Goal: Information Seeking & Learning: Compare options

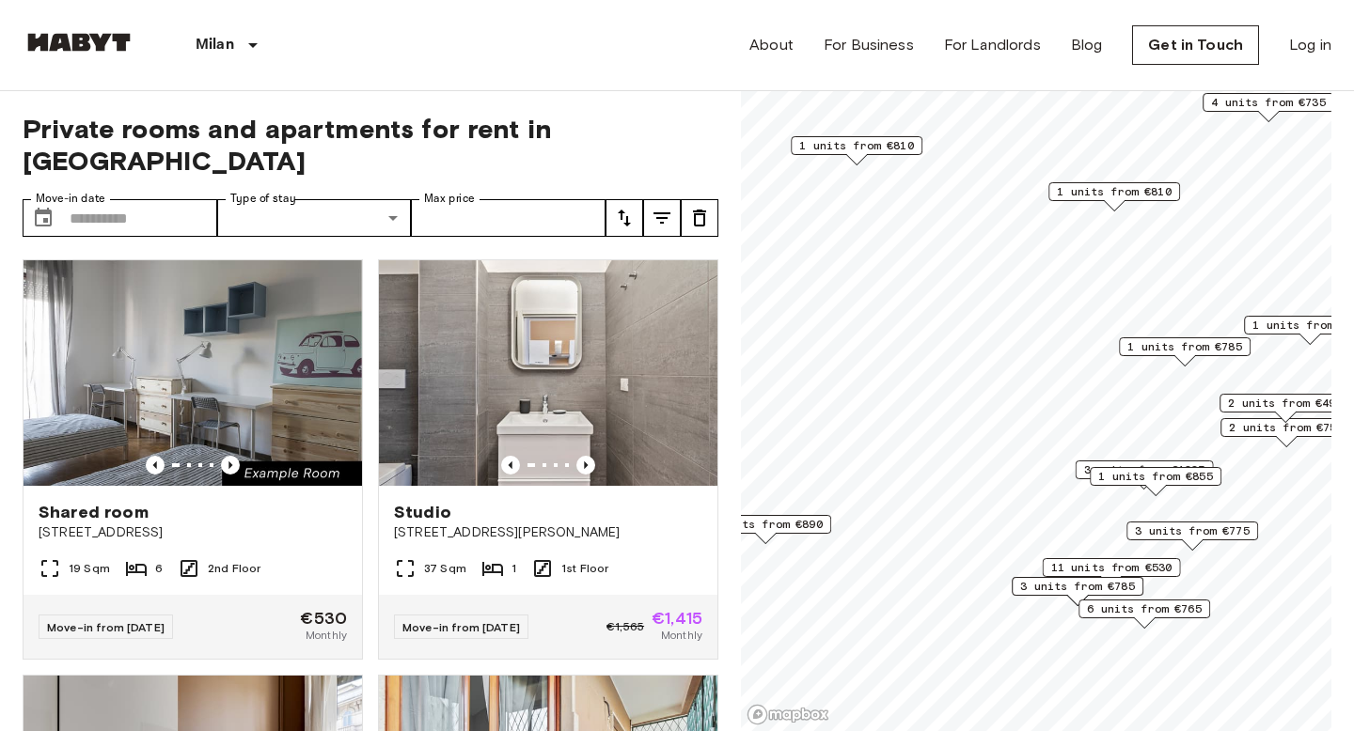
click at [1104, 191] on span "1 units from €810" at bounding box center [1114, 191] width 115 height 17
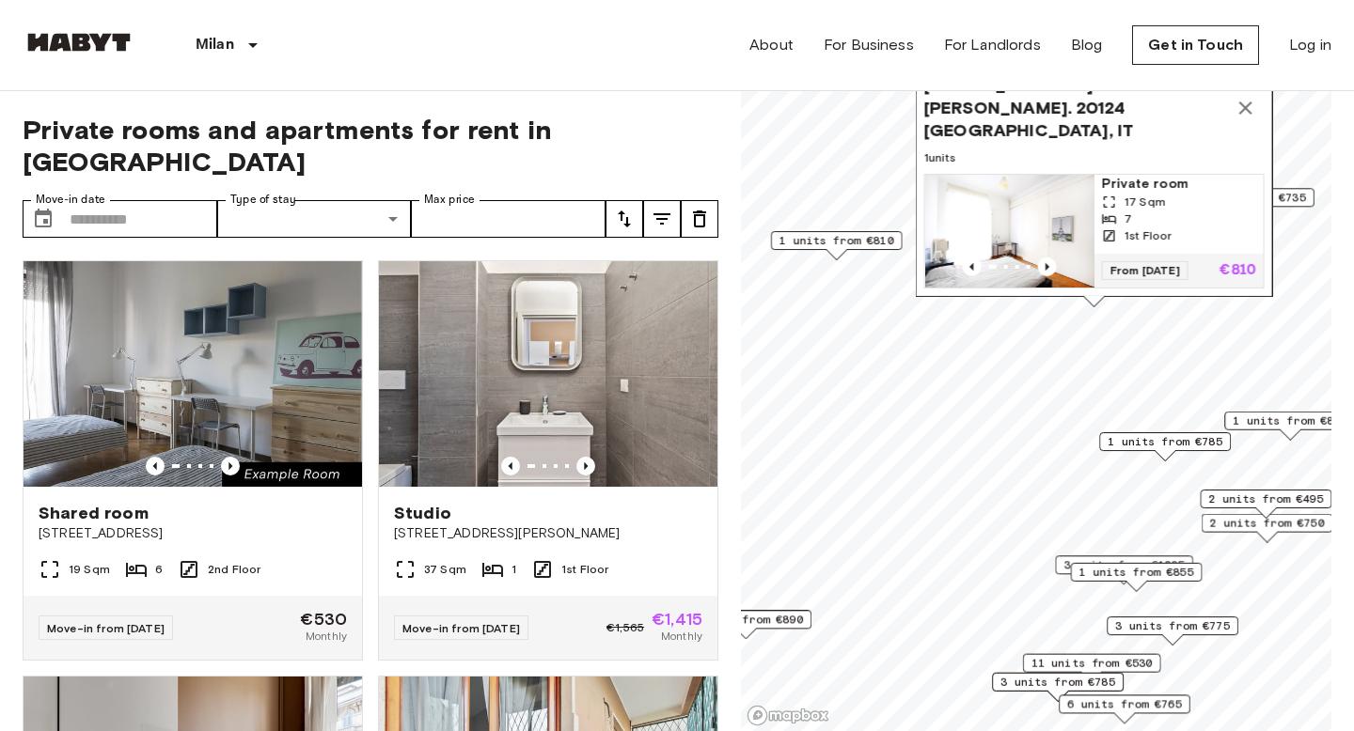
drag, startPoint x: 1076, startPoint y: 115, endPoint x: 1067, endPoint y: 160, distance: 45.9
click at [1067, 160] on span "1 units" at bounding box center [1094, 157] width 340 height 17
click at [1051, 219] on img "Map marker" at bounding box center [1008, 230] width 169 height 113
click at [1243, 114] on icon "Map marker" at bounding box center [1244, 107] width 13 height 13
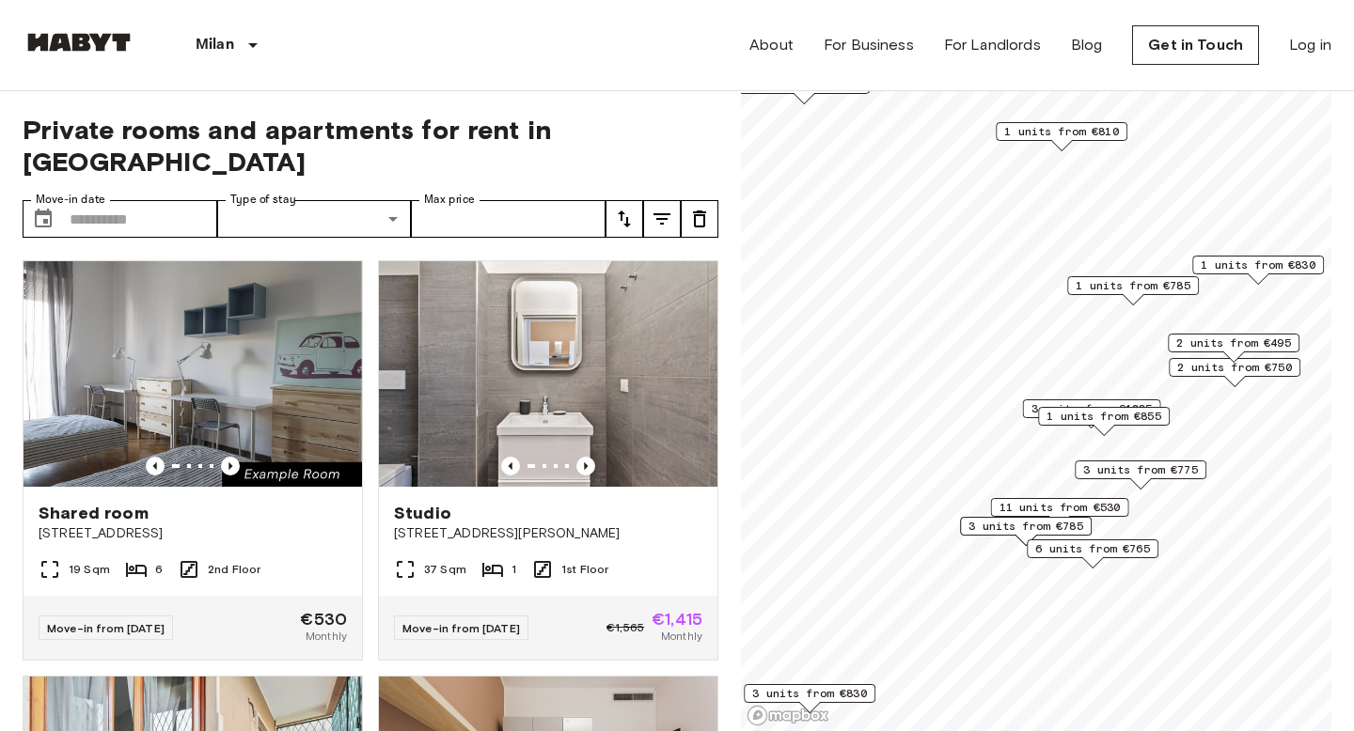
click at [1207, 370] on span "2 units from €750" at bounding box center [1234, 367] width 115 height 17
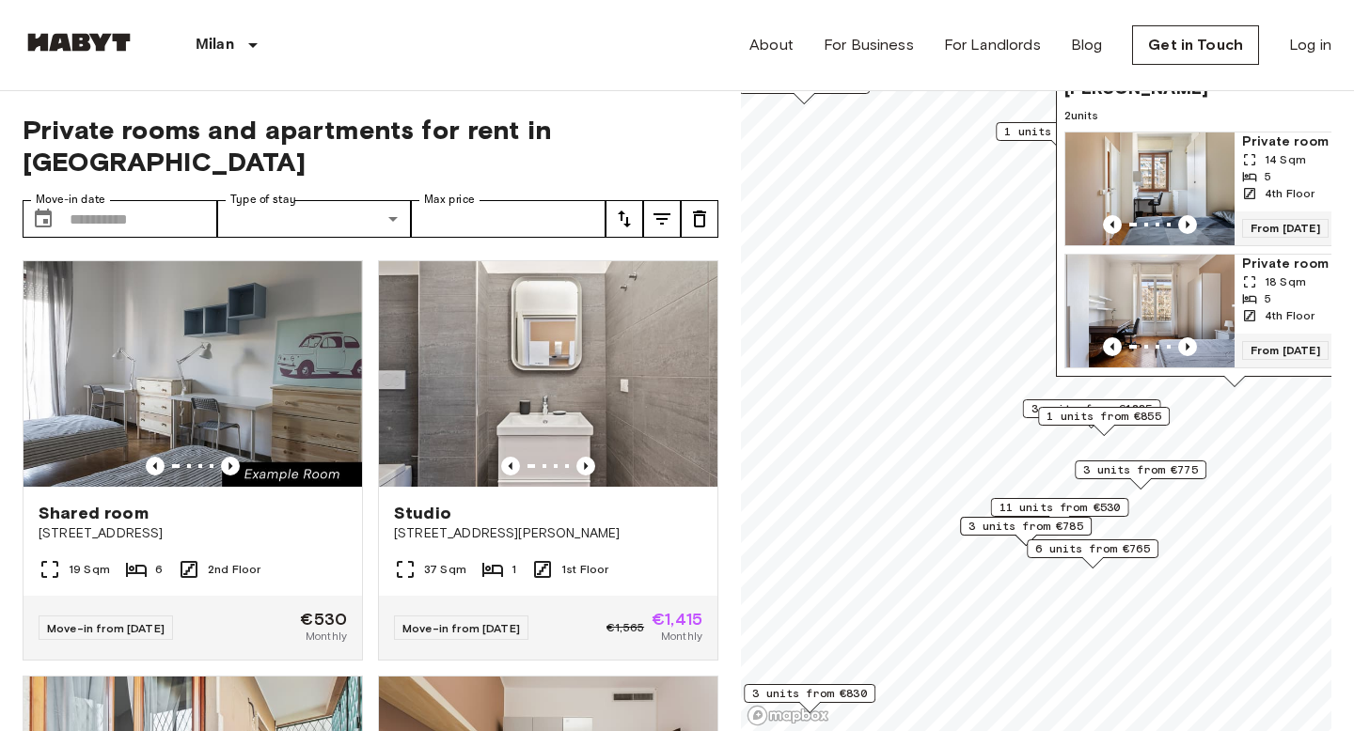
click at [1028, 410] on div "3 units from €1235" at bounding box center [1092, 409] width 138 height 19
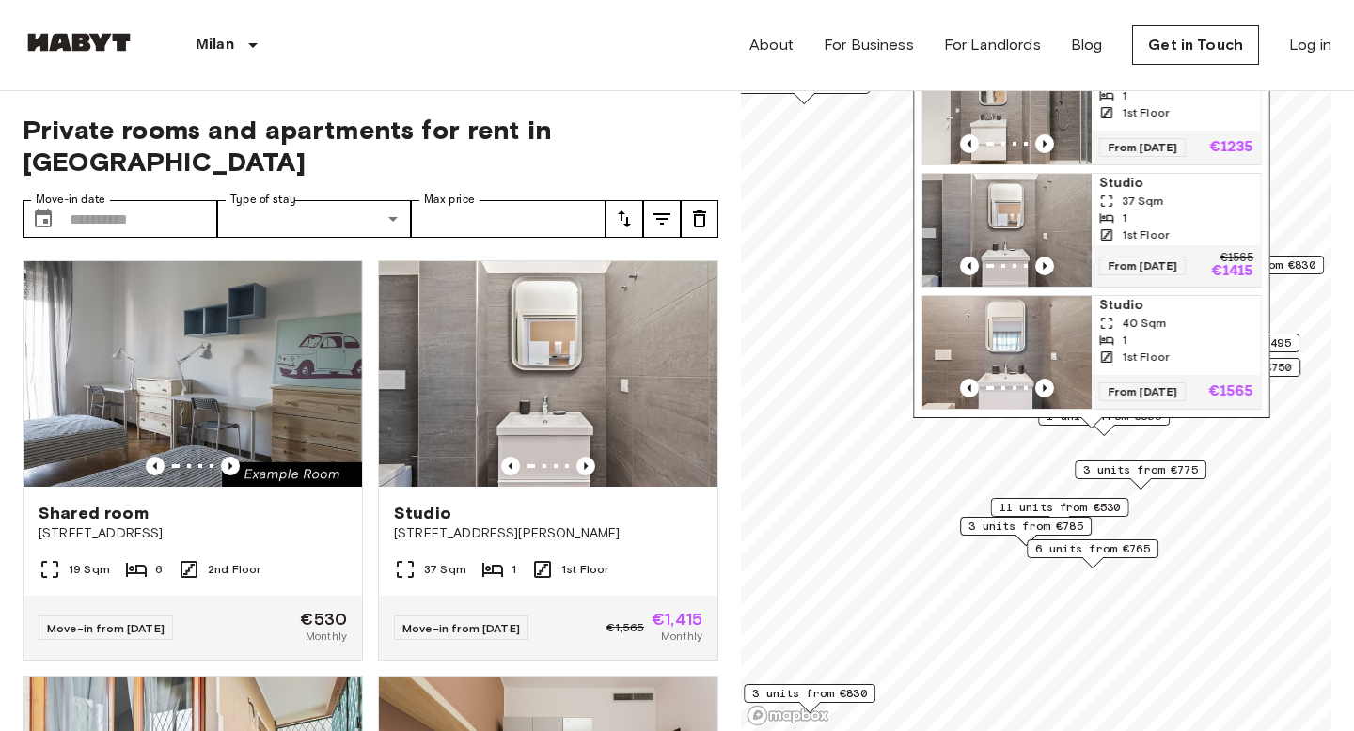
click at [1083, 470] on span "3 units from €775" at bounding box center [1140, 470] width 115 height 17
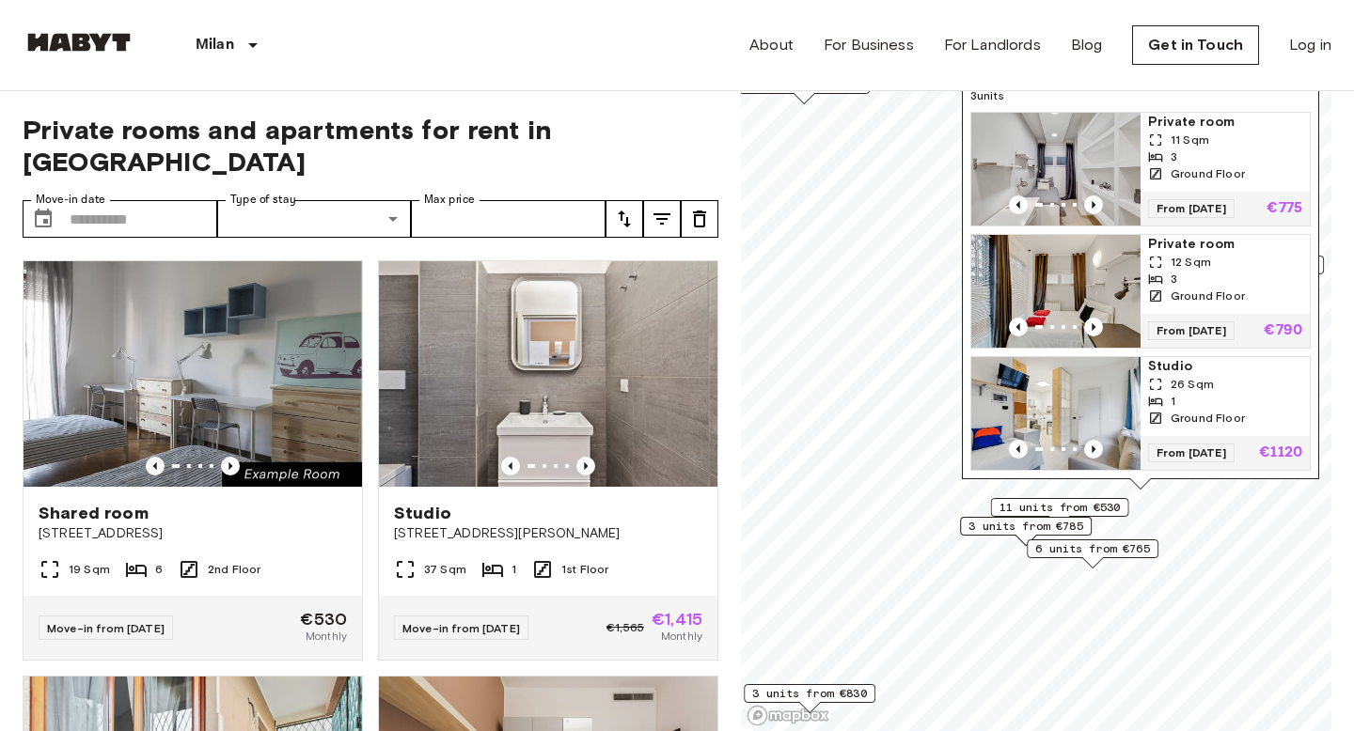
click at [1041, 393] on img "Map marker" at bounding box center [1055, 413] width 169 height 113
click at [998, 528] on span "3 units from €785" at bounding box center [1025, 526] width 115 height 17
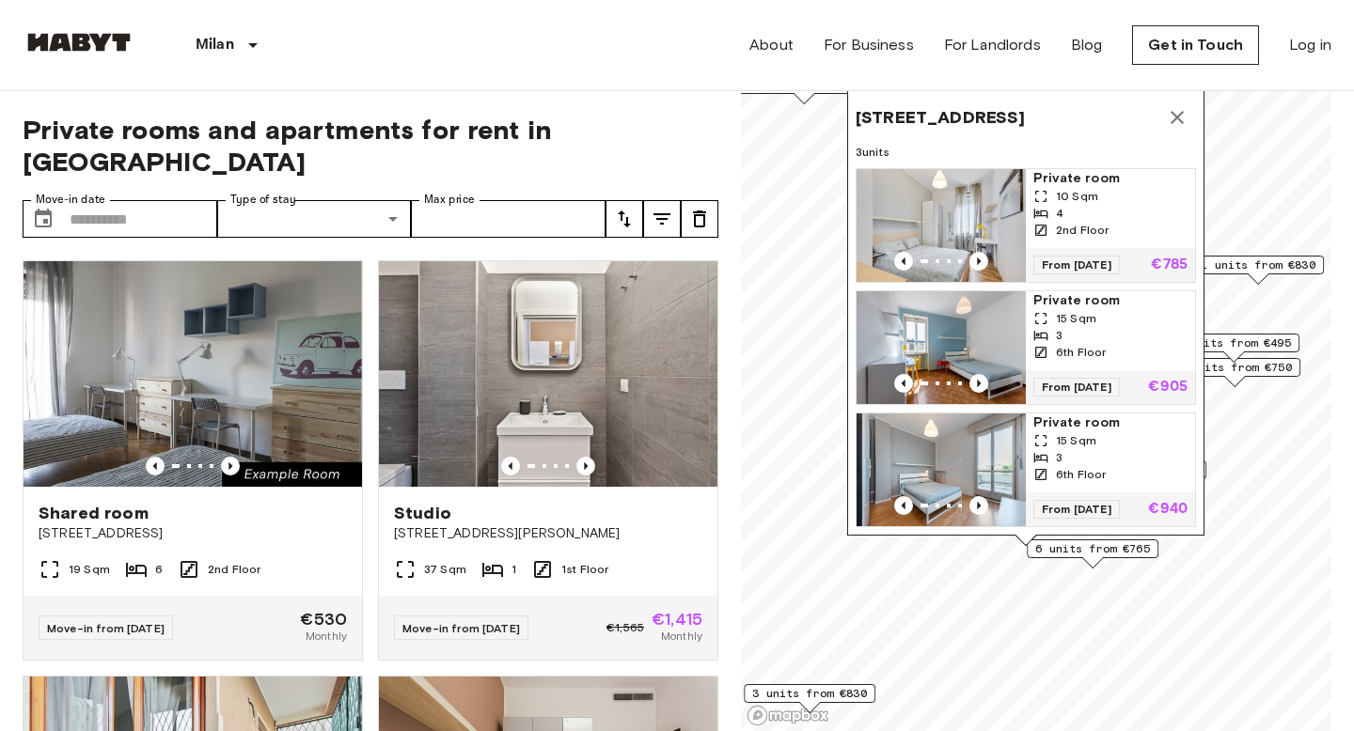
click at [1068, 543] on div "Corso Di Porta Romana 116, 20122 Milano, IT 3 units Private room 10 Sqm 4 2nd F…" at bounding box center [1025, 318] width 357 height 456
click at [1067, 556] on span "6 units from €765" at bounding box center [1092, 549] width 115 height 17
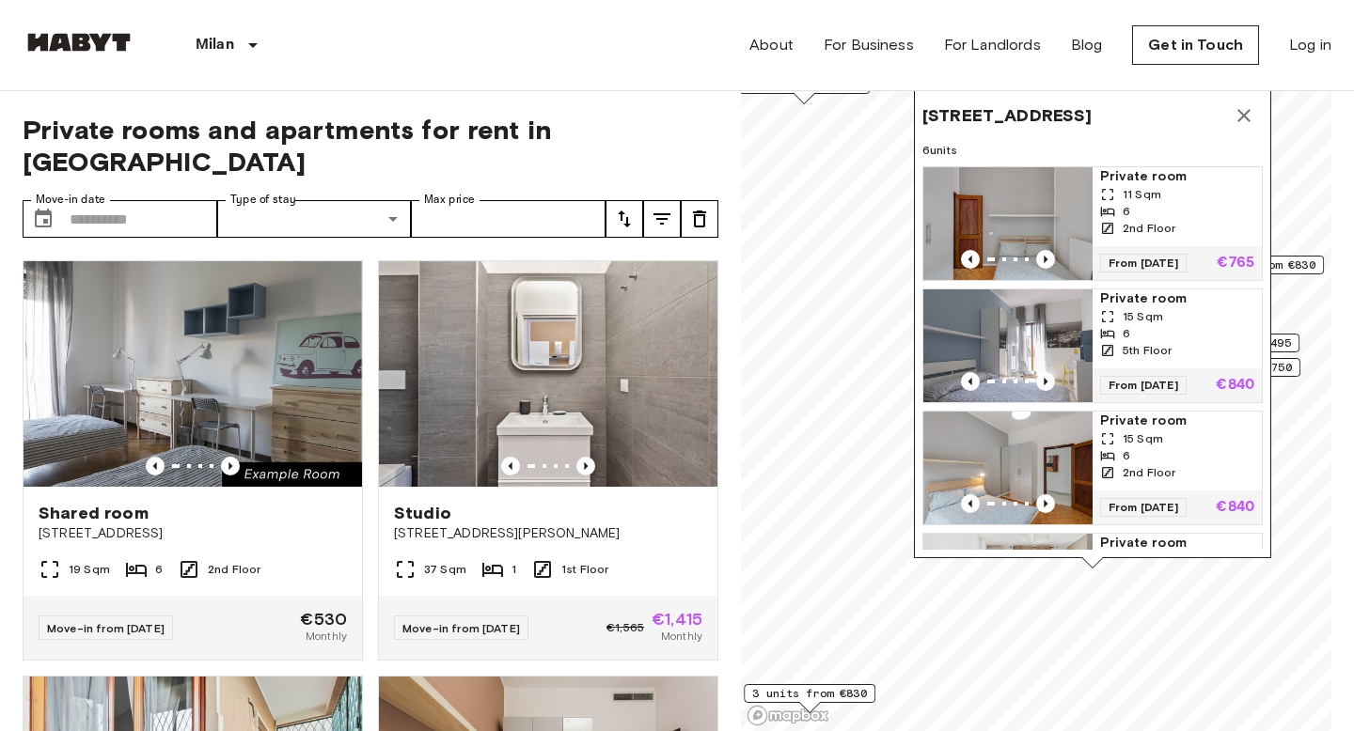
click at [1248, 113] on icon "Map marker" at bounding box center [1244, 115] width 23 height 23
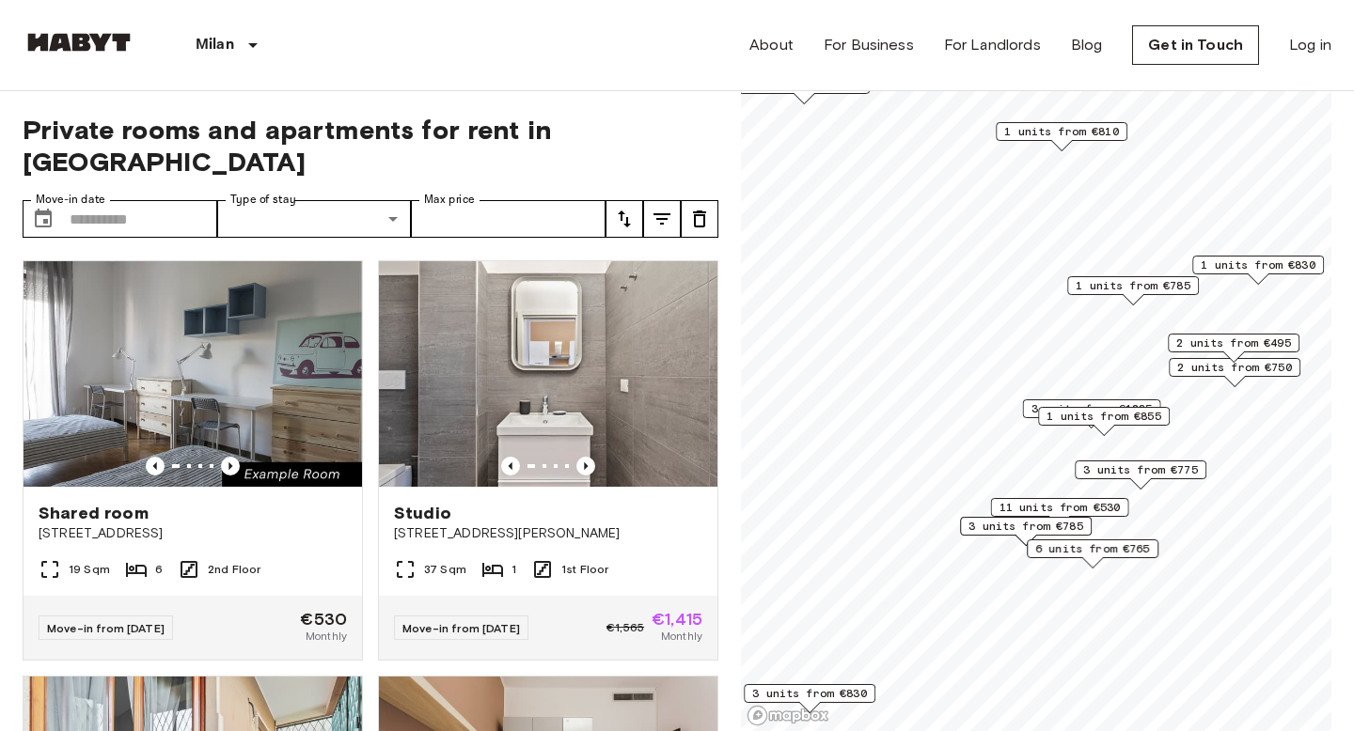
click at [1218, 368] on span "2 units from €750" at bounding box center [1234, 367] width 115 height 17
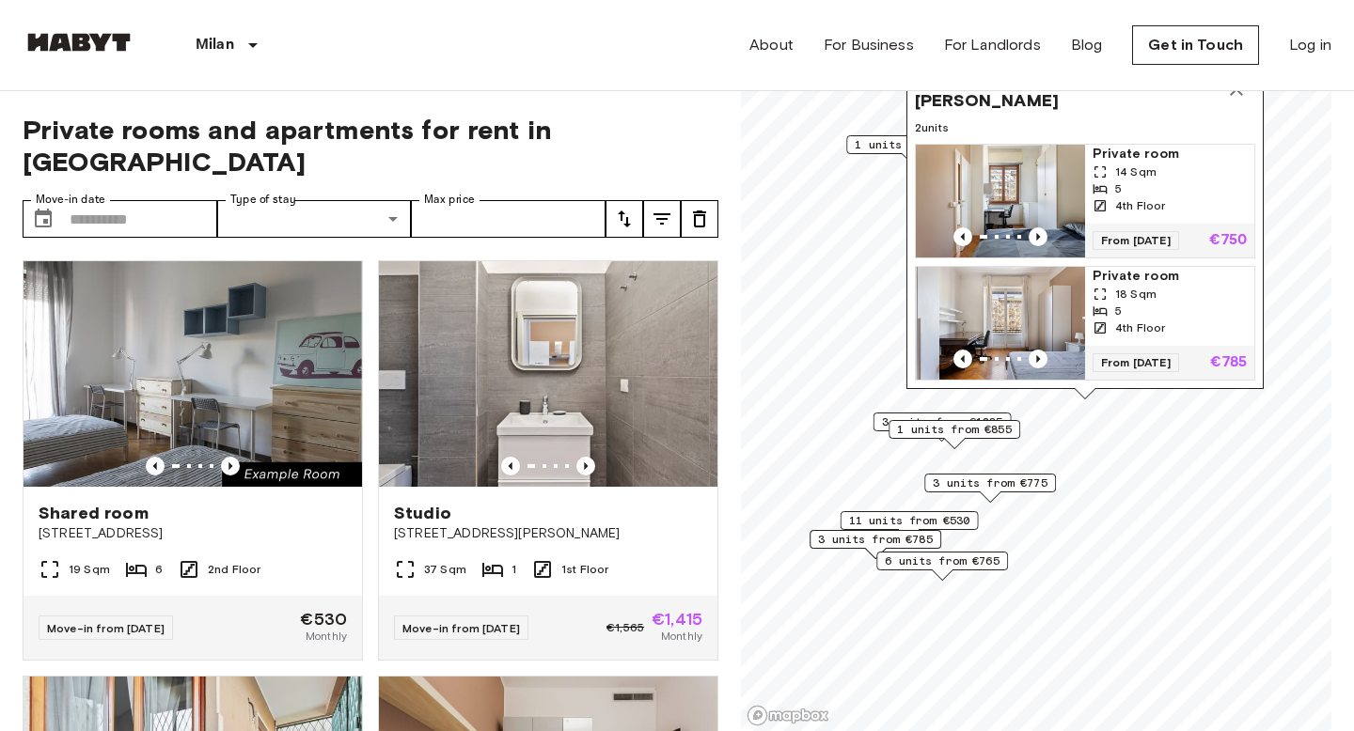
click at [1233, 93] on icon "Map marker" at bounding box center [1236, 89] width 13 height 13
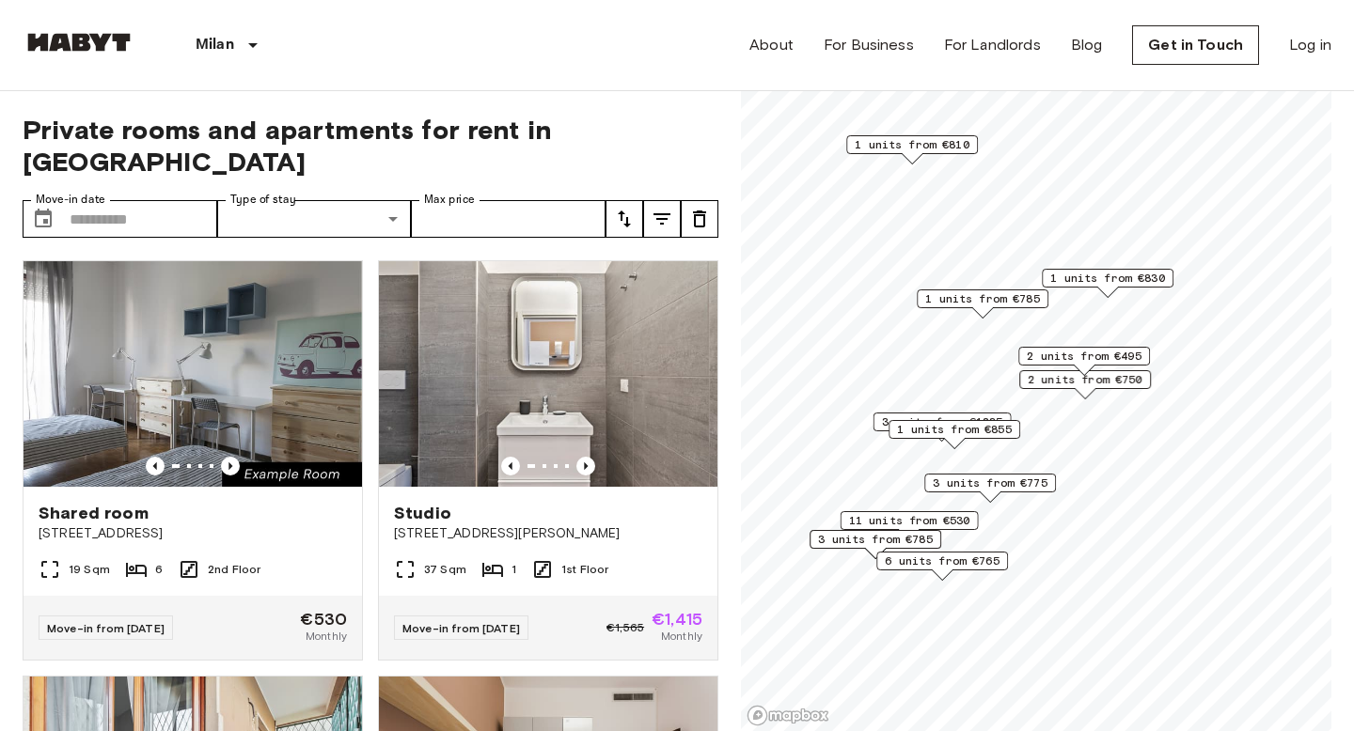
click at [1044, 363] on span "2 units from €495" at bounding box center [1084, 356] width 115 height 17
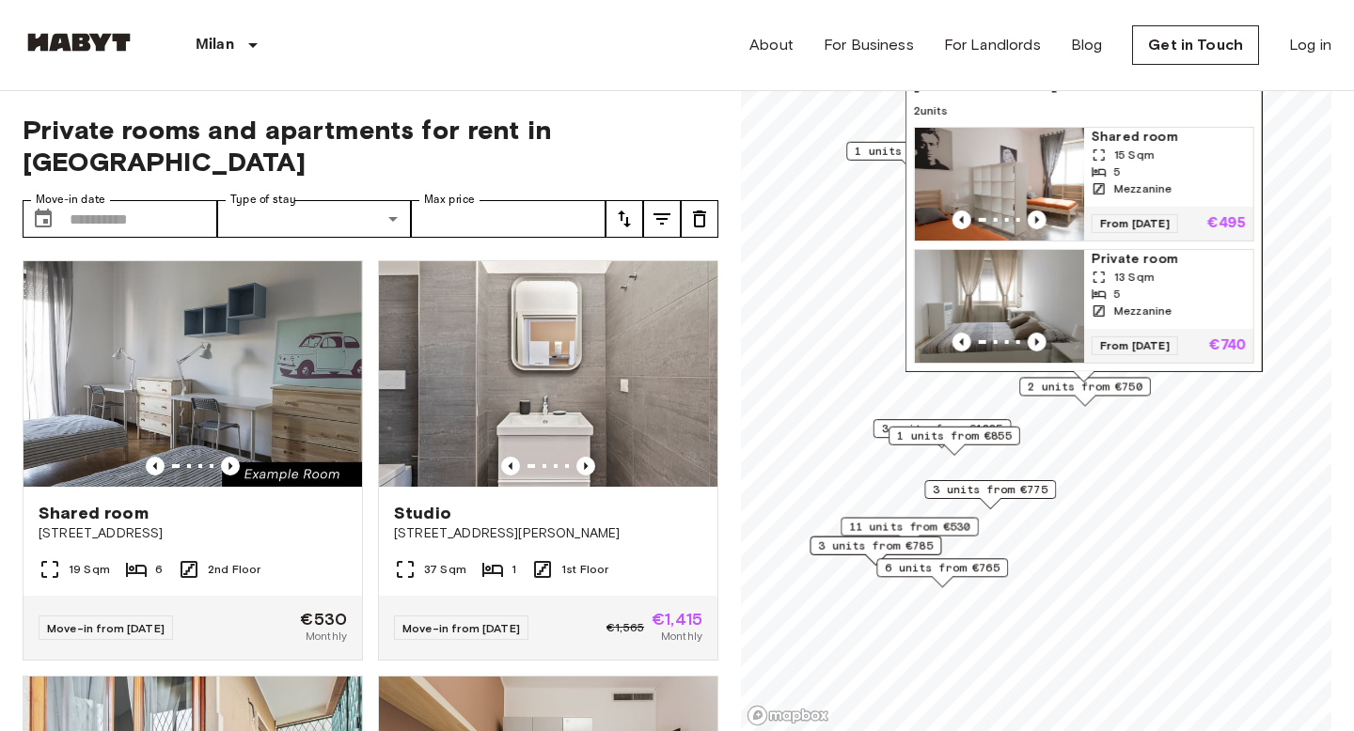
drag, startPoint x: 1178, startPoint y: 102, endPoint x: 1178, endPoint y: 143, distance: 40.4
click at [1178, 119] on span "2 units" at bounding box center [1084, 110] width 340 height 17
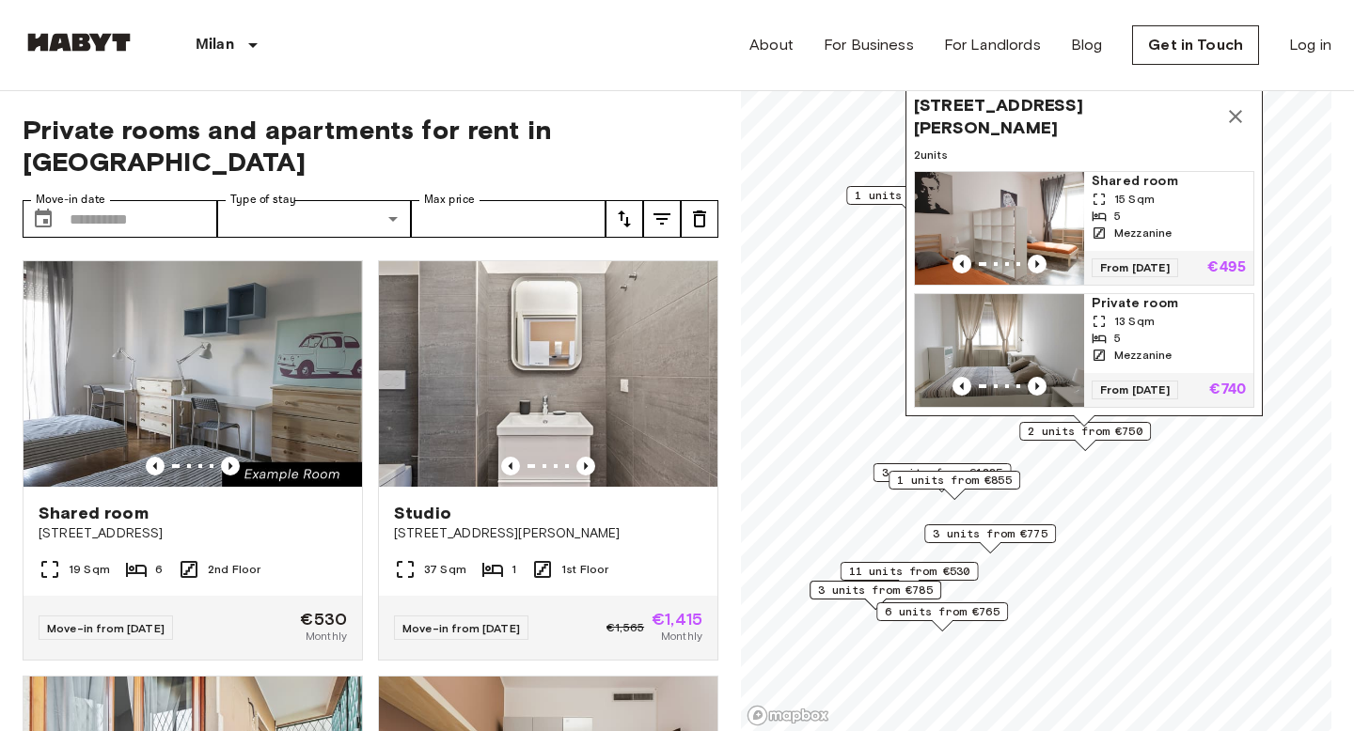
click at [1225, 121] on icon "Map marker" at bounding box center [1235, 116] width 23 height 23
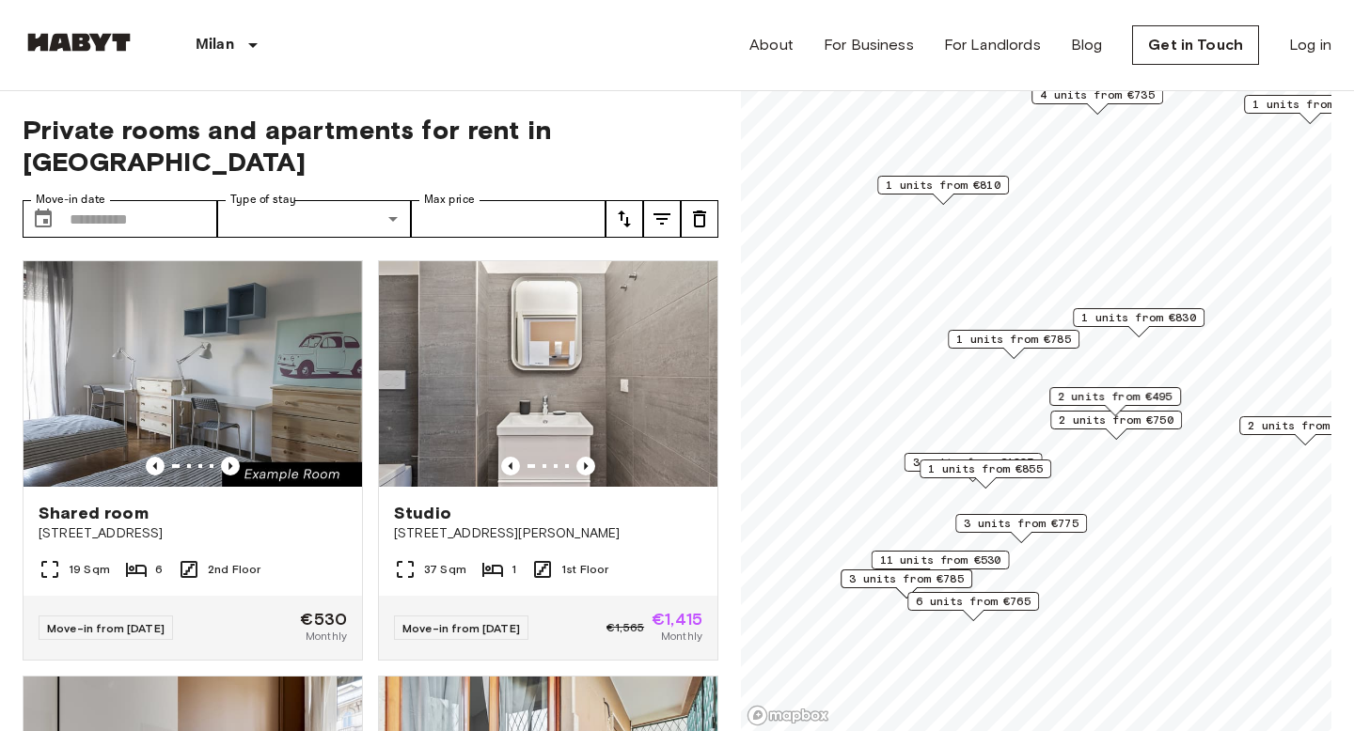
click at [1144, 320] on span "1 units from €830" at bounding box center [1138, 317] width 115 height 17
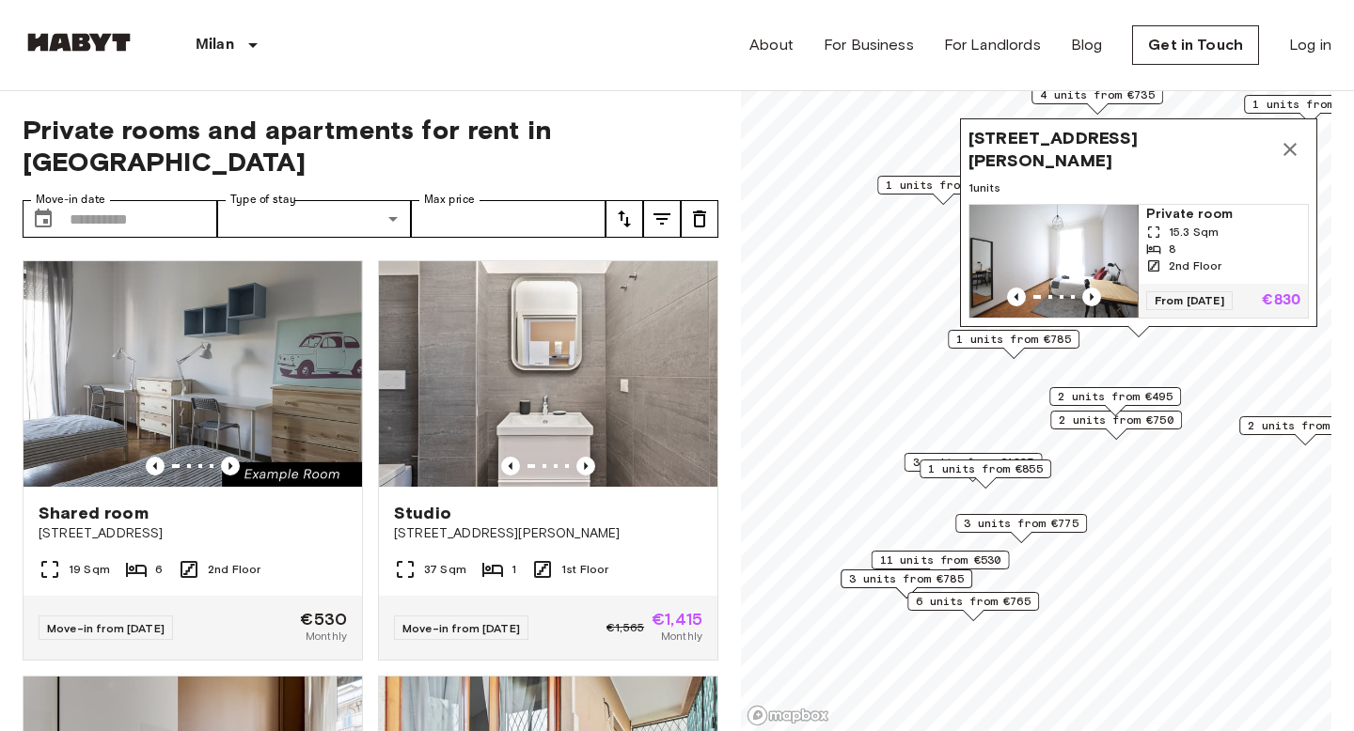
click at [1281, 138] on icon "Map marker" at bounding box center [1290, 149] width 23 height 23
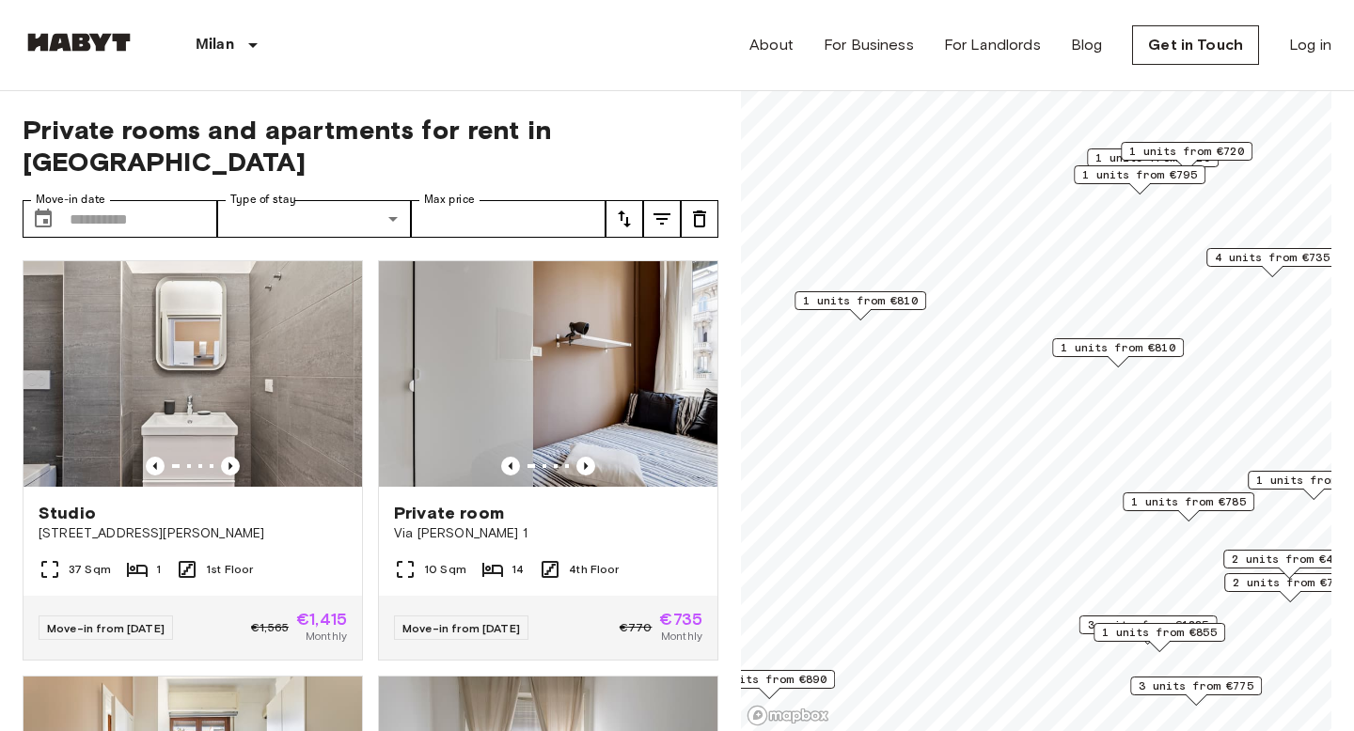
click at [845, 304] on span "1 units from €810" at bounding box center [860, 300] width 115 height 17
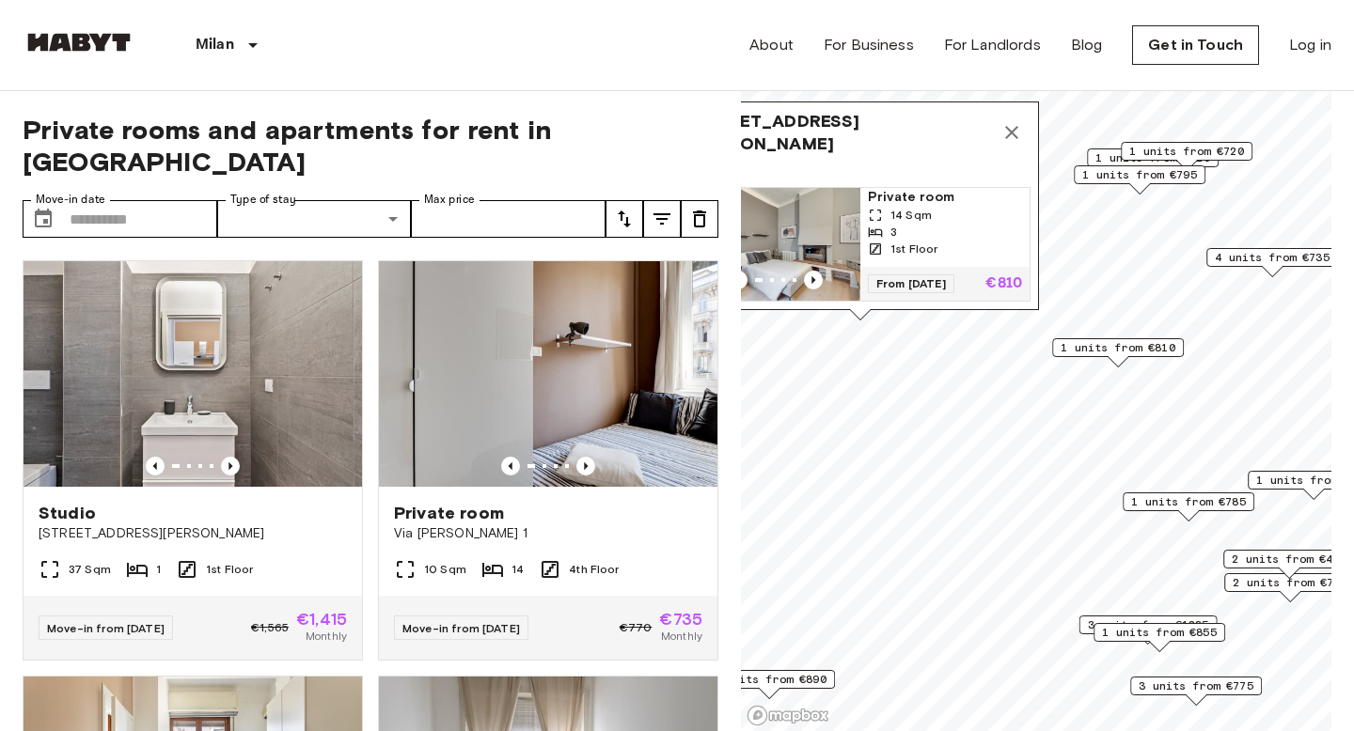
click at [1011, 139] on icon "Map marker" at bounding box center [1011, 132] width 23 height 23
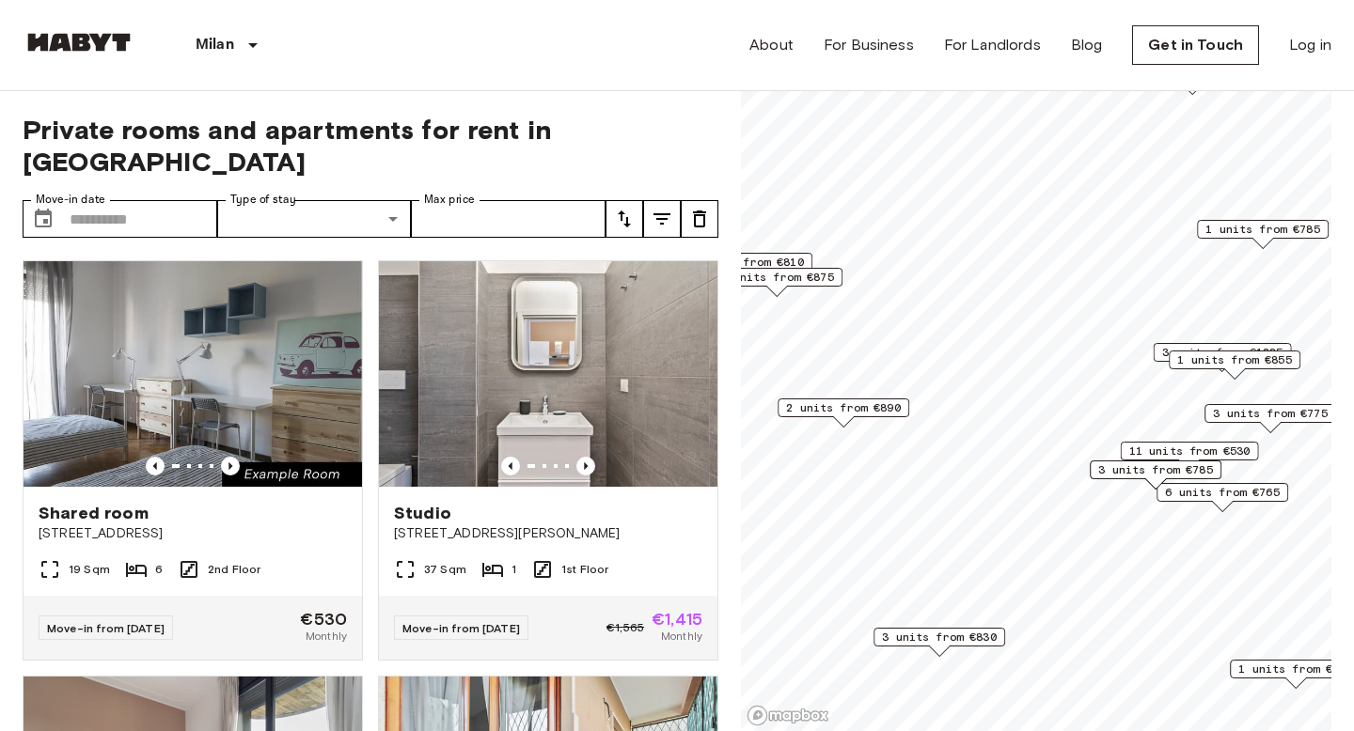
click at [1150, 450] on span "11 units from €530" at bounding box center [1189, 451] width 121 height 17
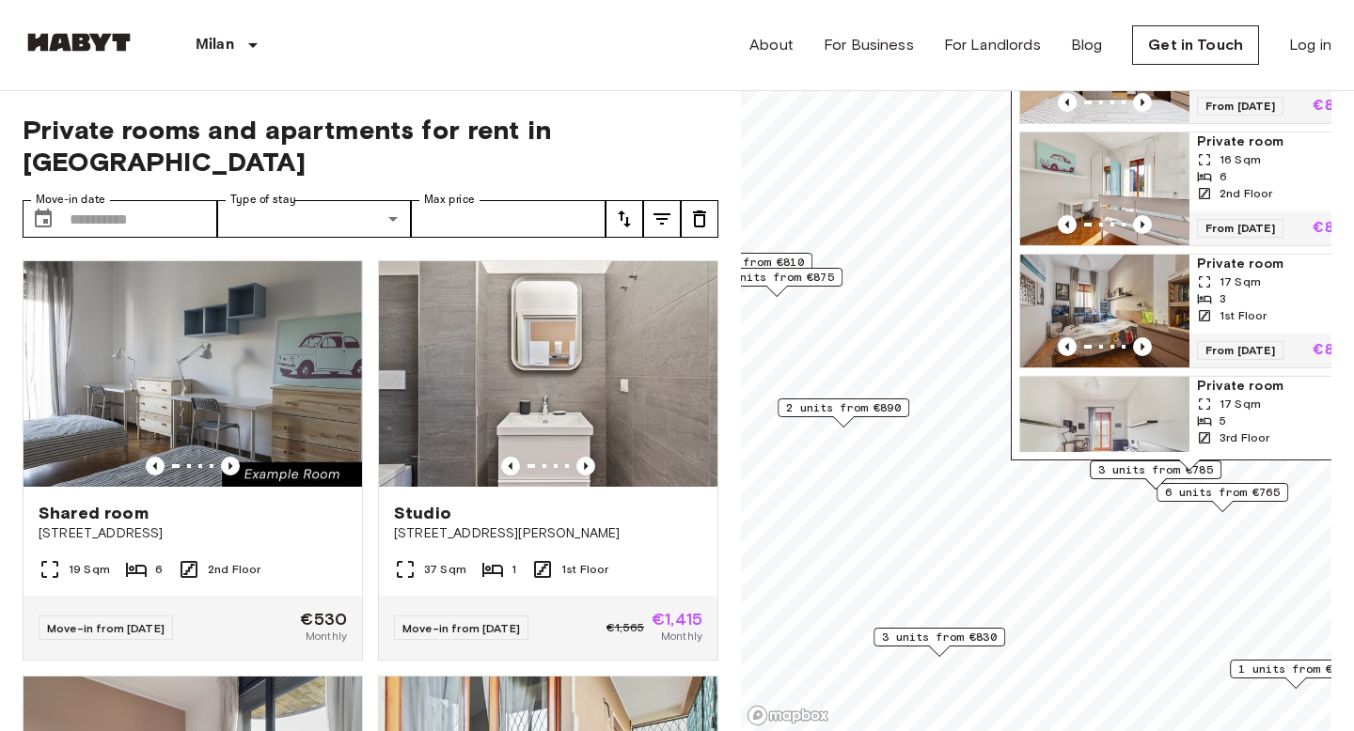
scroll to position [918, 0]
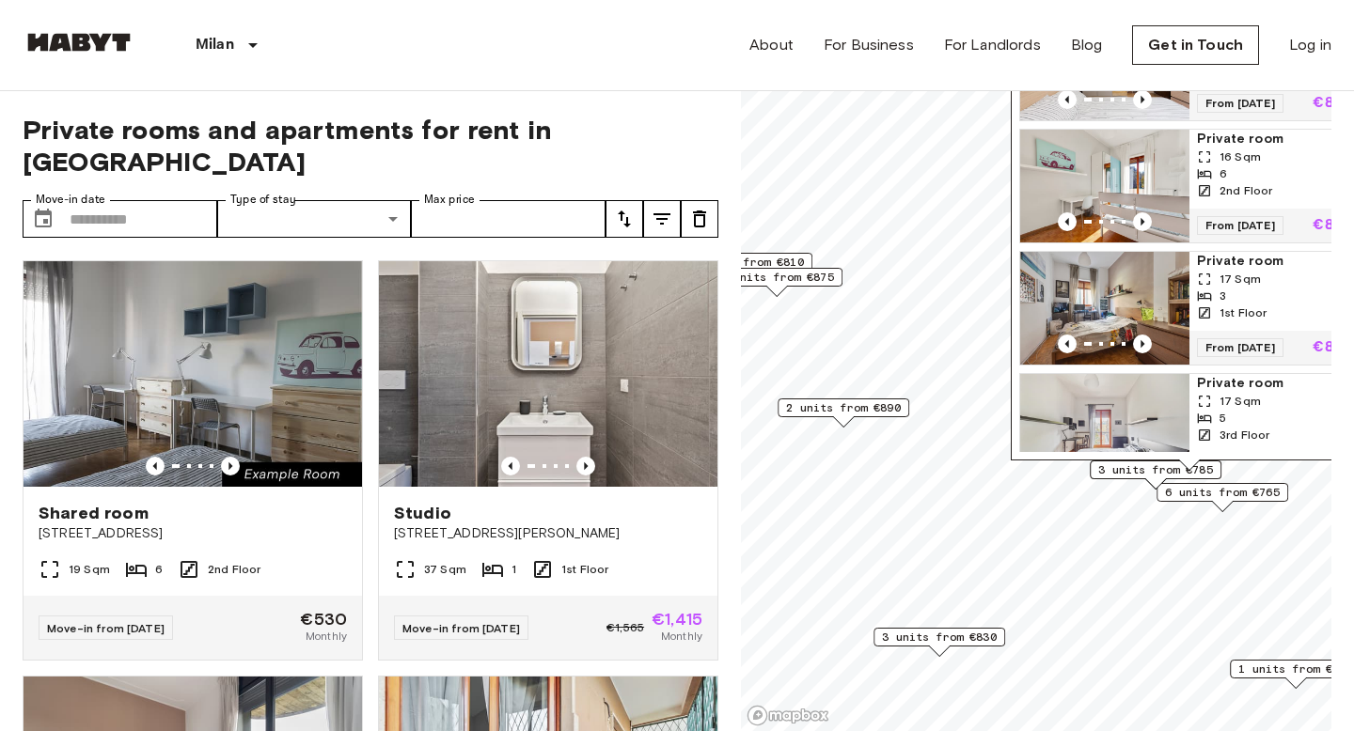
click at [1119, 186] on img "Map marker" at bounding box center [1104, 186] width 169 height 113
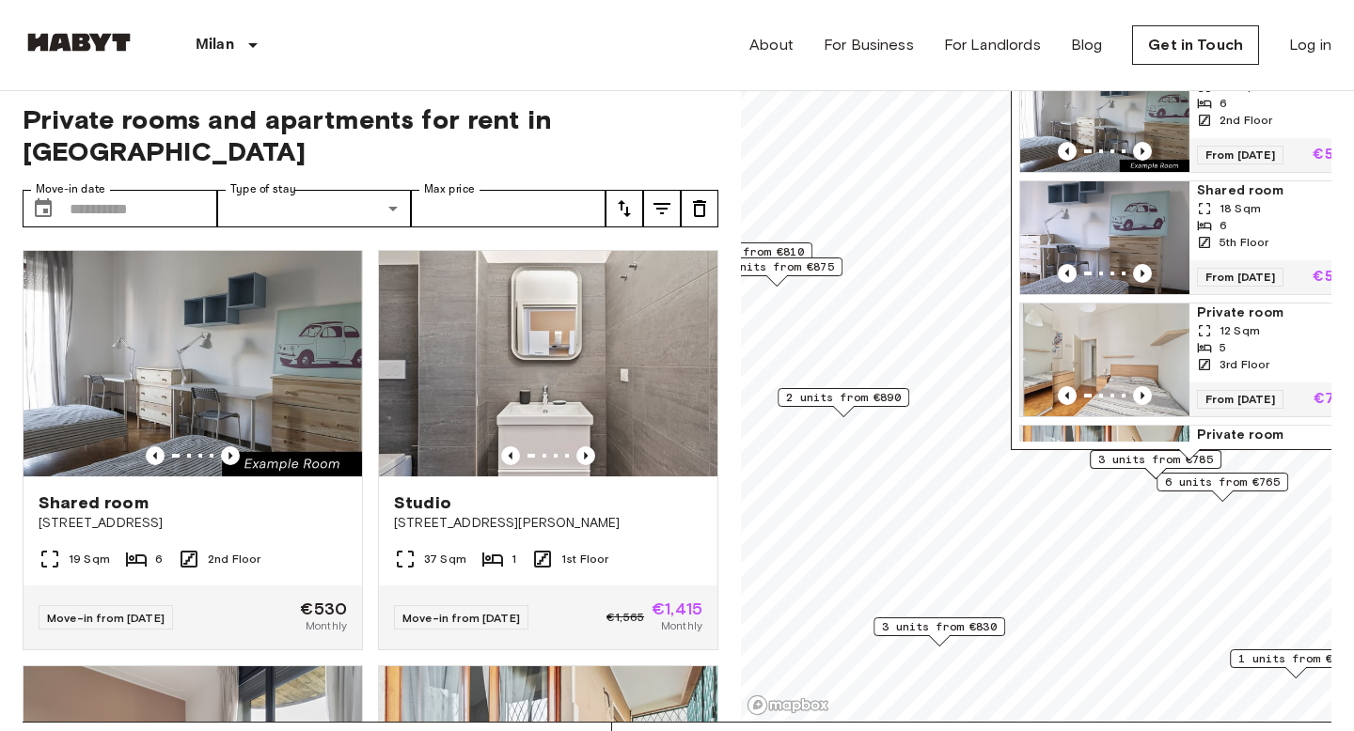
scroll to position [0, 0]
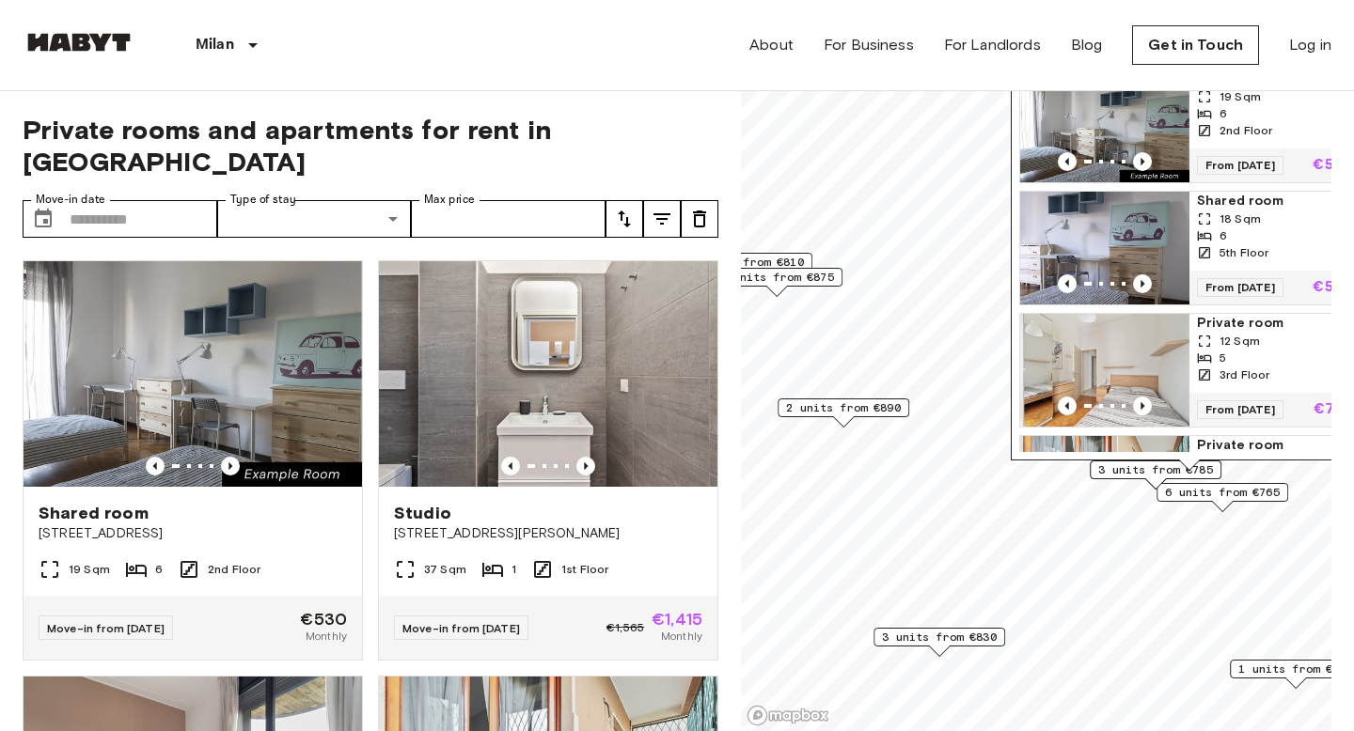
click at [1174, 494] on span "6 units from €765" at bounding box center [1222, 492] width 115 height 17
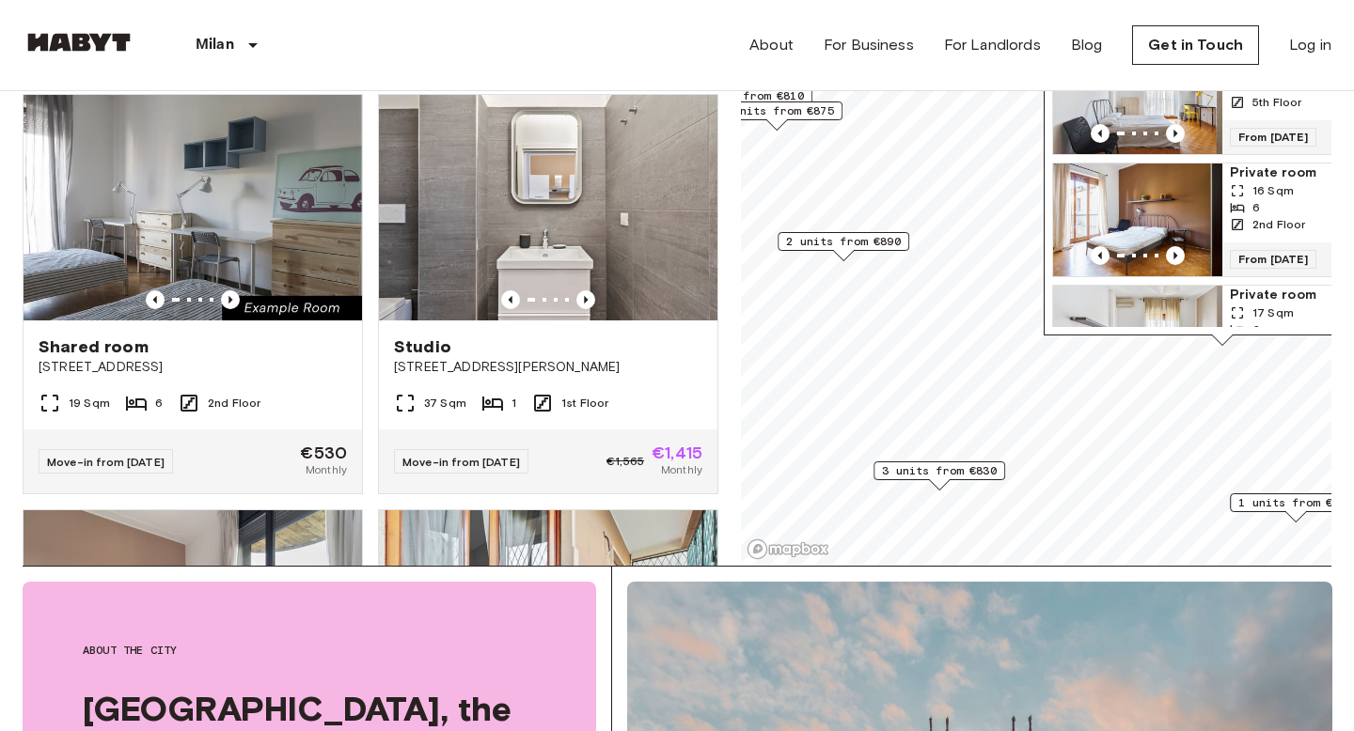
scroll to position [342, 0]
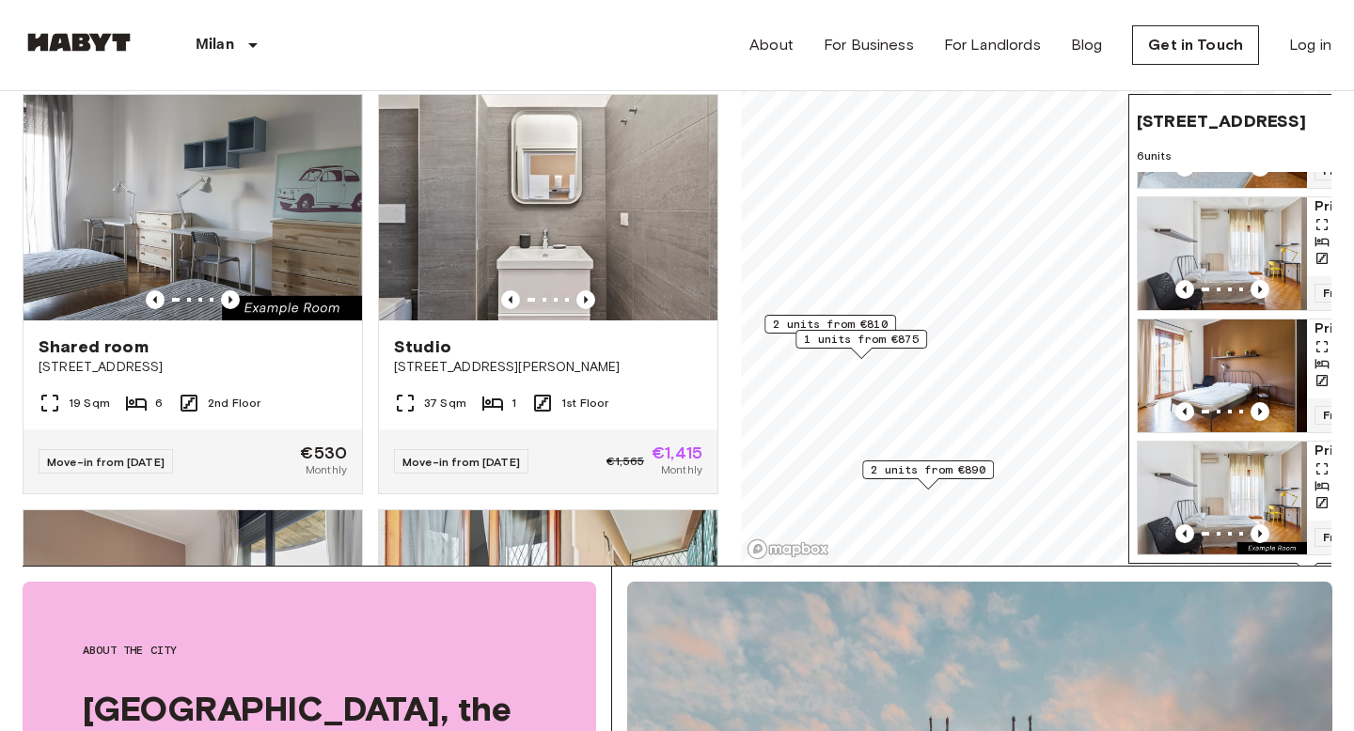
click at [883, 343] on span "1 units from €875" at bounding box center [861, 339] width 115 height 17
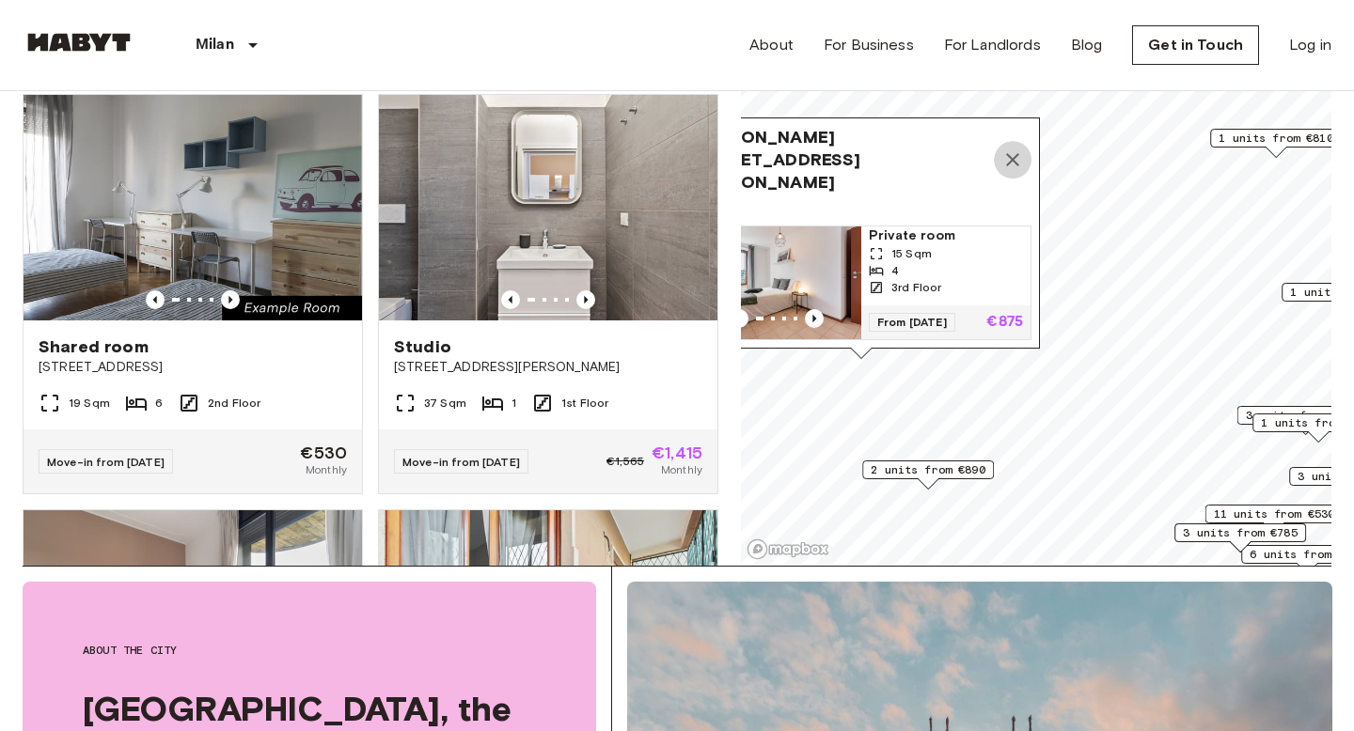
click at [1004, 169] on icon "Map marker" at bounding box center [1012, 160] width 23 height 23
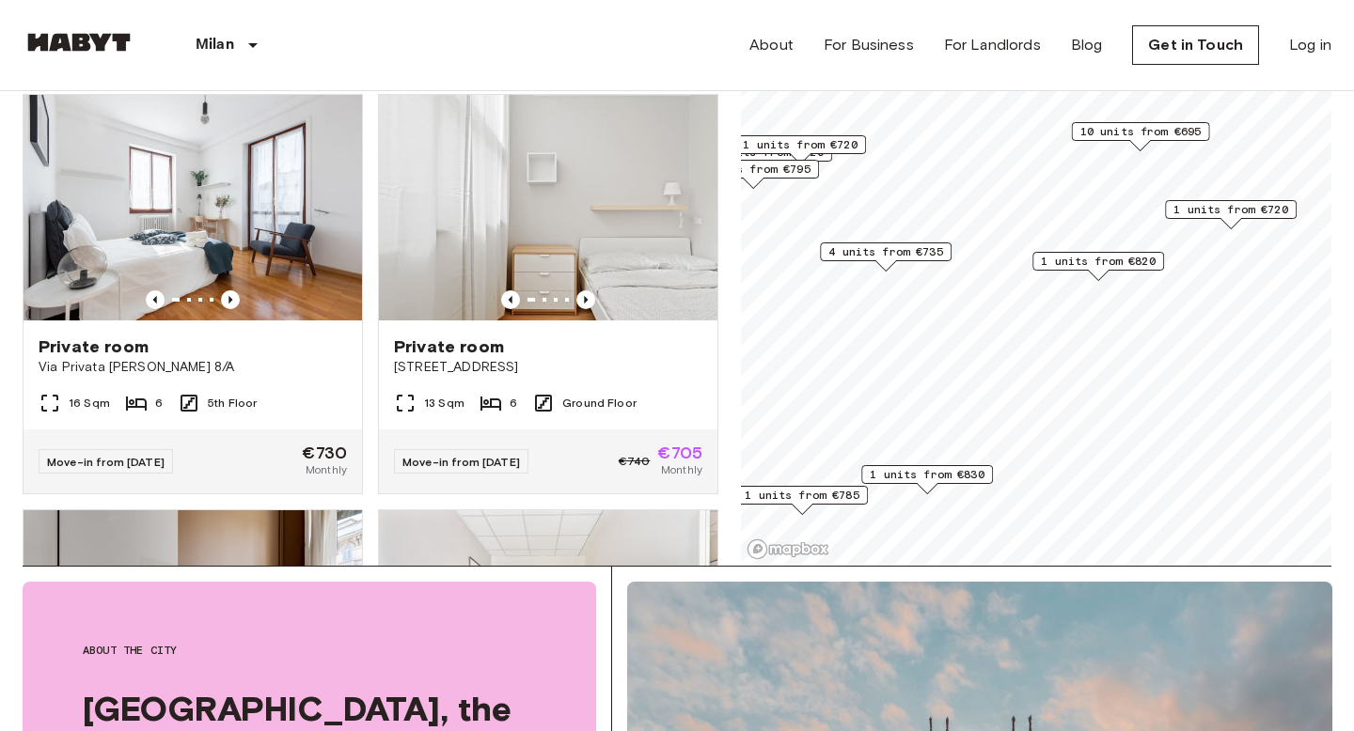
click at [1220, 212] on span "1 units from €720" at bounding box center [1230, 209] width 115 height 17
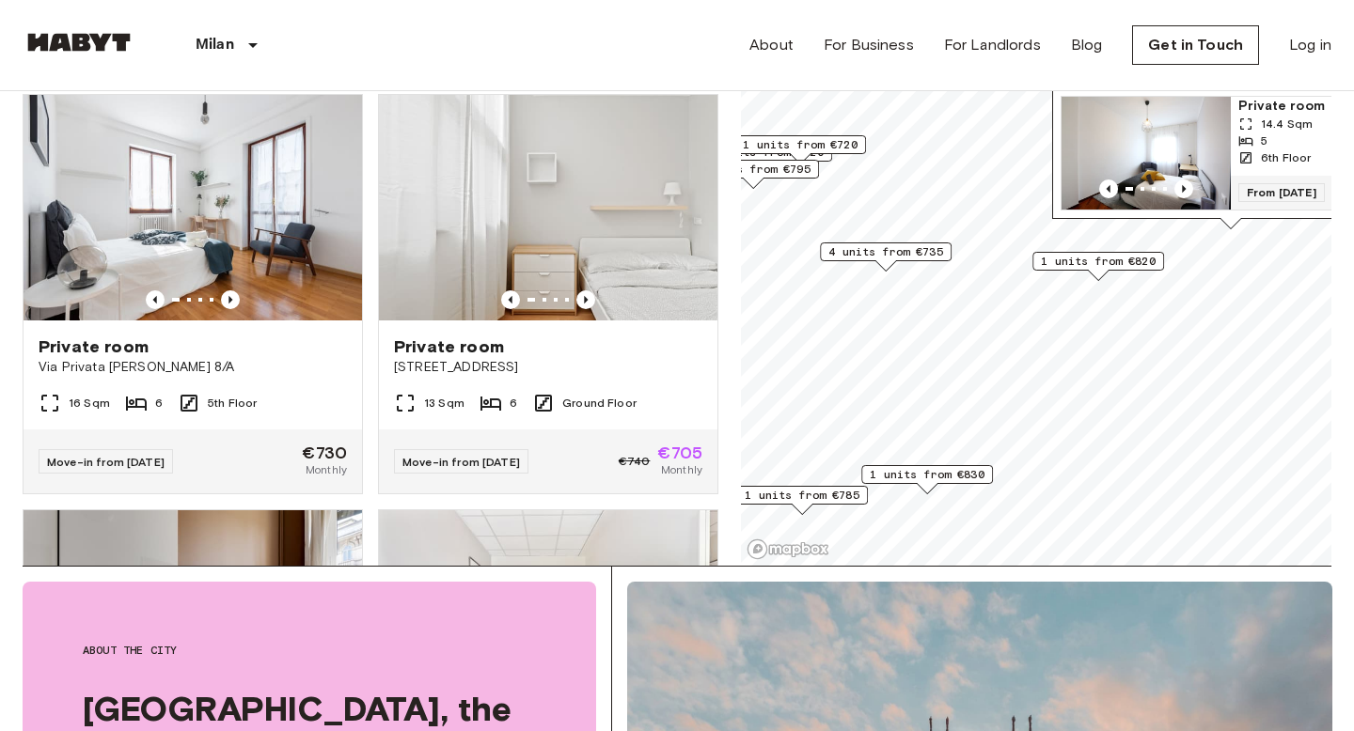
click at [1085, 261] on span "1 units from €820" at bounding box center [1098, 261] width 115 height 17
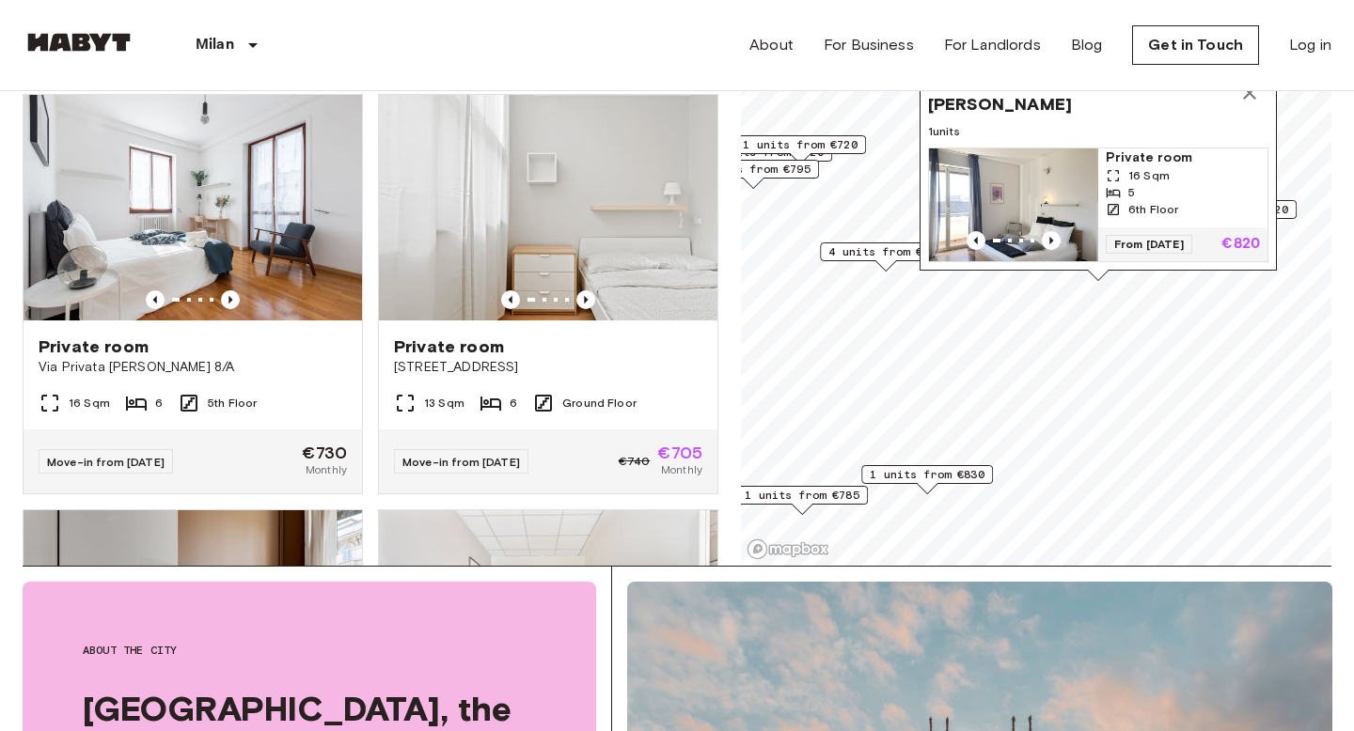
click at [1246, 93] on icon "Map marker" at bounding box center [1249, 93] width 23 height 23
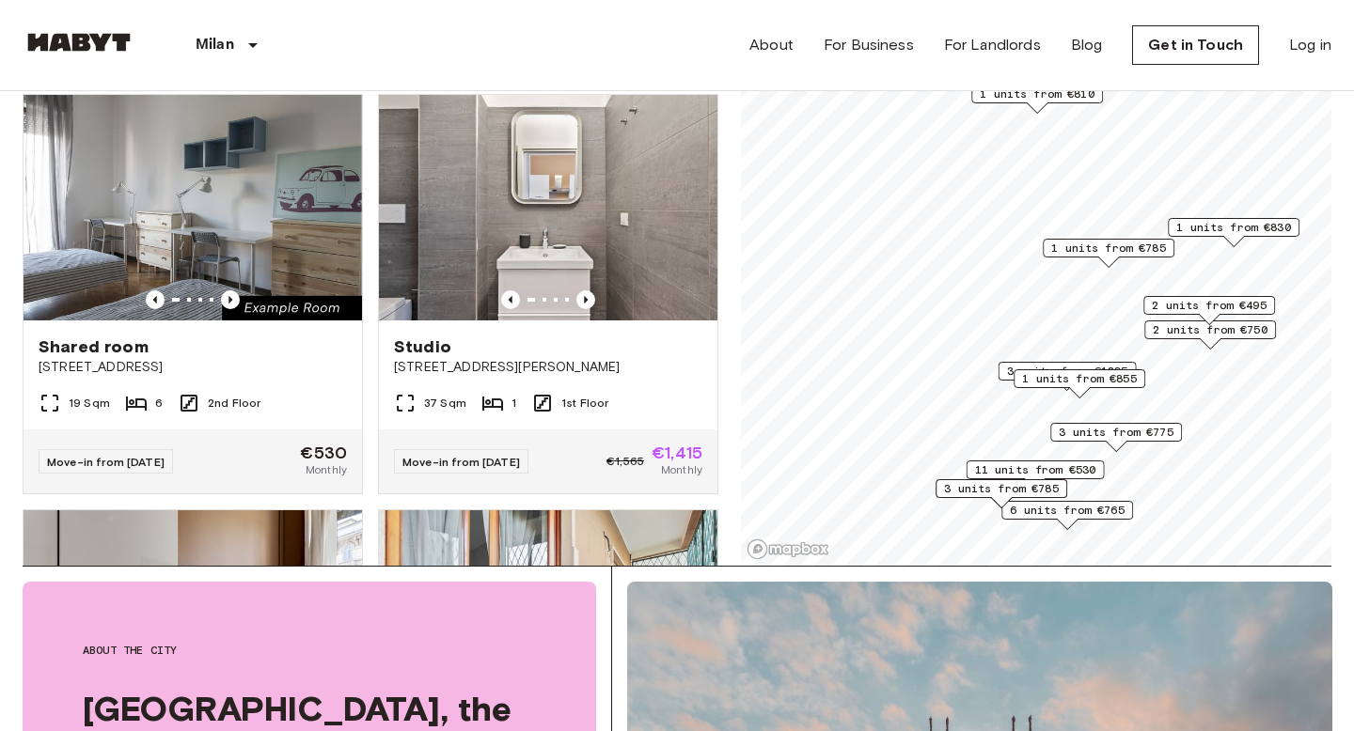
click at [1071, 380] on span "1 units from €855" at bounding box center [1079, 378] width 115 height 17
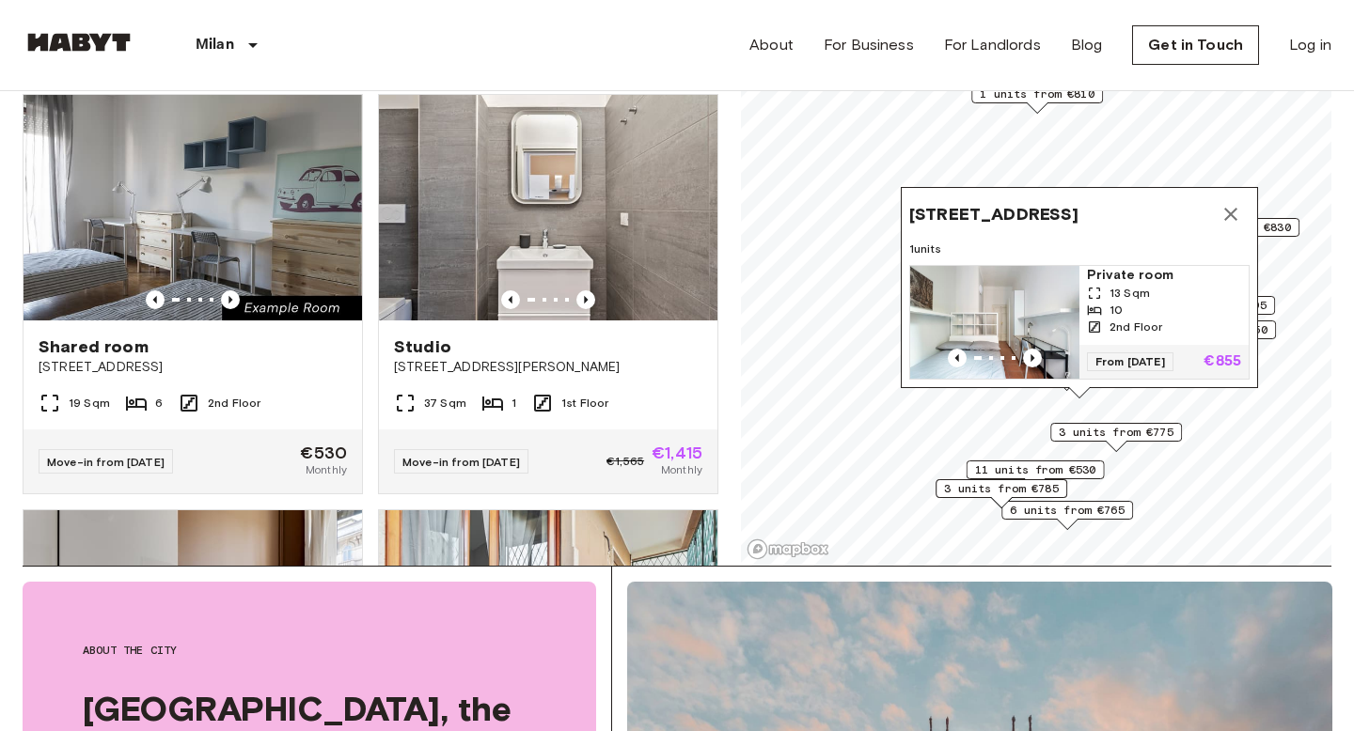
click at [1227, 226] on button "Map marker" at bounding box center [1231, 215] width 38 height 38
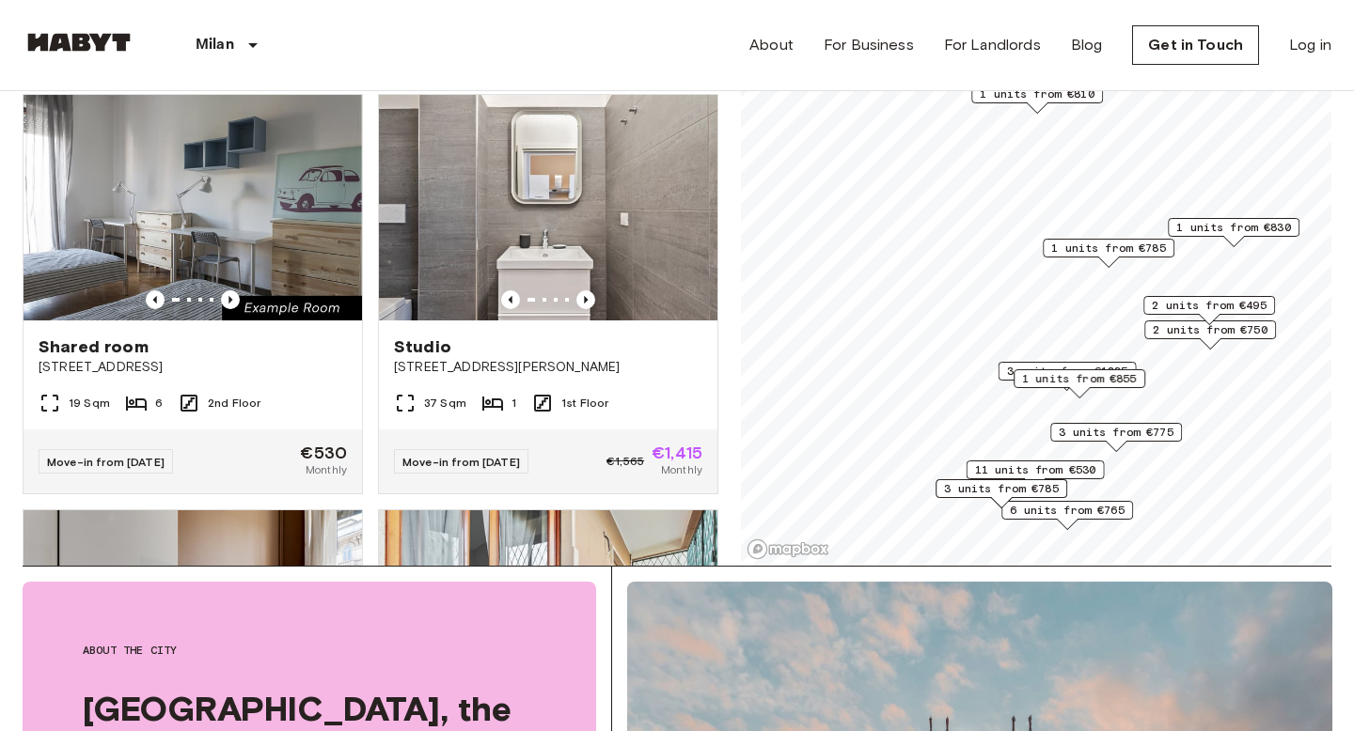
click at [1044, 386] on span "1 units from €855" at bounding box center [1079, 378] width 115 height 17
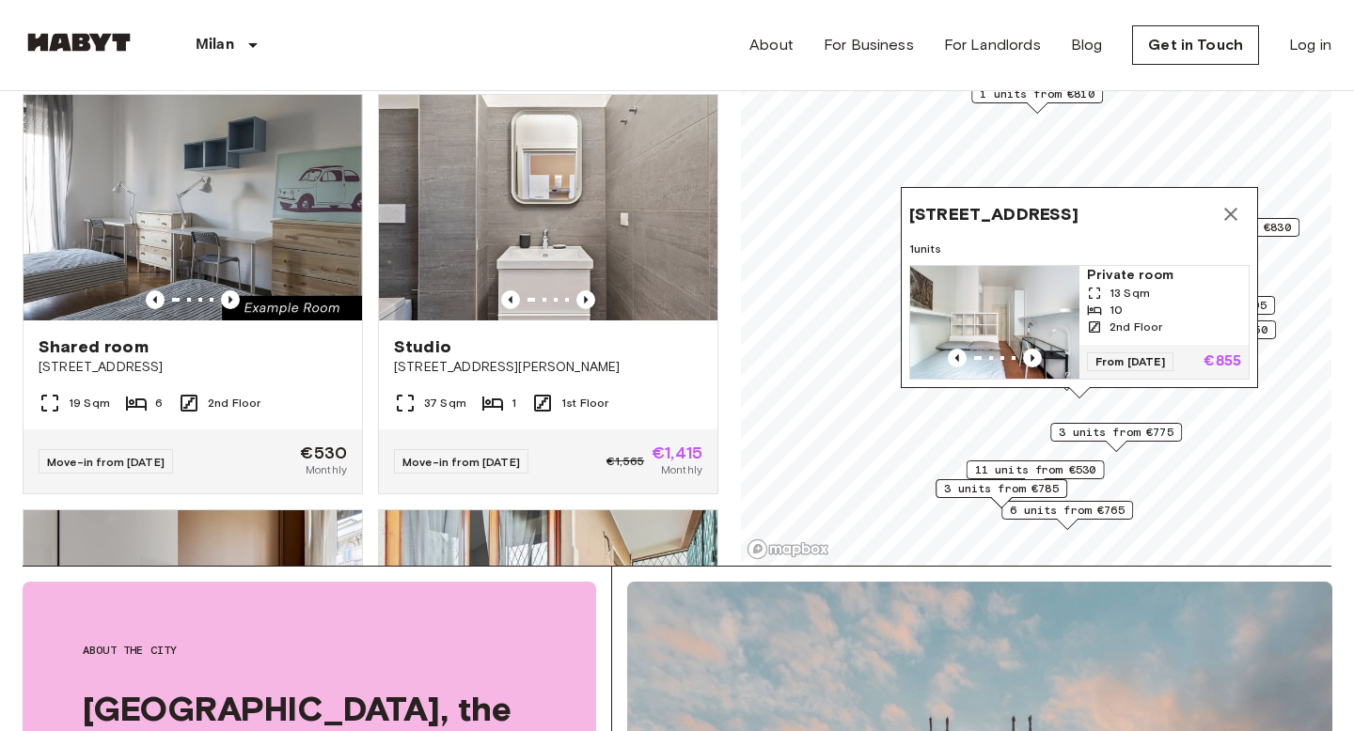
click at [1224, 223] on icon "Map marker" at bounding box center [1230, 214] width 23 height 23
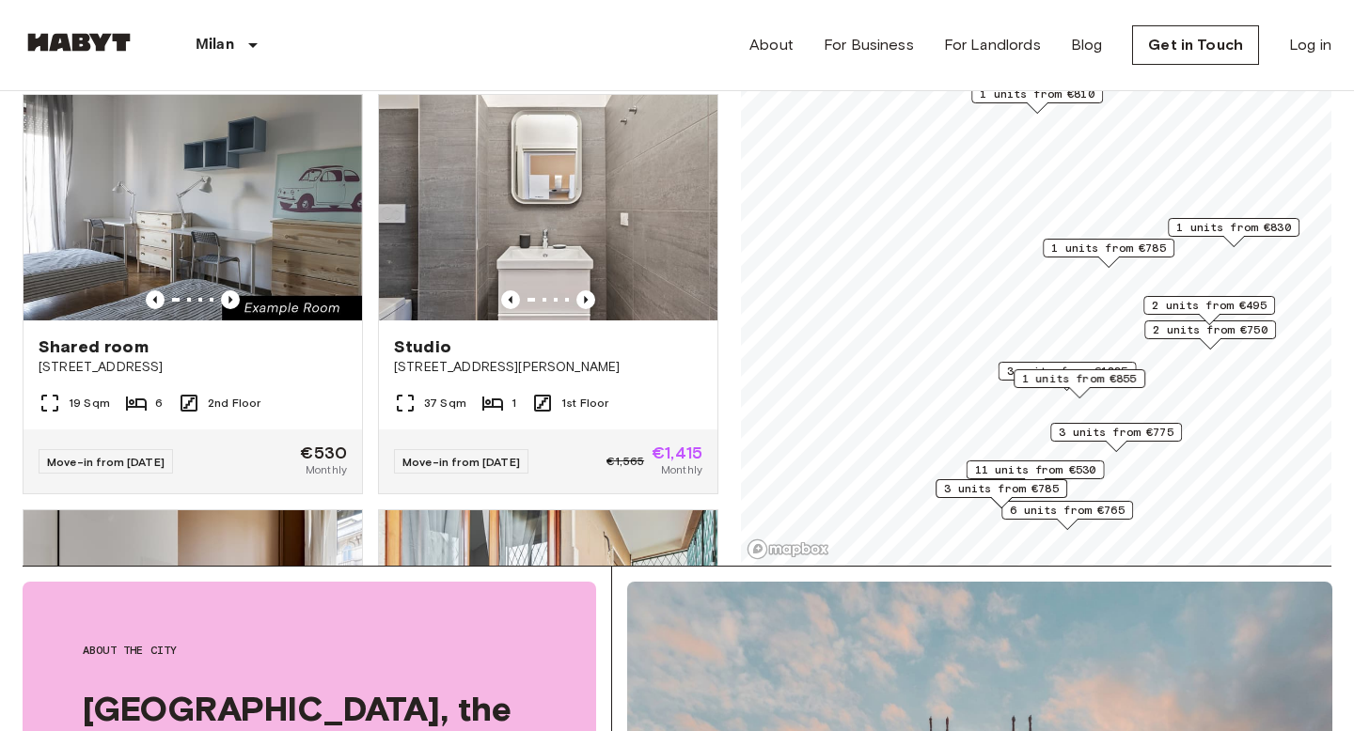
click at [1077, 439] on span "3 units from €775" at bounding box center [1116, 432] width 115 height 17
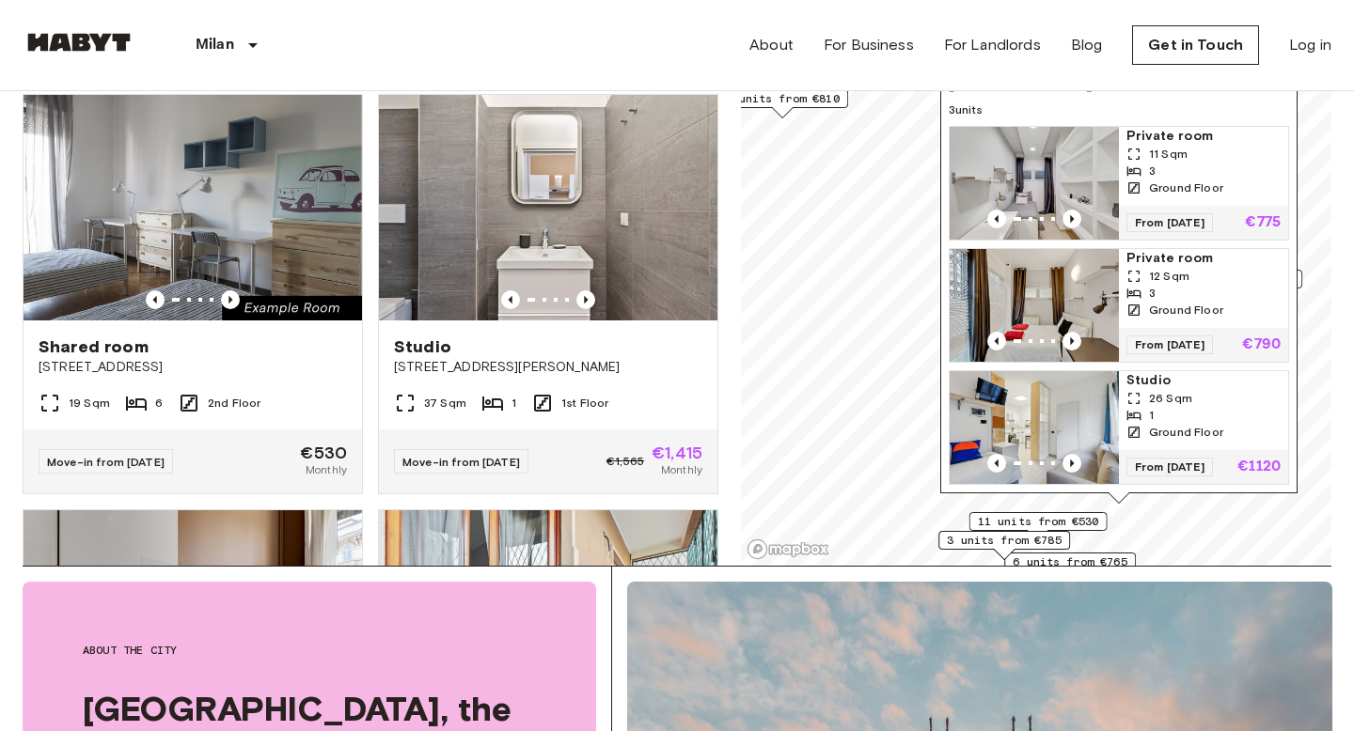
drag, startPoint x: 1249, startPoint y: 153, endPoint x: 1250, endPoint y: 214, distance: 61.1
click at [1250, 206] on div "Private room 11 Sqm 3 Ground Floor" at bounding box center [1203, 166] width 169 height 79
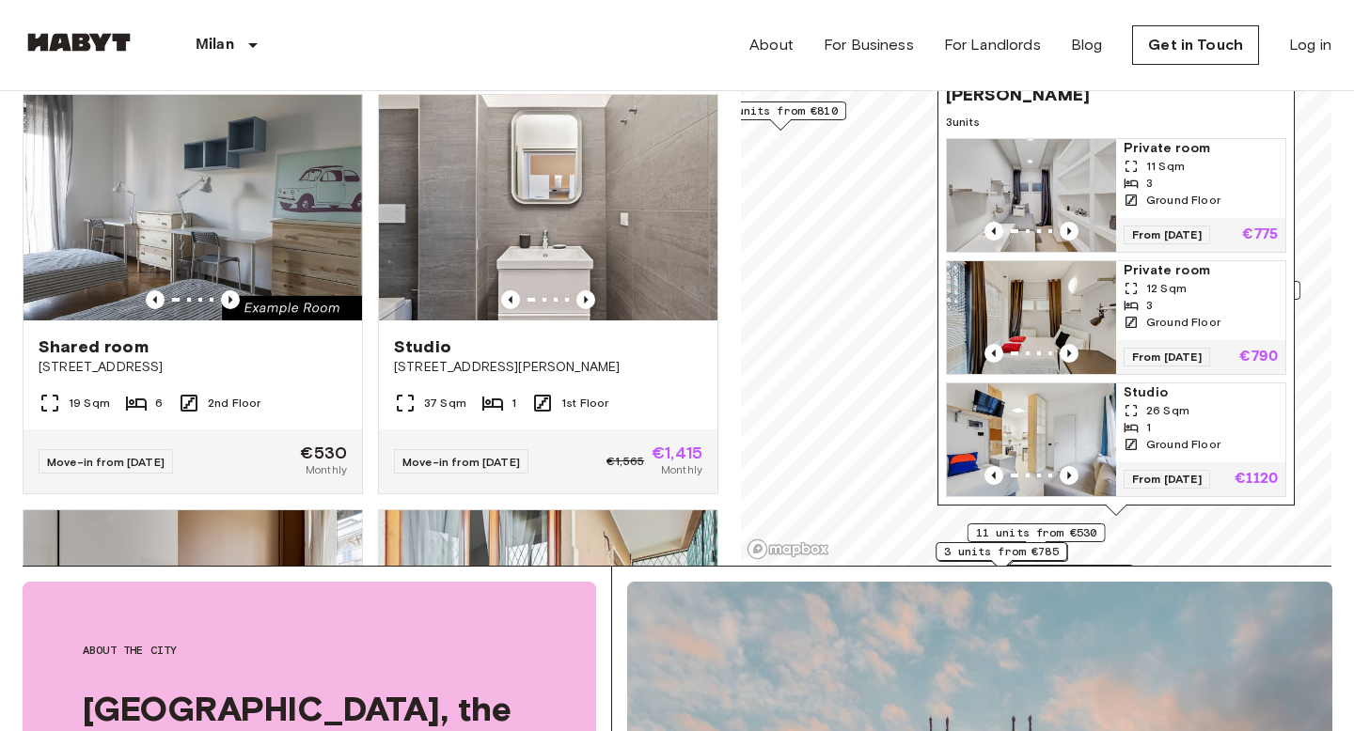
click at [981, 535] on span "11 units from €530" at bounding box center [1036, 533] width 121 height 17
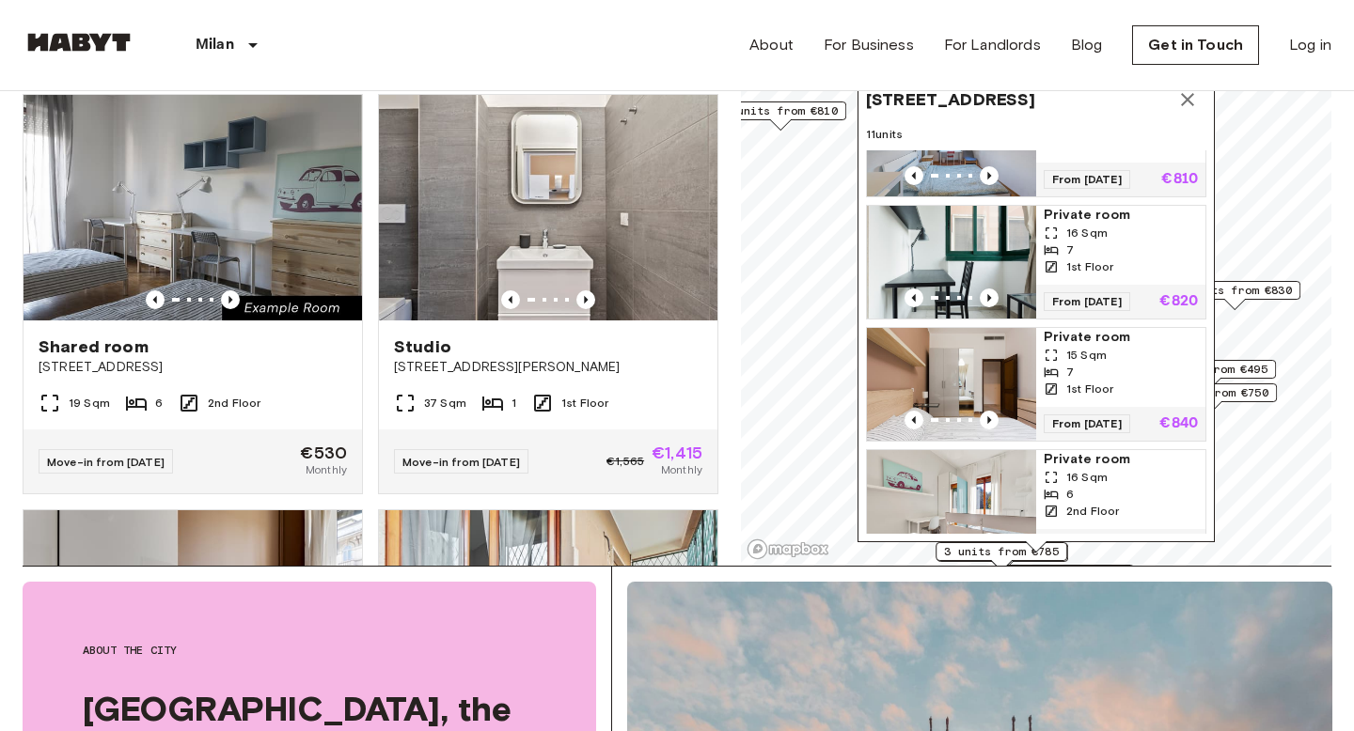
scroll to position [681, 0]
click at [937, 235] on img "Map marker" at bounding box center [951, 260] width 169 height 113
click at [935, 378] on img "Map marker" at bounding box center [951, 382] width 169 height 113
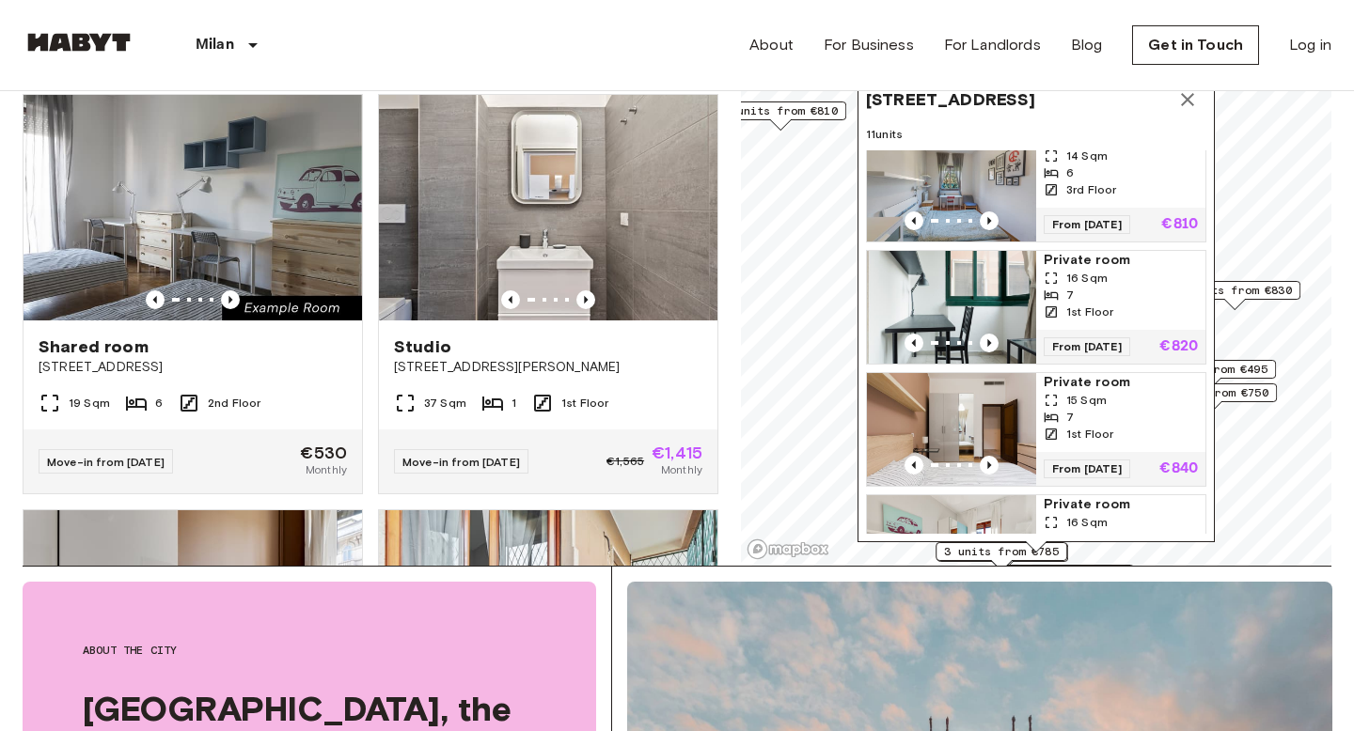
scroll to position [247, 0]
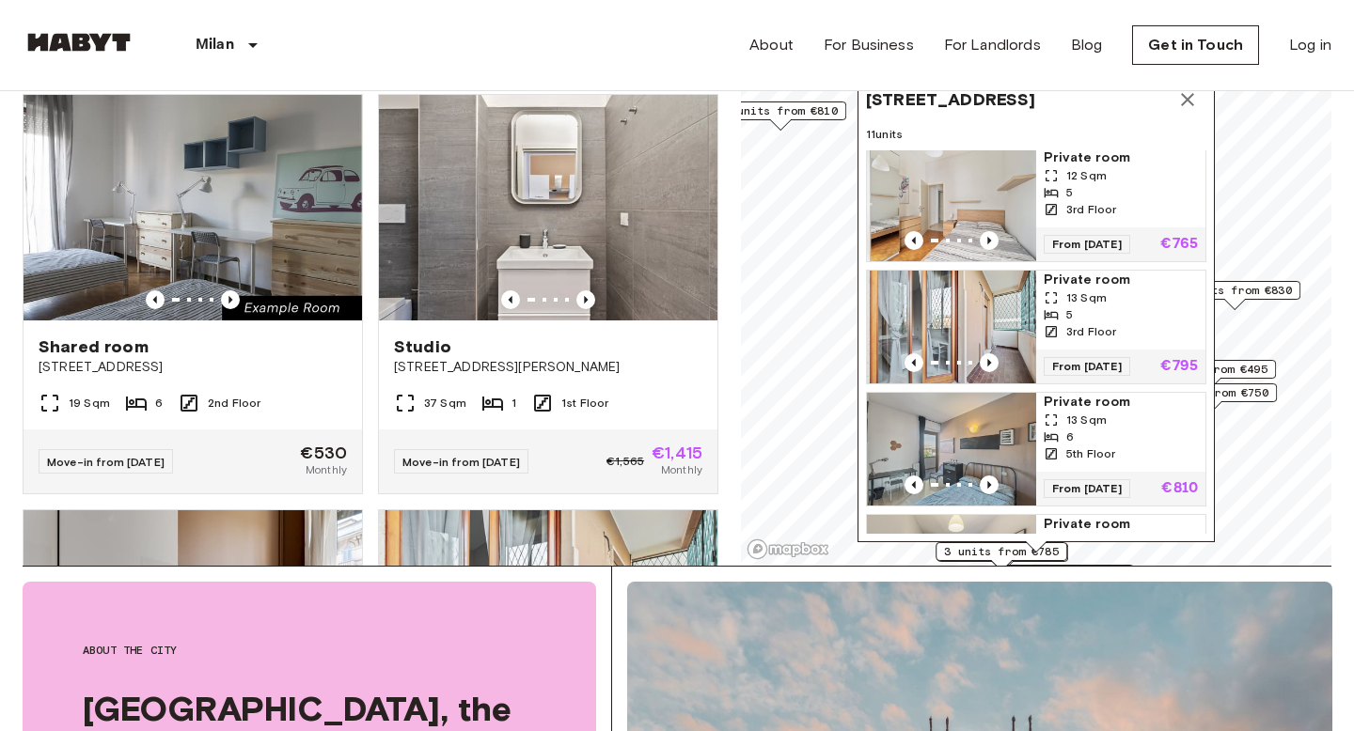
click at [932, 311] on img "Map marker" at bounding box center [951, 327] width 169 height 113
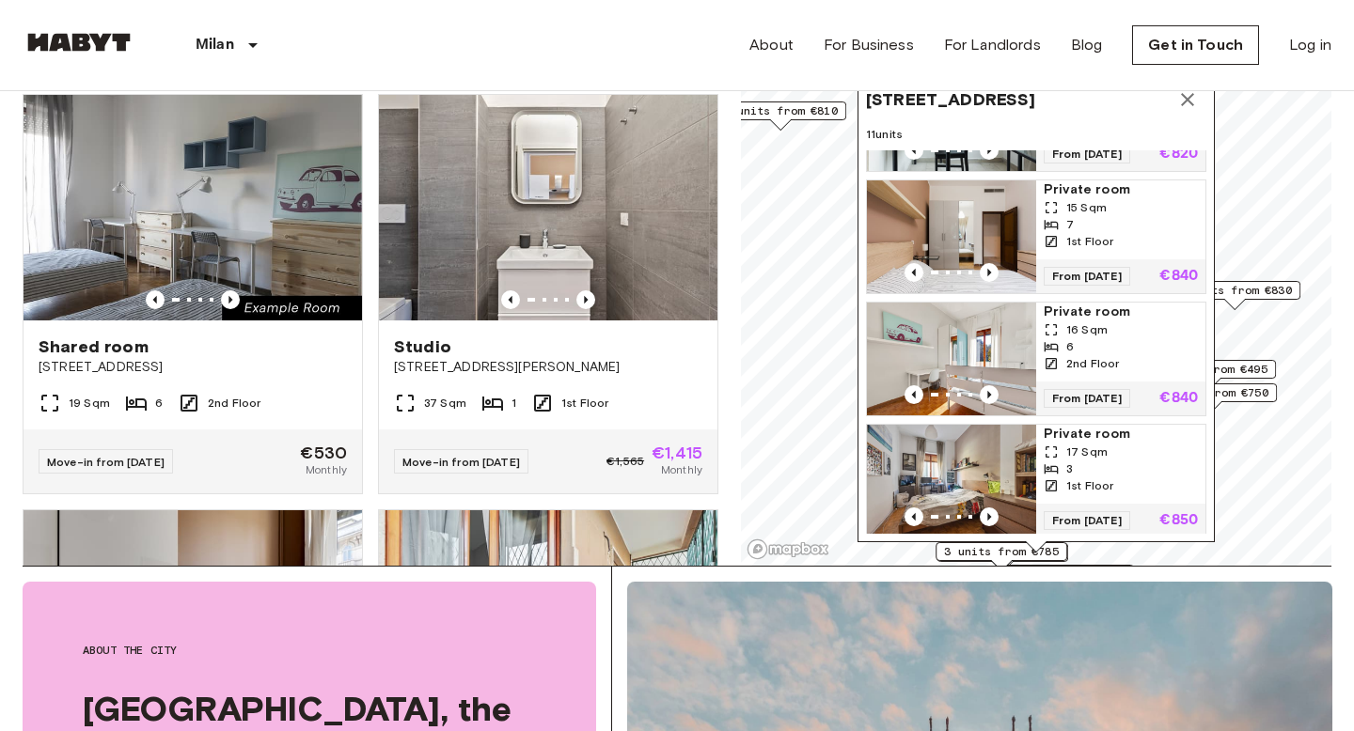
scroll to position [846, 0]
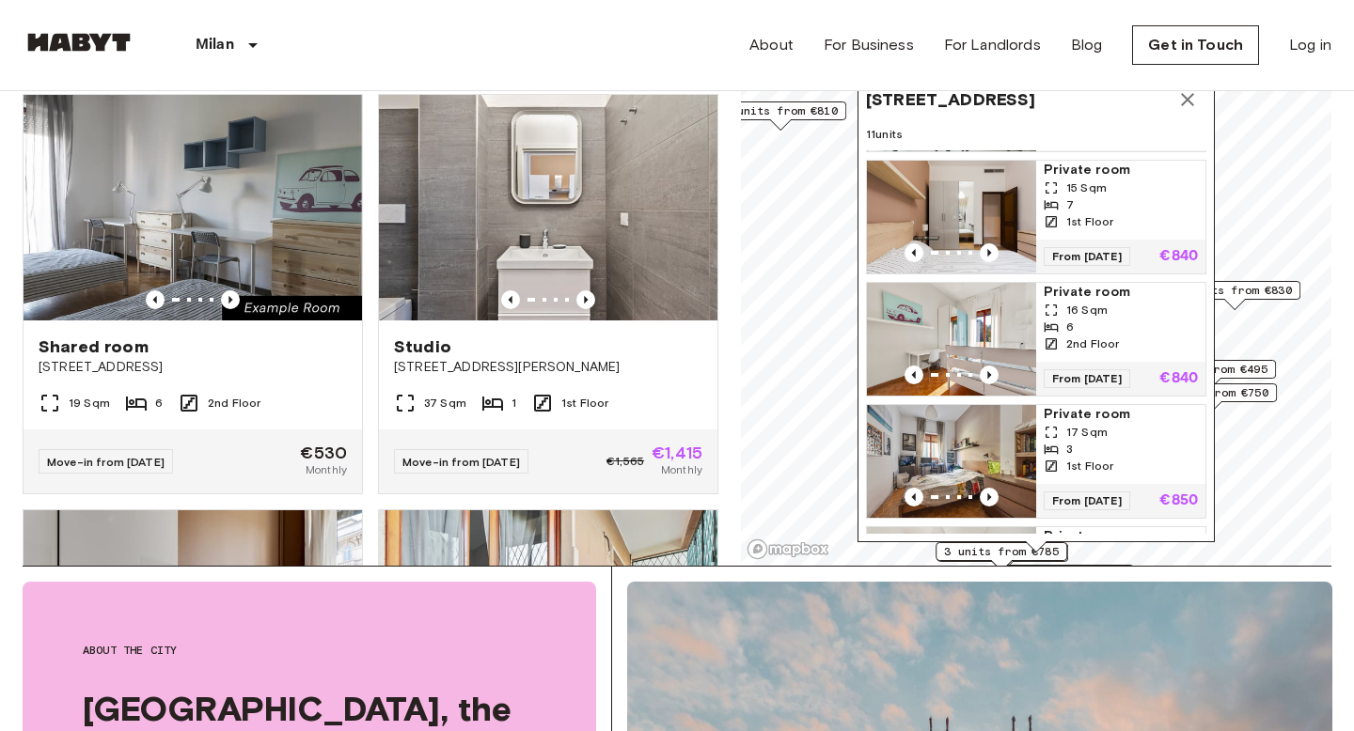
click at [955, 325] on img "Map marker" at bounding box center [951, 339] width 169 height 113
click at [1183, 103] on icon "Map marker" at bounding box center [1187, 99] width 13 height 13
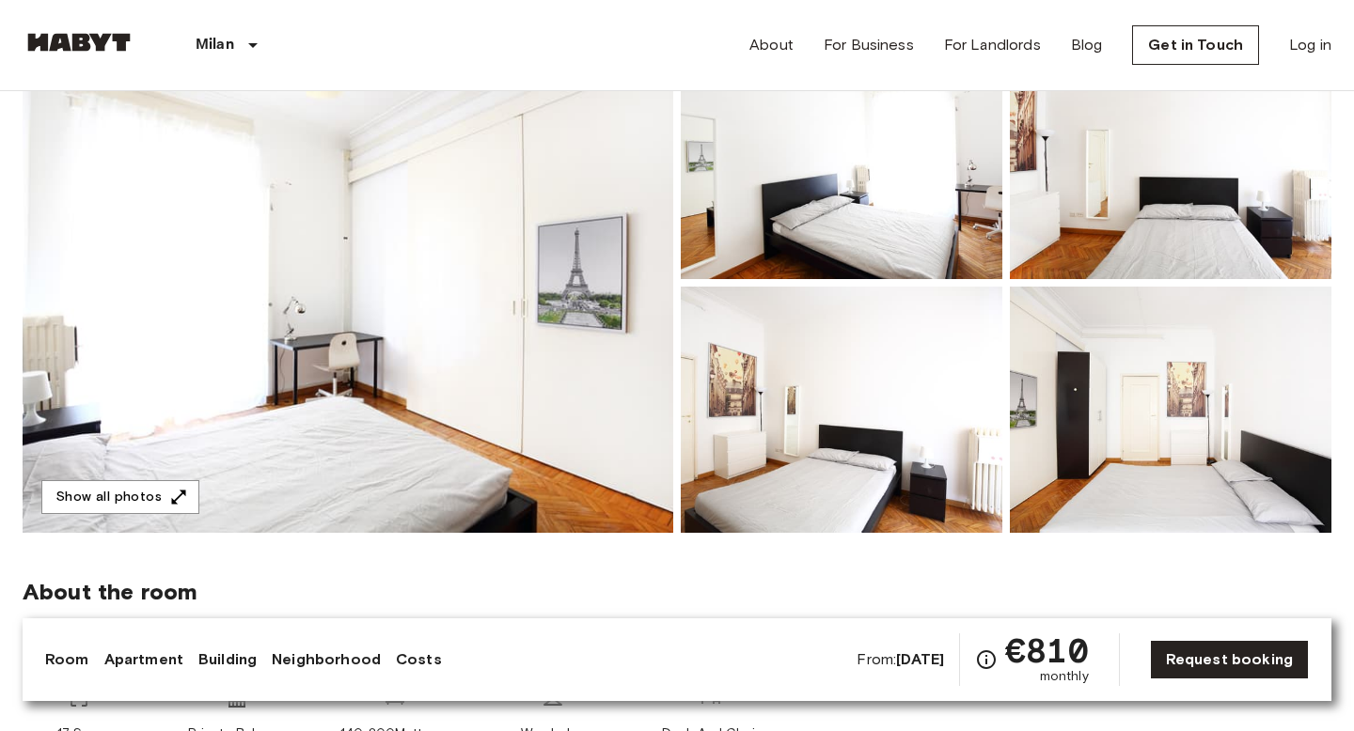
scroll to position [285, 0]
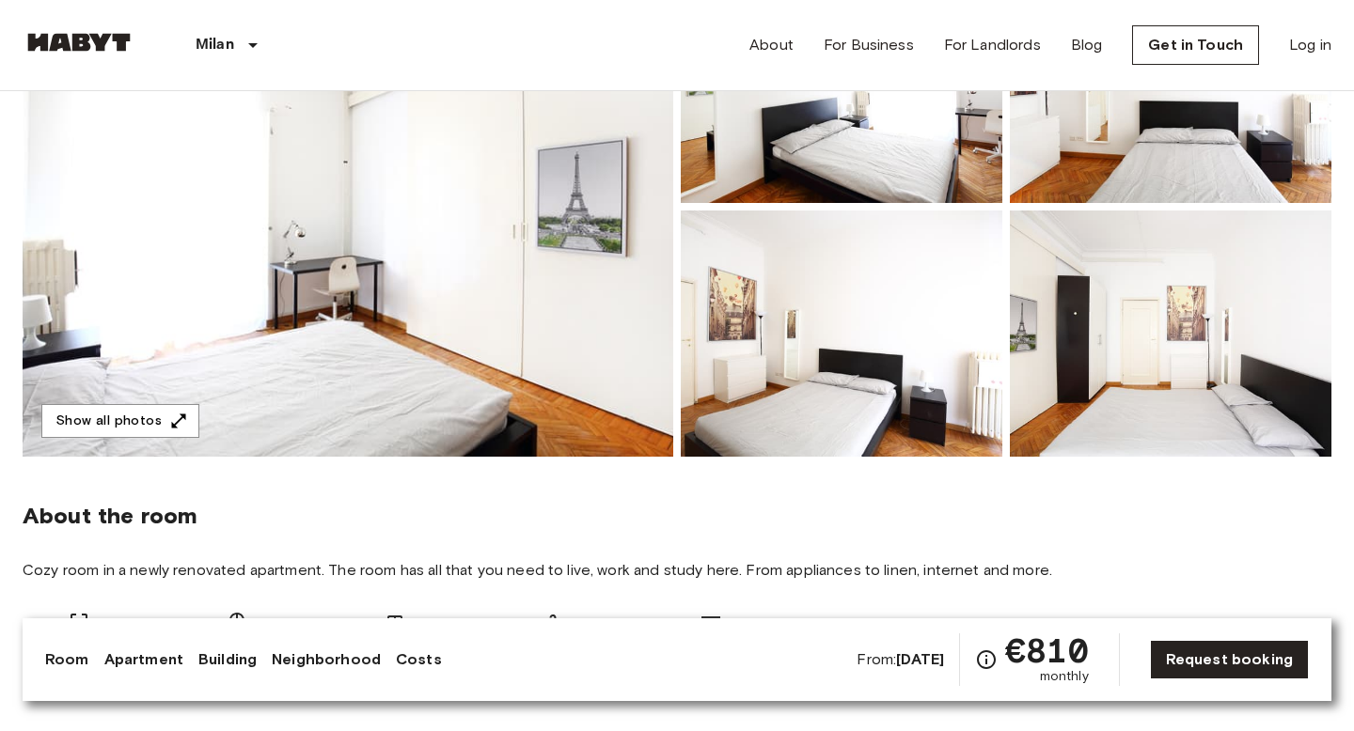
click at [325, 397] on img at bounding box center [348, 207] width 651 height 500
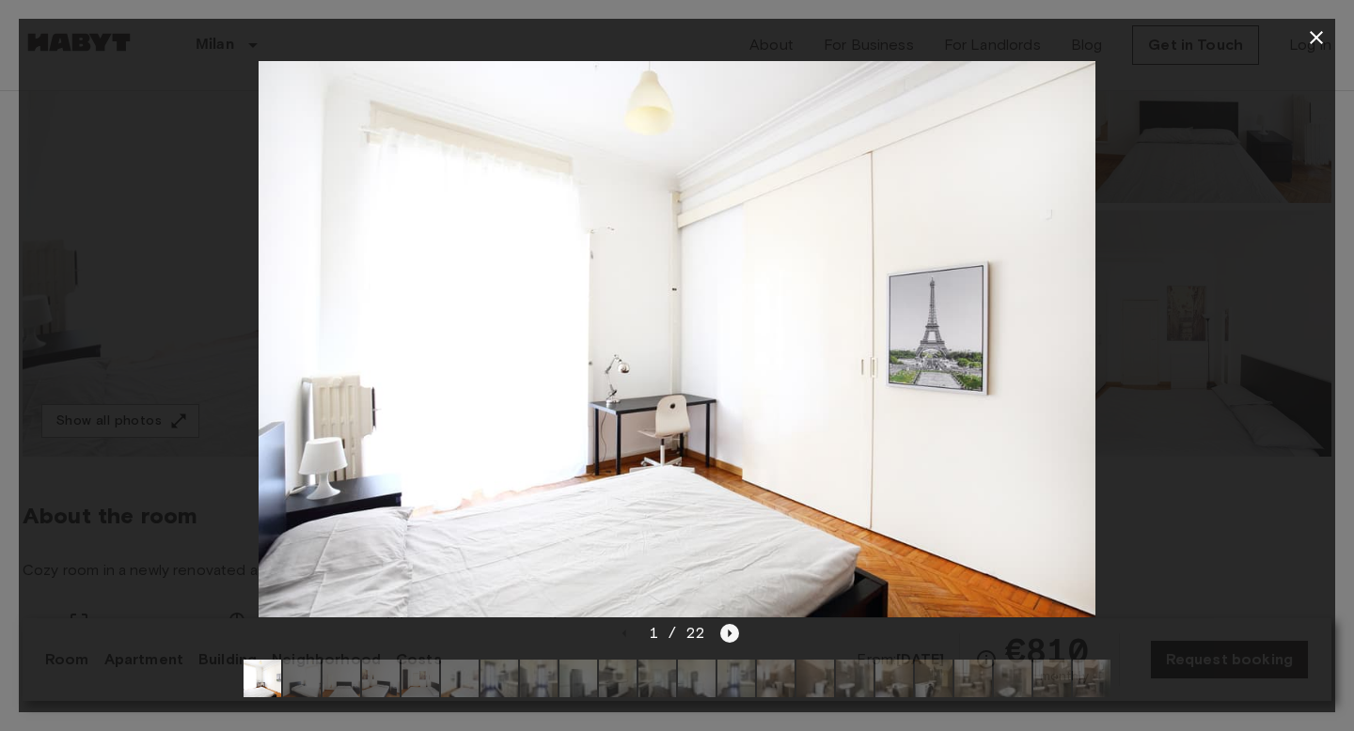
click at [729, 630] on icon "Next image" at bounding box center [729, 633] width 19 height 19
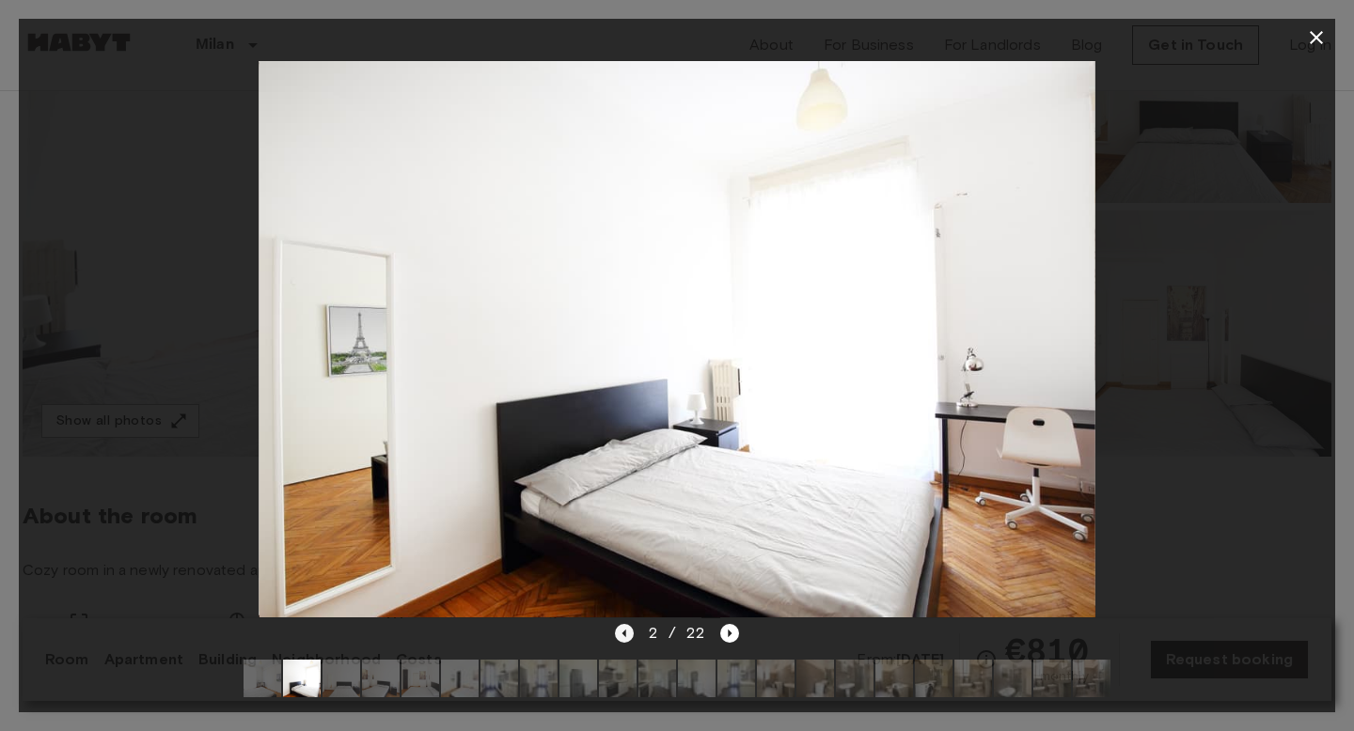
click at [621, 636] on icon "Previous image" at bounding box center [624, 633] width 19 height 19
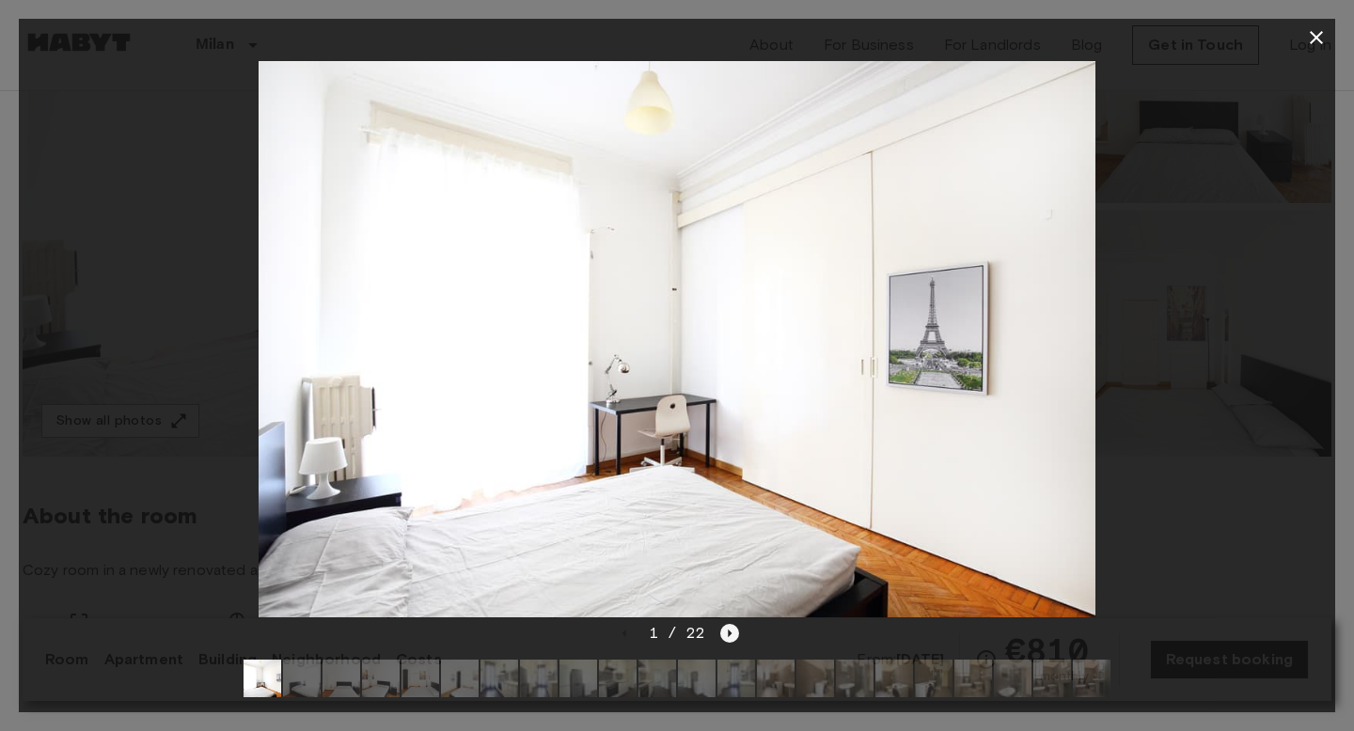
click at [730, 632] on icon "Next image" at bounding box center [731, 634] width 4 height 8
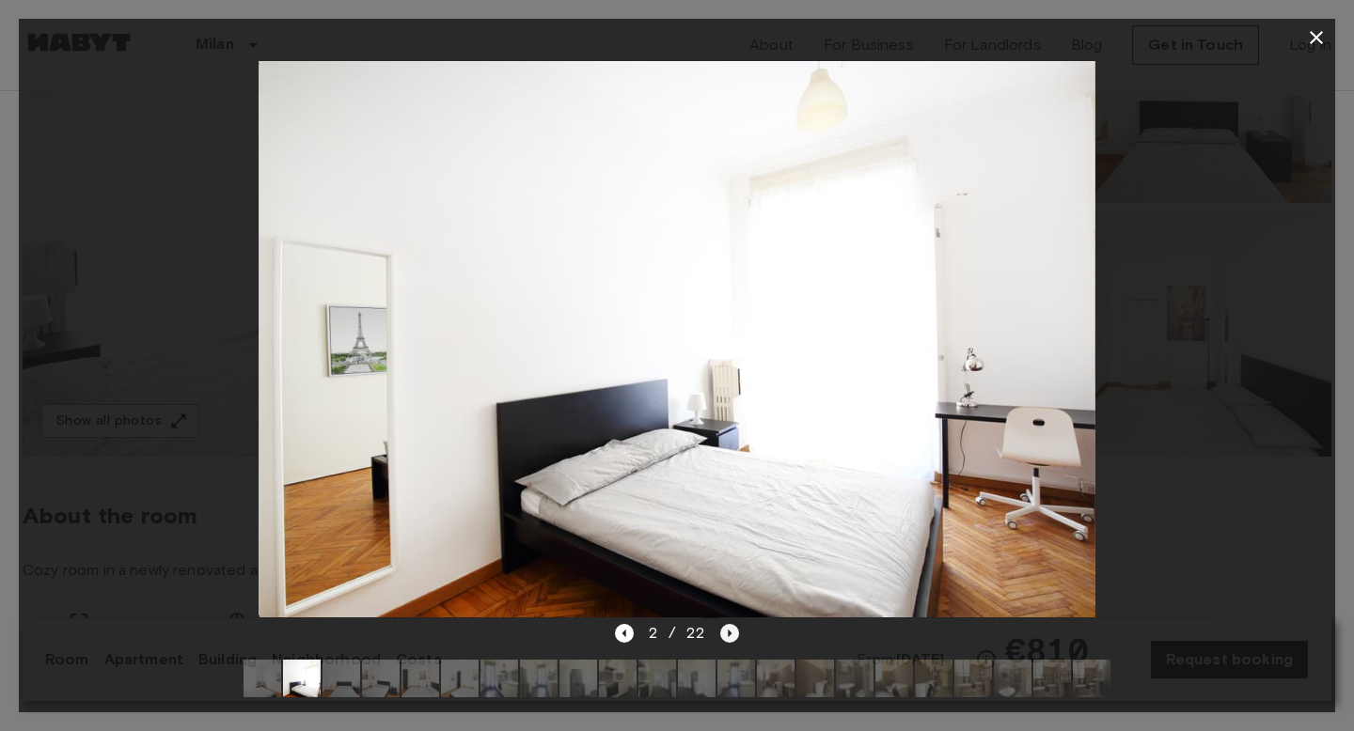
click at [730, 632] on icon "Next image" at bounding box center [731, 634] width 4 height 8
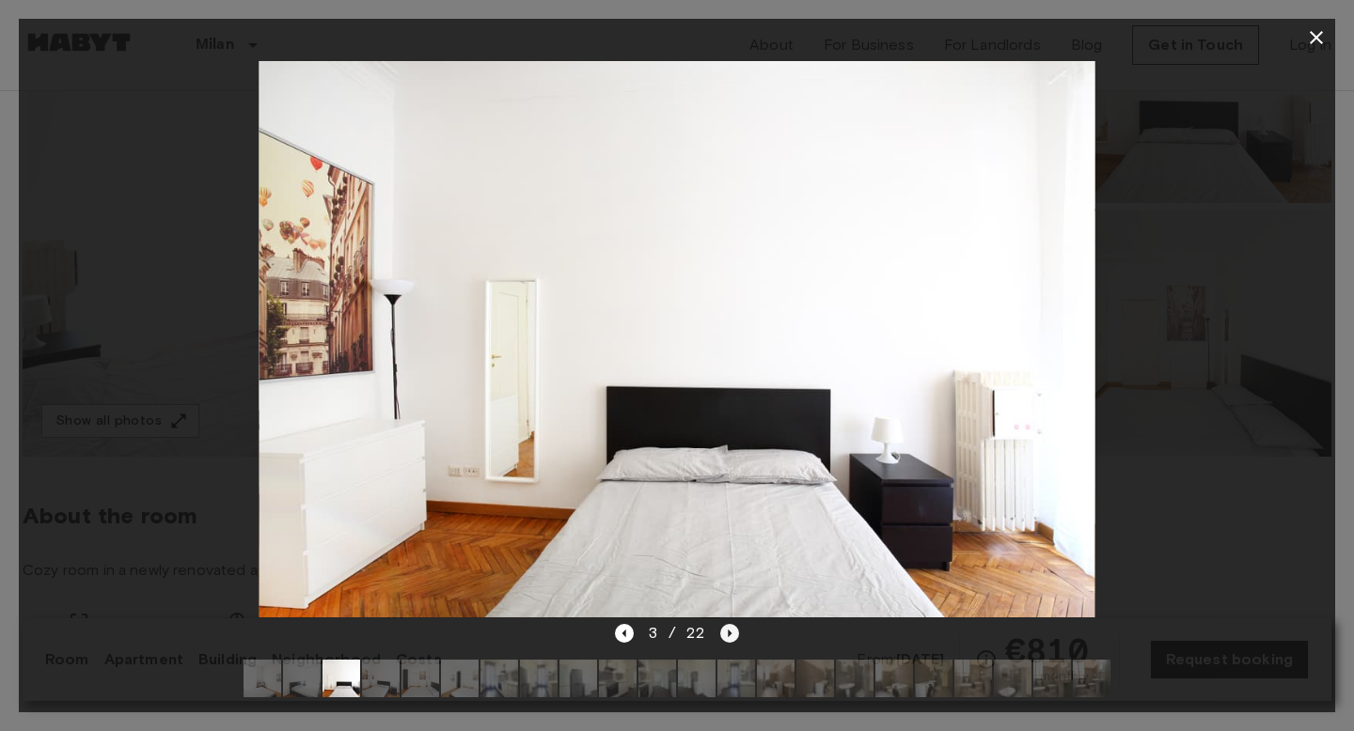
click at [730, 632] on icon "Next image" at bounding box center [731, 634] width 4 height 8
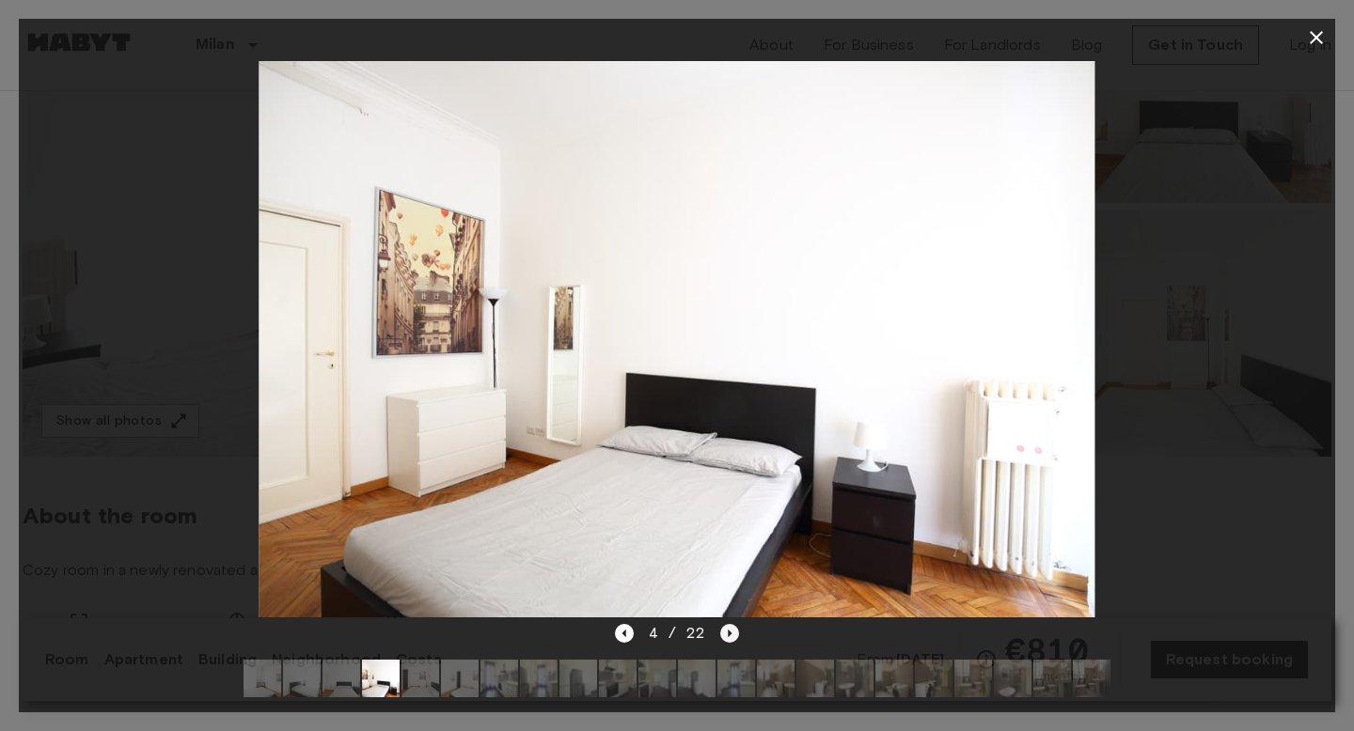
click at [730, 632] on icon "Next image" at bounding box center [731, 634] width 4 height 8
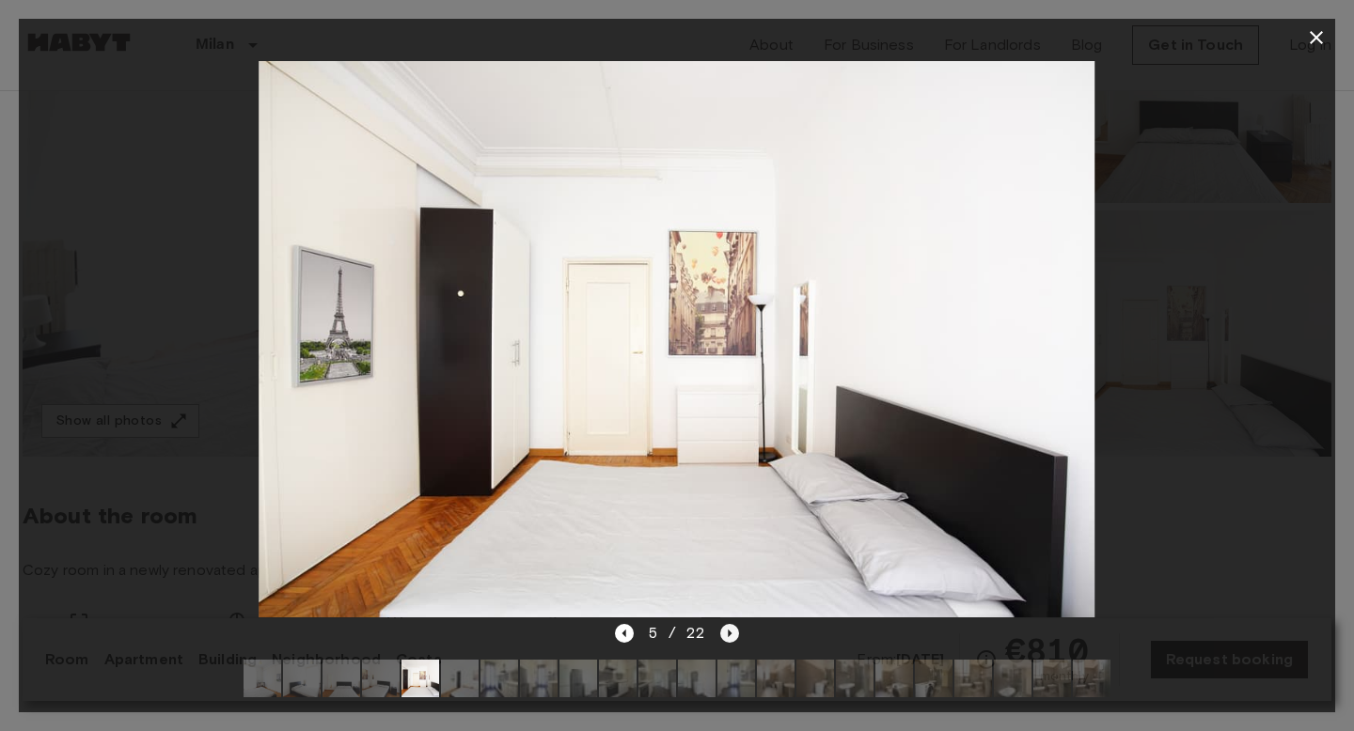
click at [730, 632] on icon "Next image" at bounding box center [731, 634] width 4 height 8
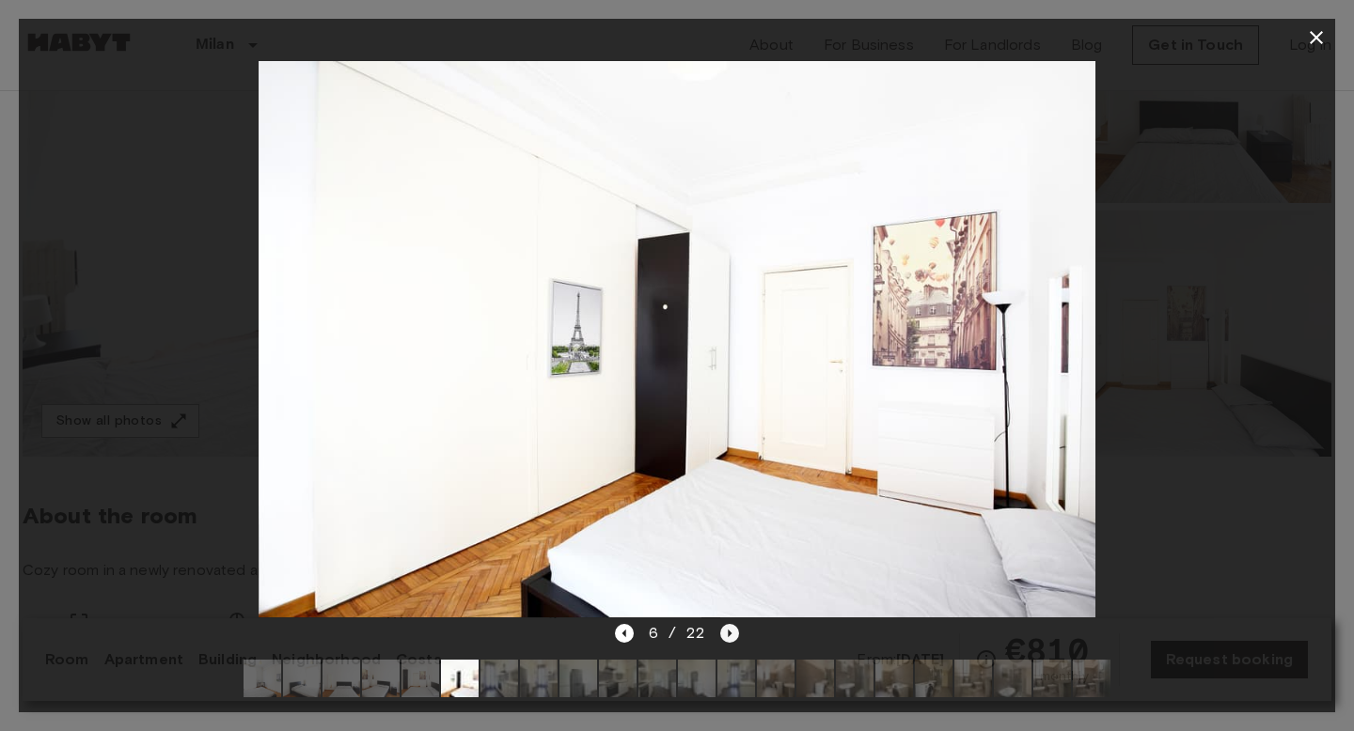
click at [730, 632] on icon "Next image" at bounding box center [731, 634] width 4 height 8
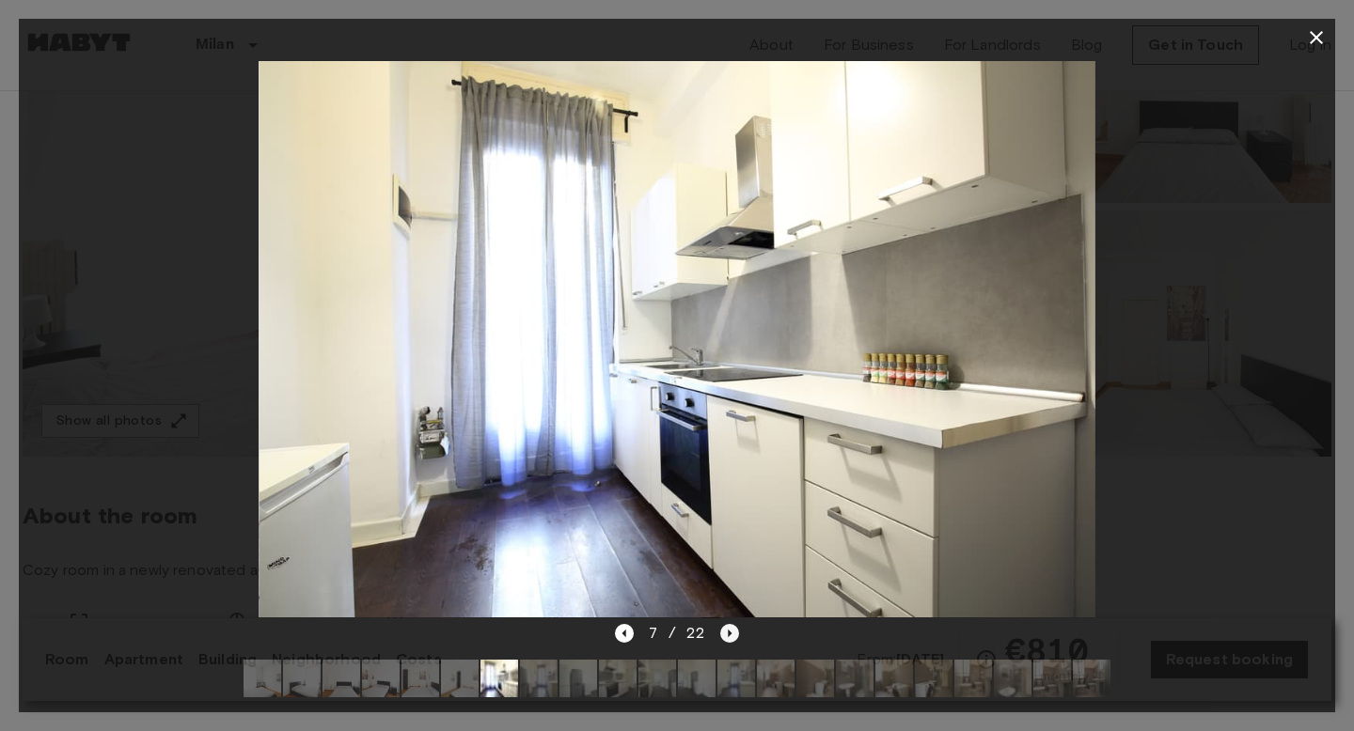
click at [730, 632] on icon "Next image" at bounding box center [731, 634] width 4 height 8
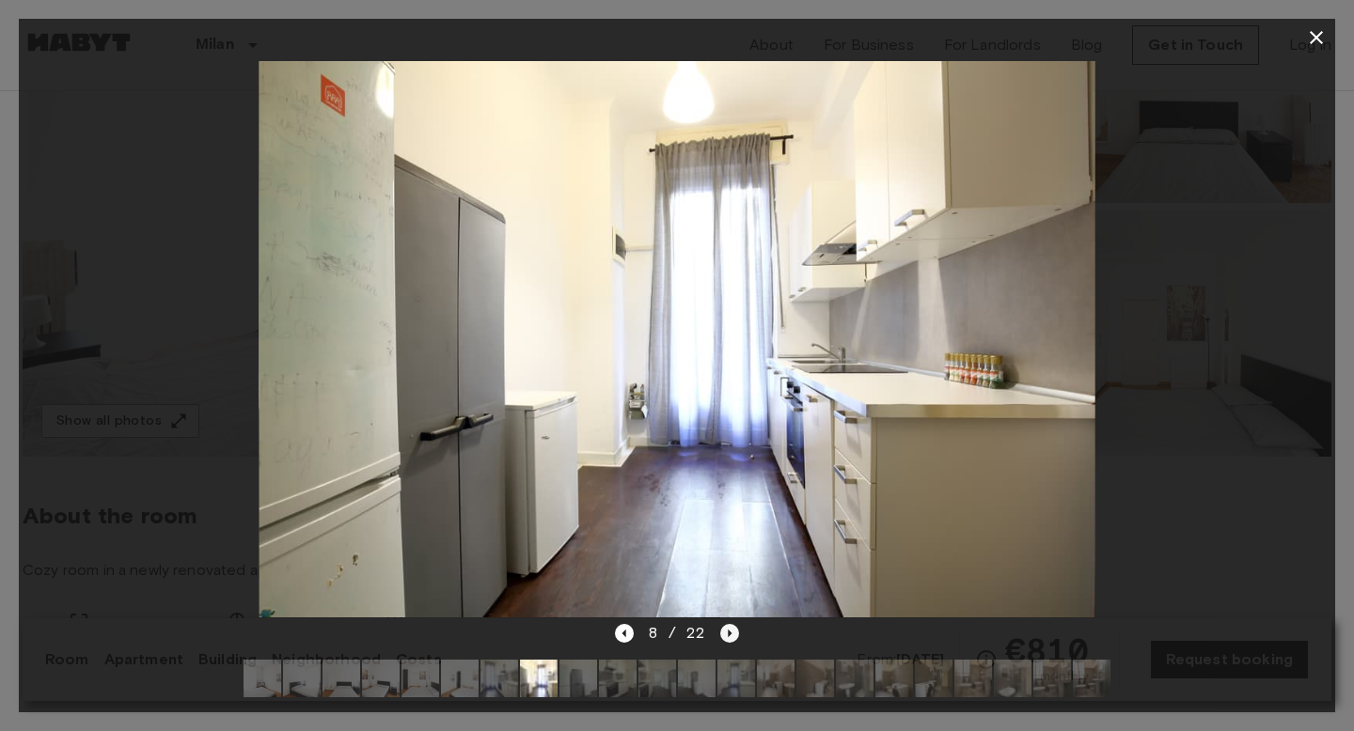
click at [730, 632] on icon "Next image" at bounding box center [731, 634] width 4 height 8
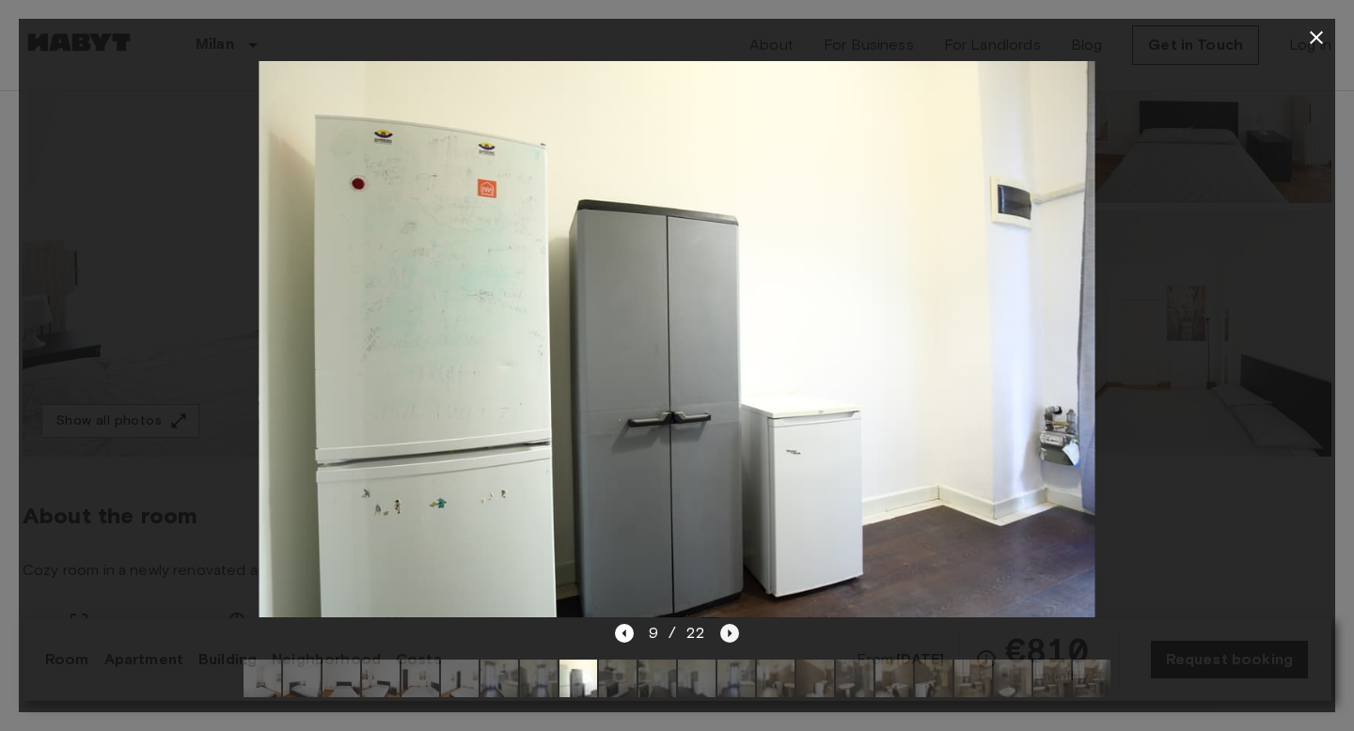
click at [730, 632] on icon "Next image" at bounding box center [731, 634] width 4 height 8
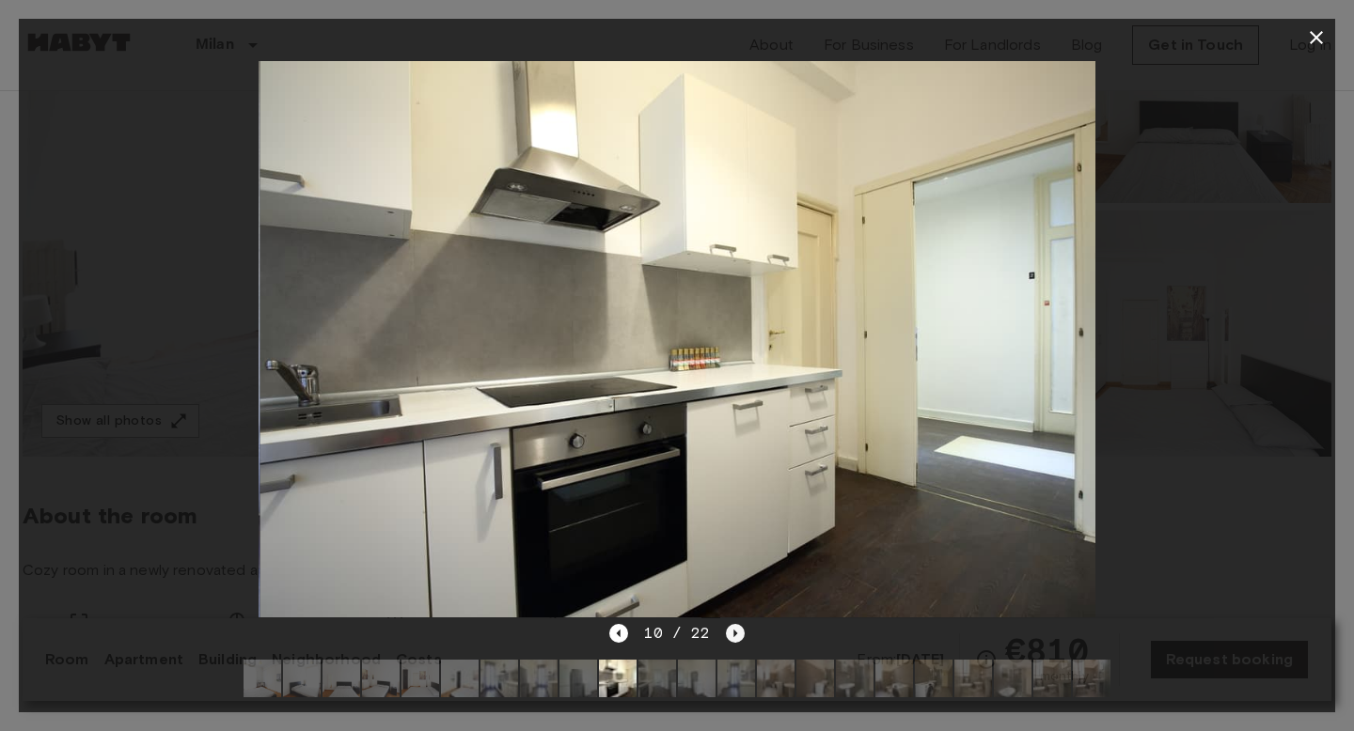
click at [730, 632] on icon "Next image" at bounding box center [735, 633] width 19 height 19
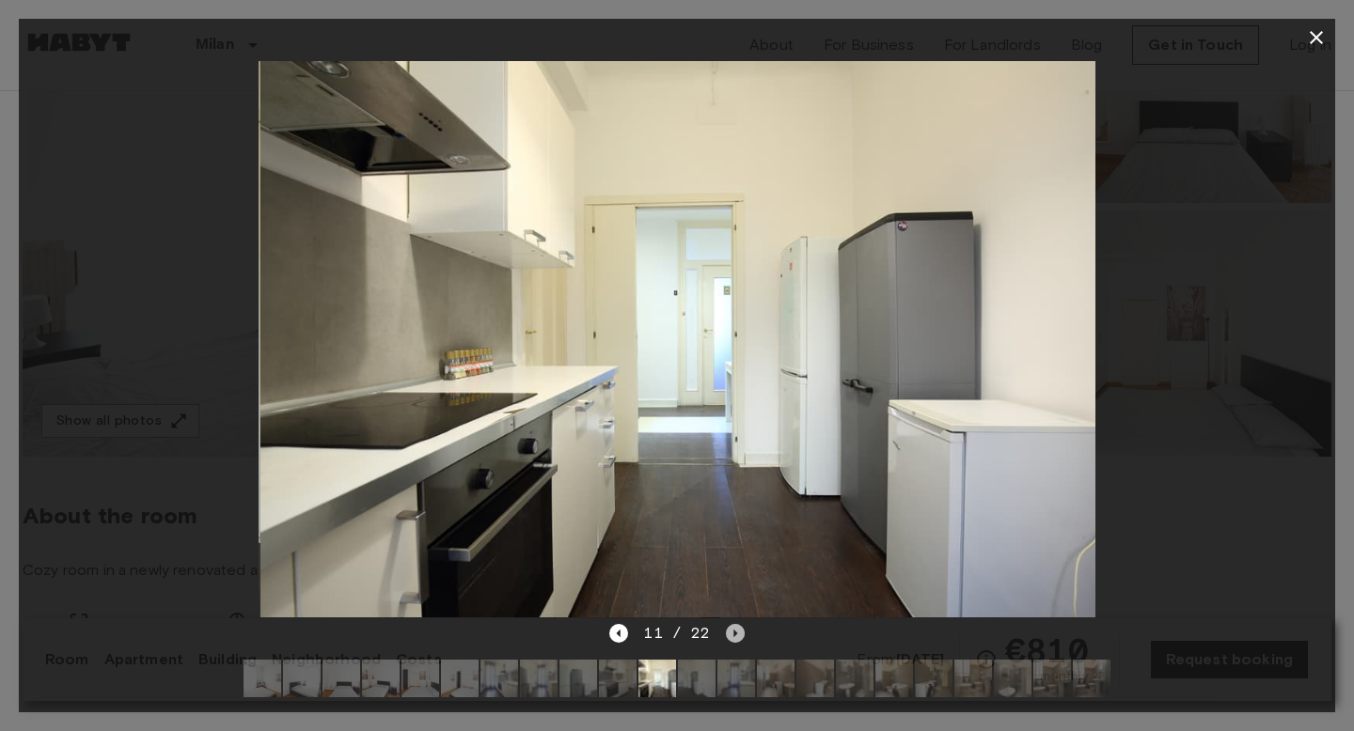
click at [730, 632] on icon "Next image" at bounding box center [735, 633] width 19 height 19
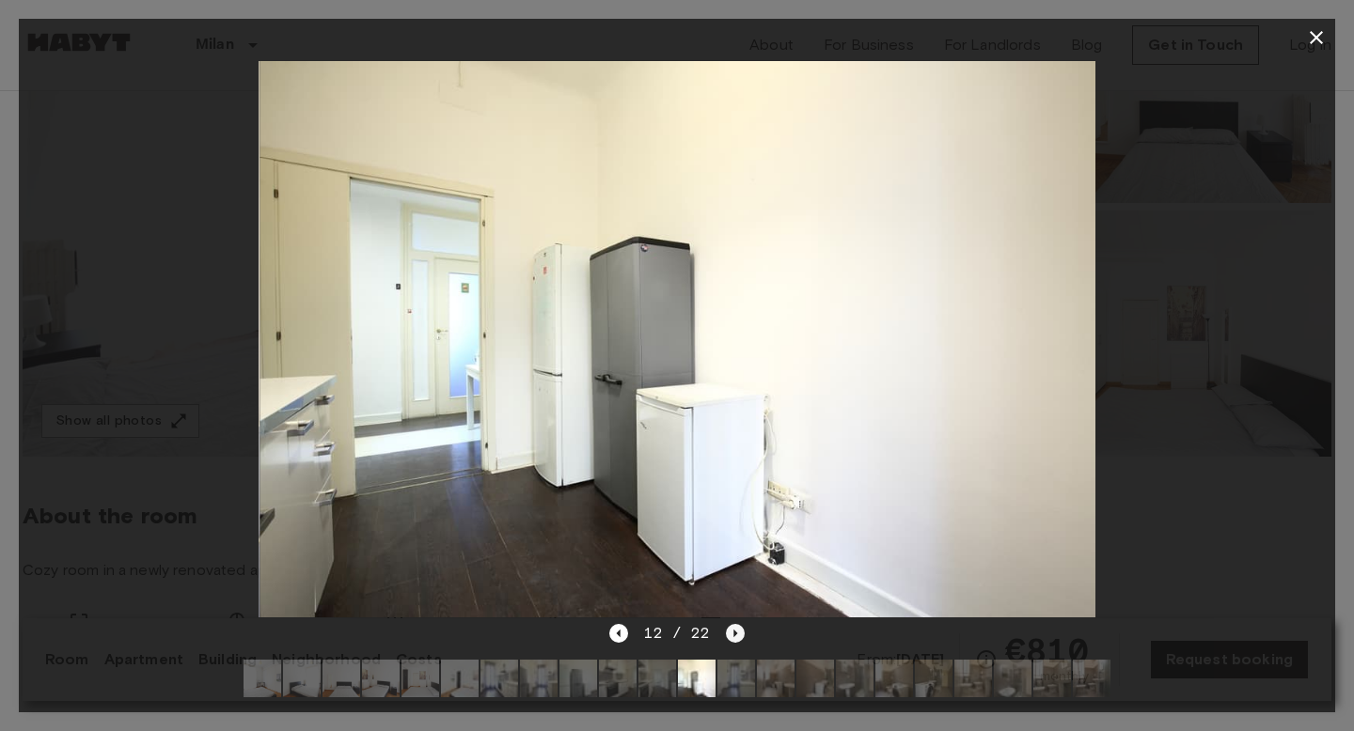
click at [730, 632] on icon "Next image" at bounding box center [735, 633] width 19 height 19
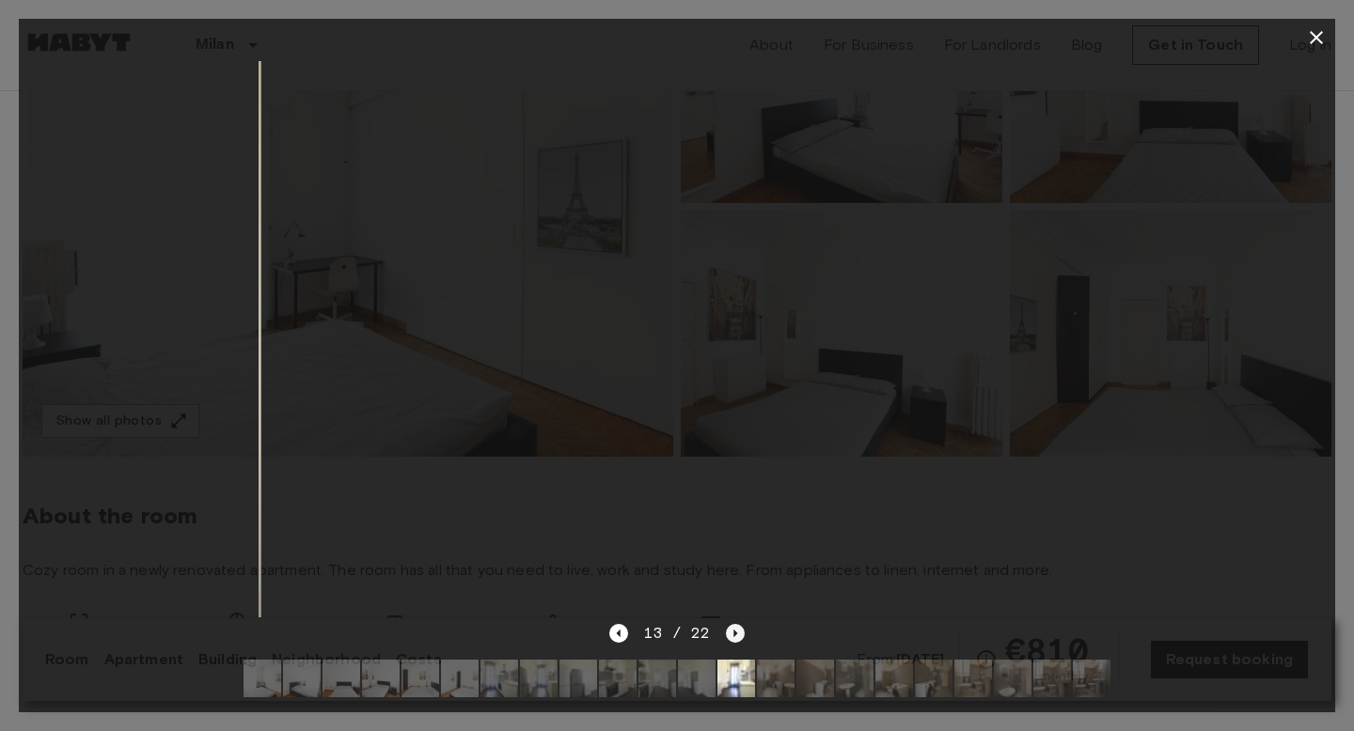
click at [730, 632] on icon "Next image" at bounding box center [735, 633] width 19 height 19
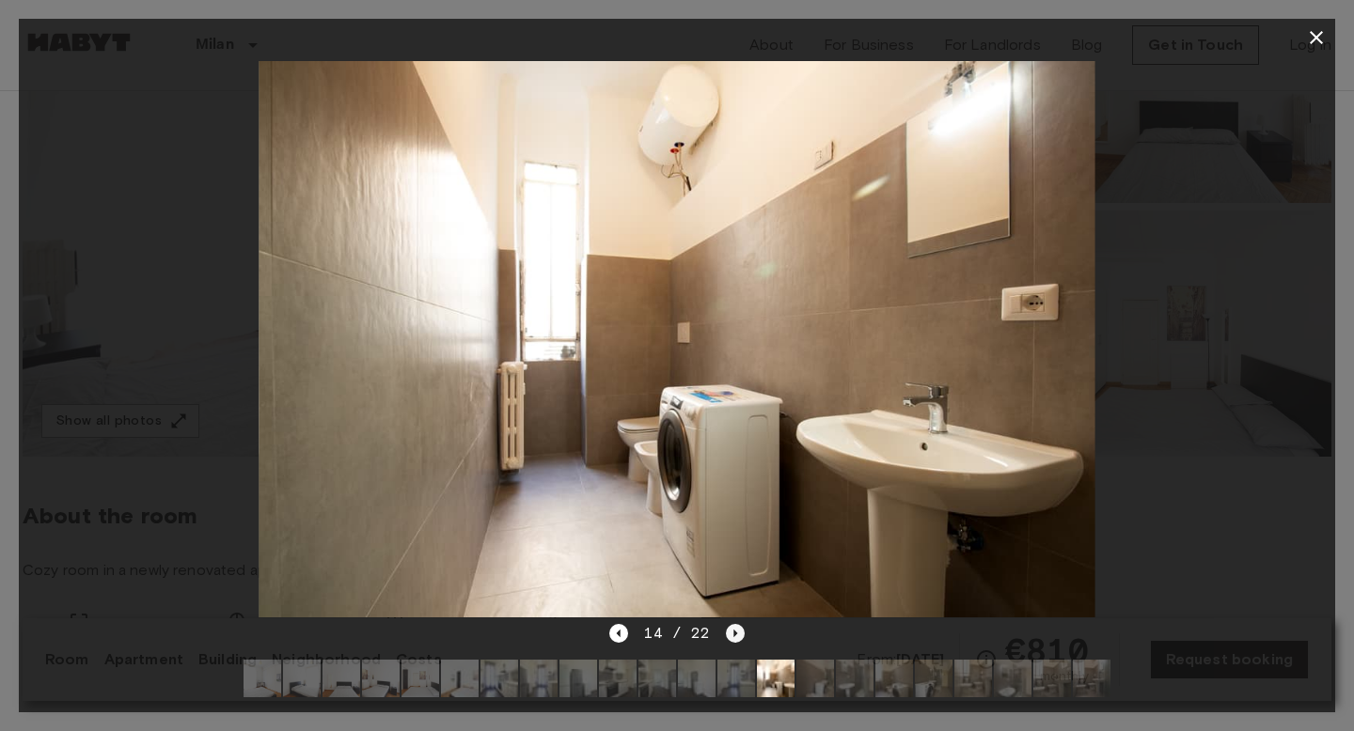
click at [730, 632] on icon "Next image" at bounding box center [735, 633] width 19 height 19
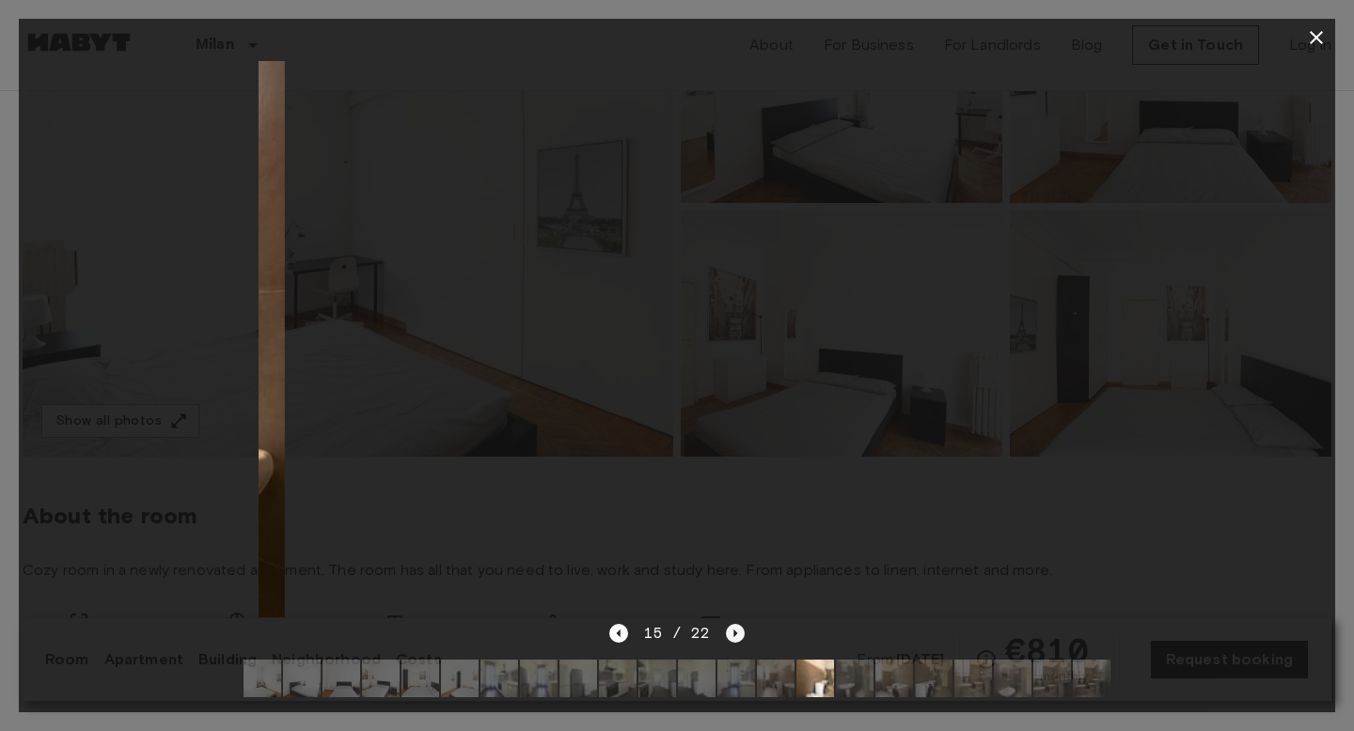
click at [730, 632] on icon "Next image" at bounding box center [735, 633] width 19 height 19
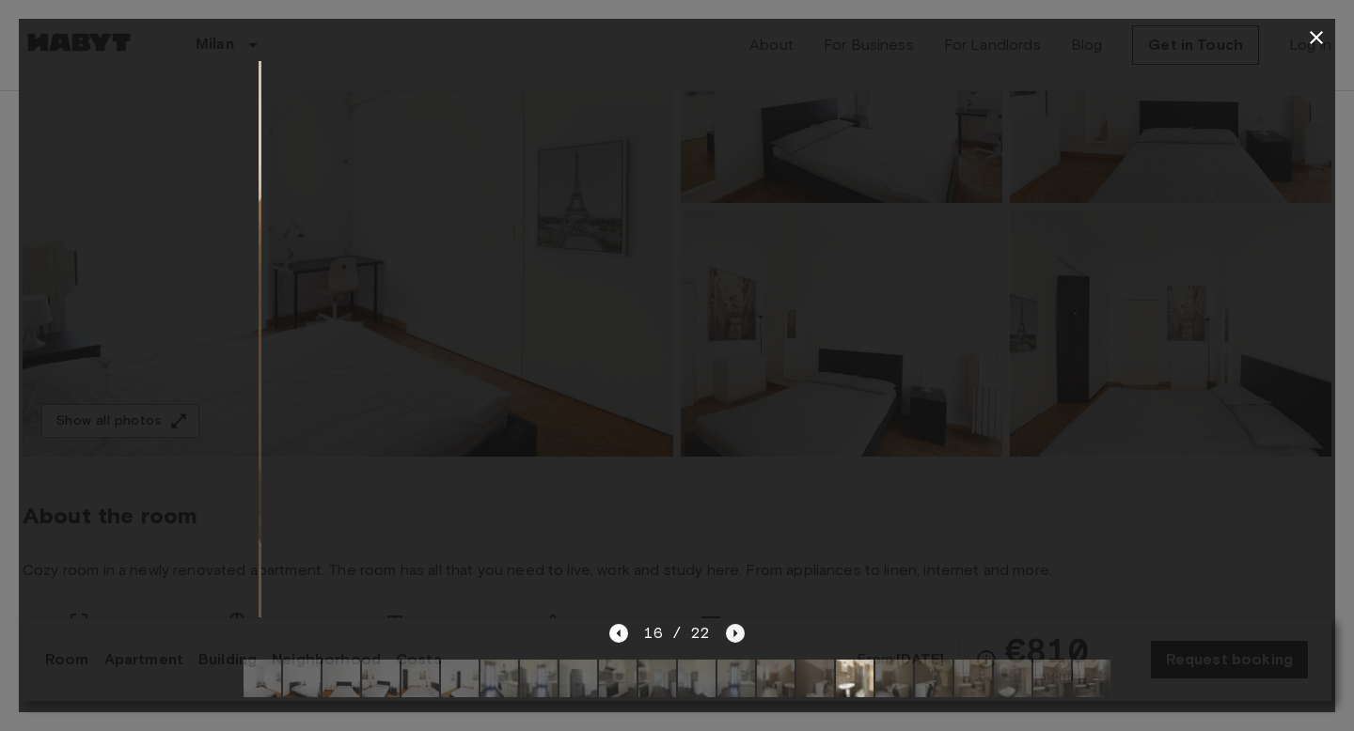
click at [730, 632] on icon "Next image" at bounding box center [735, 633] width 19 height 19
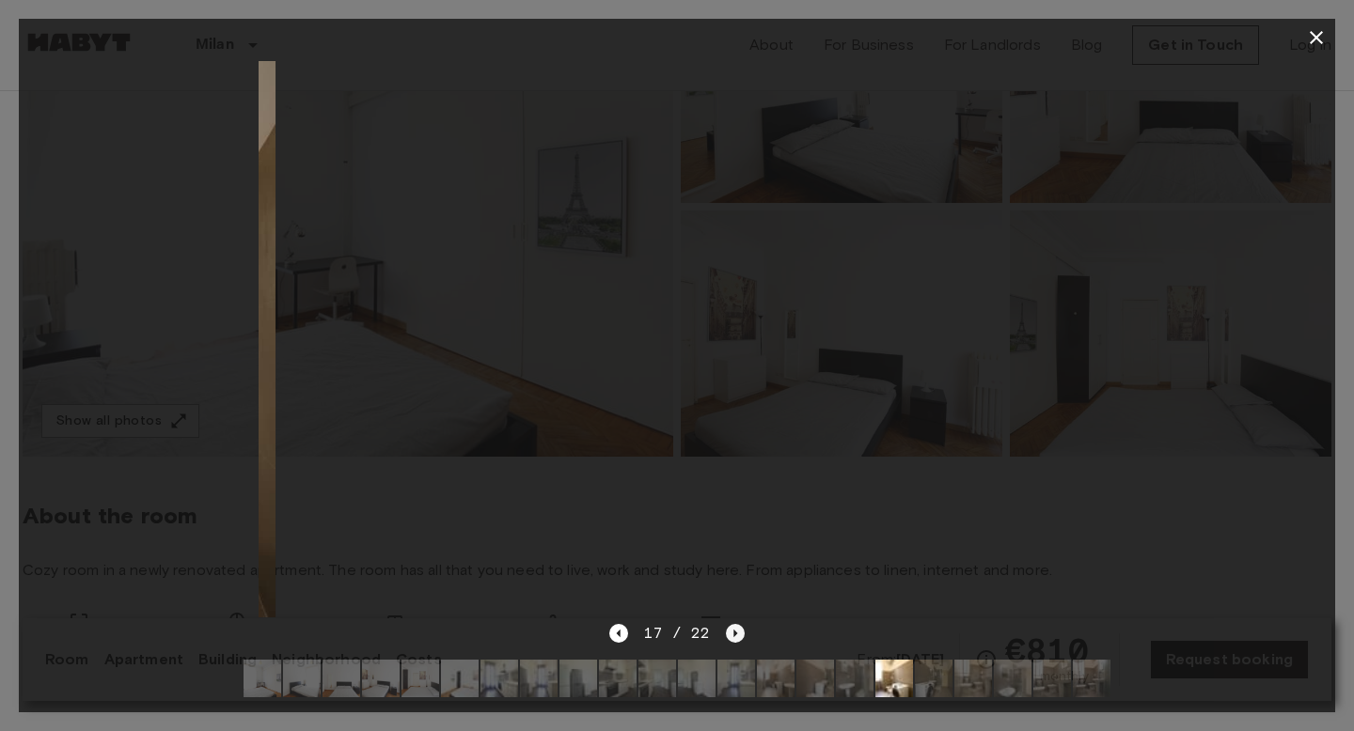
click at [730, 632] on icon "Next image" at bounding box center [735, 633] width 19 height 19
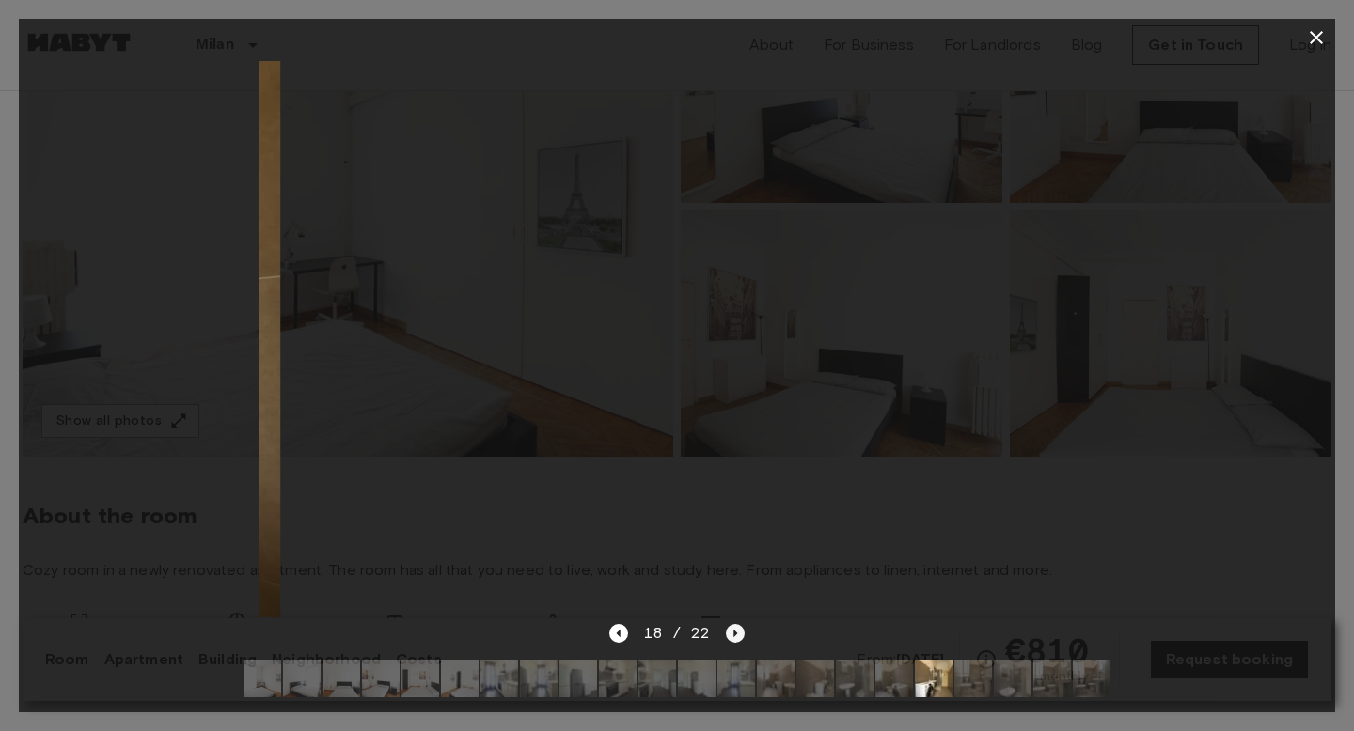
click at [730, 632] on icon "Next image" at bounding box center [735, 633] width 19 height 19
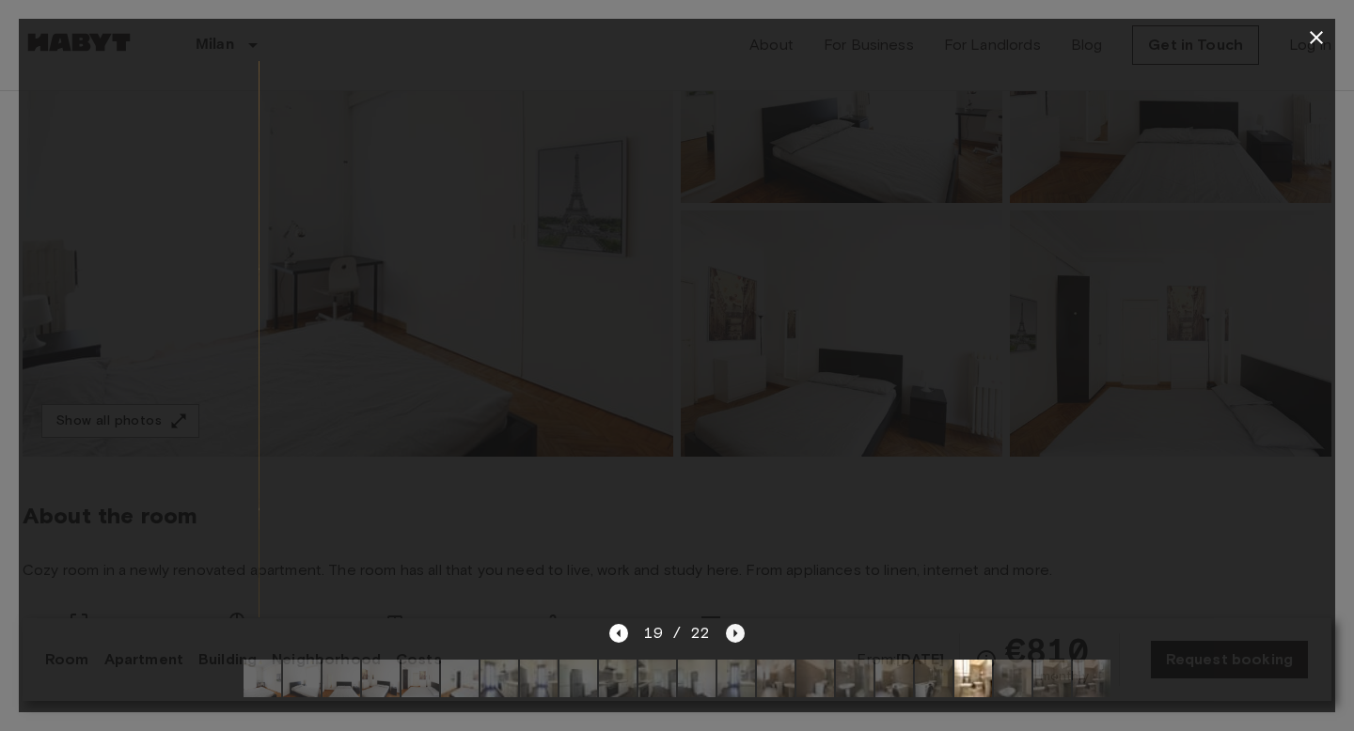
click at [730, 632] on icon "Next image" at bounding box center [735, 633] width 19 height 19
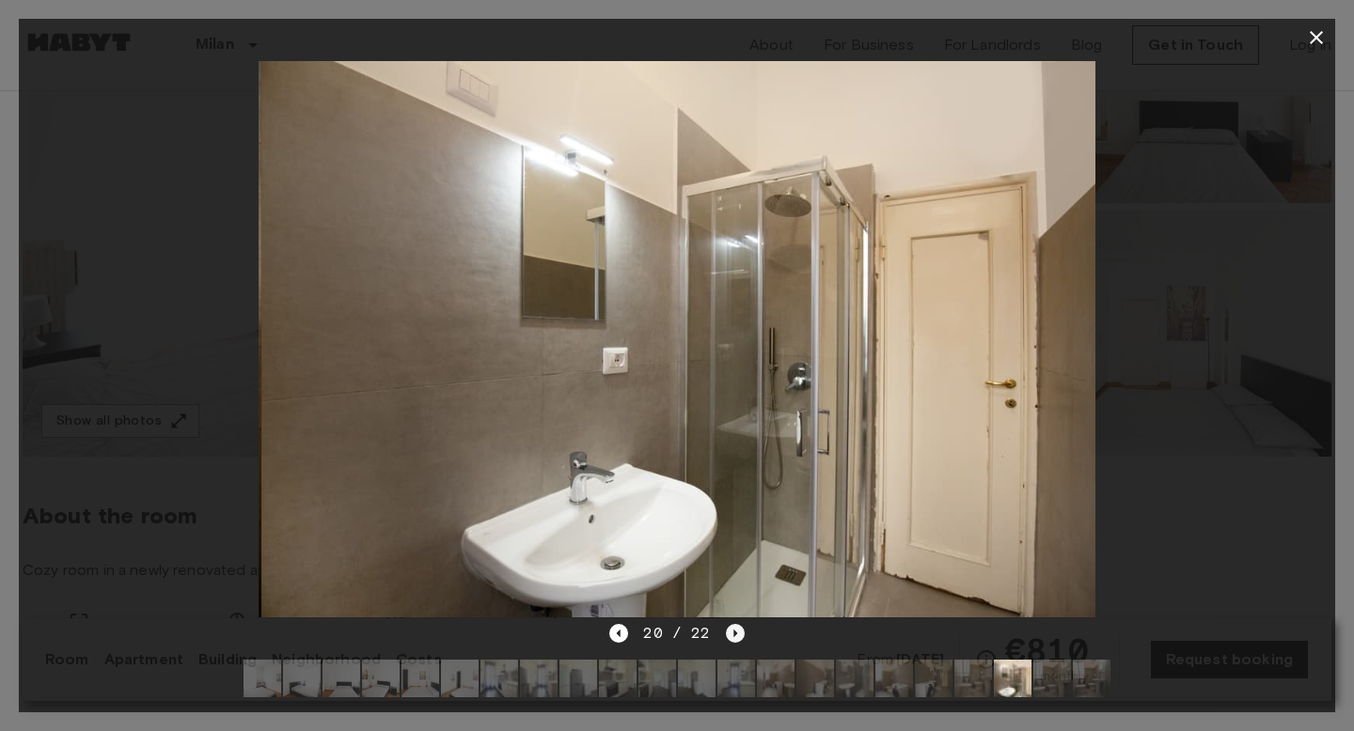
click at [730, 632] on icon "Next image" at bounding box center [735, 633] width 19 height 19
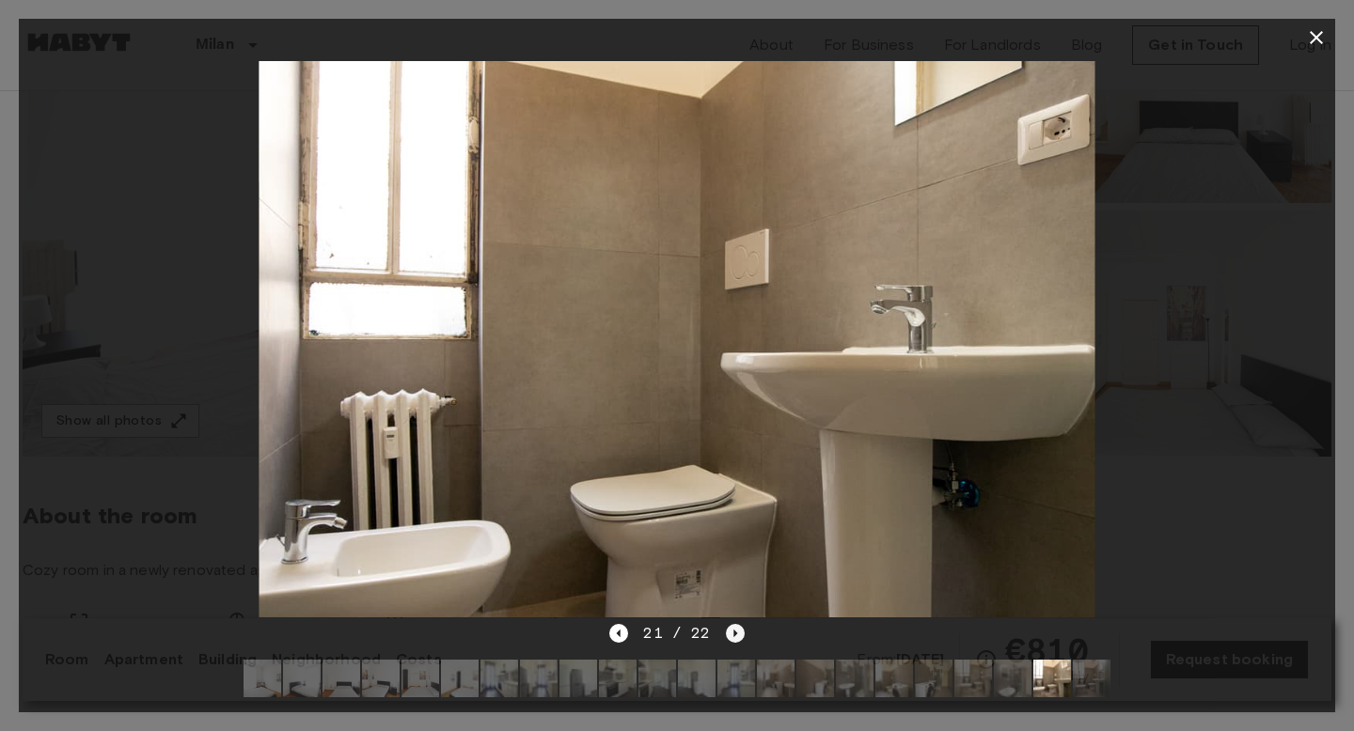
click at [730, 632] on icon "Next image" at bounding box center [735, 633] width 19 height 19
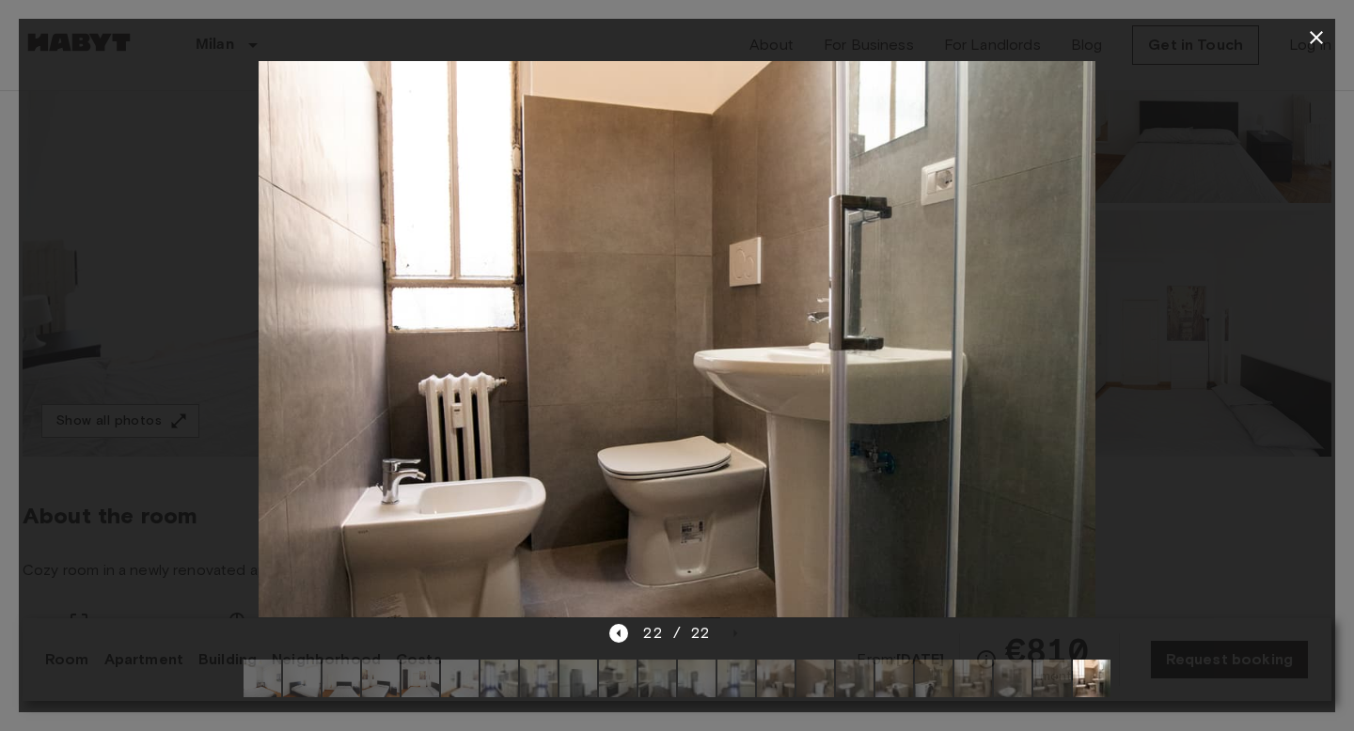
click at [1320, 41] on icon "button" at bounding box center [1316, 37] width 13 height 13
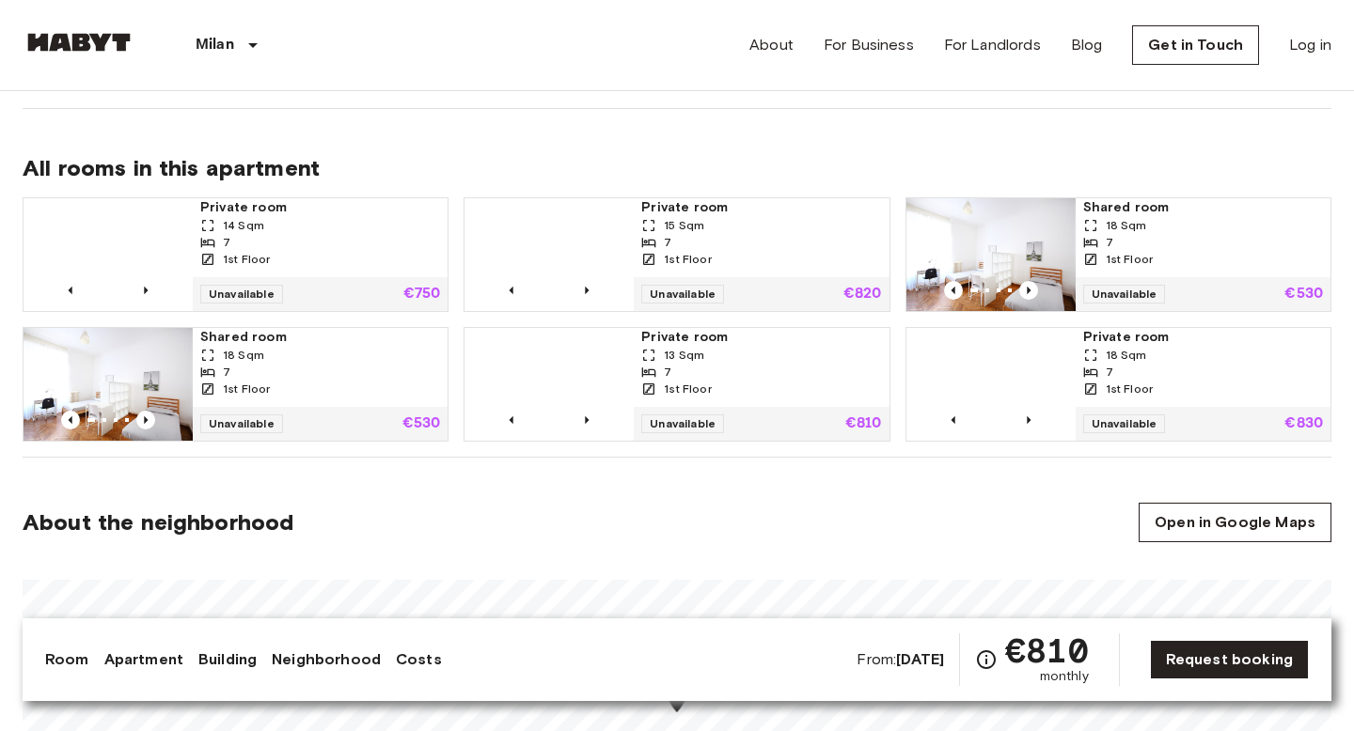
scroll to position [1219, 0]
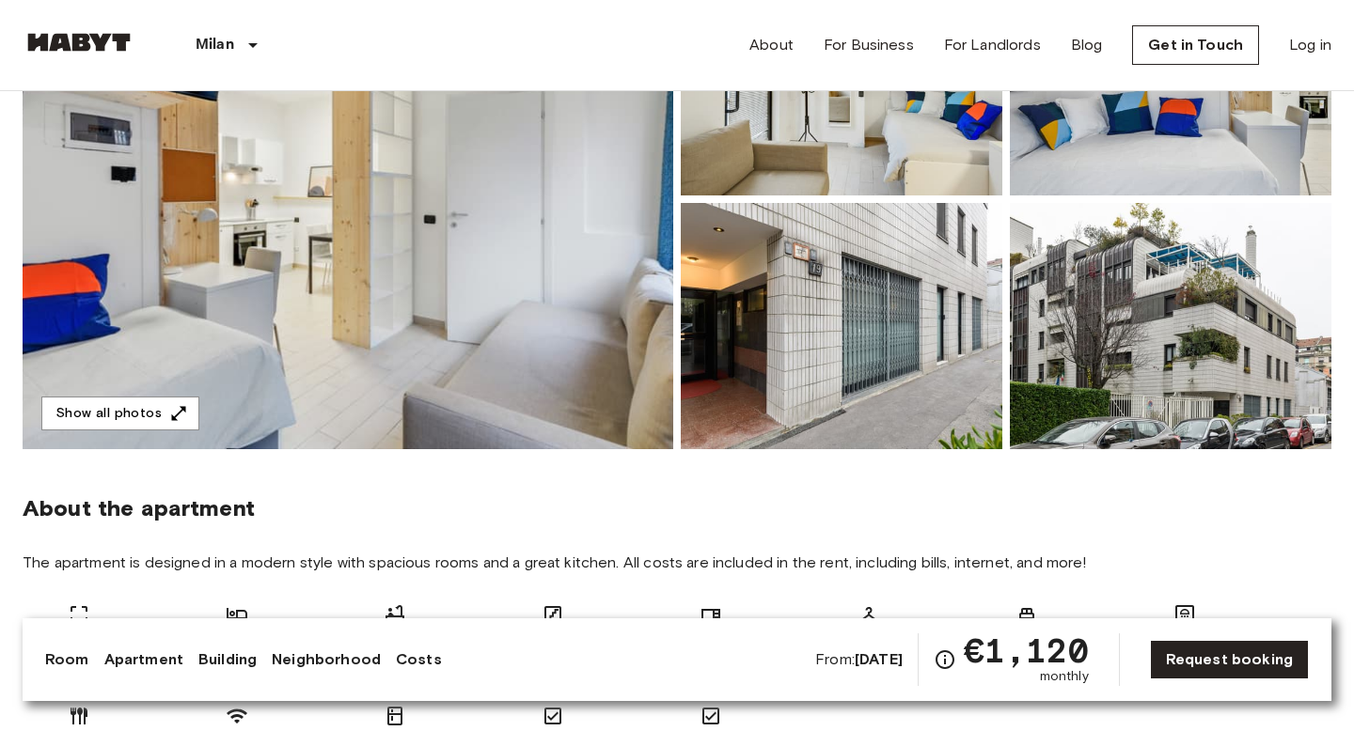
scroll to position [294, 0]
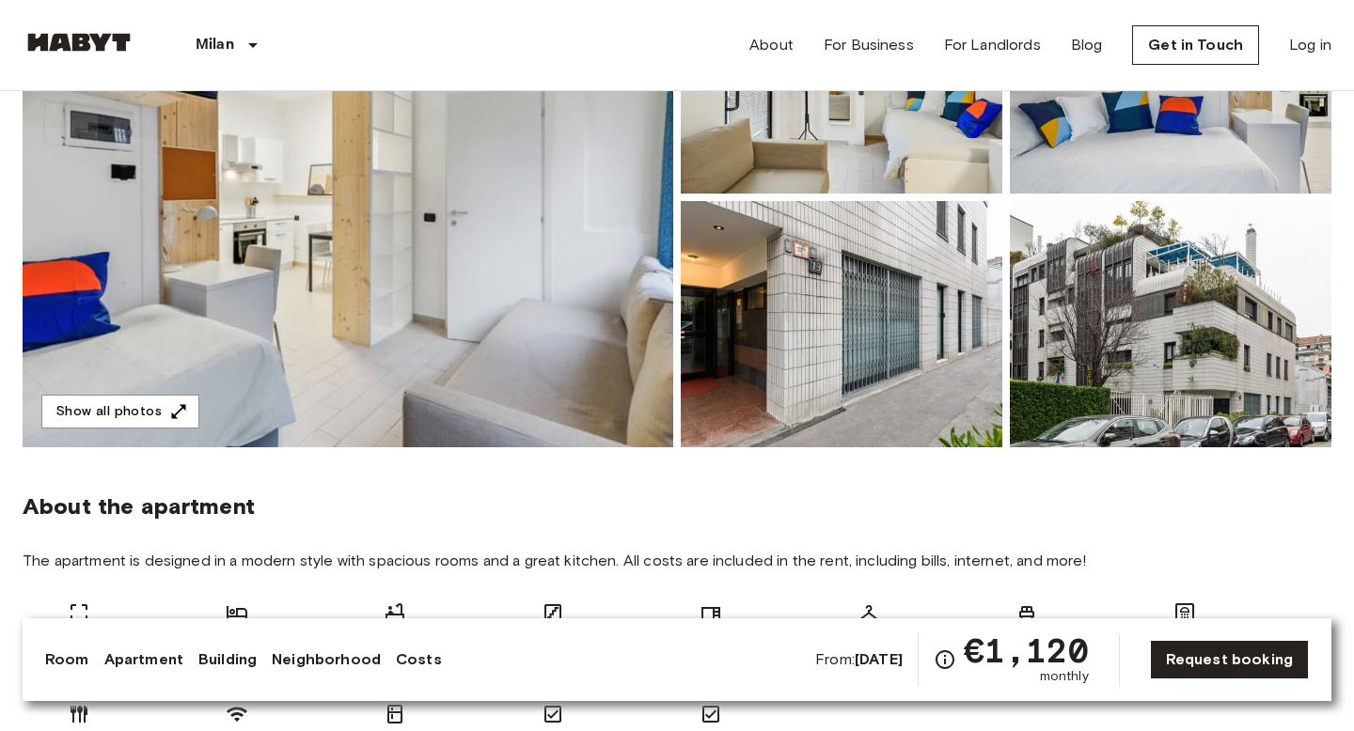
click at [310, 341] on img at bounding box center [348, 197] width 651 height 500
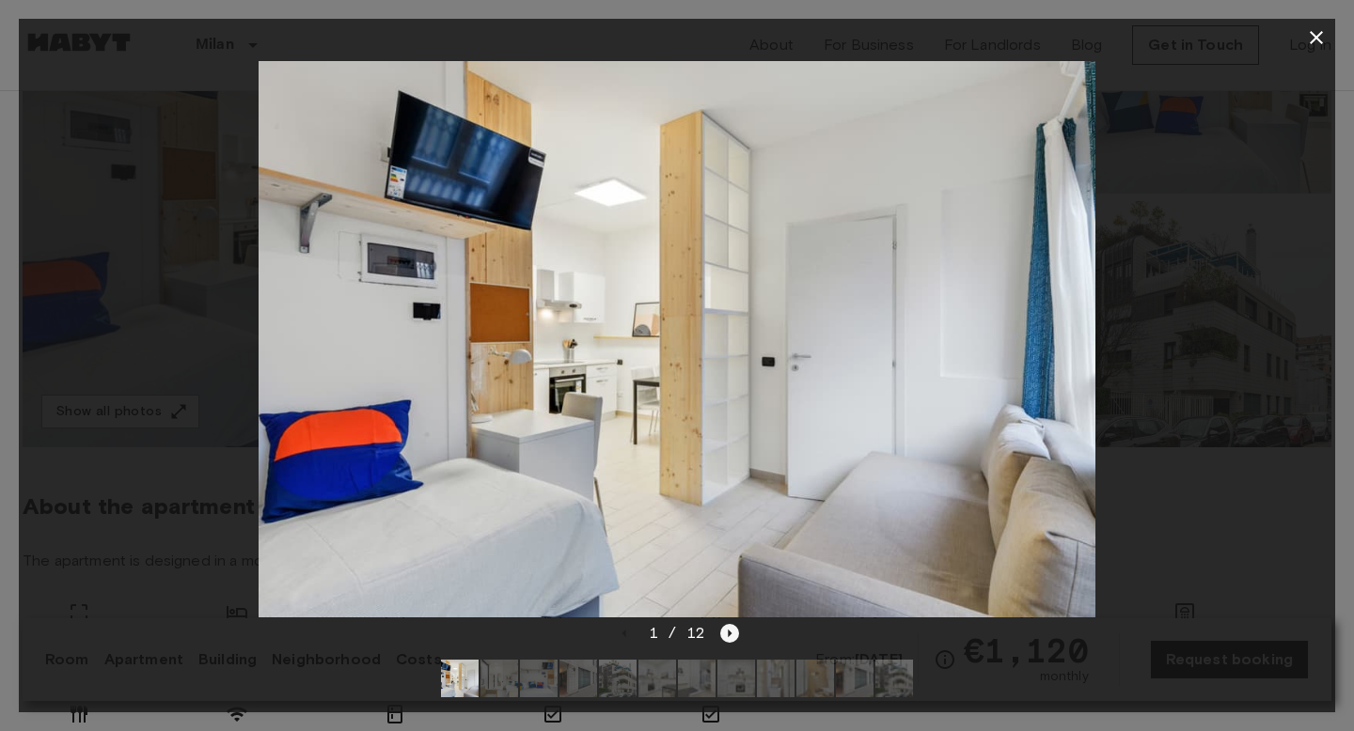
click at [731, 637] on icon "Next image" at bounding box center [729, 633] width 19 height 19
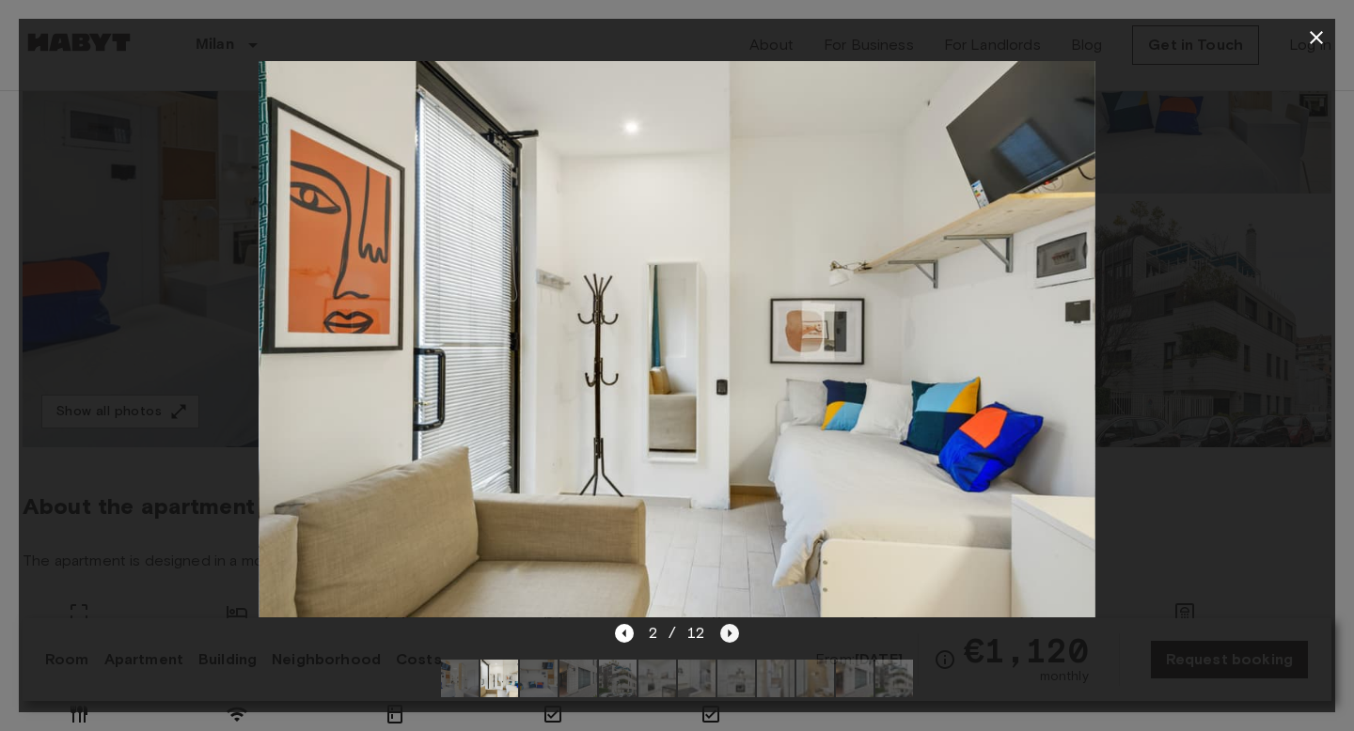
click at [731, 637] on icon "Next image" at bounding box center [729, 633] width 19 height 19
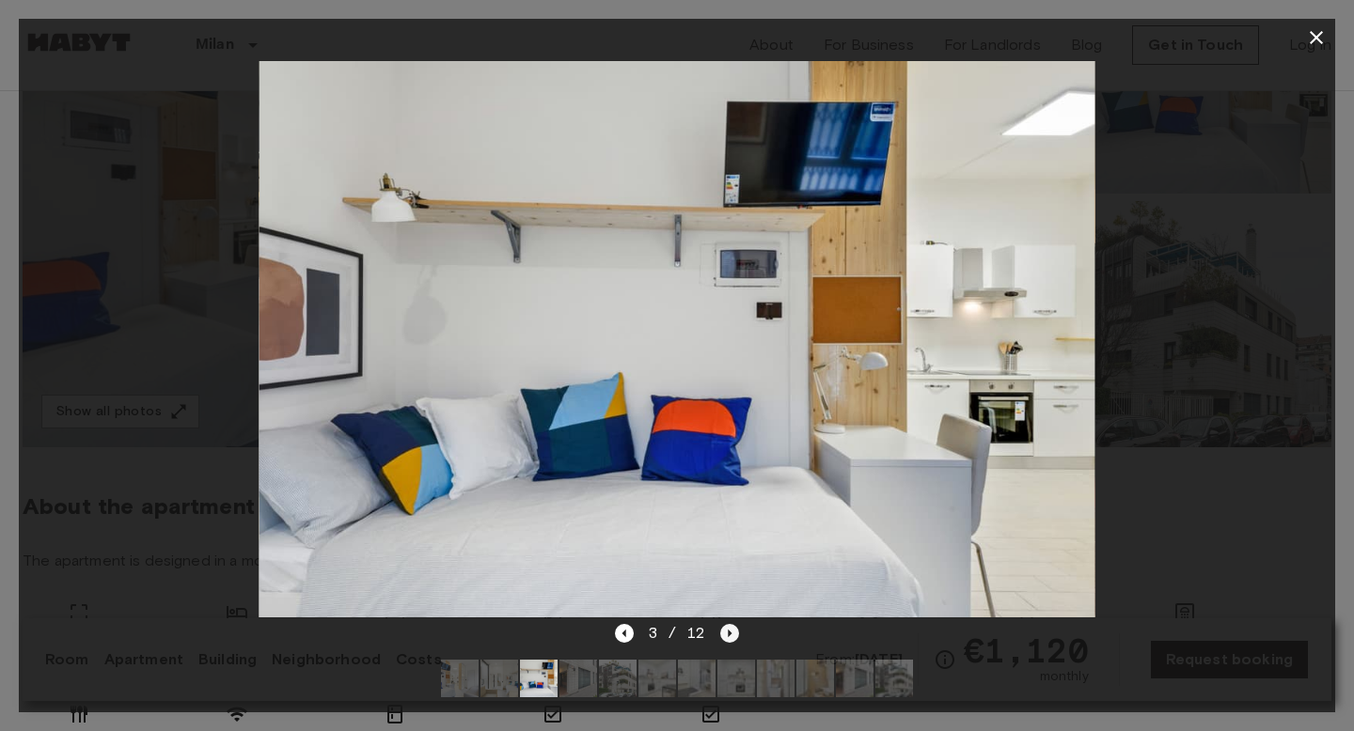
click at [731, 637] on icon "Next image" at bounding box center [729, 633] width 19 height 19
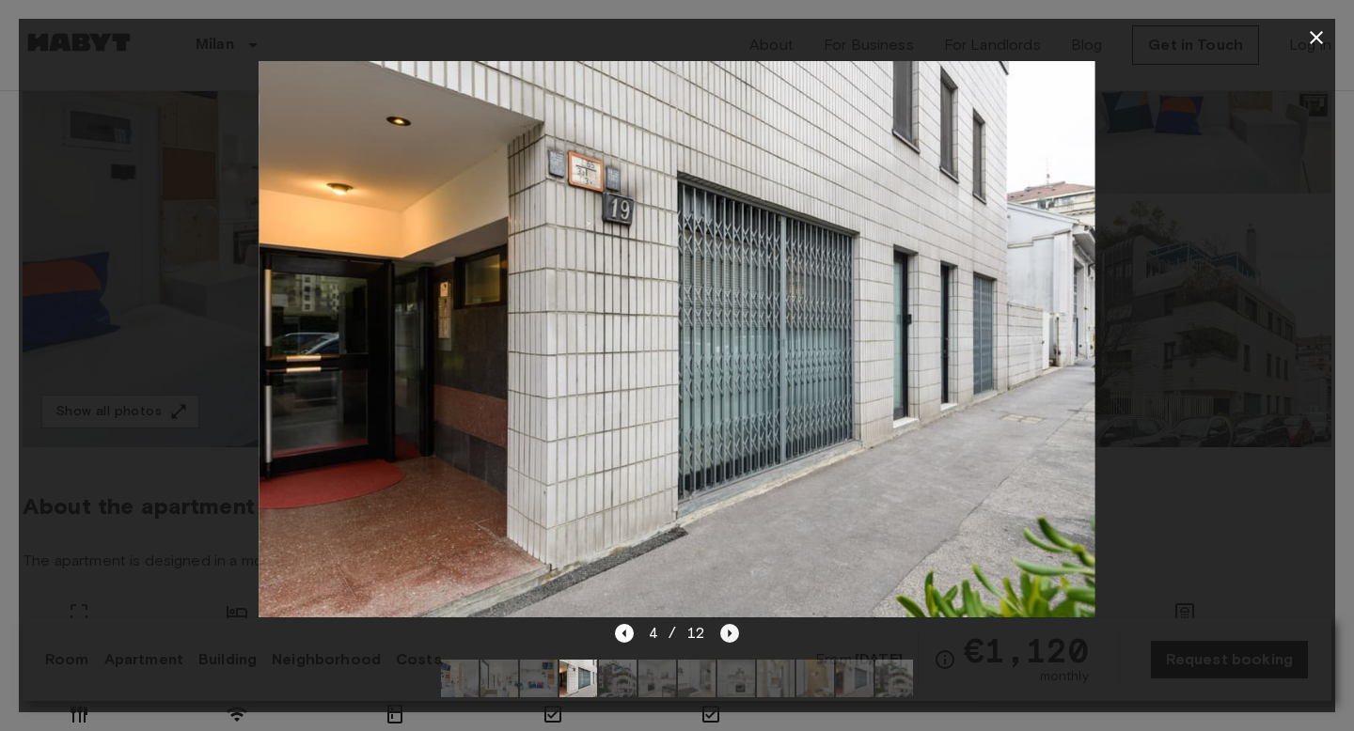
click at [731, 637] on icon "Next image" at bounding box center [729, 633] width 19 height 19
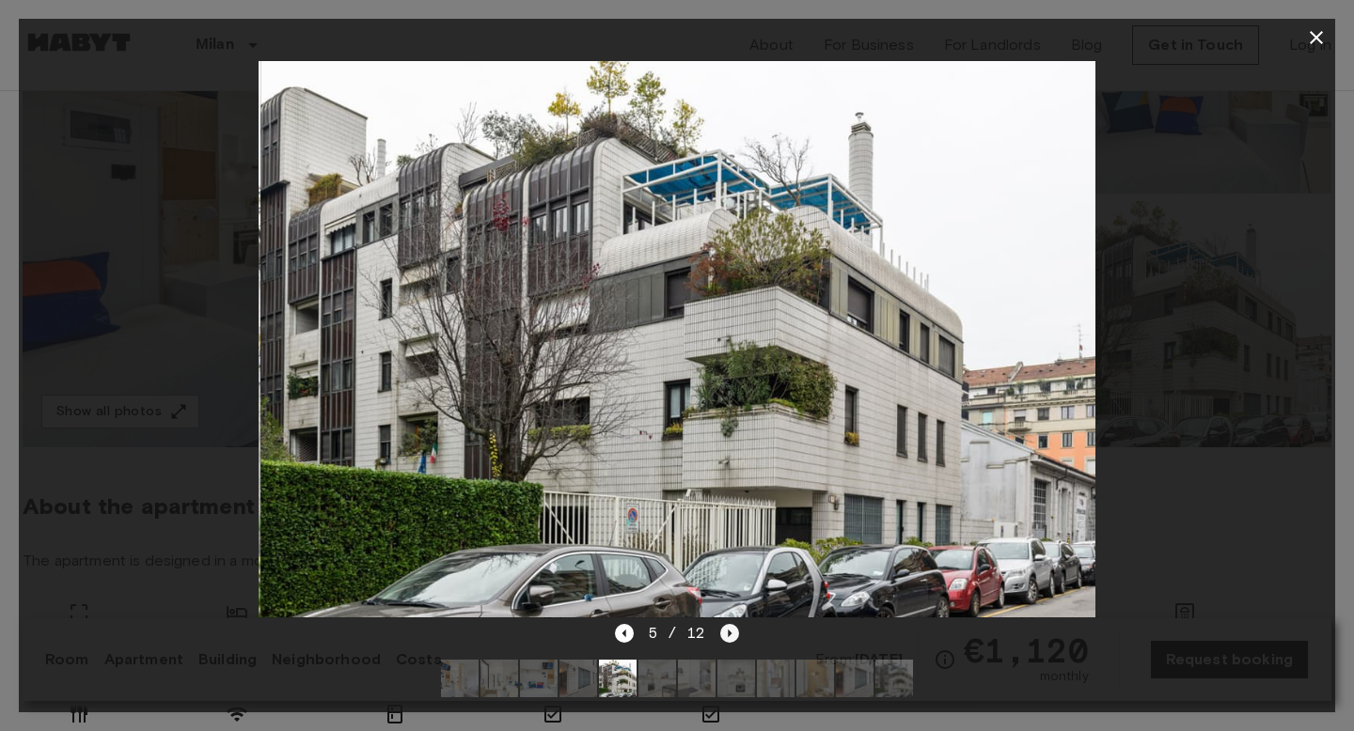
click at [731, 637] on icon "Next image" at bounding box center [729, 633] width 19 height 19
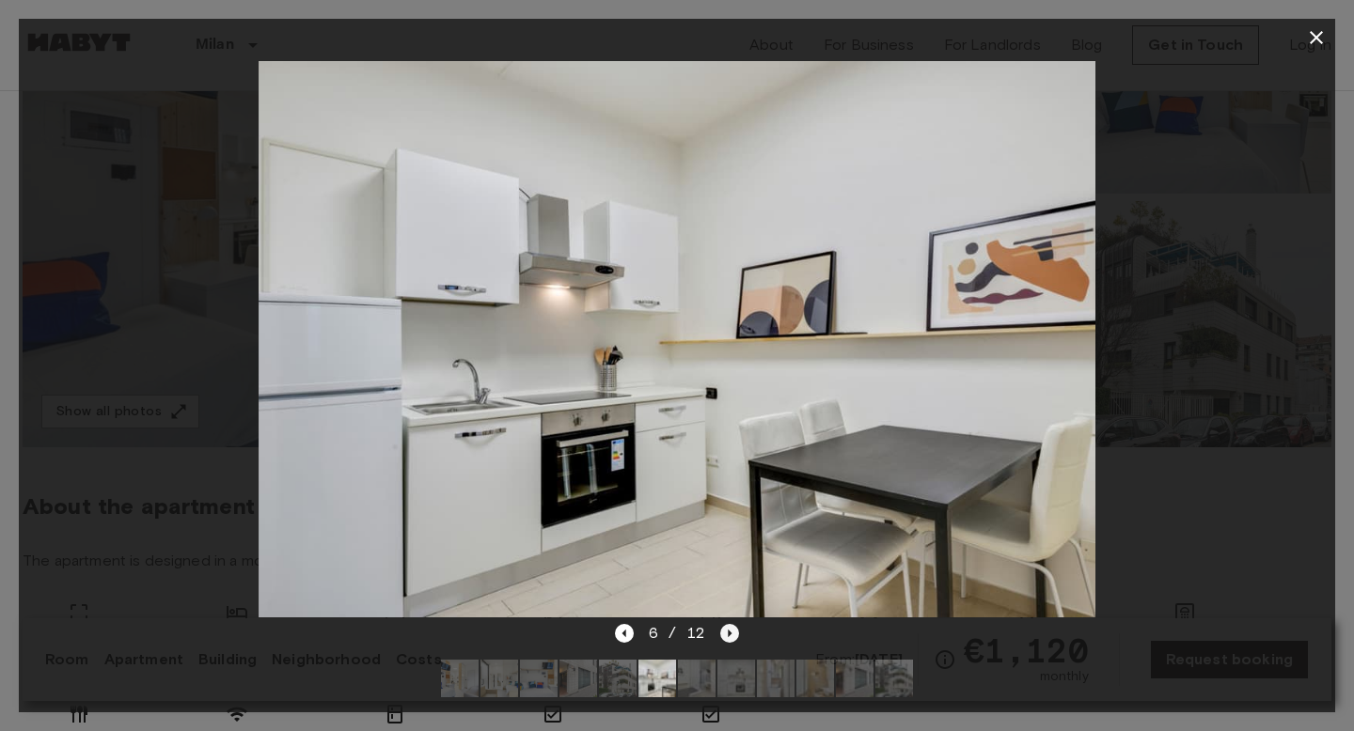
click at [731, 637] on icon "Next image" at bounding box center [729, 633] width 19 height 19
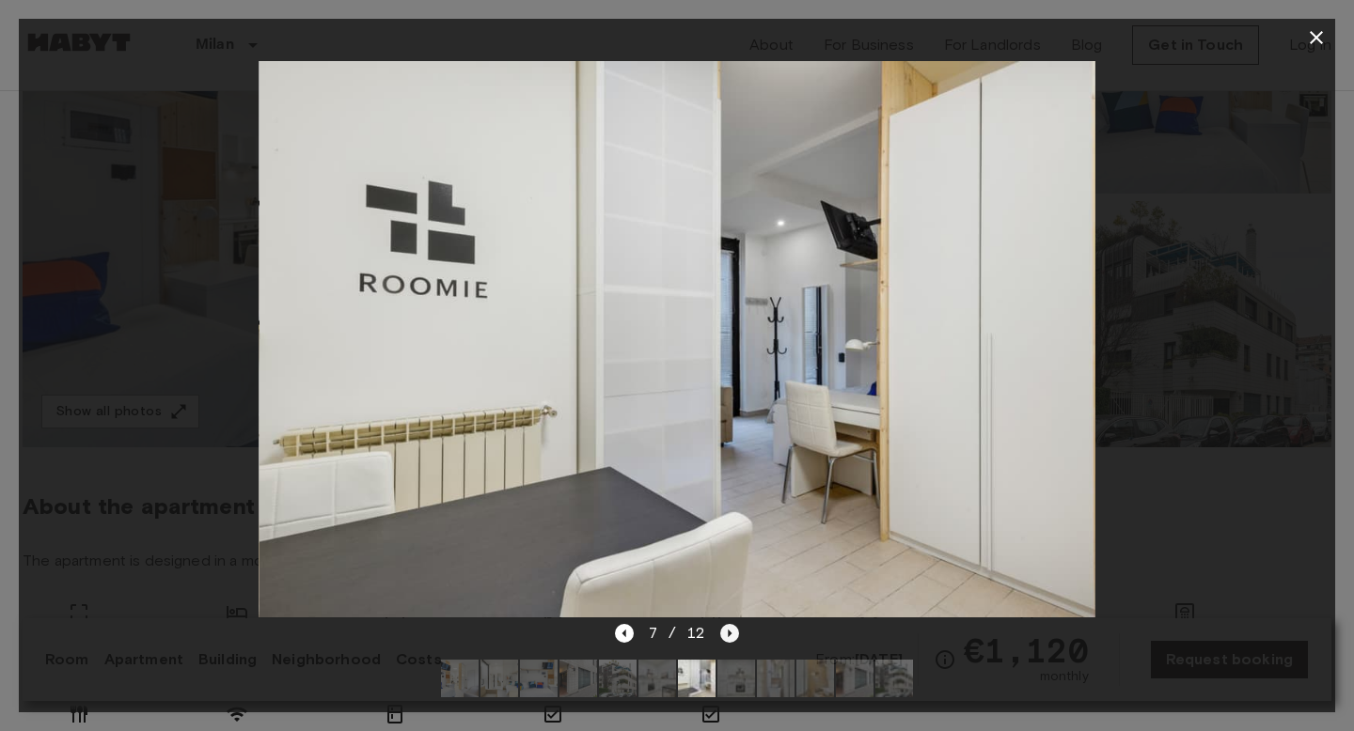
click at [731, 637] on icon "Next image" at bounding box center [729, 633] width 19 height 19
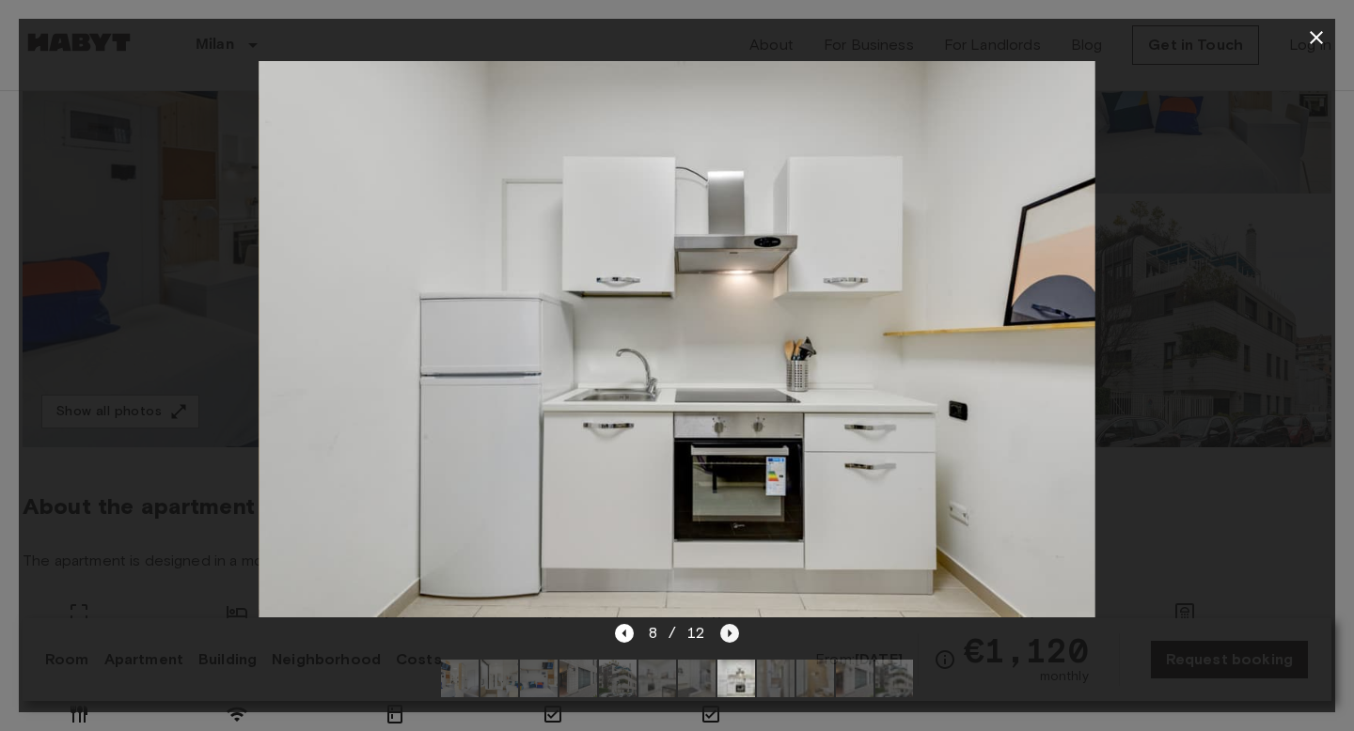
click at [731, 637] on icon "Next image" at bounding box center [729, 633] width 19 height 19
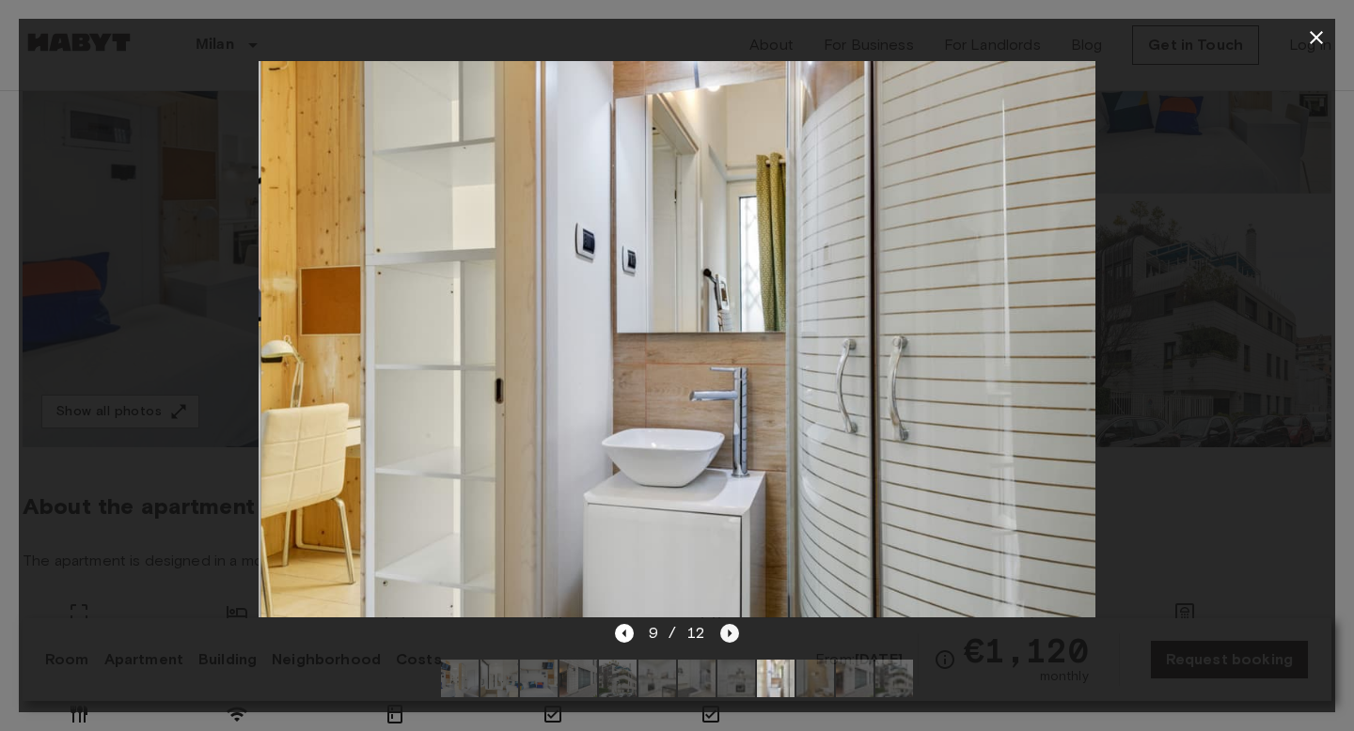
click at [731, 637] on icon "Next image" at bounding box center [729, 633] width 19 height 19
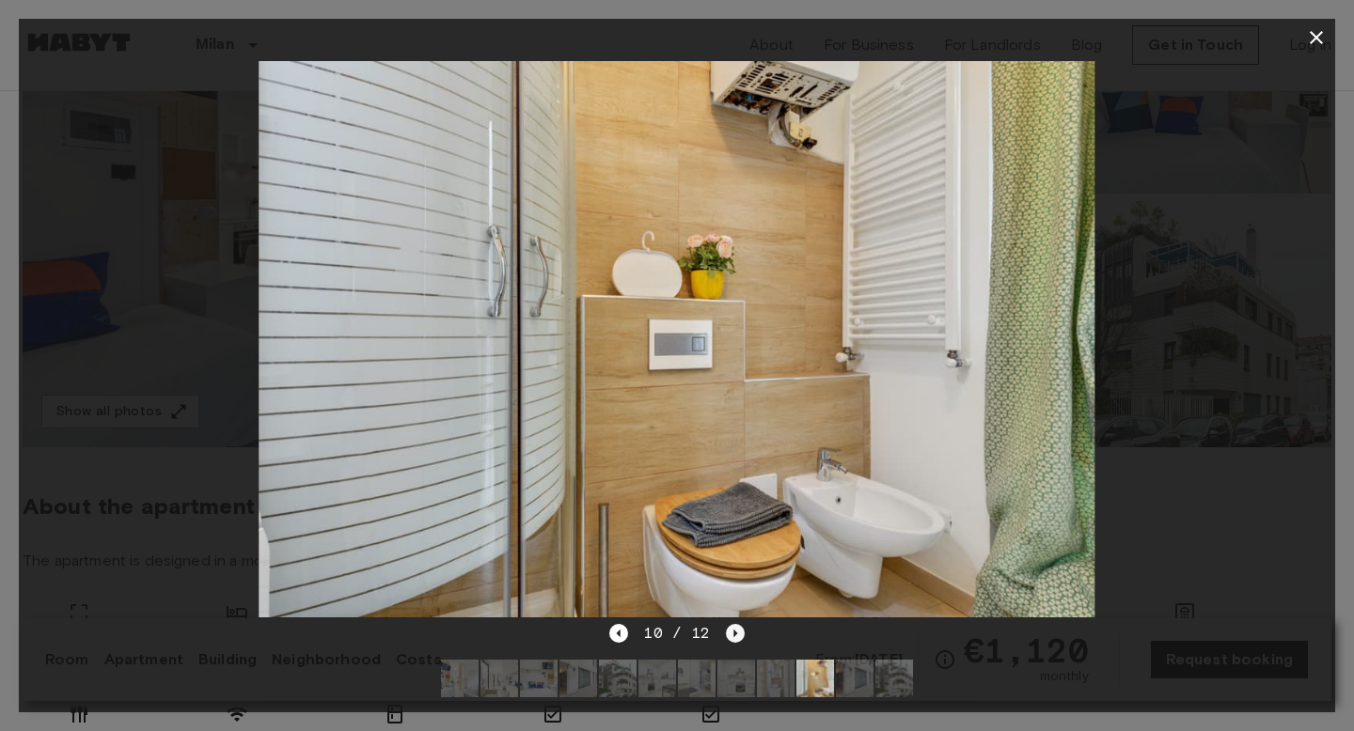
click at [731, 637] on icon "Next image" at bounding box center [735, 633] width 19 height 19
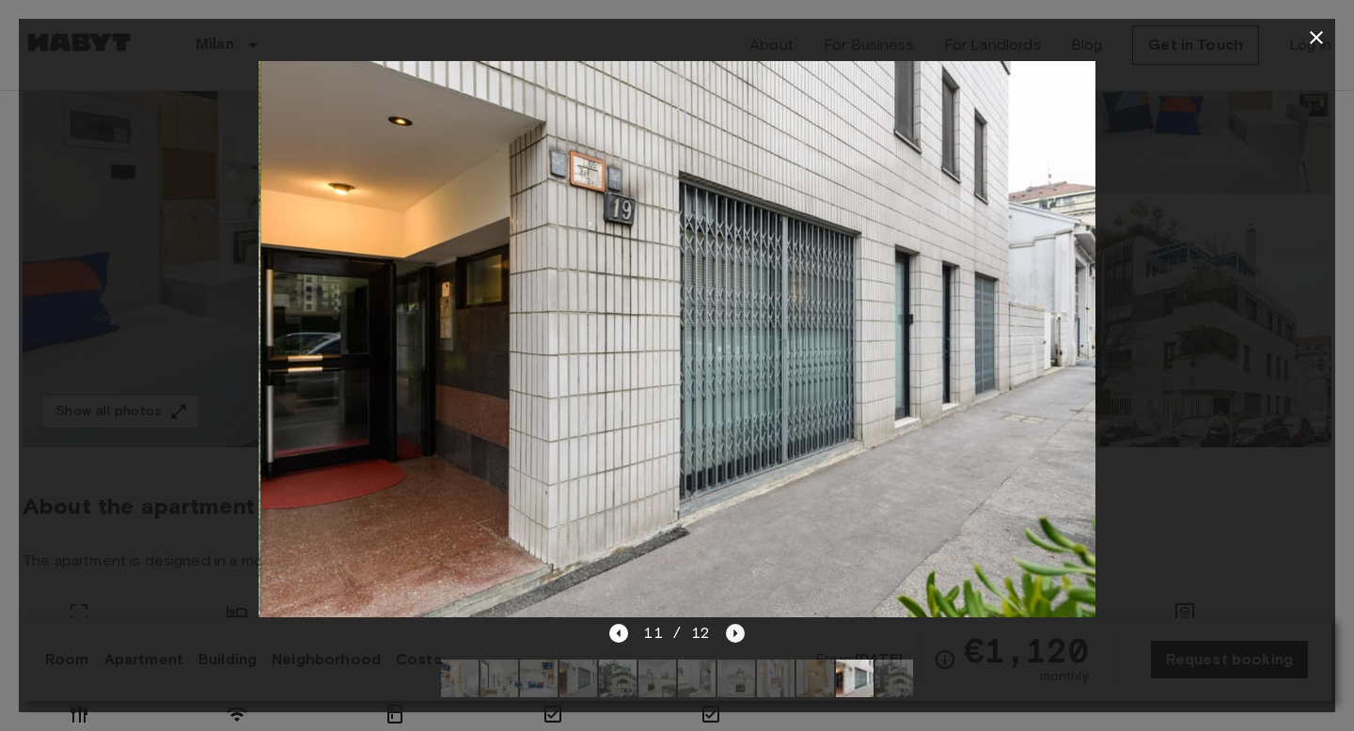
click at [731, 637] on icon "Next image" at bounding box center [735, 633] width 19 height 19
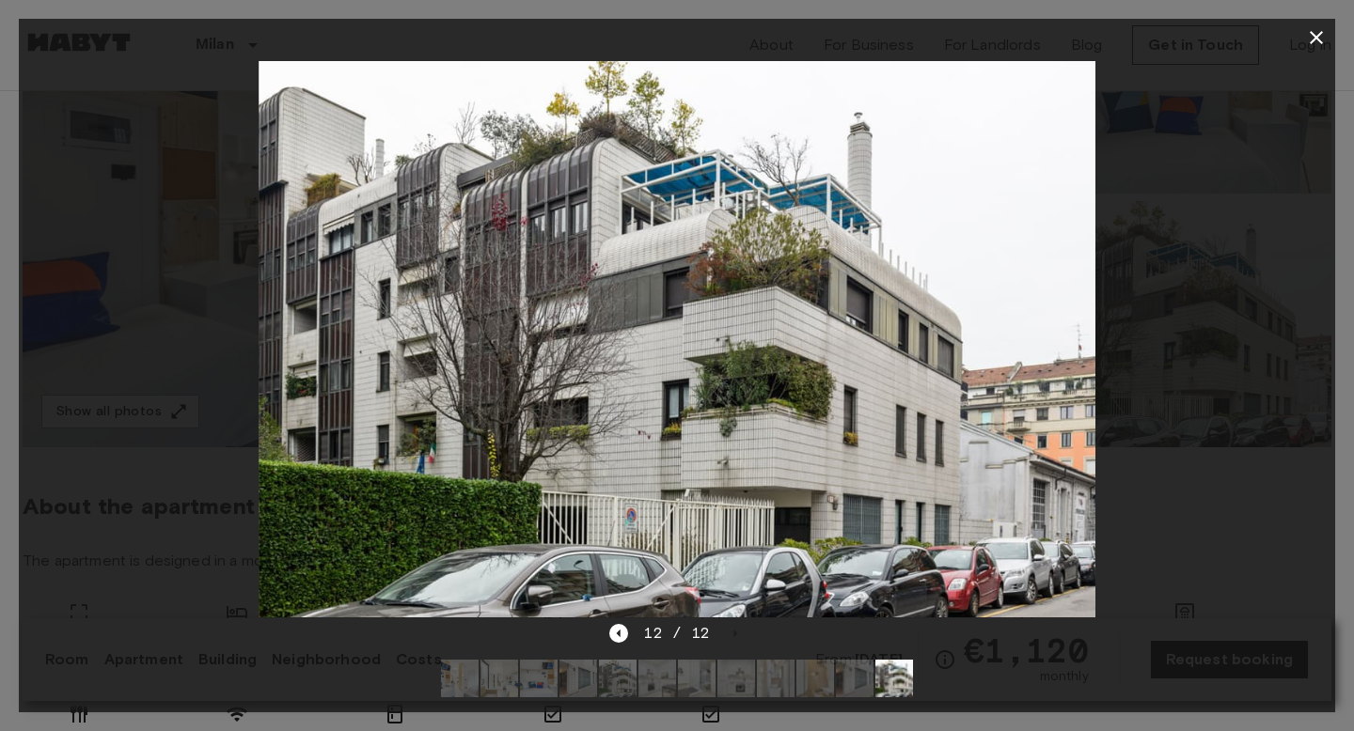
click at [1326, 37] on icon "button" at bounding box center [1316, 37] width 23 height 23
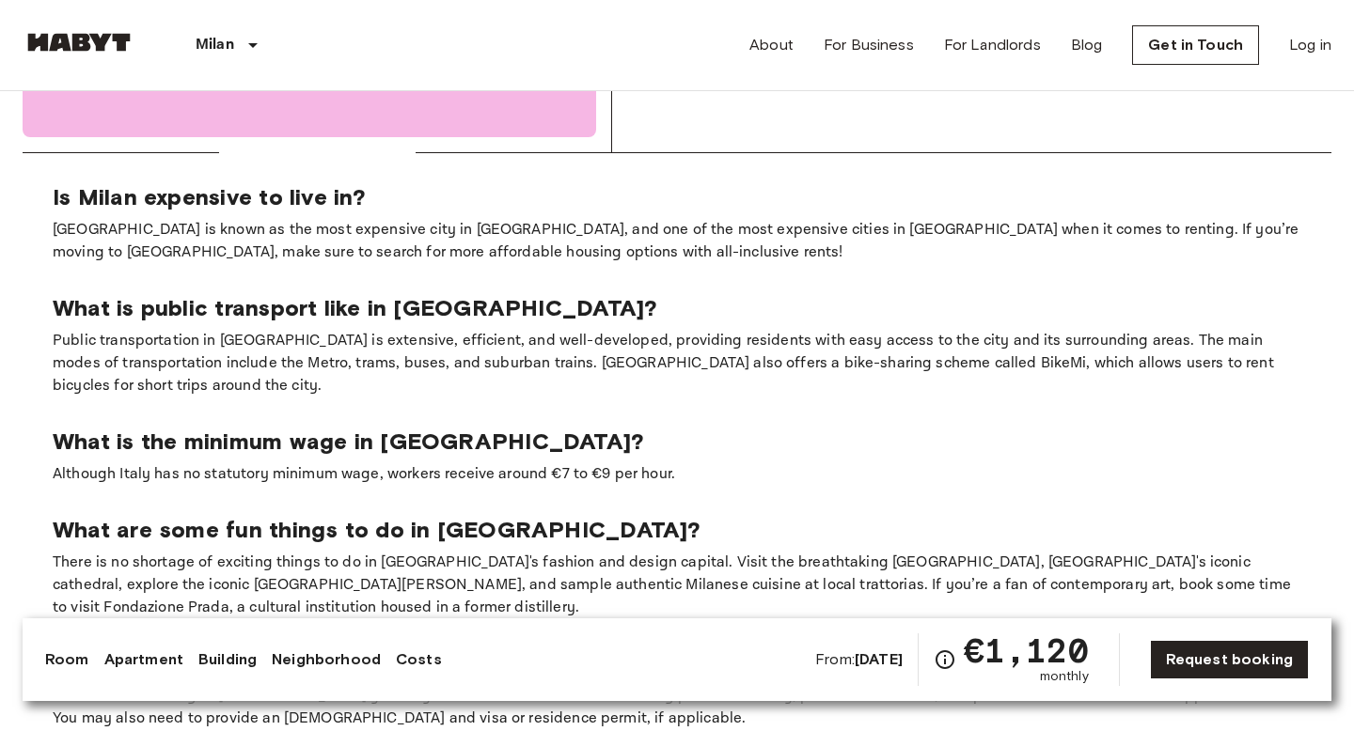
scroll to position [2906, 0]
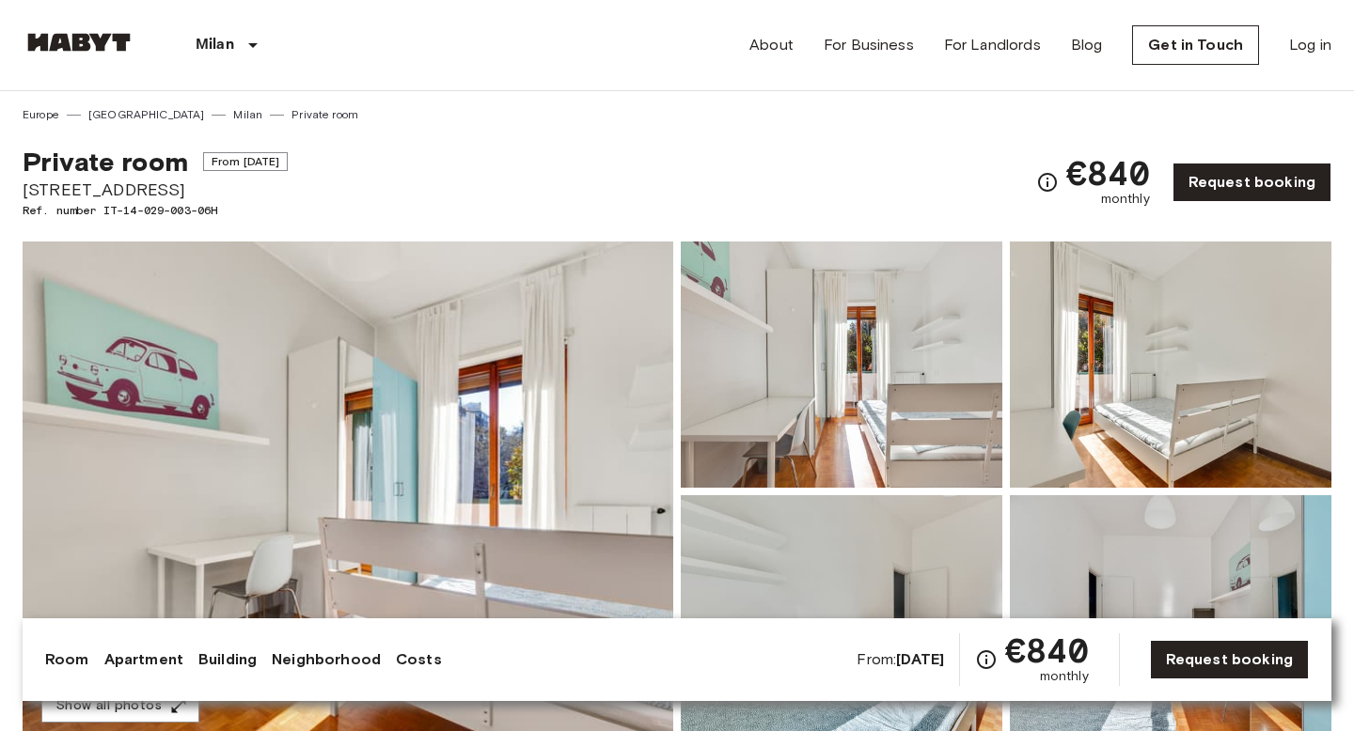
click at [394, 401] on img at bounding box center [348, 492] width 651 height 500
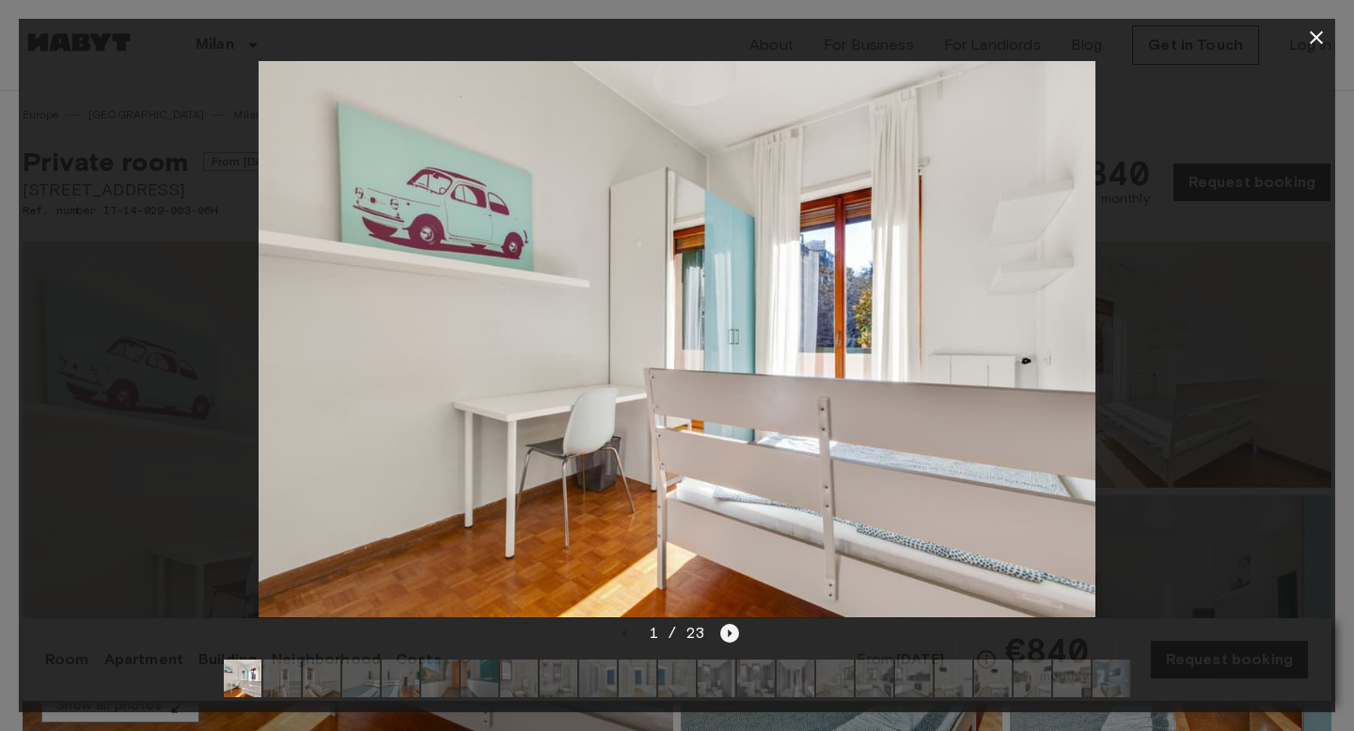
click at [726, 634] on icon "Next image" at bounding box center [729, 633] width 19 height 19
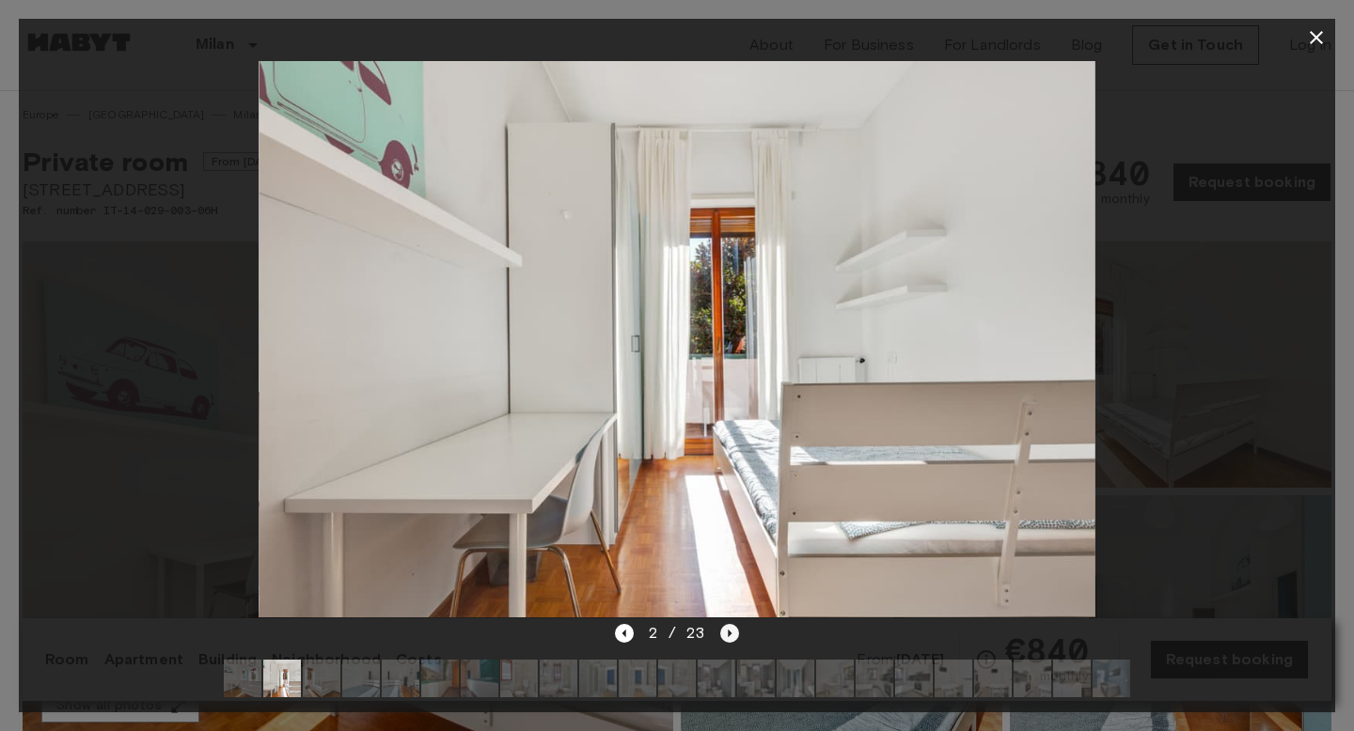
click at [726, 634] on icon "Next image" at bounding box center [729, 633] width 19 height 19
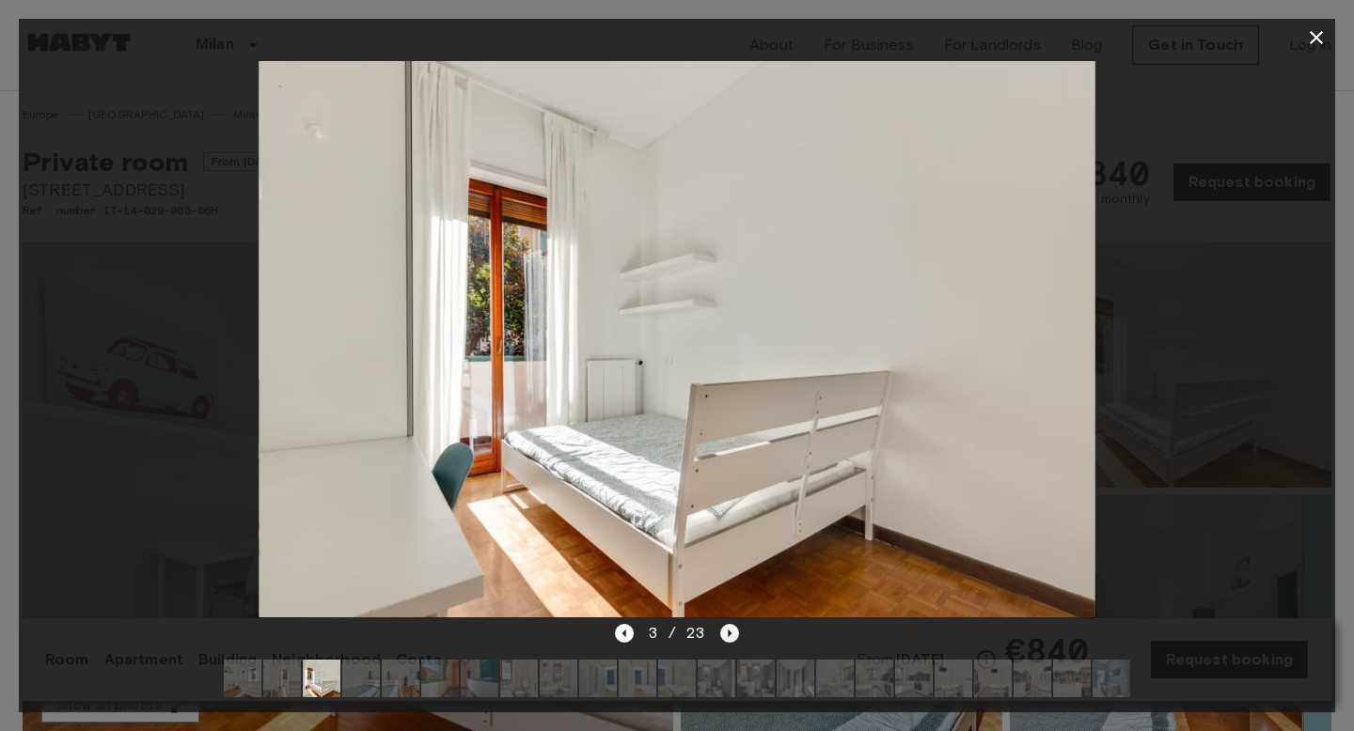
click at [726, 634] on icon "Next image" at bounding box center [729, 633] width 19 height 19
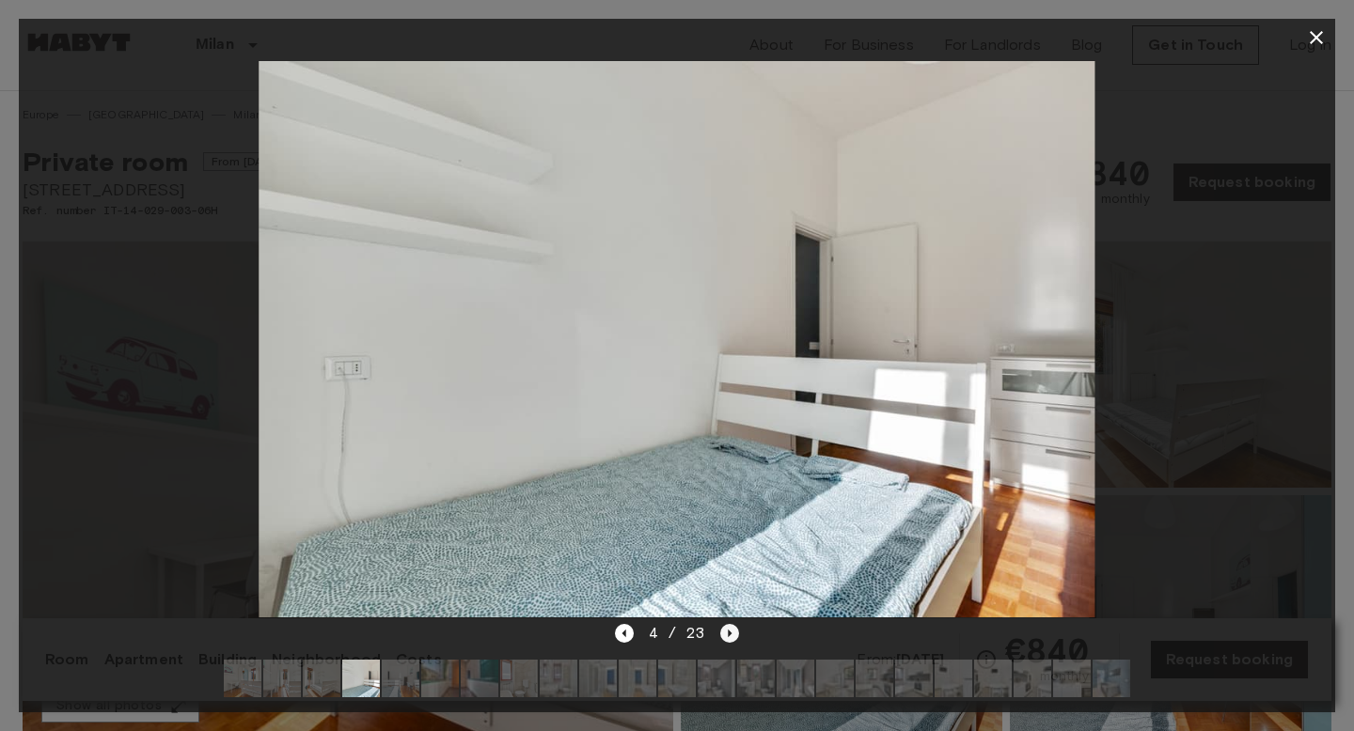
click at [726, 634] on icon "Next image" at bounding box center [729, 633] width 19 height 19
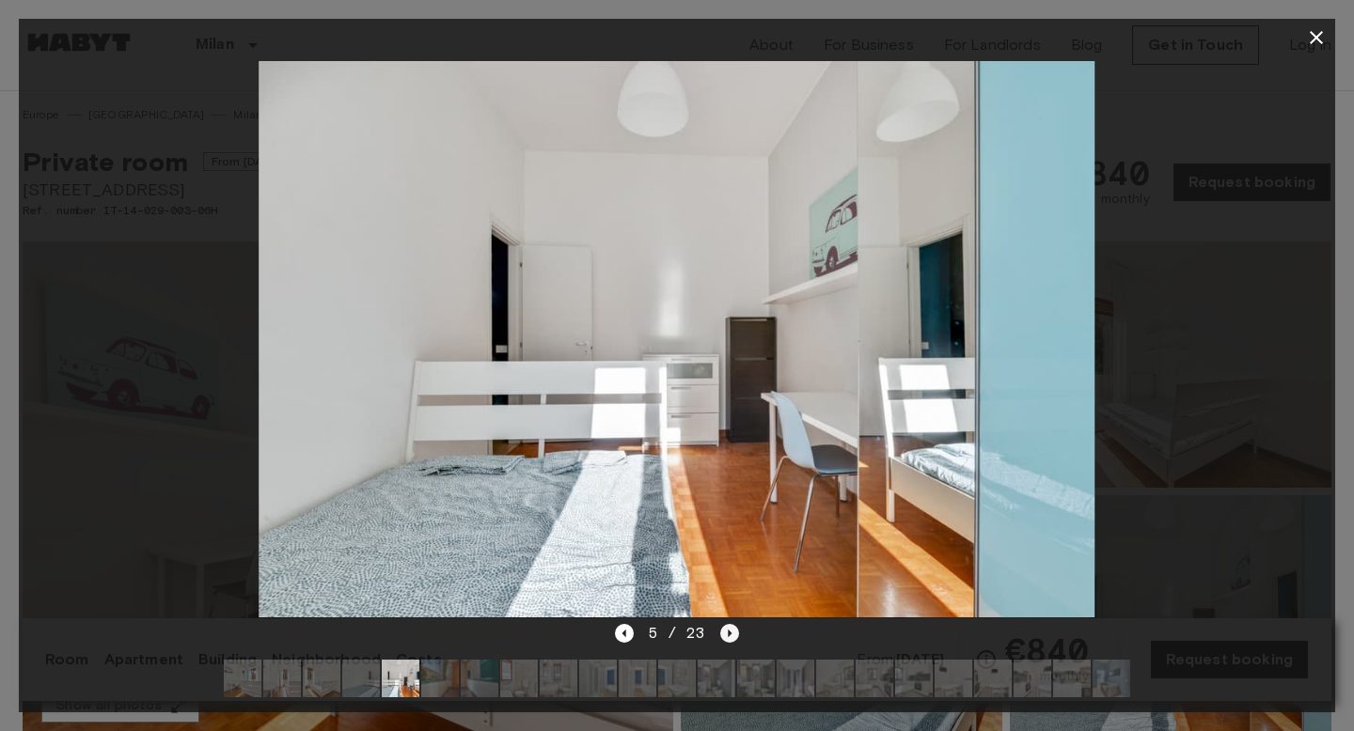
click at [726, 634] on icon "Next image" at bounding box center [729, 633] width 19 height 19
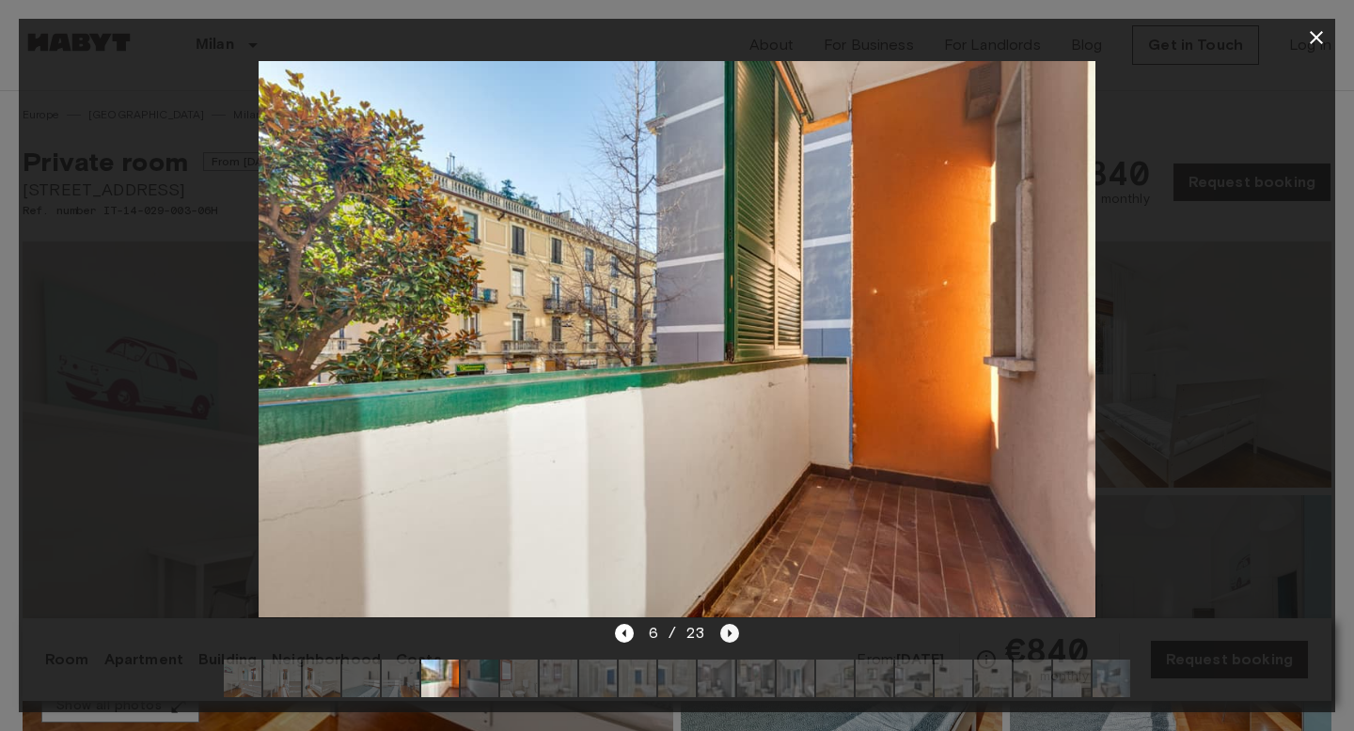
click at [726, 634] on icon "Next image" at bounding box center [729, 633] width 19 height 19
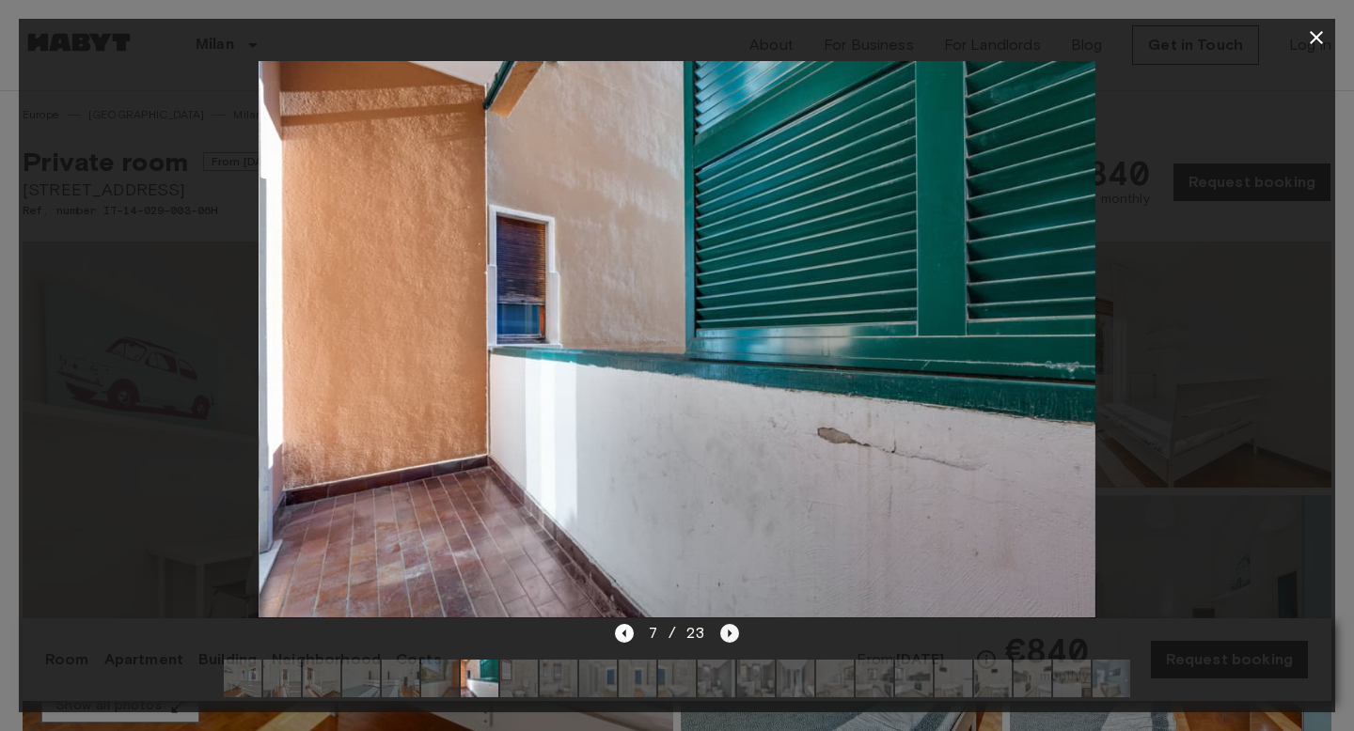
click at [726, 634] on icon "Next image" at bounding box center [729, 633] width 19 height 19
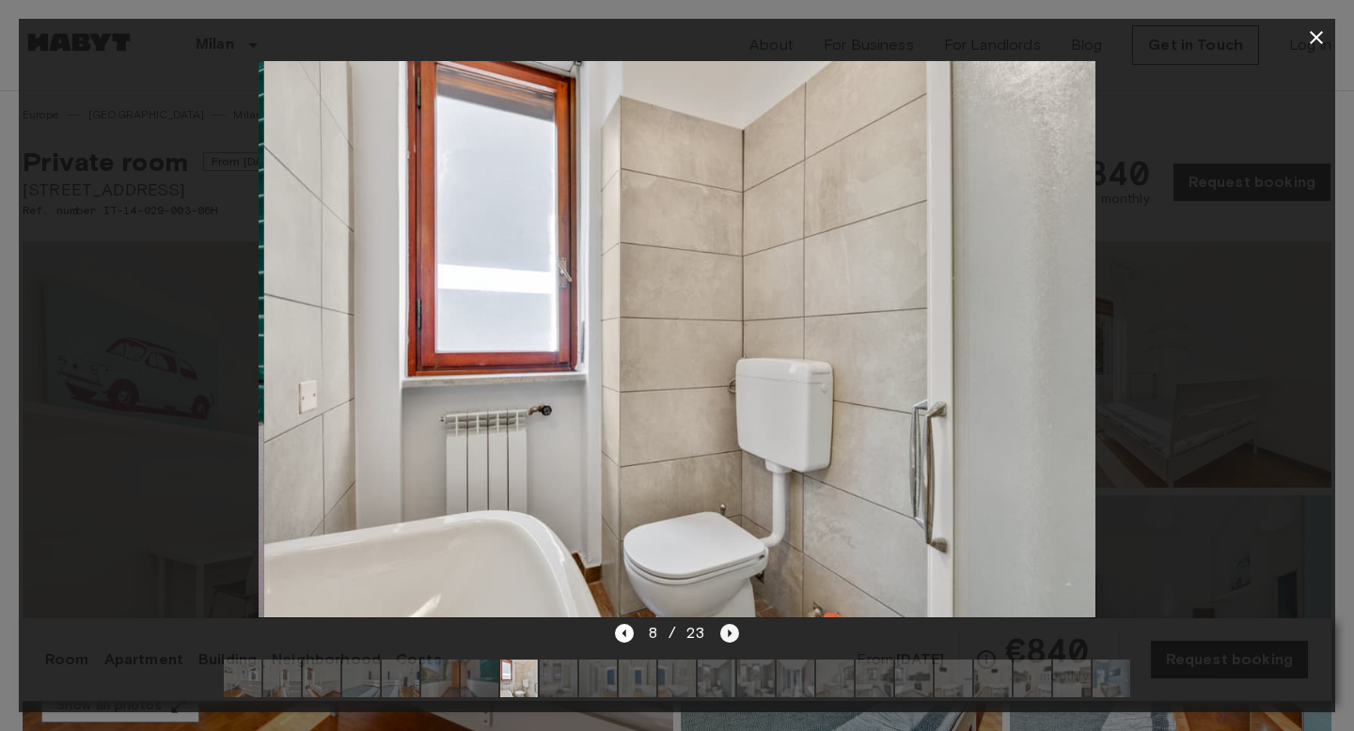
click at [726, 634] on icon "Next image" at bounding box center [729, 633] width 19 height 19
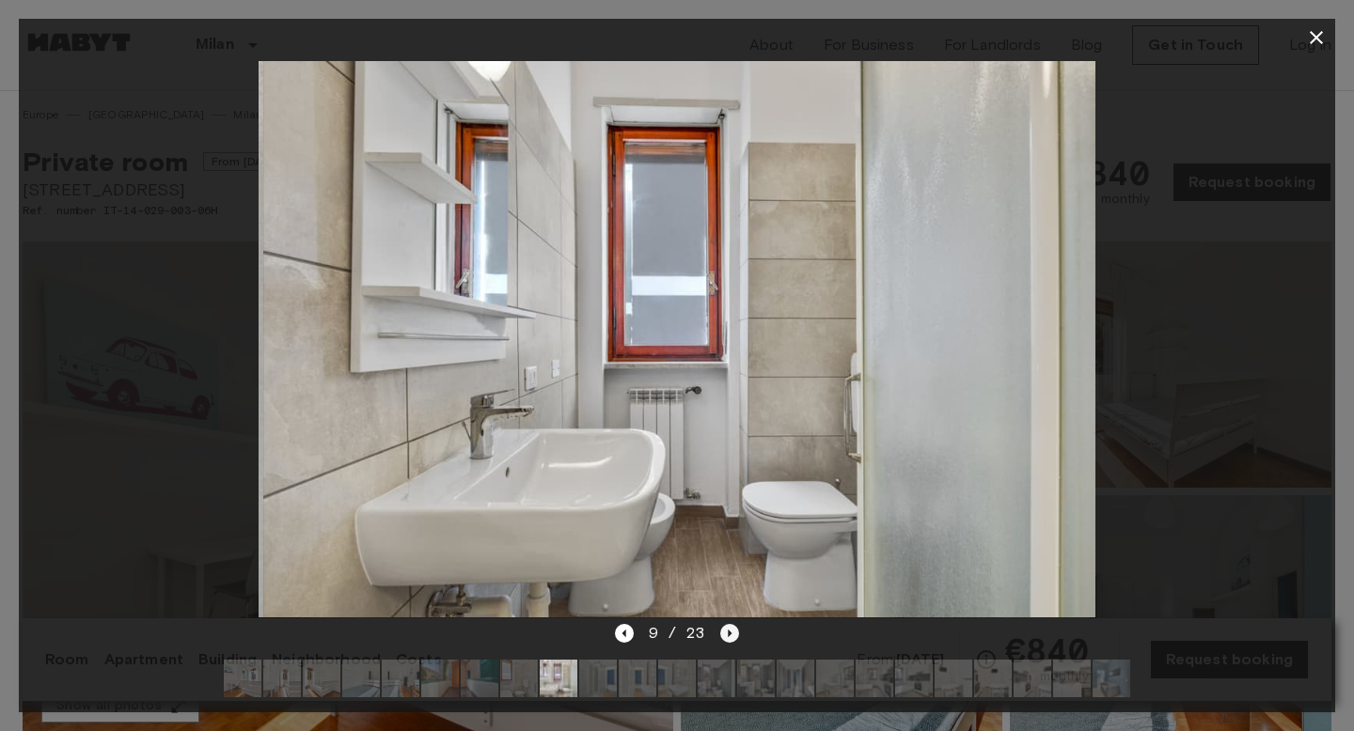
click at [726, 634] on icon "Next image" at bounding box center [729, 633] width 19 height 19
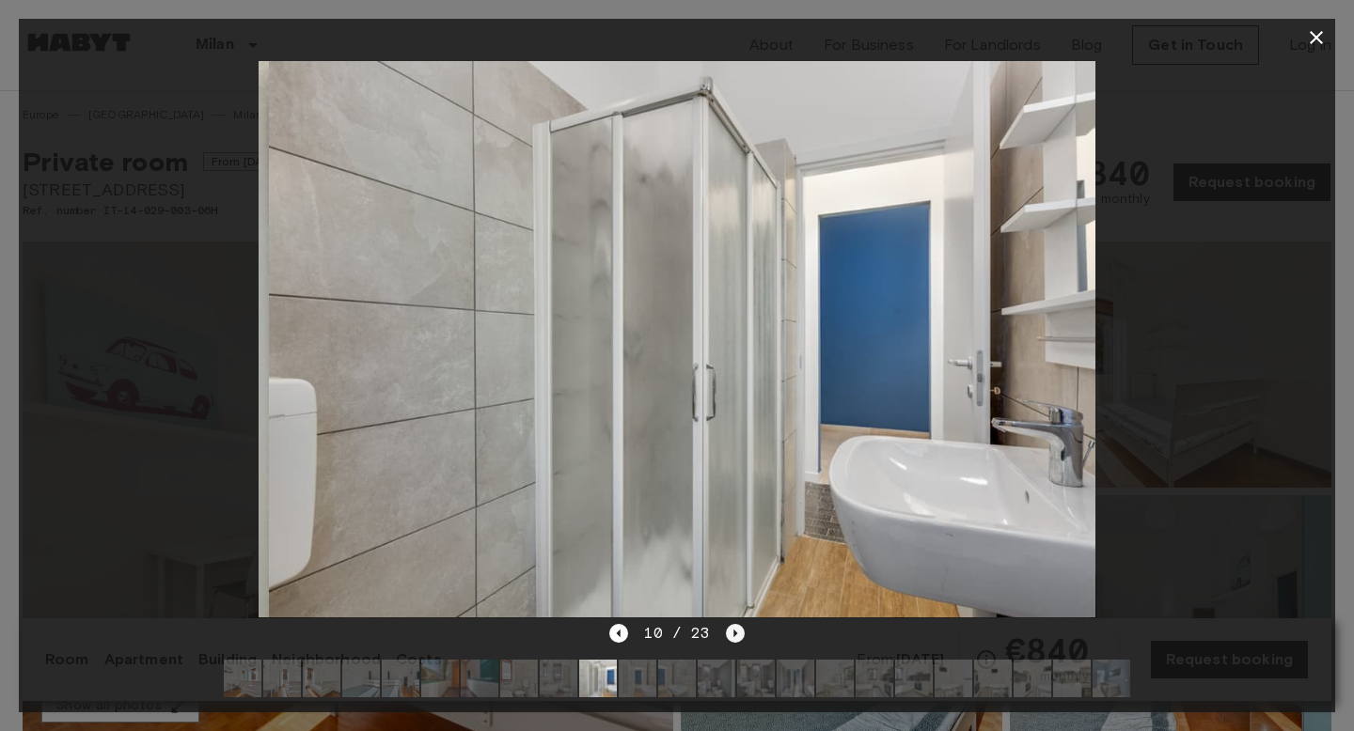
click at [726, 634] on icon "Next image" at bounding box center [735, 633] width 19 height 19
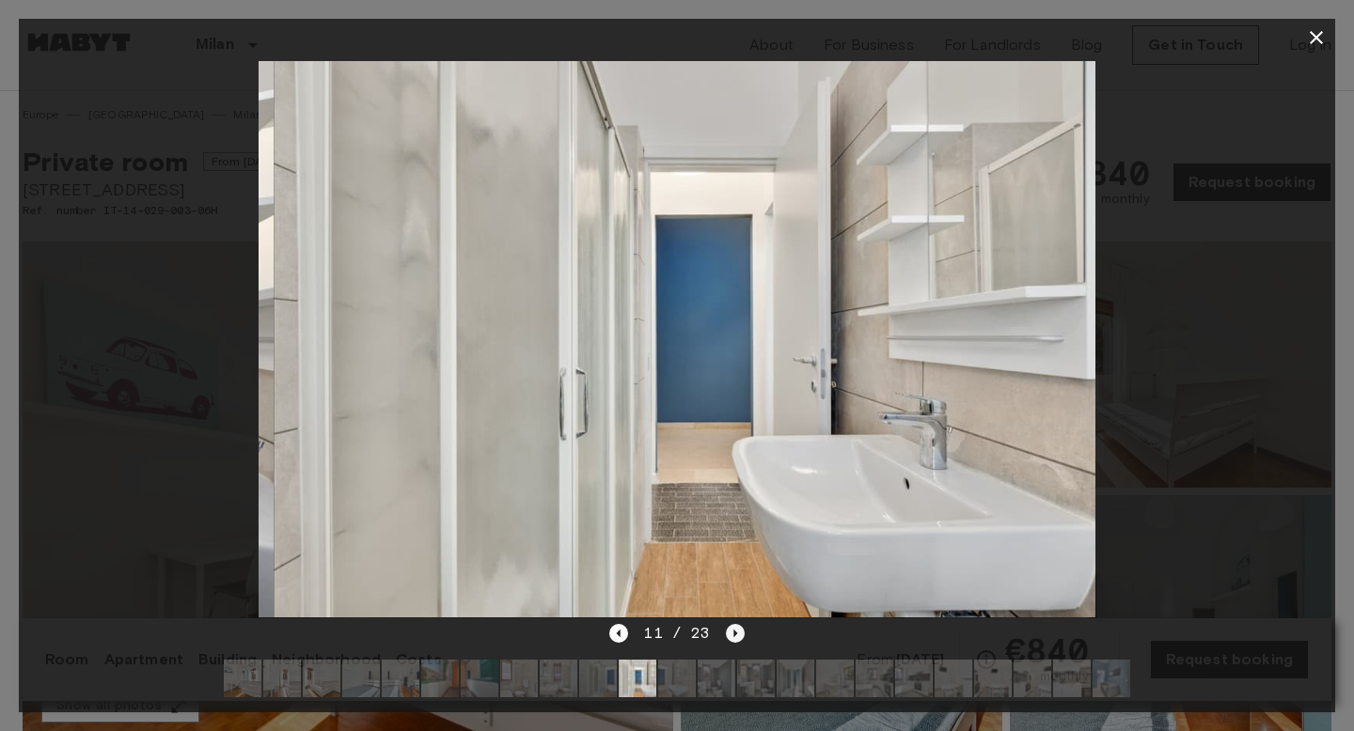
click at [726, 634] on icon "Next image" at bounding box center [735, 633] width 19 height 19
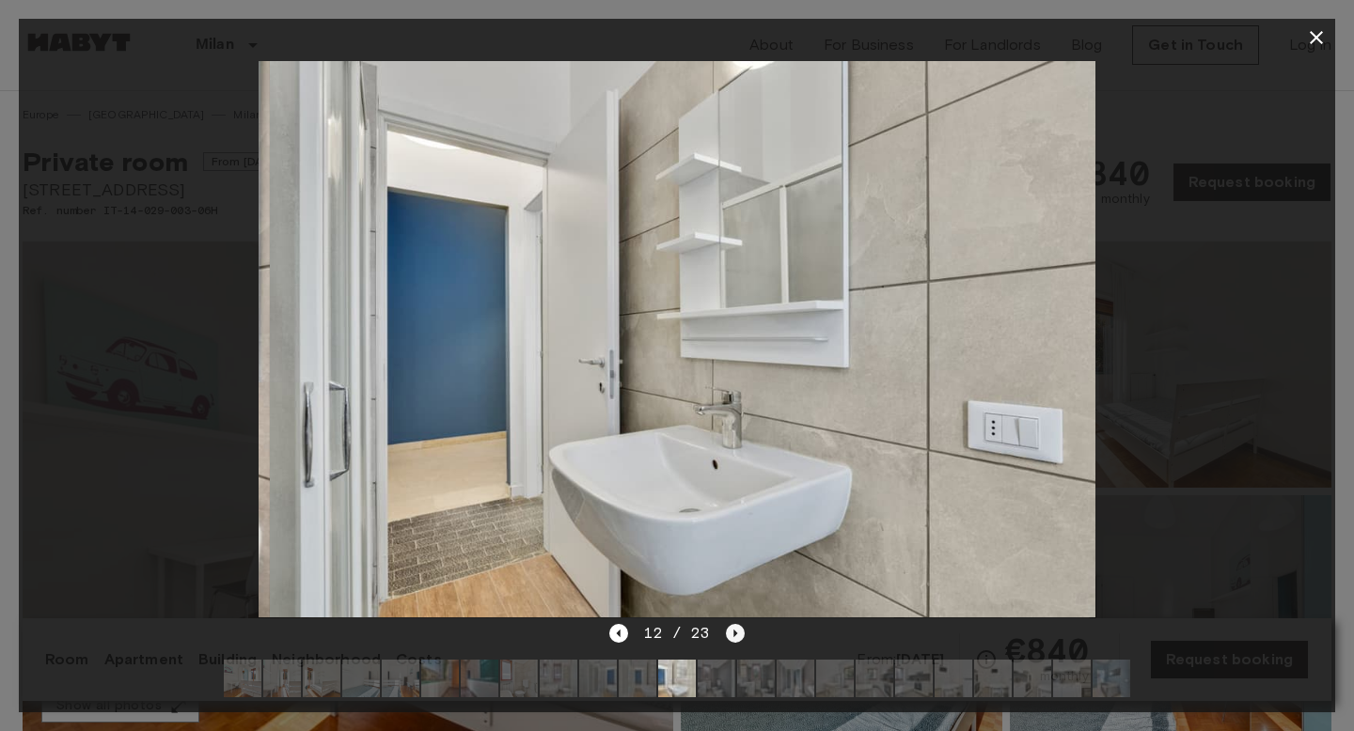
click at [726, 634] on icon "Next image" at bounding box center [735, 633] width 19 height 19
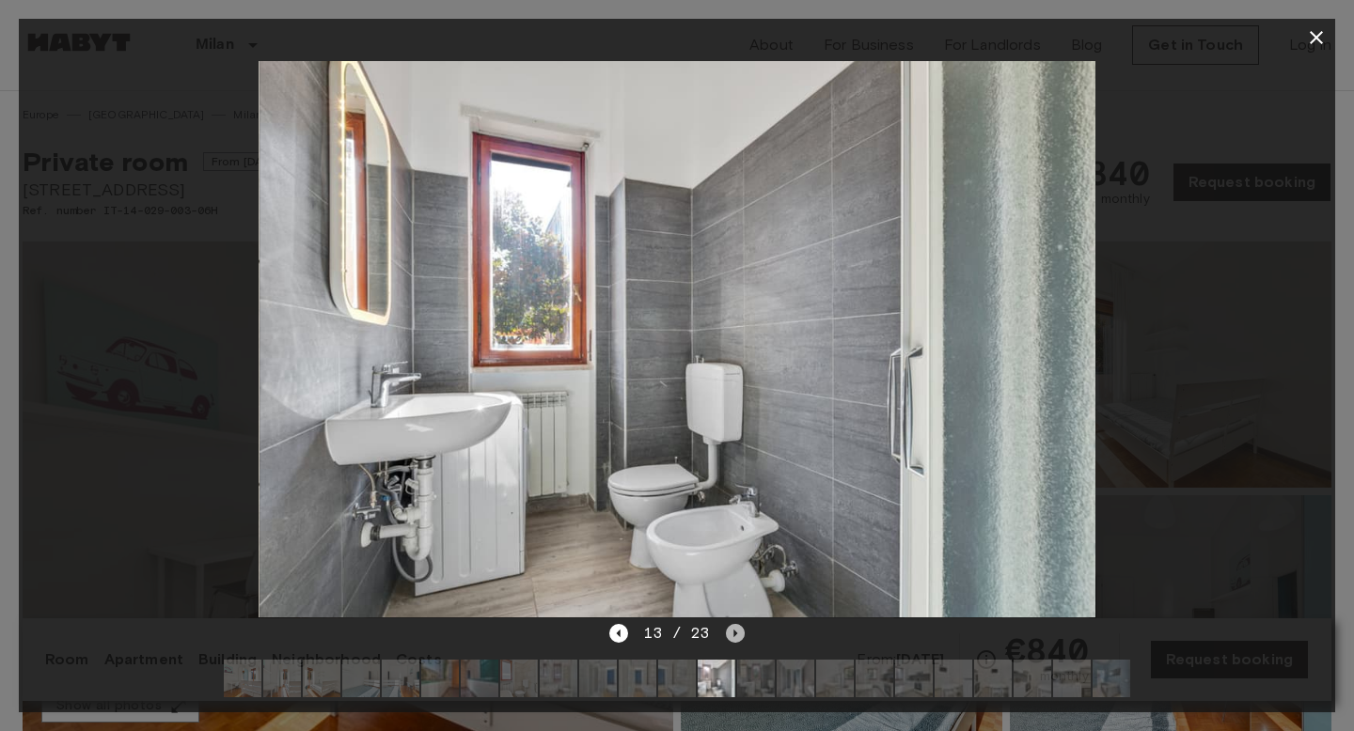
click at [726, 634] on icon "Next image" at bounding box center [735, 633] width 19 height 19
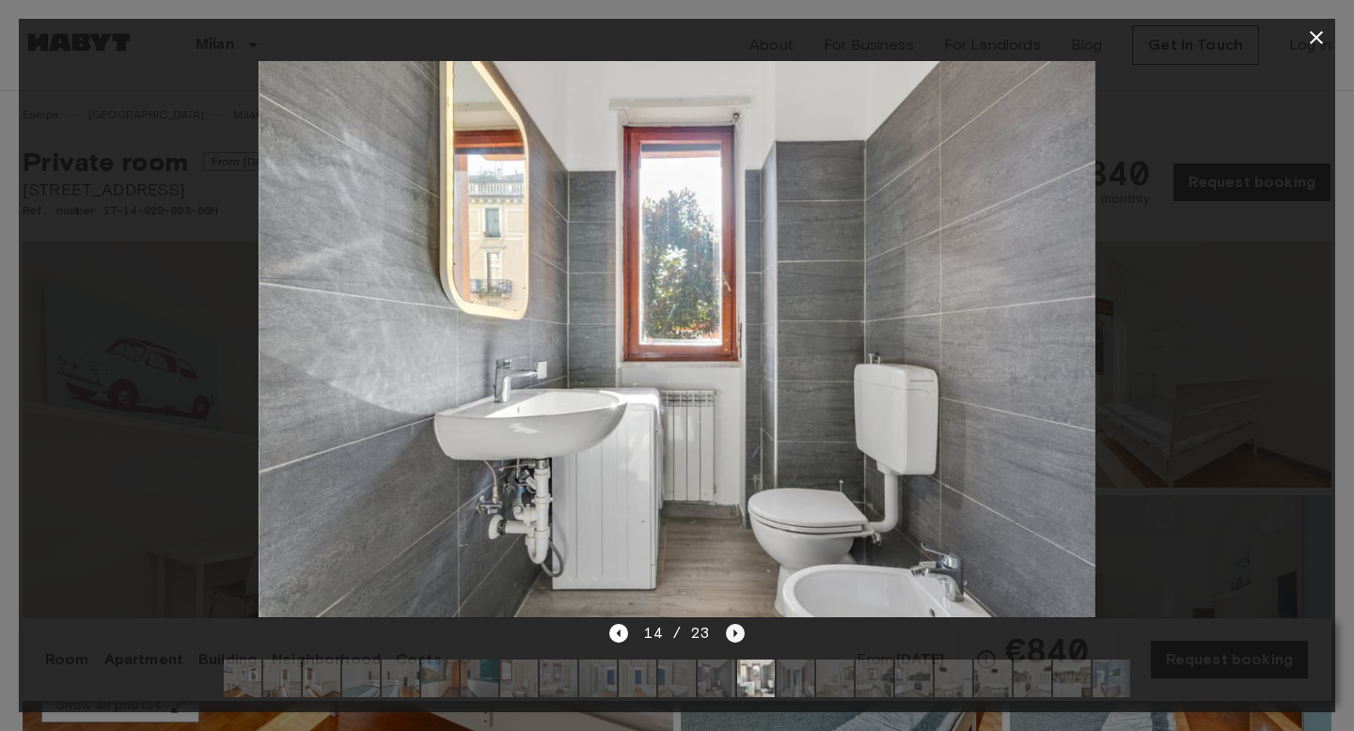
click at [726, 634] on icon "Next image" at bounding box center [735, 633] width 19 height 19
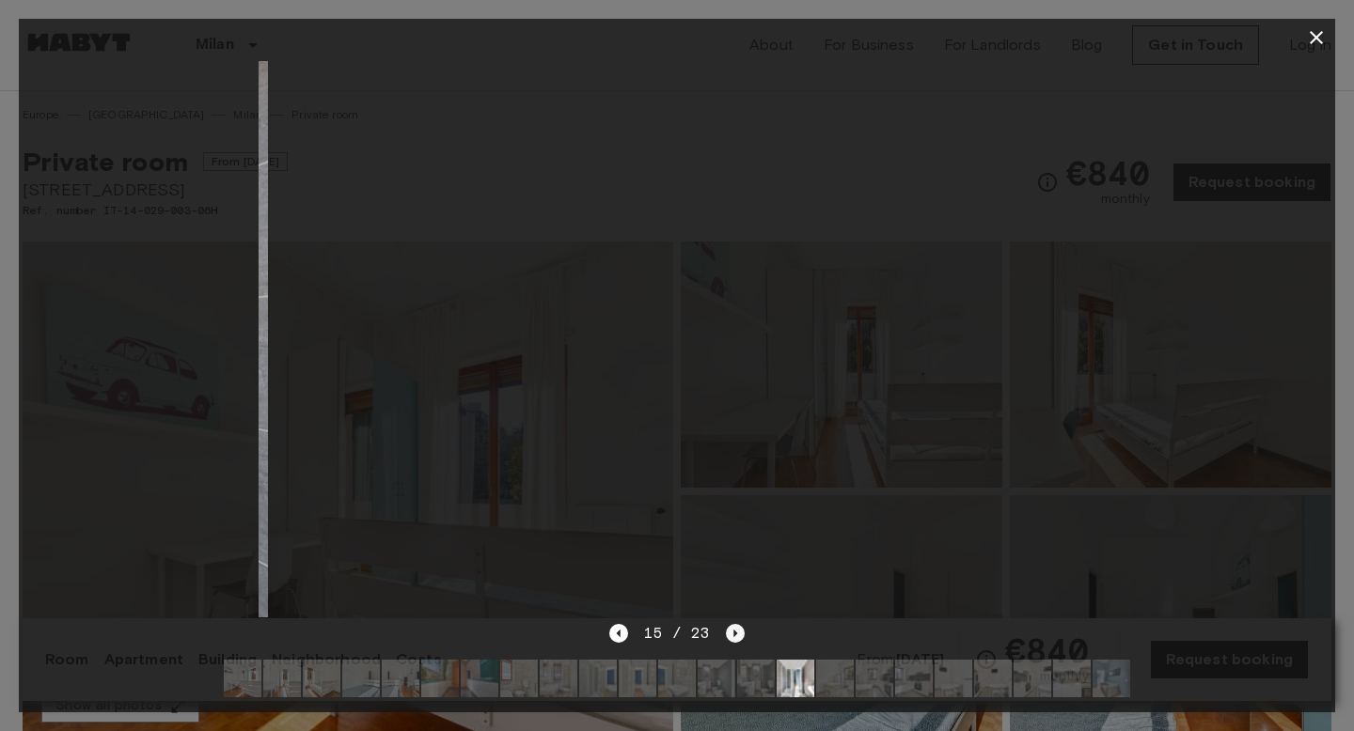
click at [726, 634] on icon "Next image" at bounding box center [735, 633] width 19 height 19
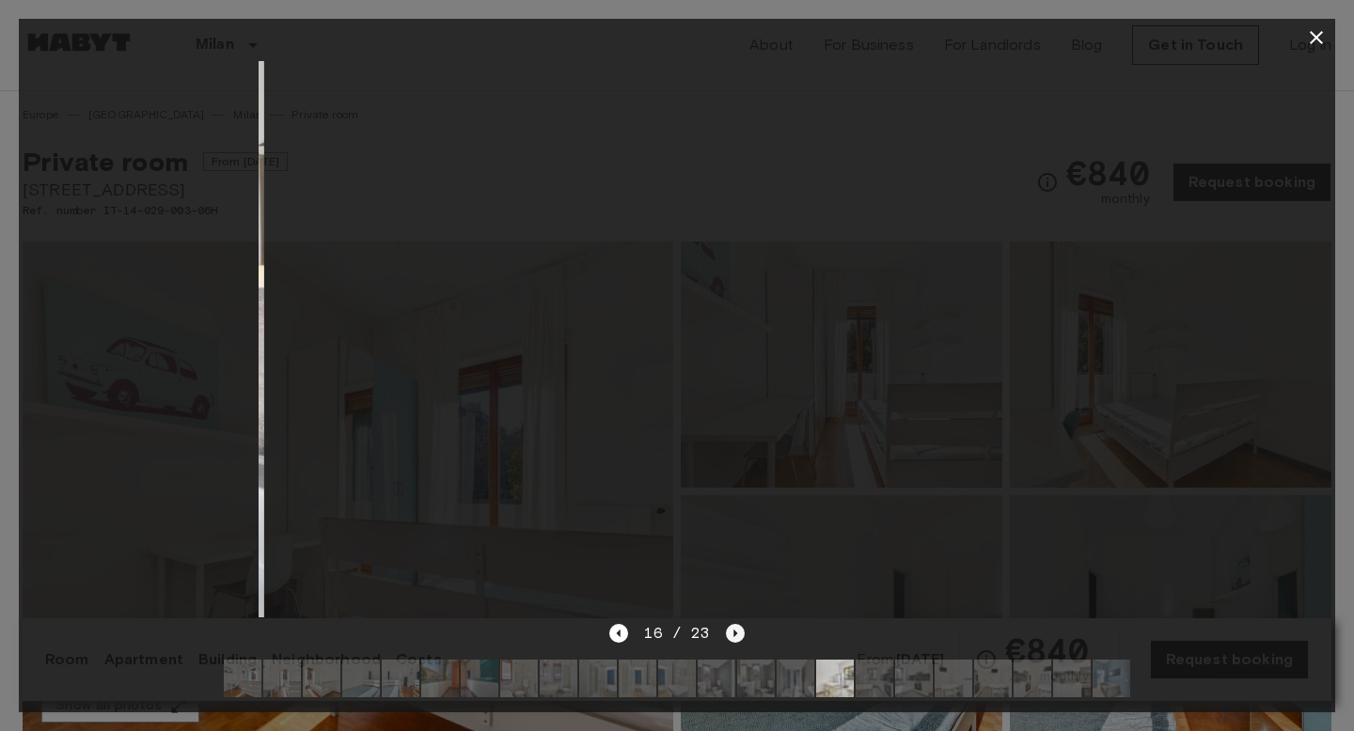
click at [726, 634] on icon "Next image" at bounding box center [735, 633] width 19 height 19
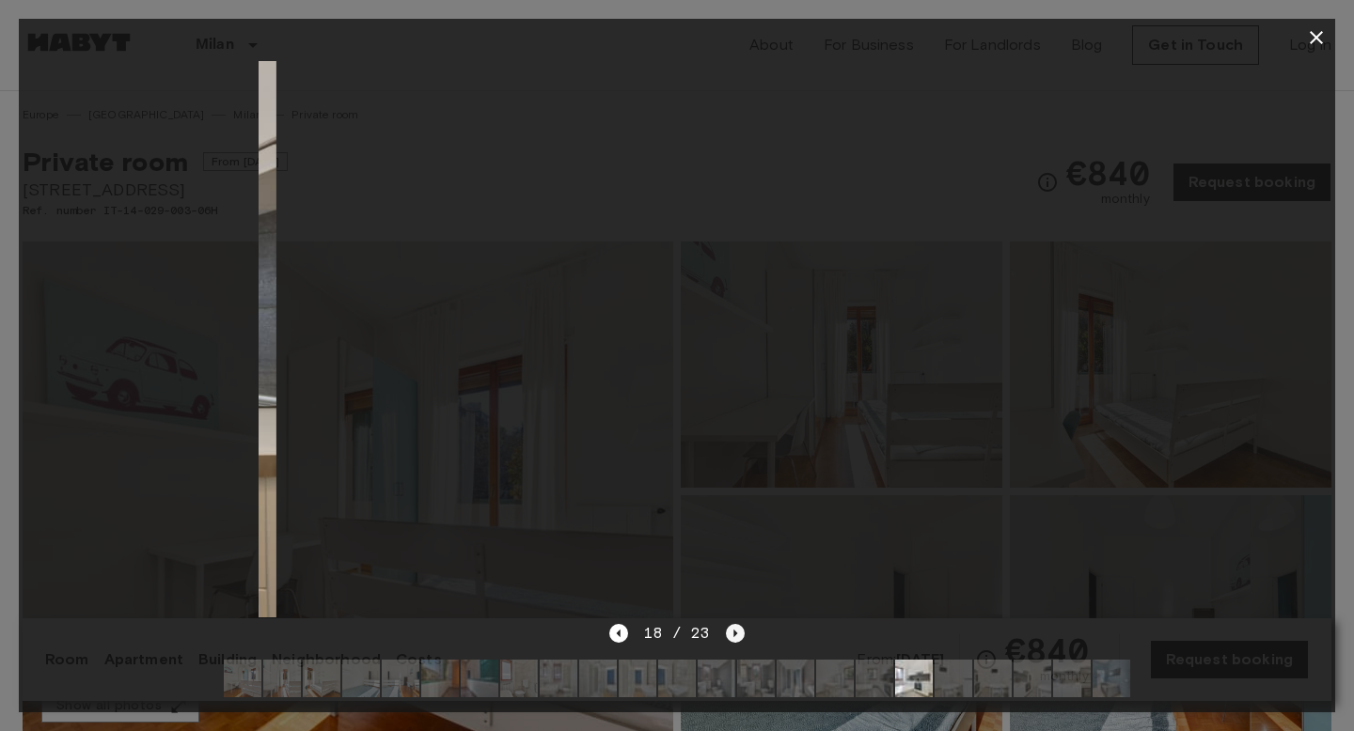
click at [726, 634] on icon "Next image" at bounding box center [735, 633] width 19 height 19
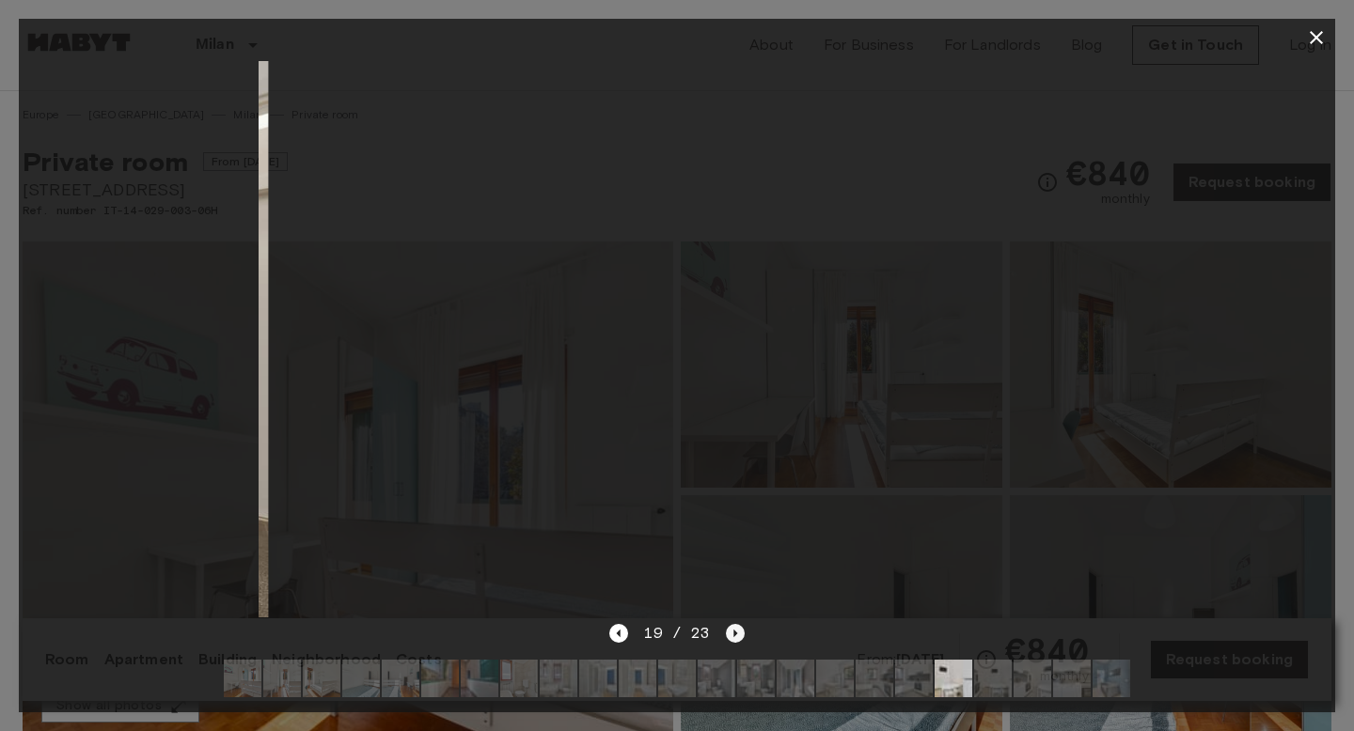
click at [726, 634] on icon "Next image" at bounding box center [735, 633] width 19 height 19
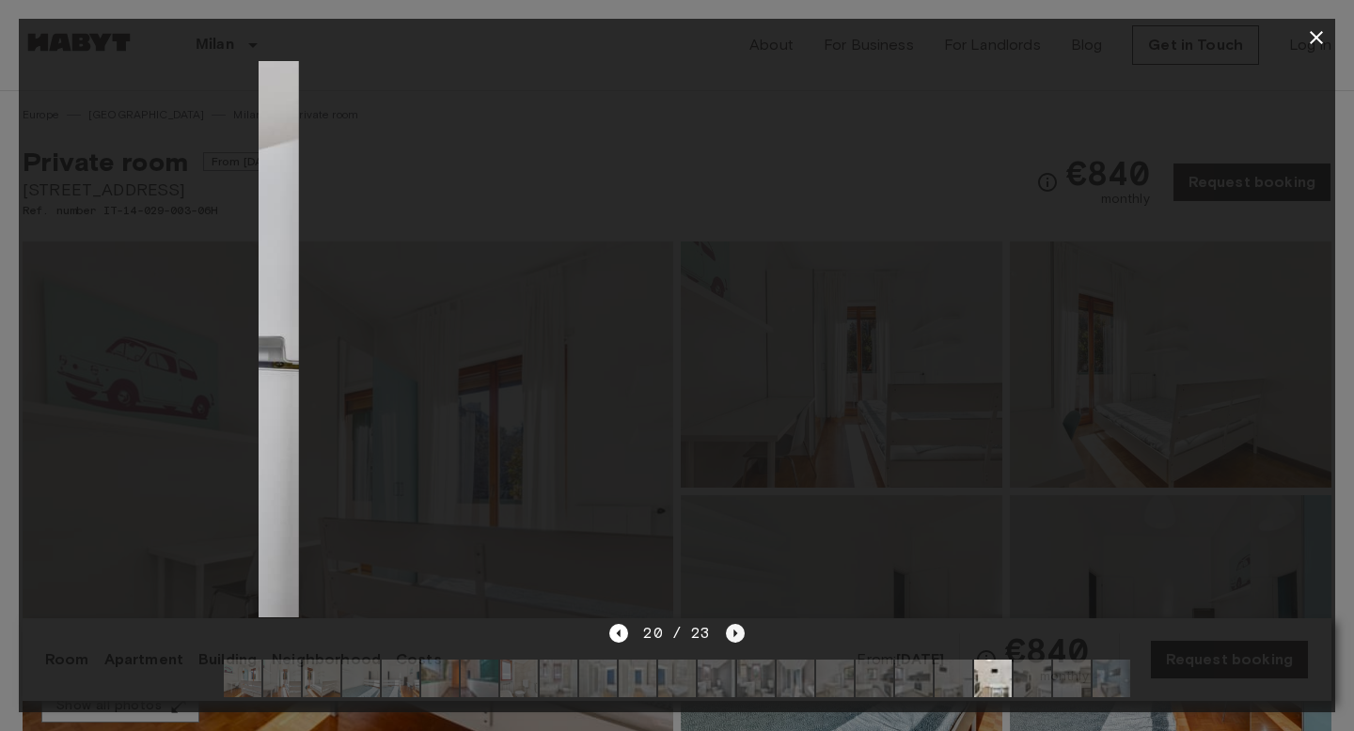
click at [726, 634] on icon "Next image" at bounding box center [735, 633] width 19 height 19
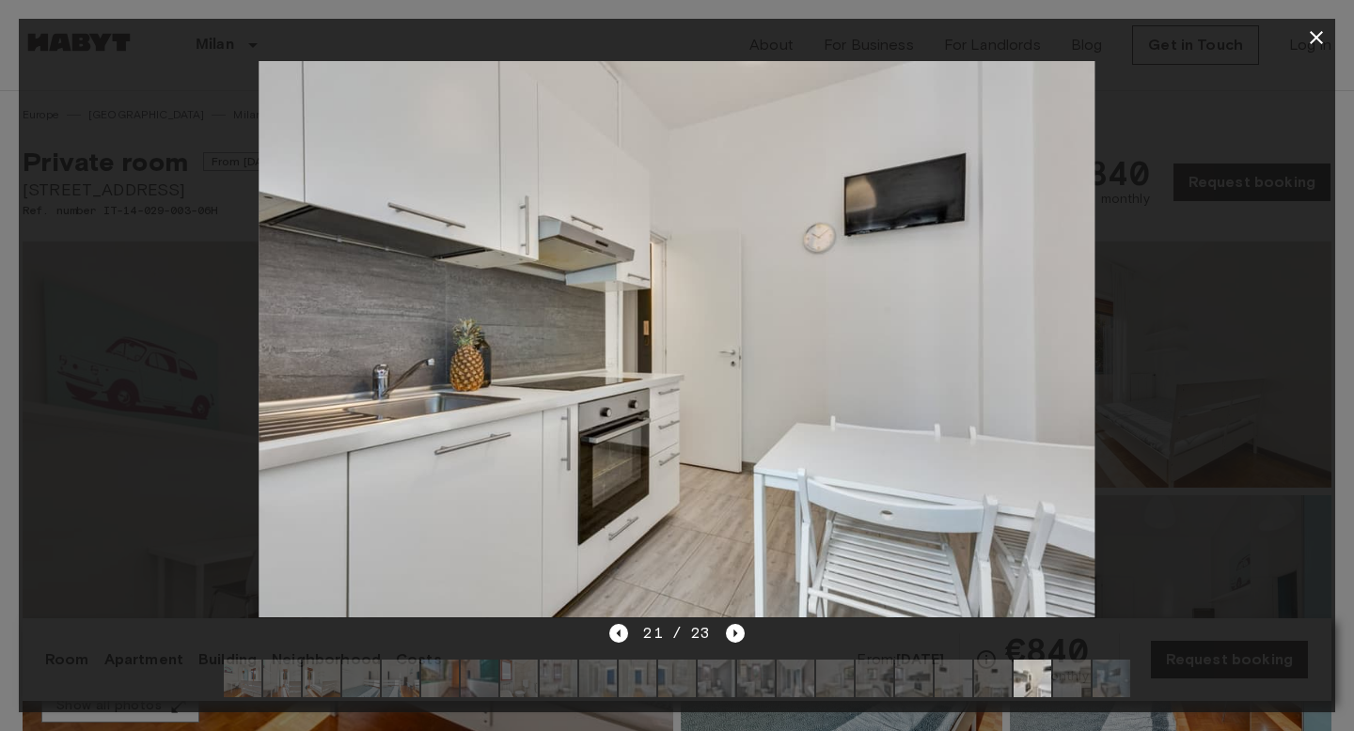
click at [1329, 43] on button "button" at bounding box center [1316, 38] width 38 height 38
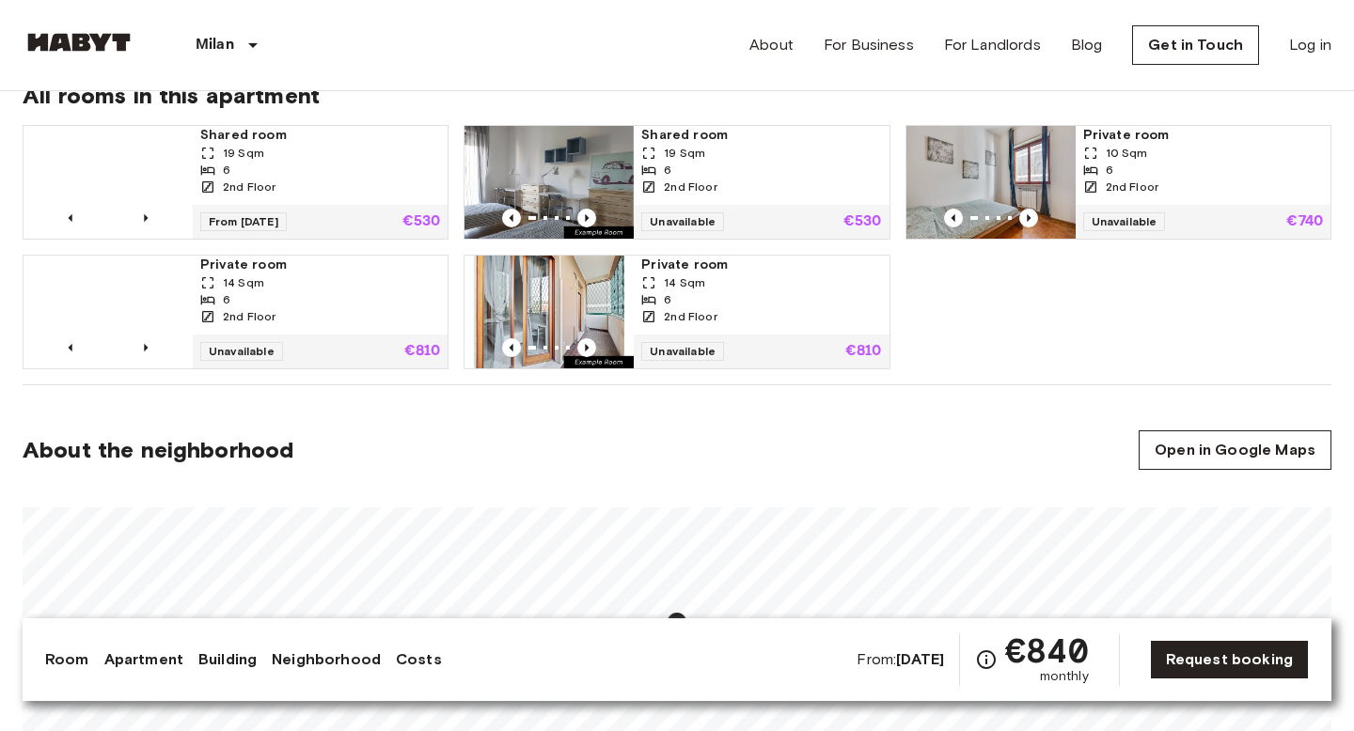
scroll to position [1322, 0]
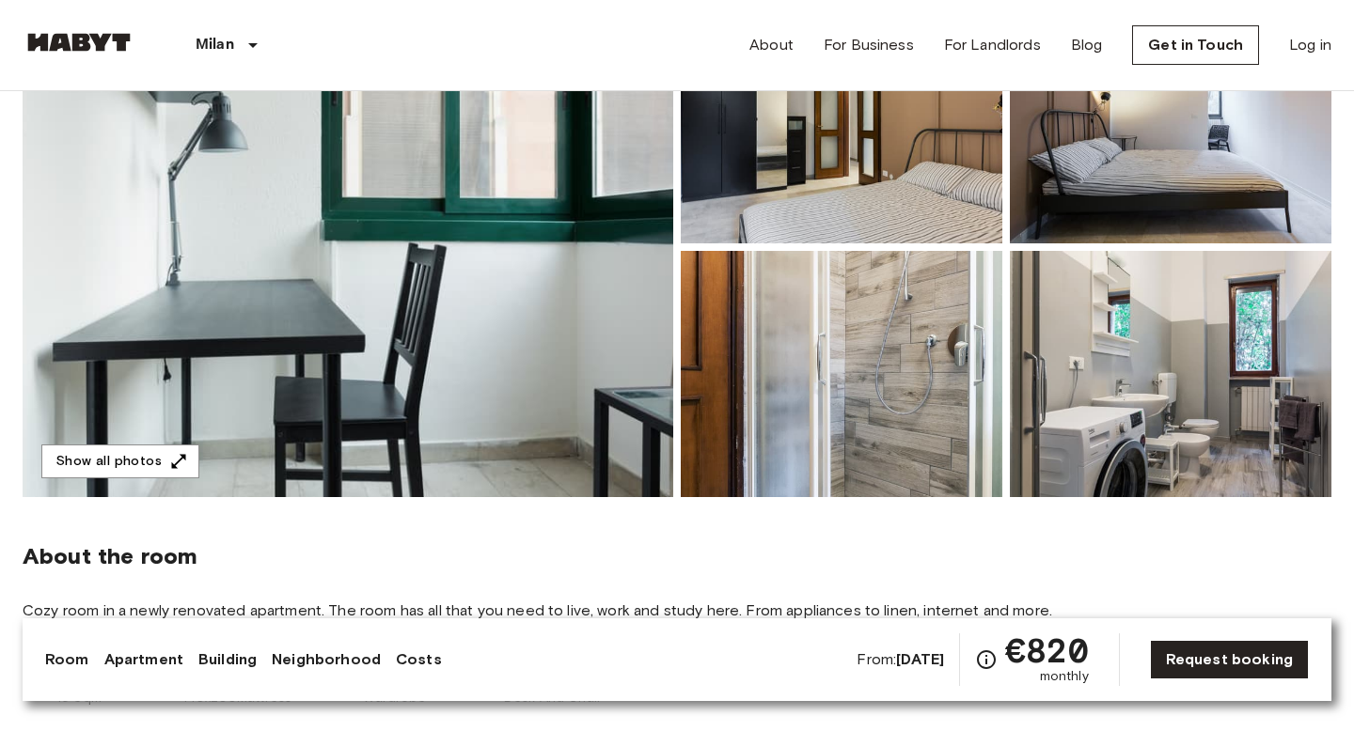
scroll to position [245, 0]
click at [474, 322] on img at bounding box center [348, 246] width 651 height 500
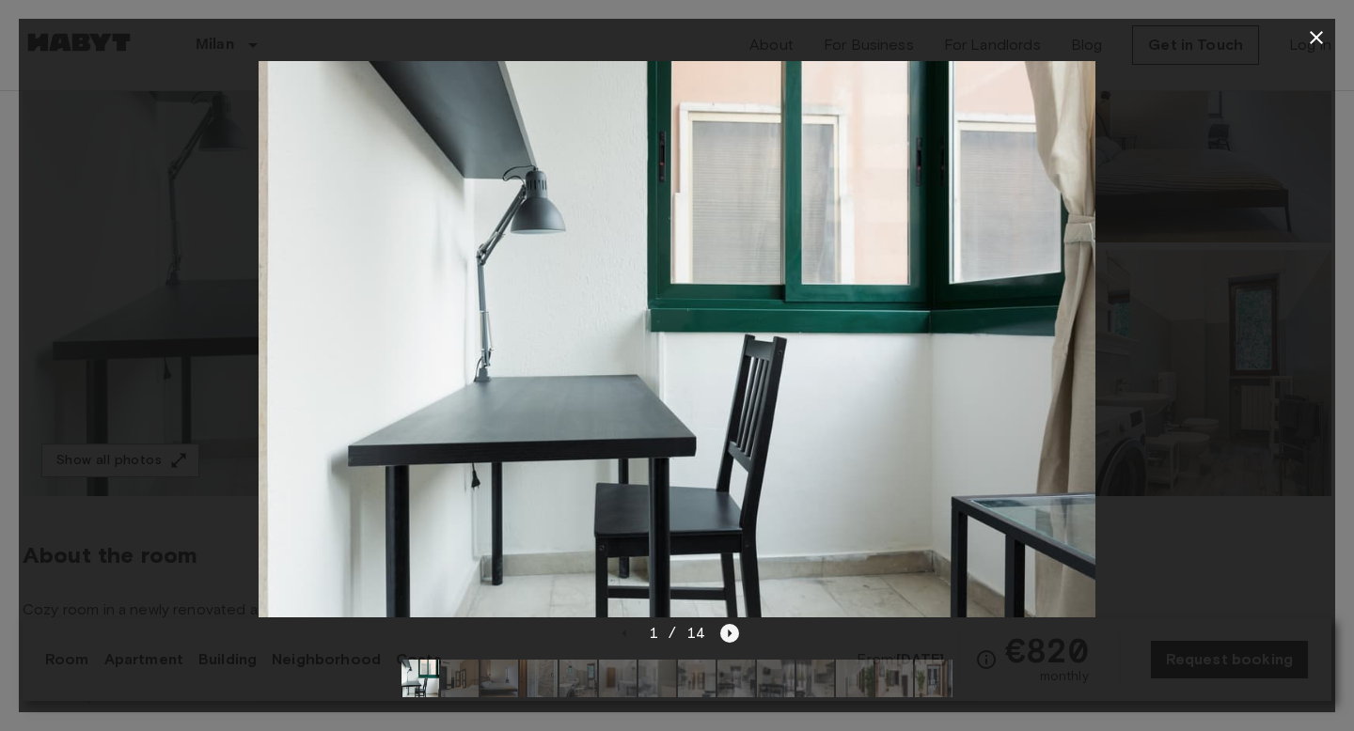
click at [731, 642] on icon "Next image" at bounding box center [729, 633] width 19 height 19
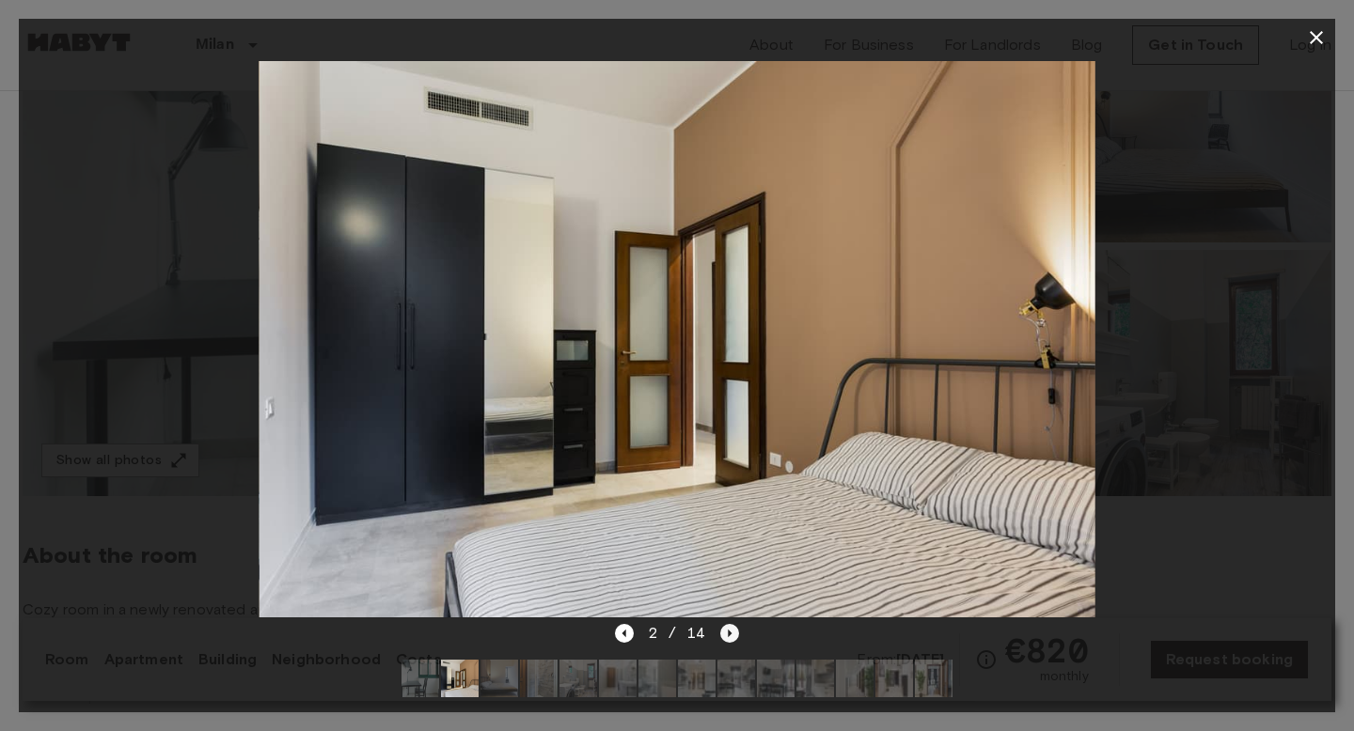
click at [731, 642] on icon "Next image" at bounding box center [729, 633] width 19 height 19
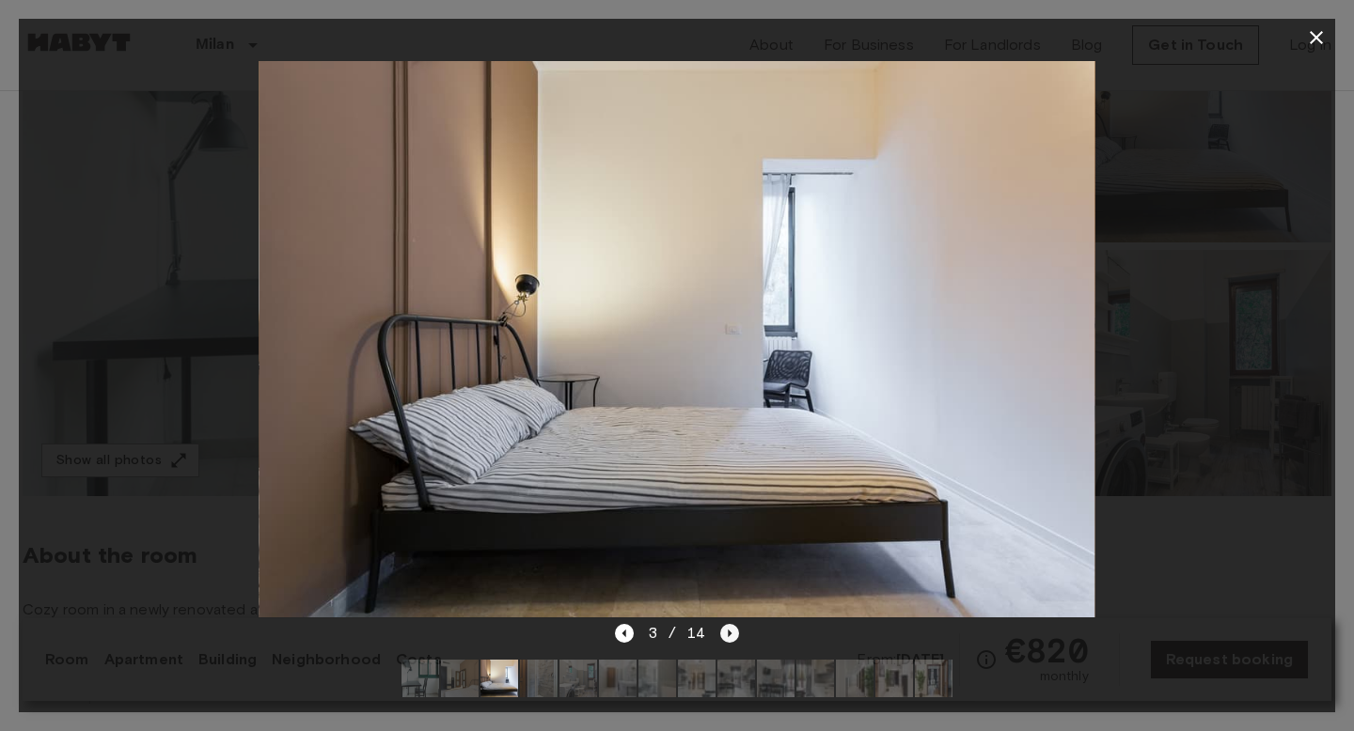
click at [731, 642] on icon "Next image" at bounding box center [729, 633] width 19 height 19
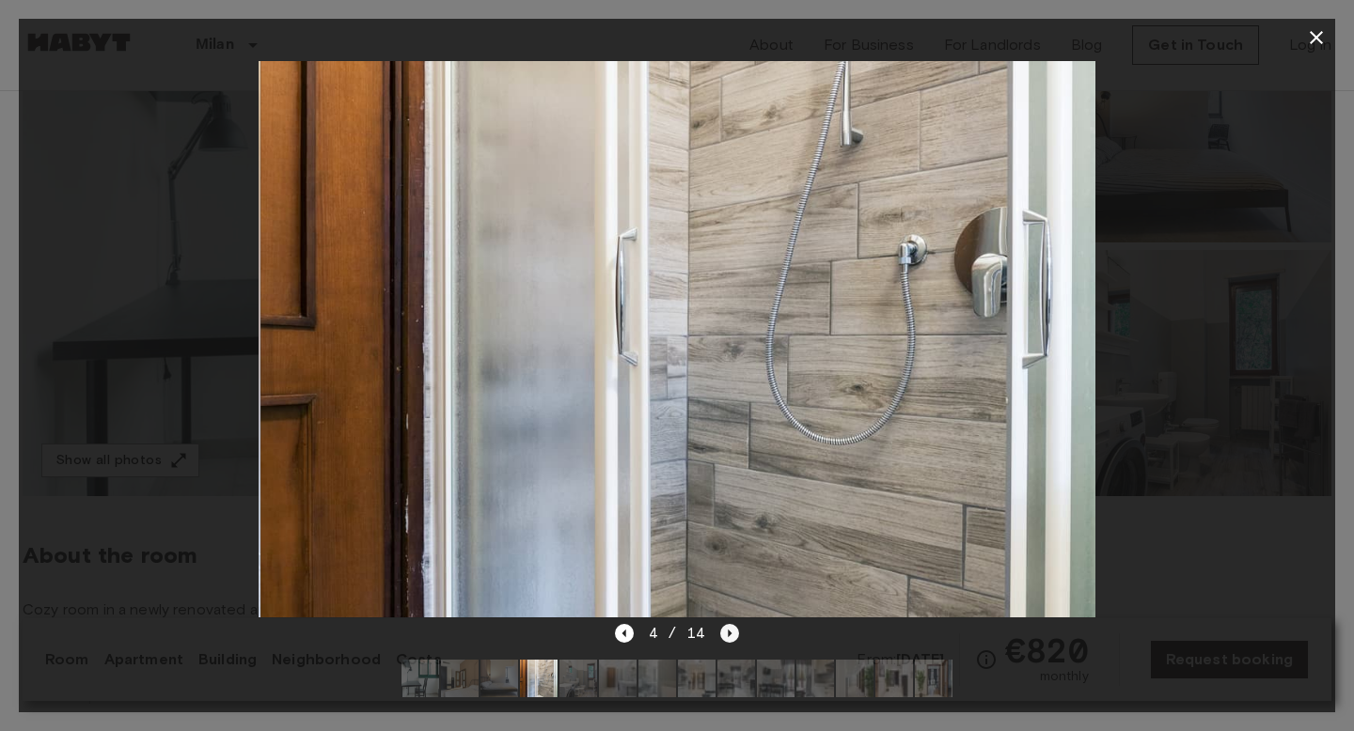
click at [731, 642] on icon "Next image" at bounding box center [729, 633] width 19 height 19
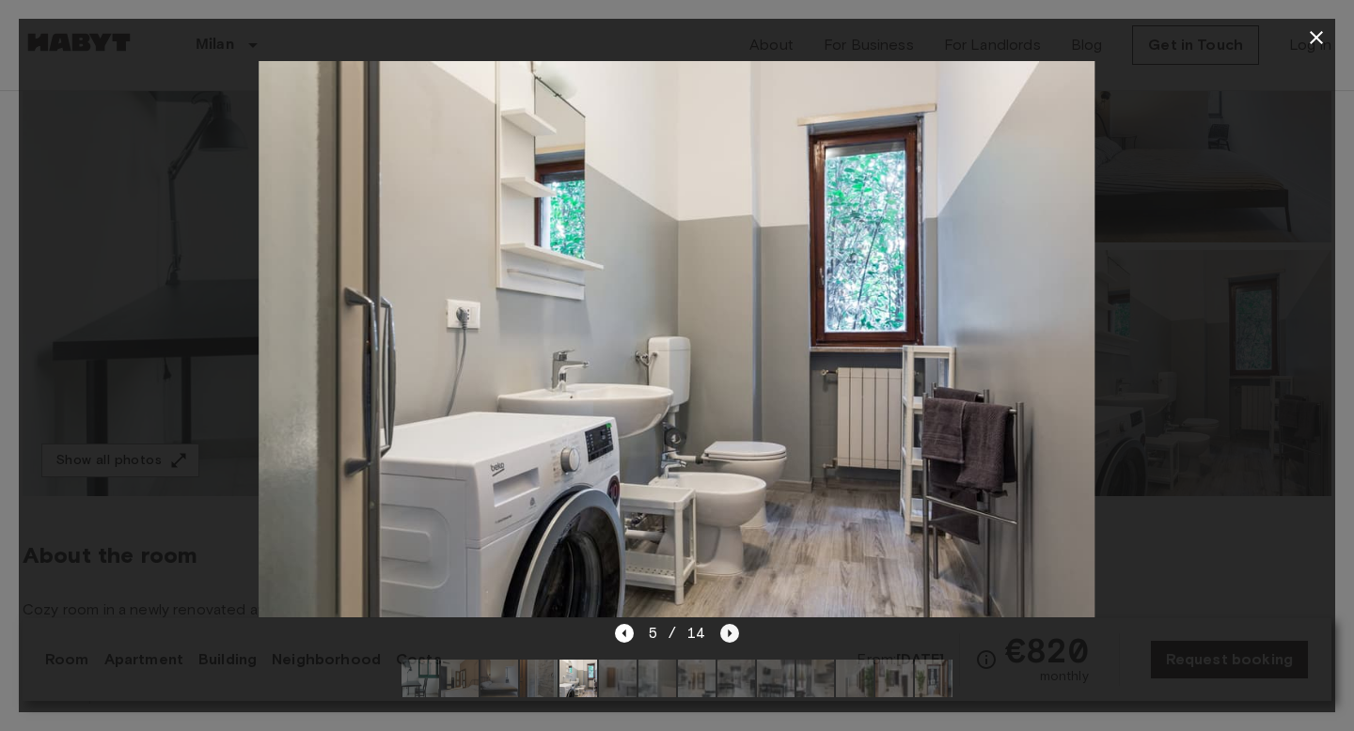
click at [731, 642] on icon "Next image" at bounding box center [729, 633] width 19 height 19
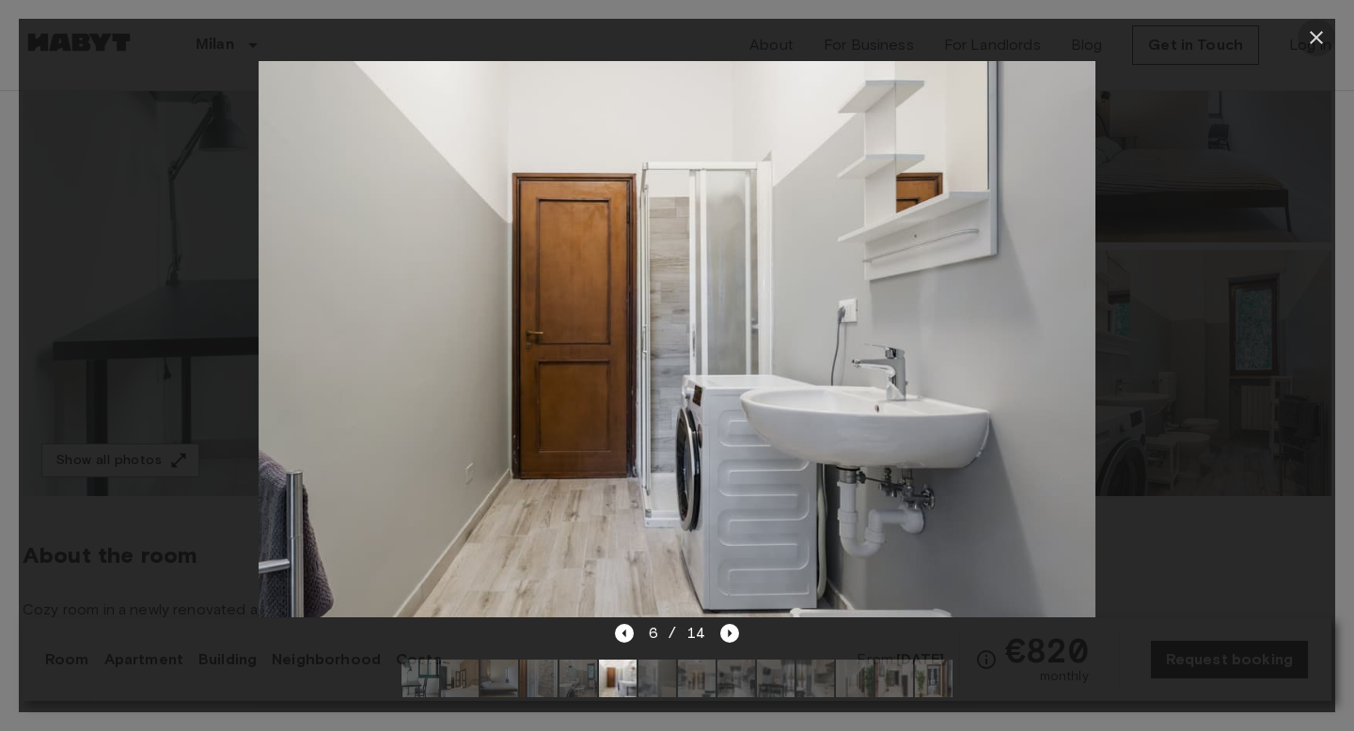
click at [1305, 38] on icon "button" at bounding box center [1316, 37] width 23 height 23
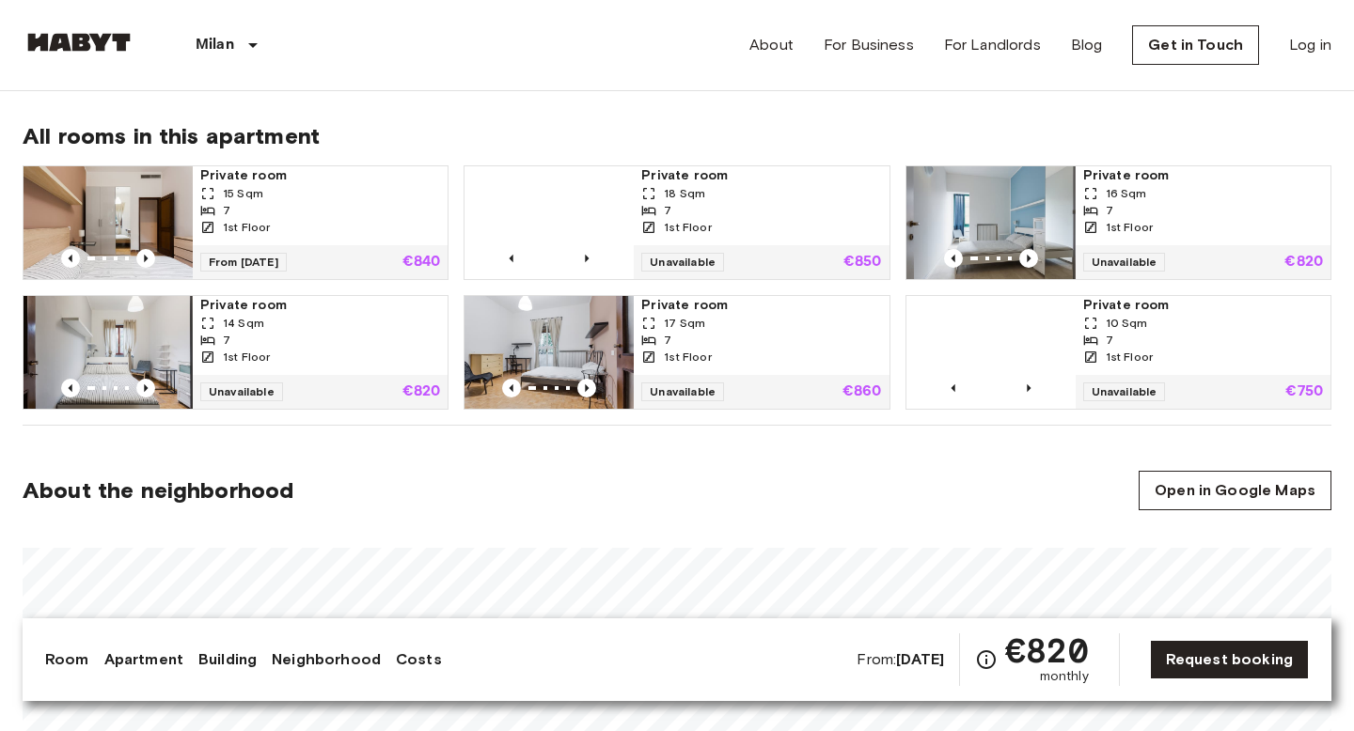
scroll to position [1237, 0]
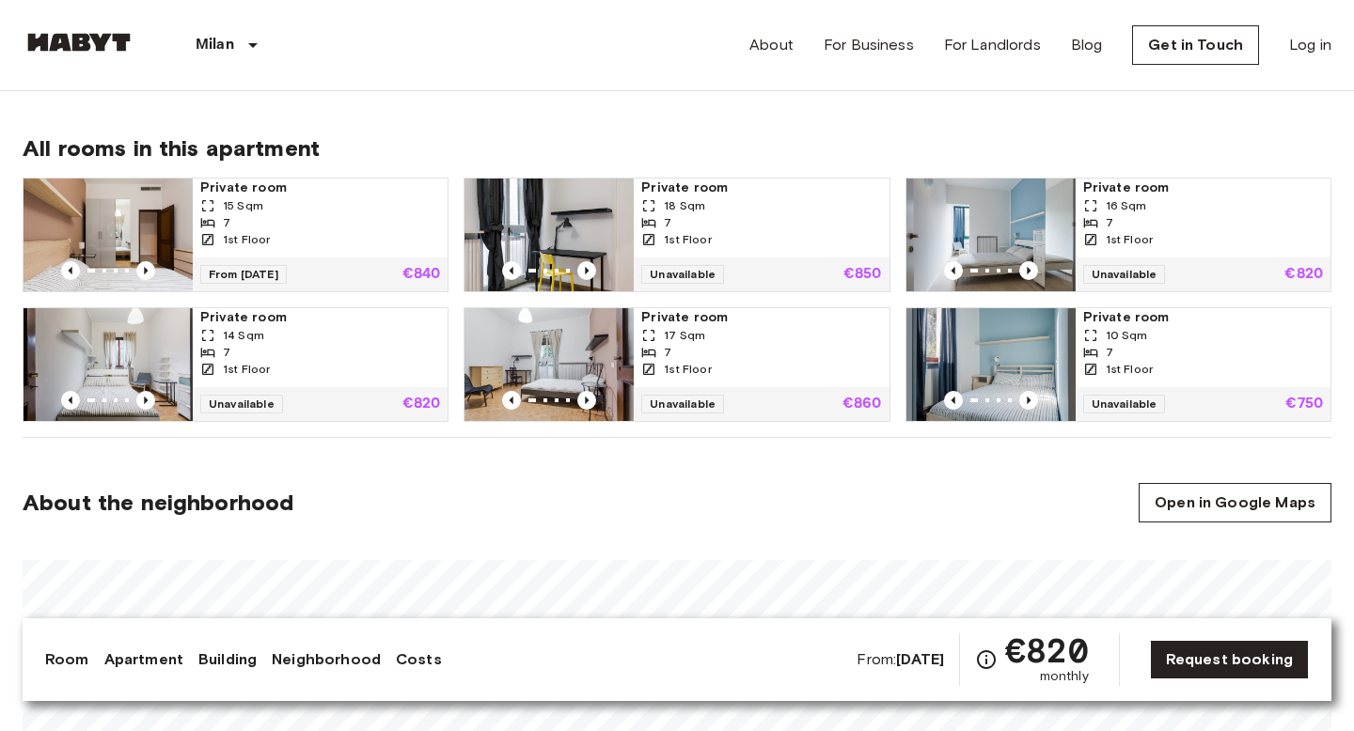
click at [560, 216] on img at bounding box center [548, 235] width 169 height 113
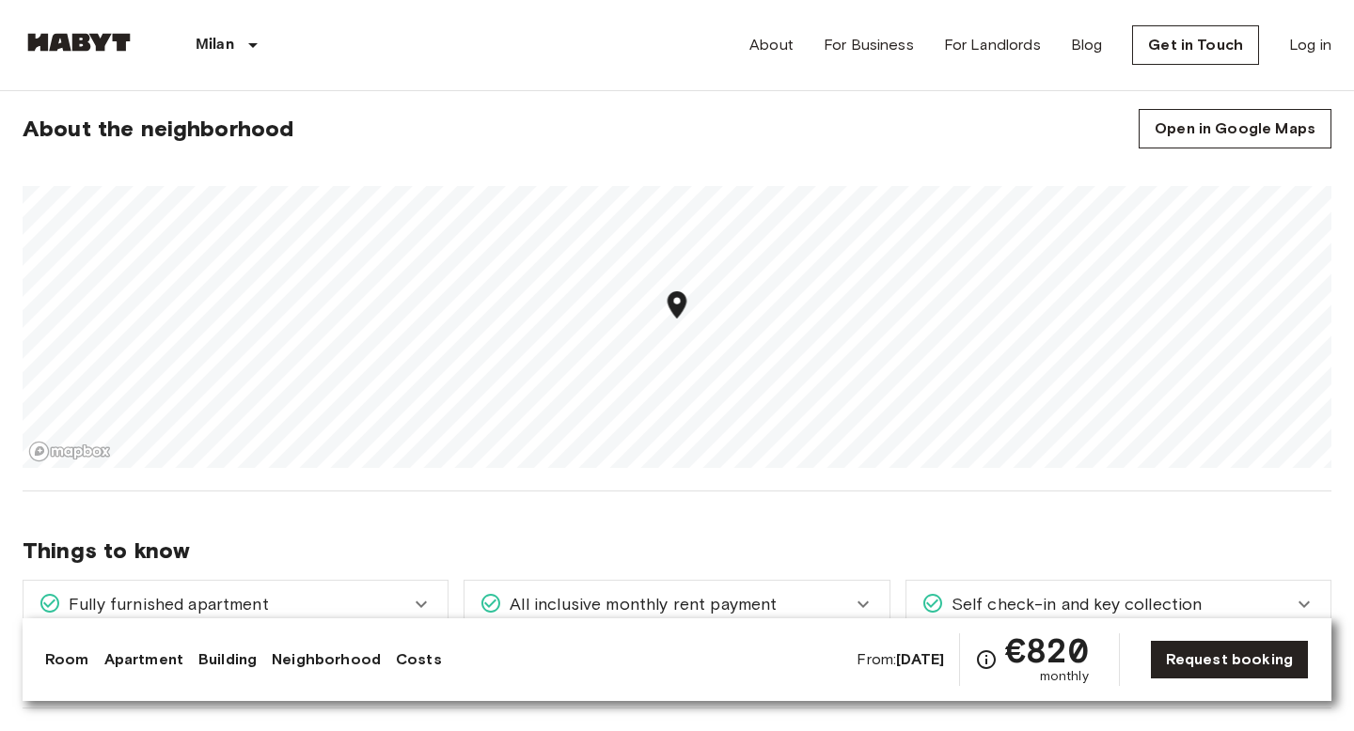
scroll to position [1620, 0]
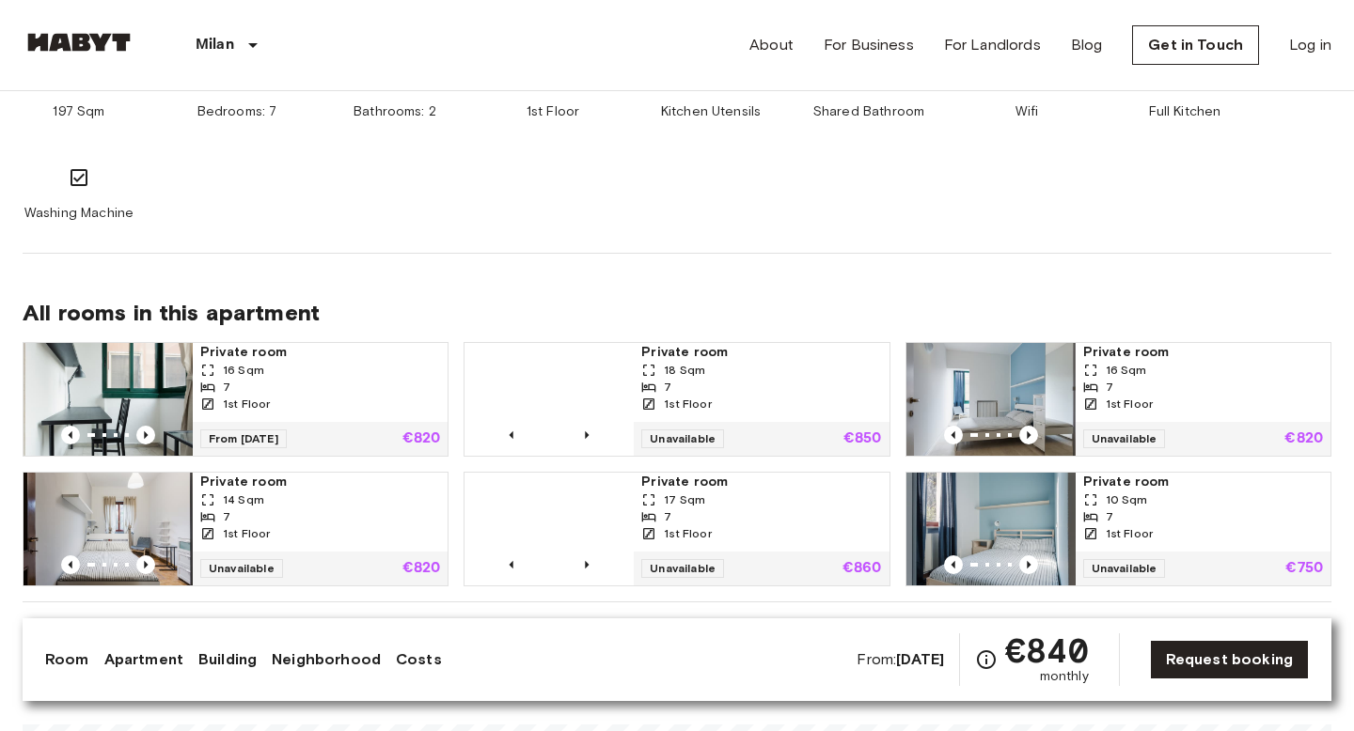
scroll to position [1227, 0]
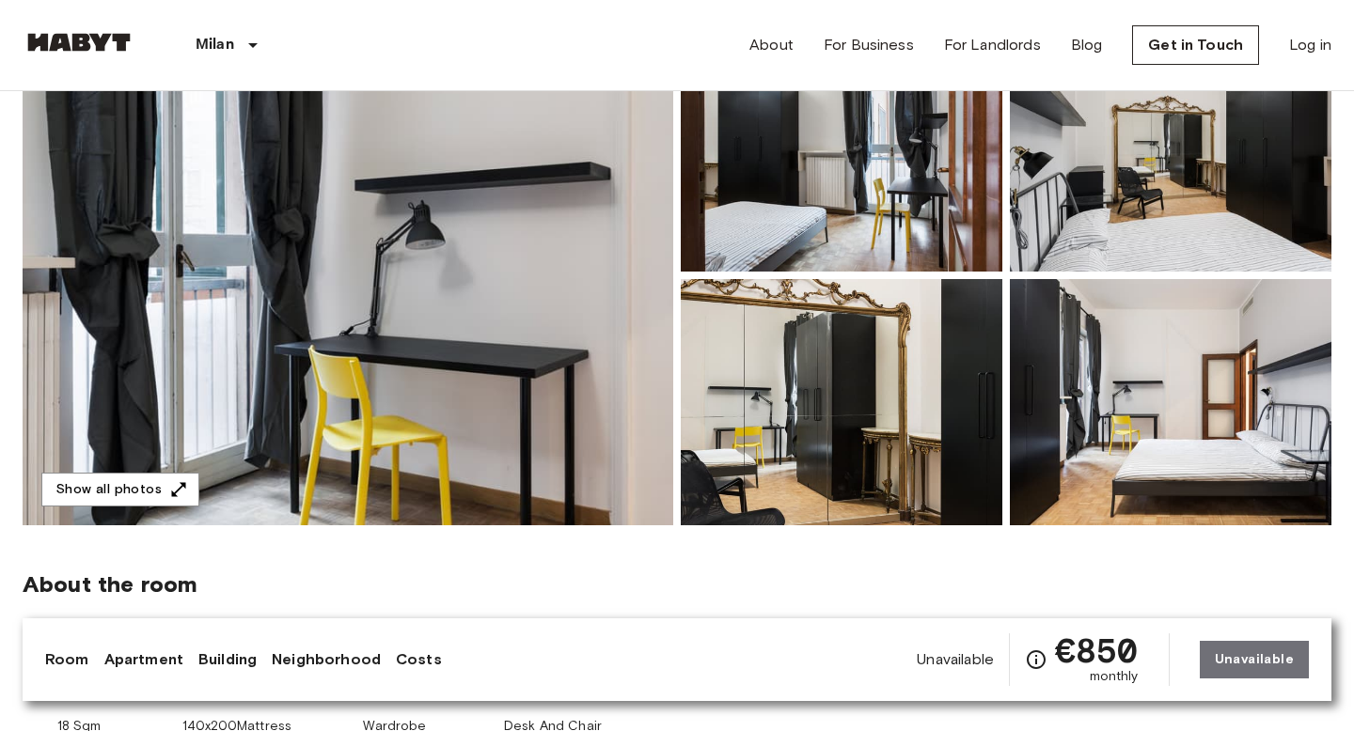
scroll to position [242, 0]
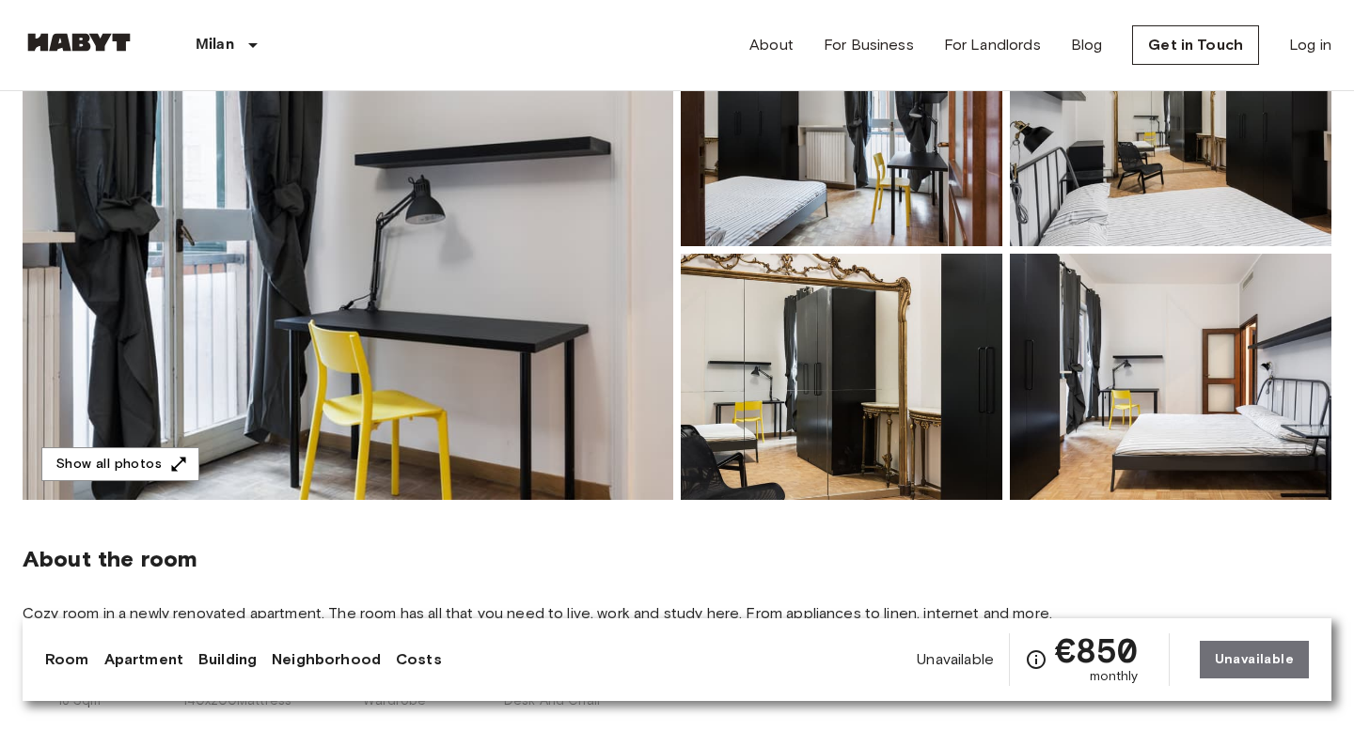
click at [463, 322] on img at bounding box center [348, 250] width 651 height 500
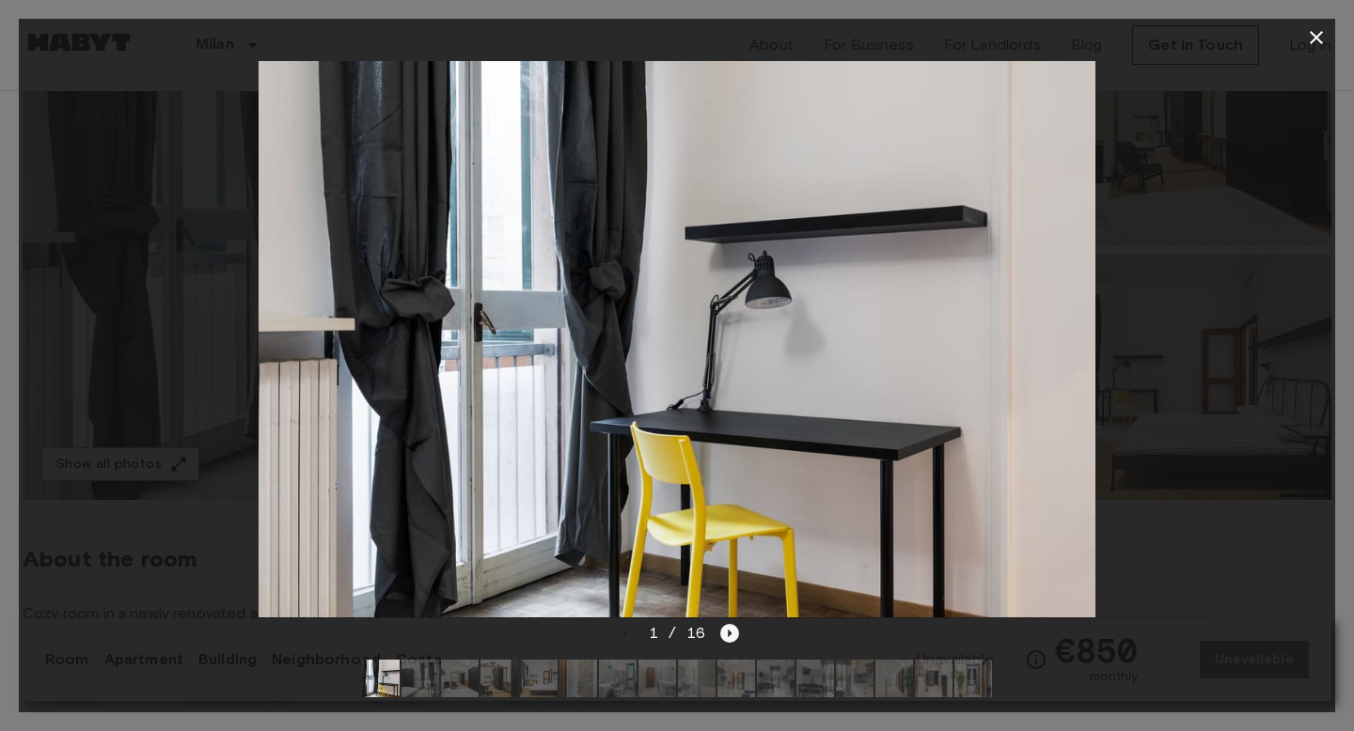
click at [723, 627] on icon "Next image" at bounding box center [729, 633] width 19 height 19
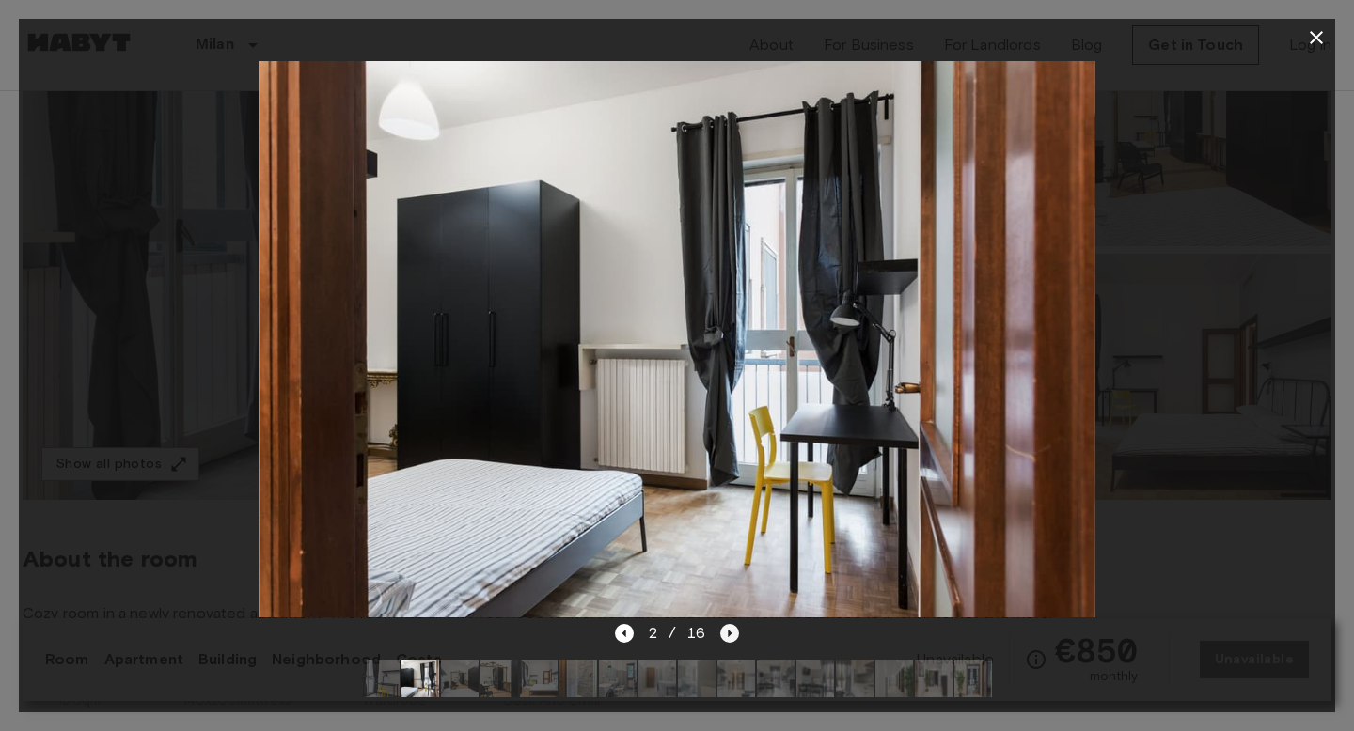
click at [727, 636] on icon "Next image" at bounding box center [729, 633] width 19 height 19
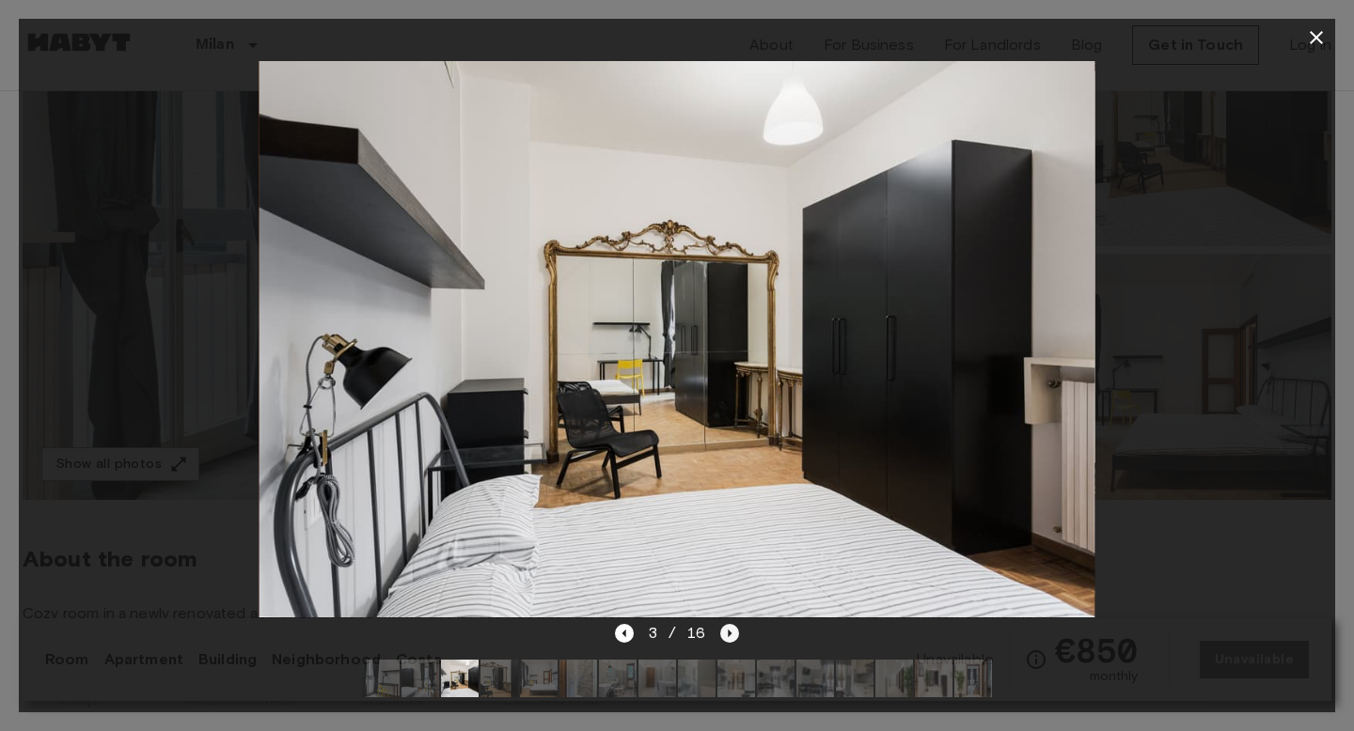
click at [727, 636] on icon "Next image" at bounding box center [729, 633] width 19 height 19
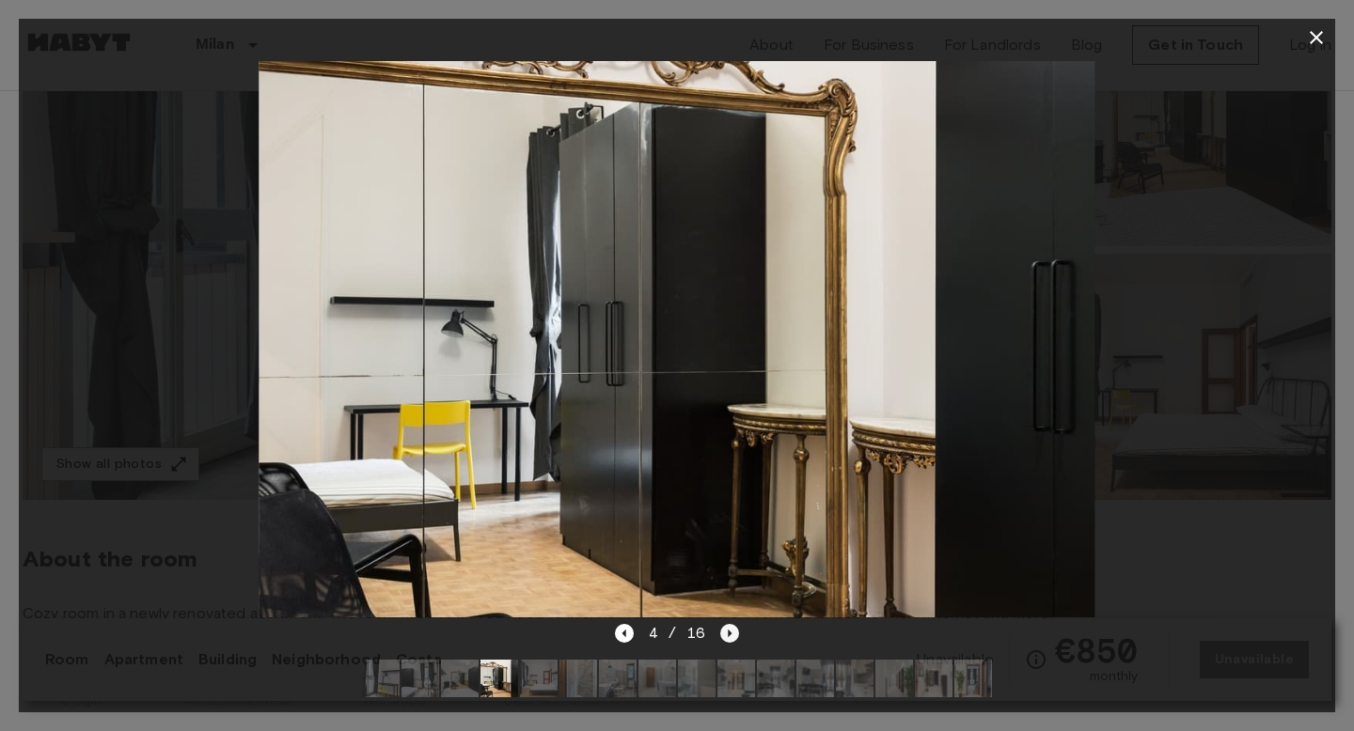
click at [727, 636] on icon "Next image" at bounding box center [729, 633] width 19 height 19
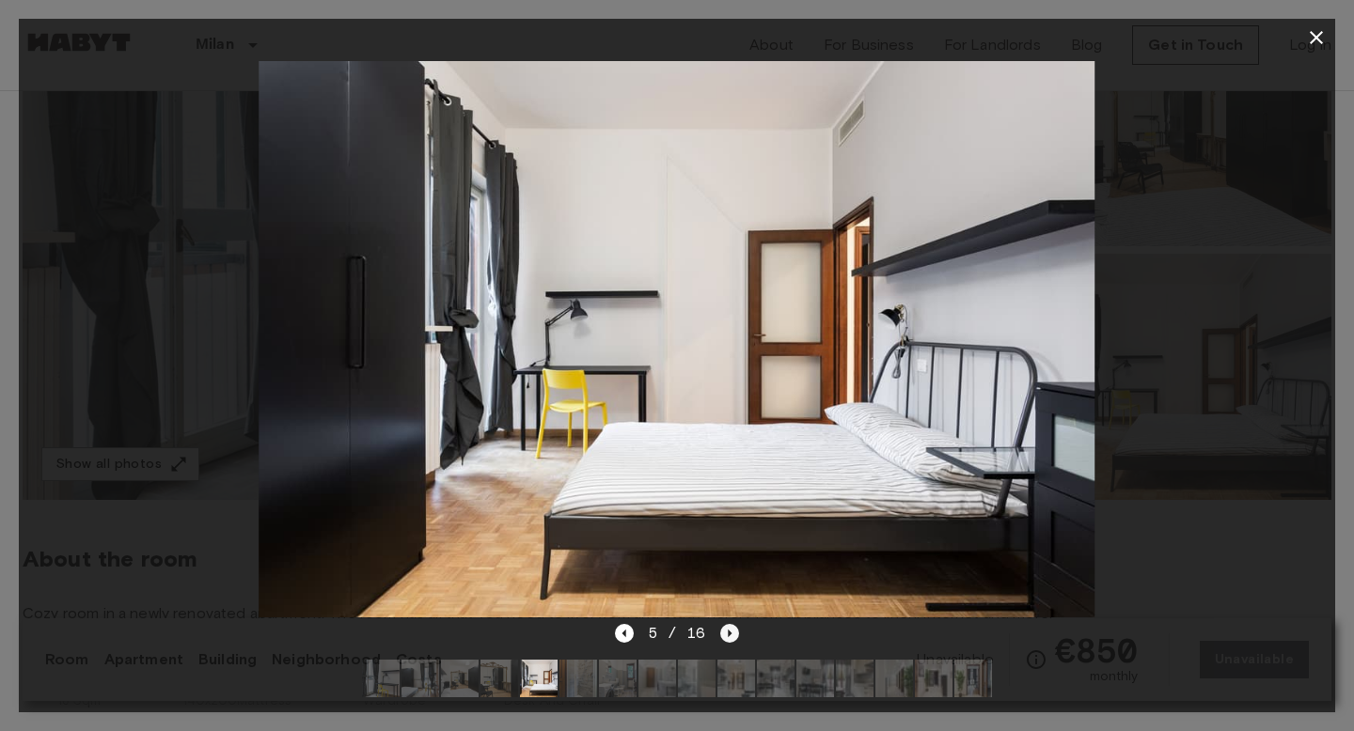
click at [727, 636] on icon "Next image" at bounding box center [729, 633] width 19 height 19
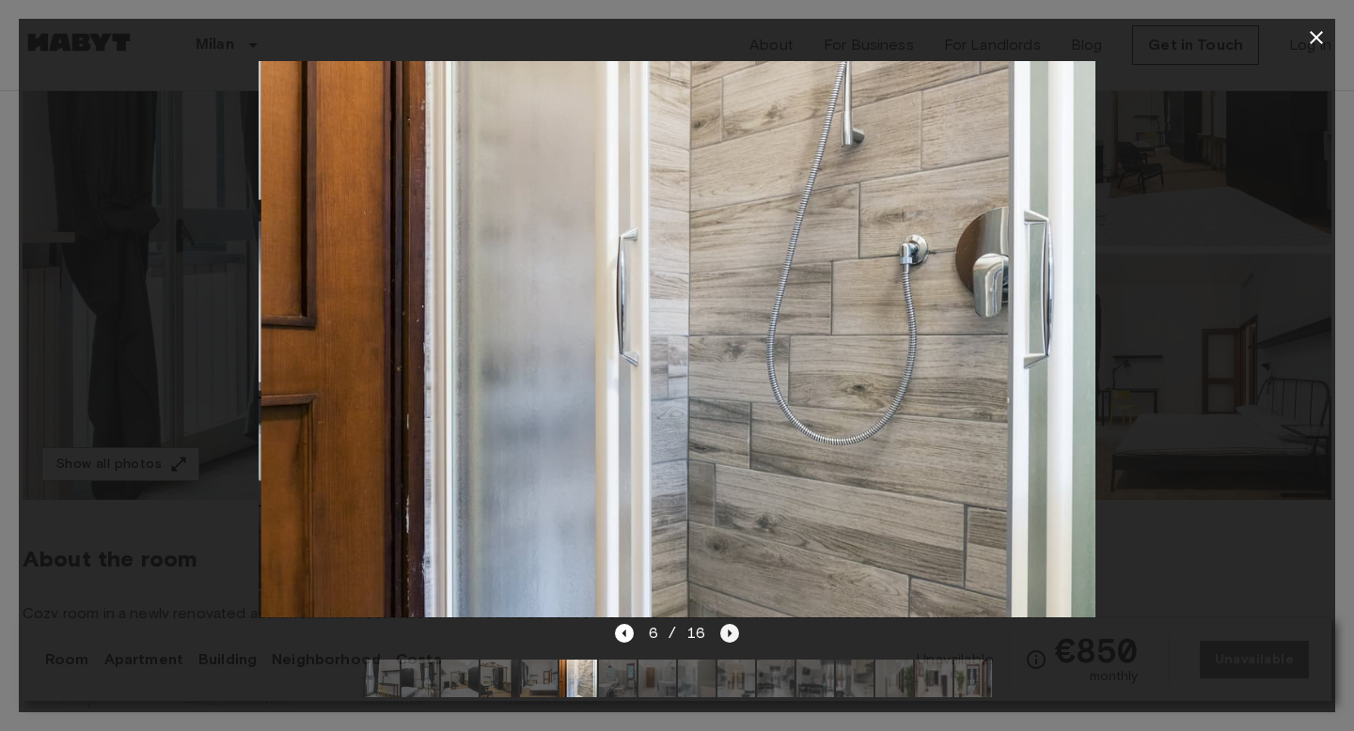
click at [727, 636] on icon "Next image" at bounding box center [729, 633] width 19 height 19
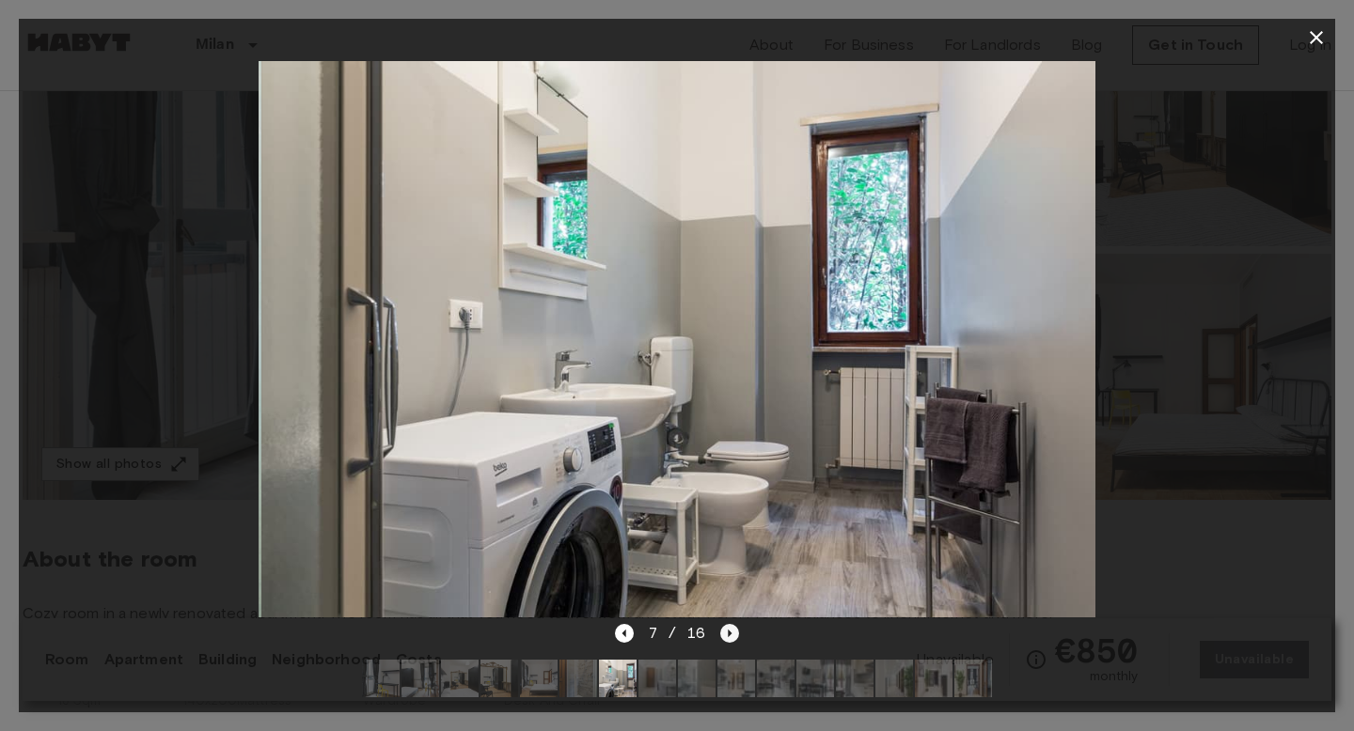
click at [727, 636] on icon "Next image" at bounding box center [729, 633] width 19 height 19
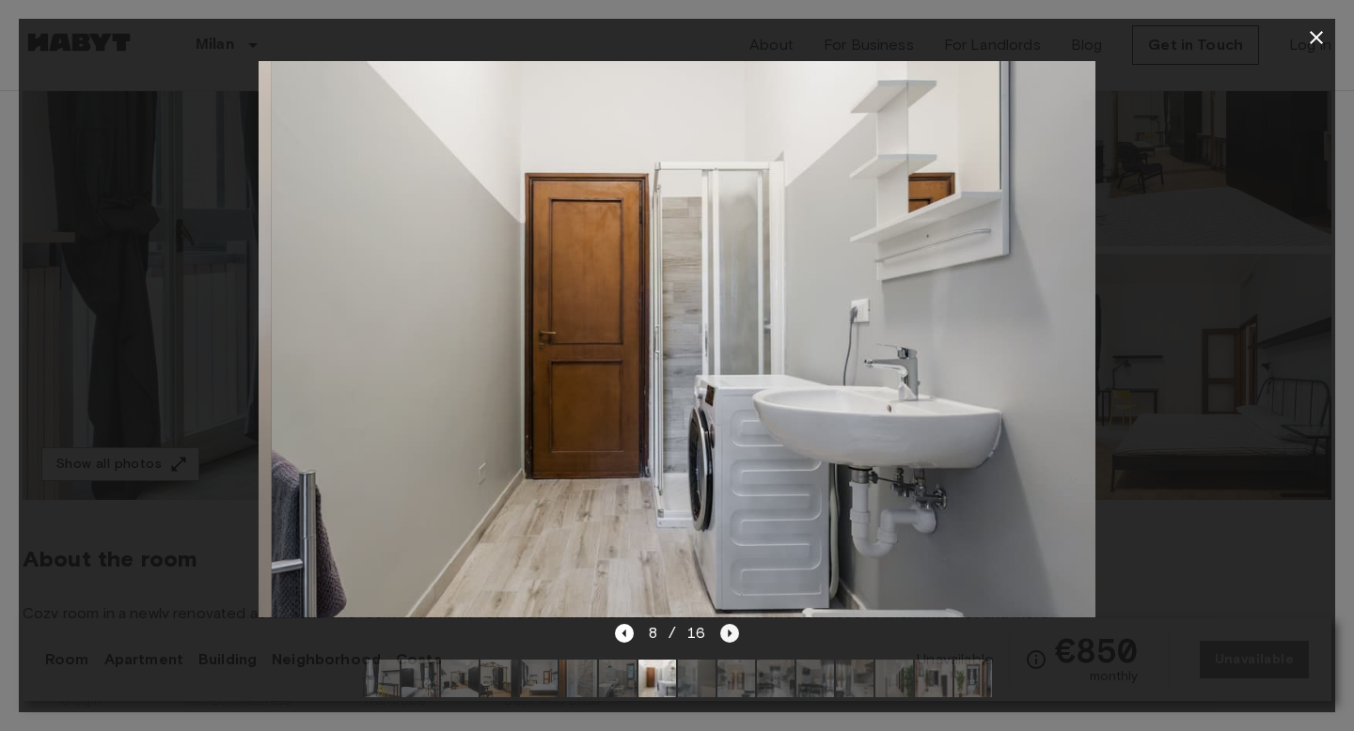
click at [727, 636] on icon "Next image" at bounding box center [729, 633] width 19 height 19
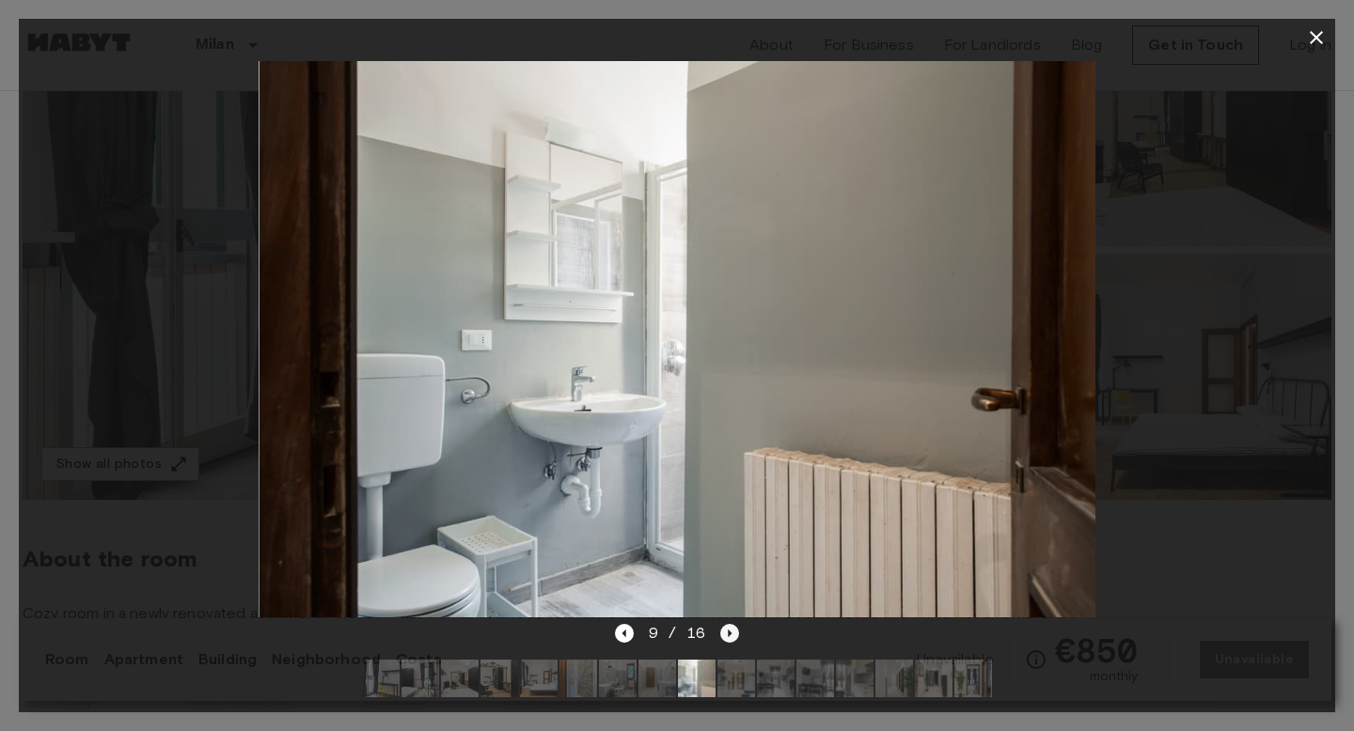
click at [727, 636] on icon "Next image" at bounding box center [729, 633] width 19 height 19
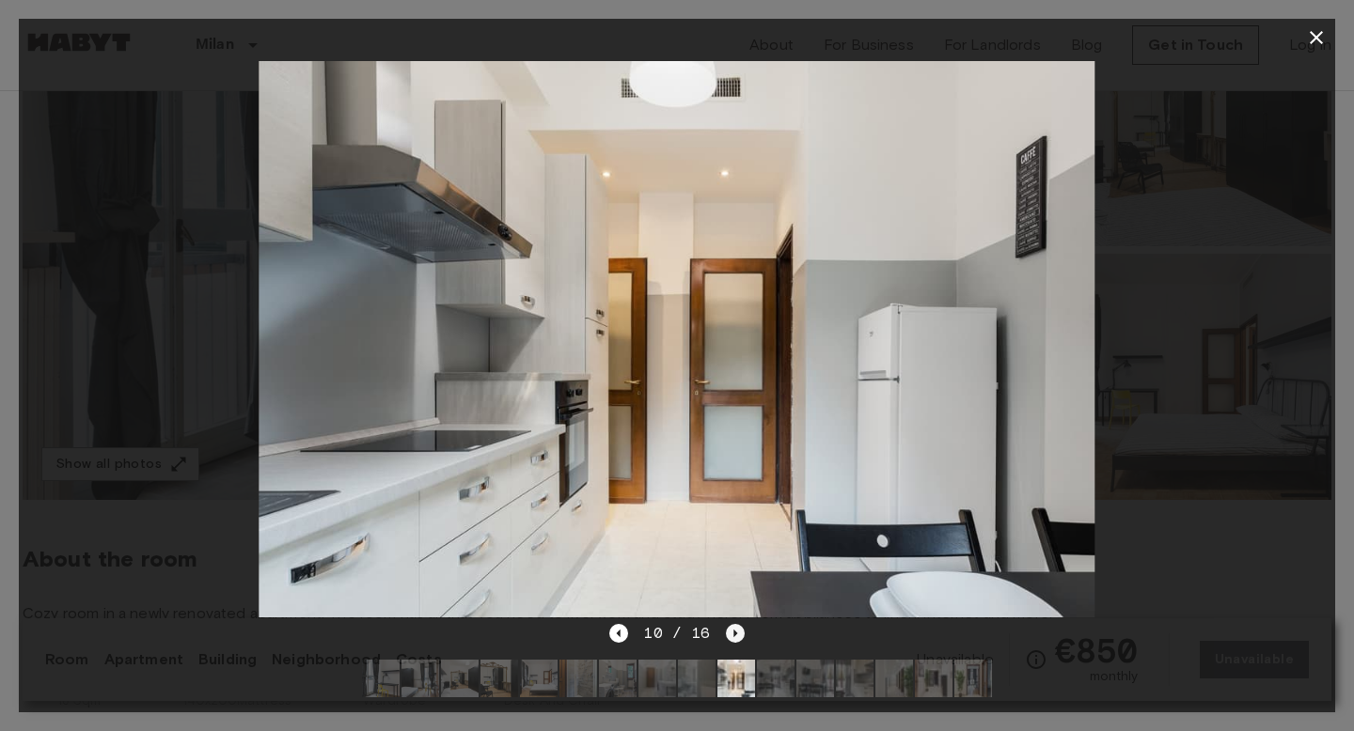
click at [727, 636] on icon "Next image" at bounding box center [735, 633] width 19 height 19
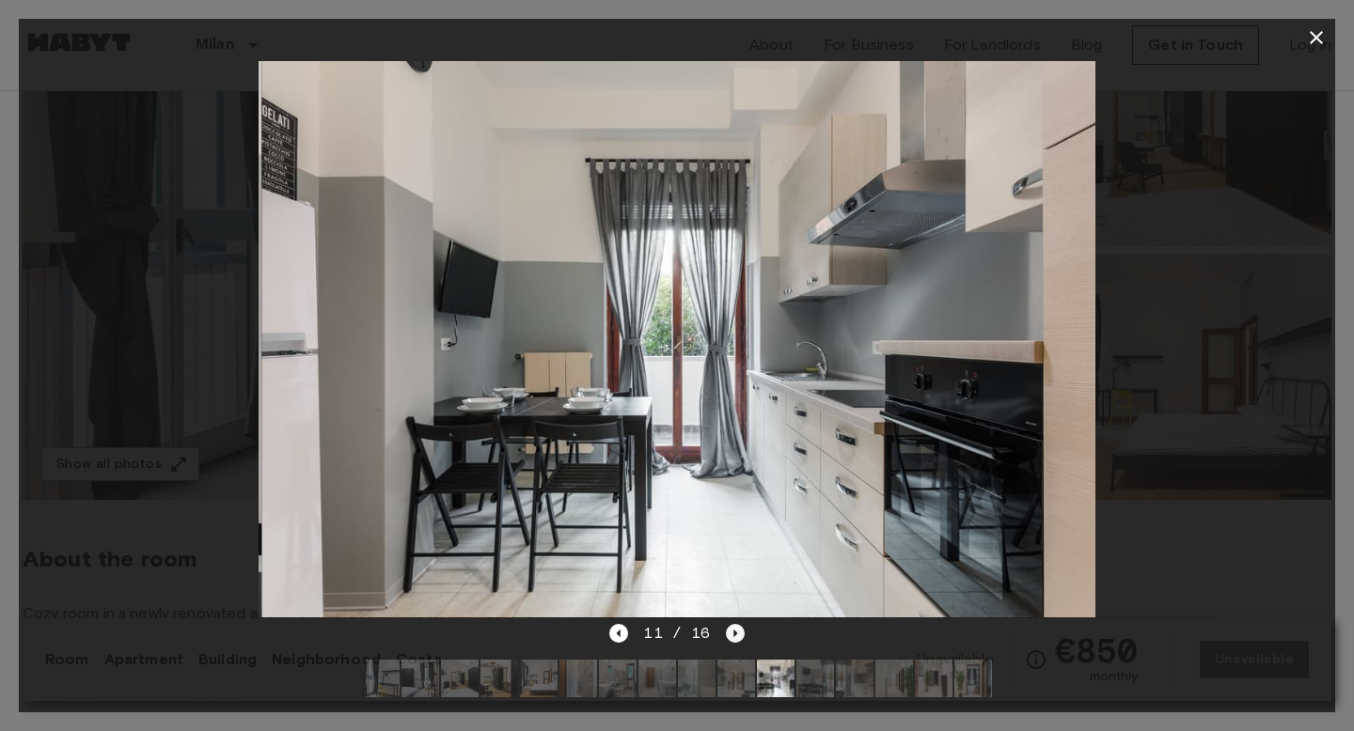
click at [727, 636] on icon "Next image" at bounding box center [735, 633] width 19 height 19
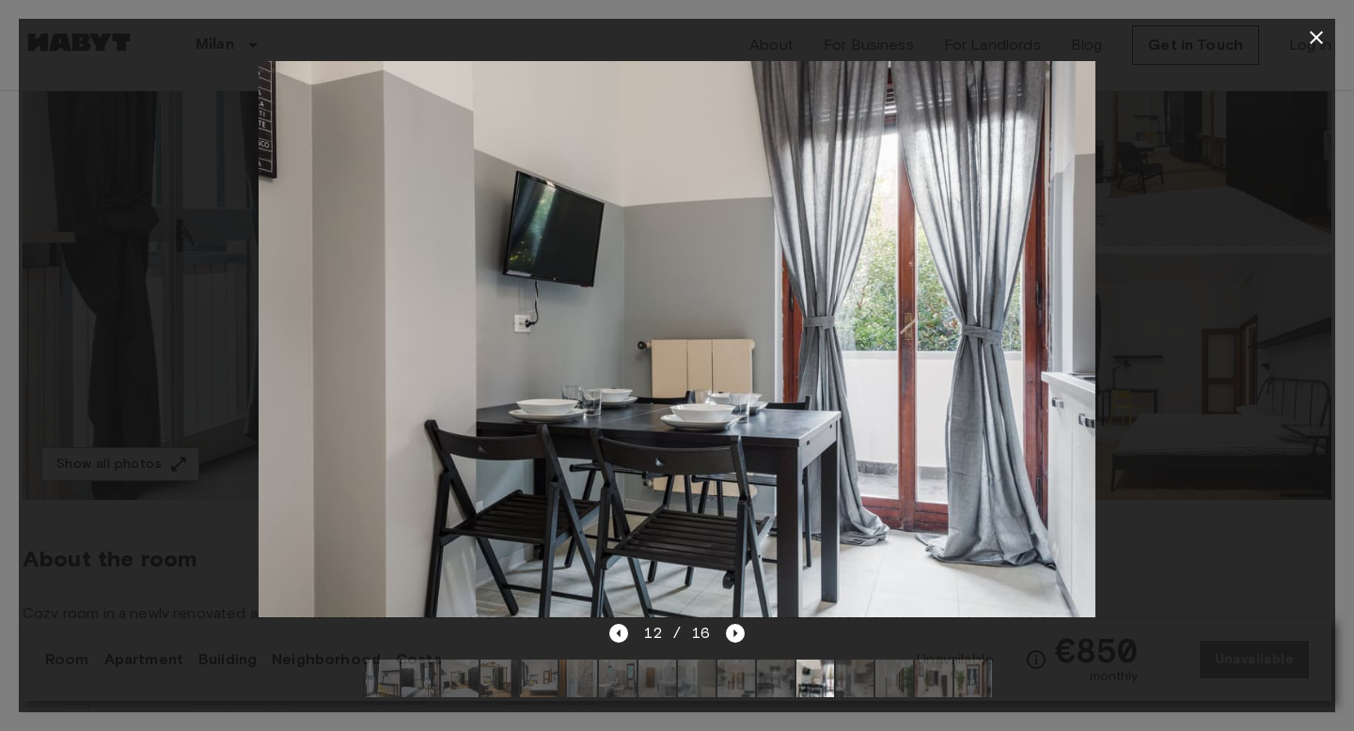
click at [1311, 44] on icon "button" at bounding box center [1316, 37] width 23 height 23
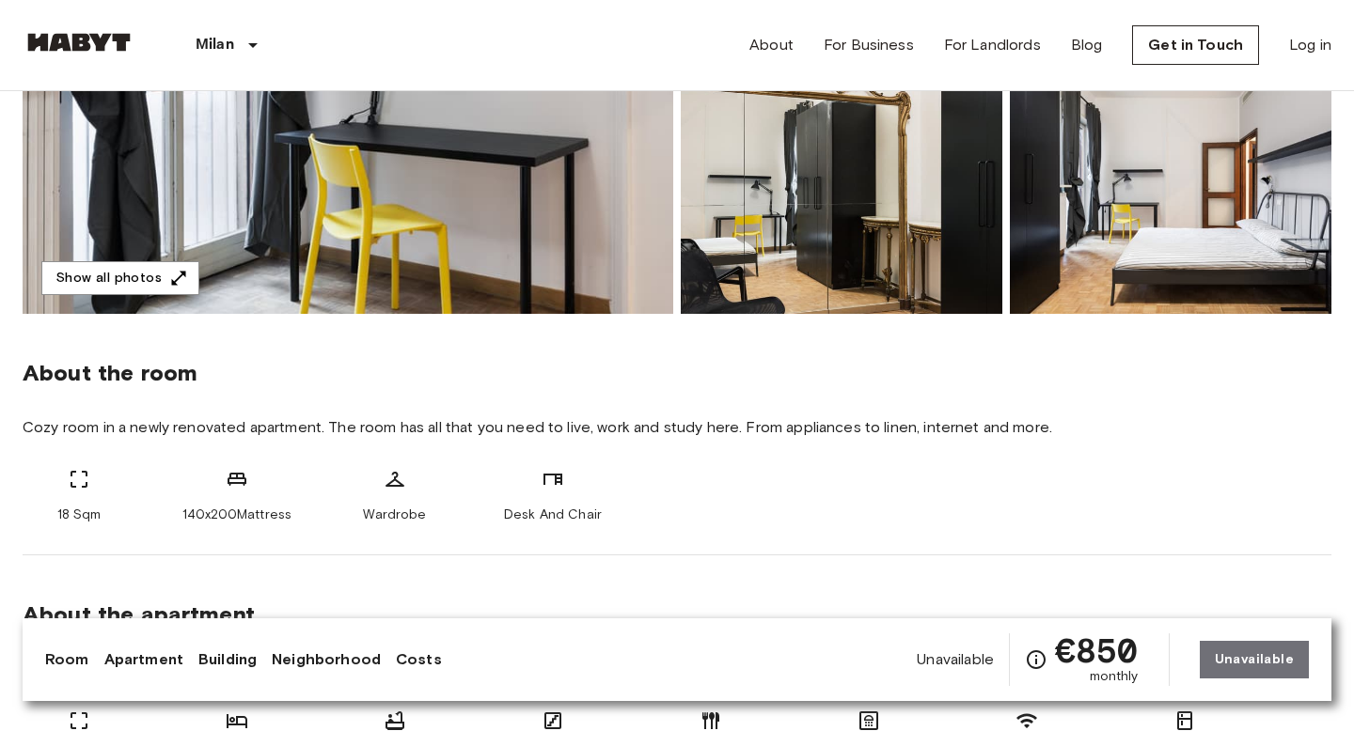
scroll to position [435, 0]
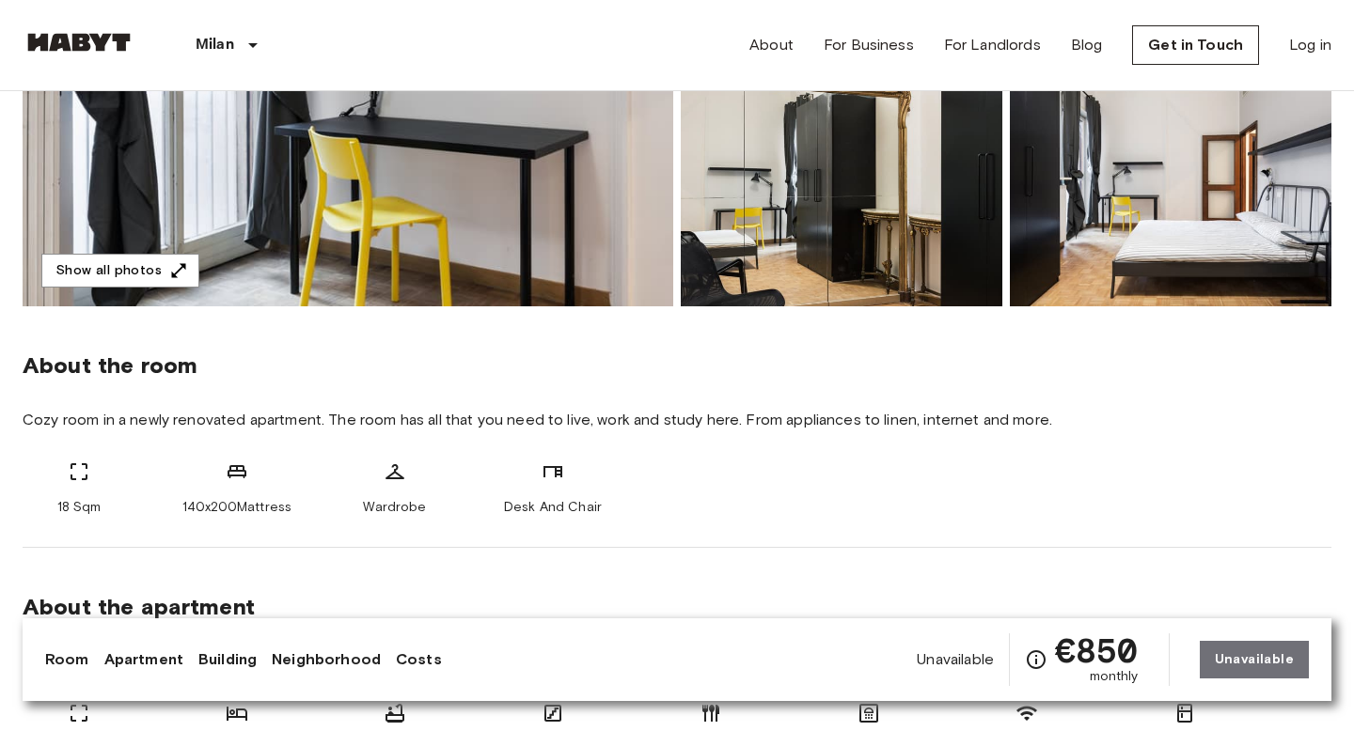
click at [1093, 279] on img at bounding box center [1171, 183] width 322 height 246
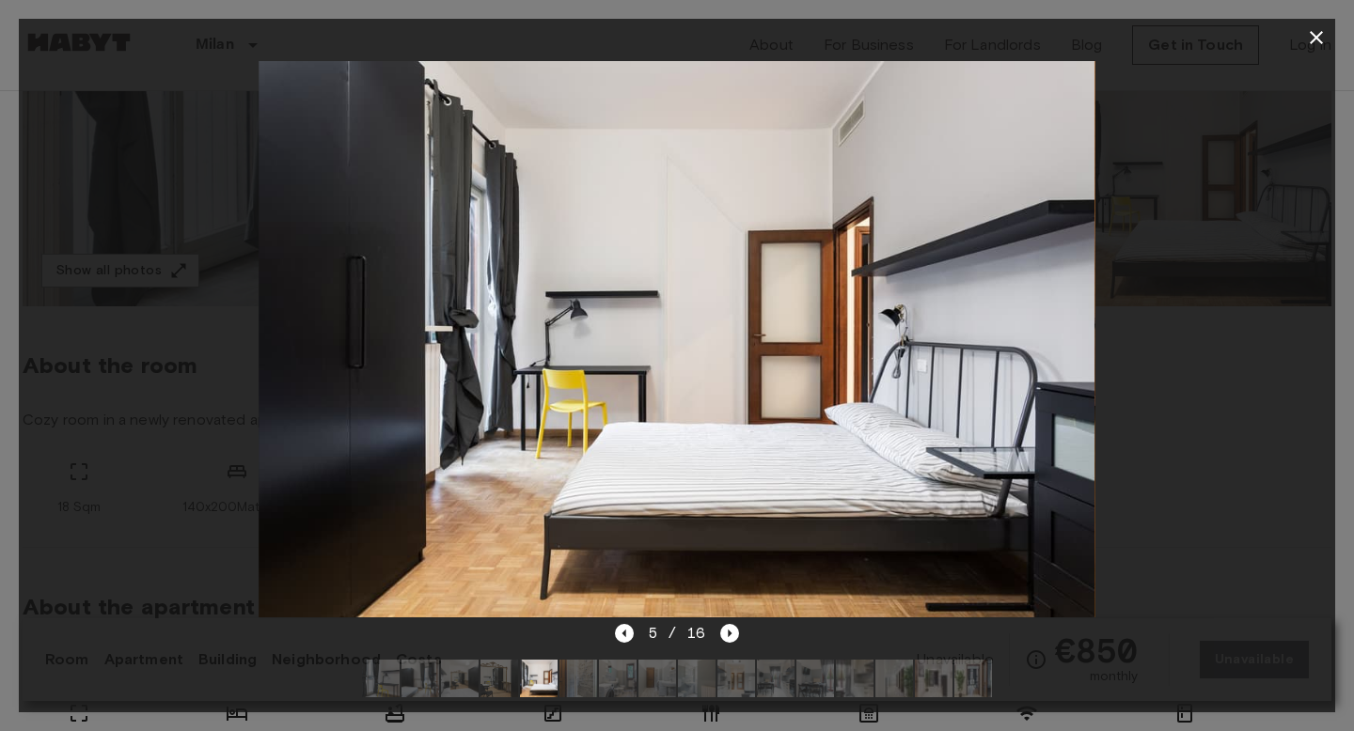
click at [715, 630] on div "5 / 16" at bounding box center [677, 633] width 125 height 23
click at [723, 636] on icon "Next image" at bounding box center [729, 633] width 19 height 19
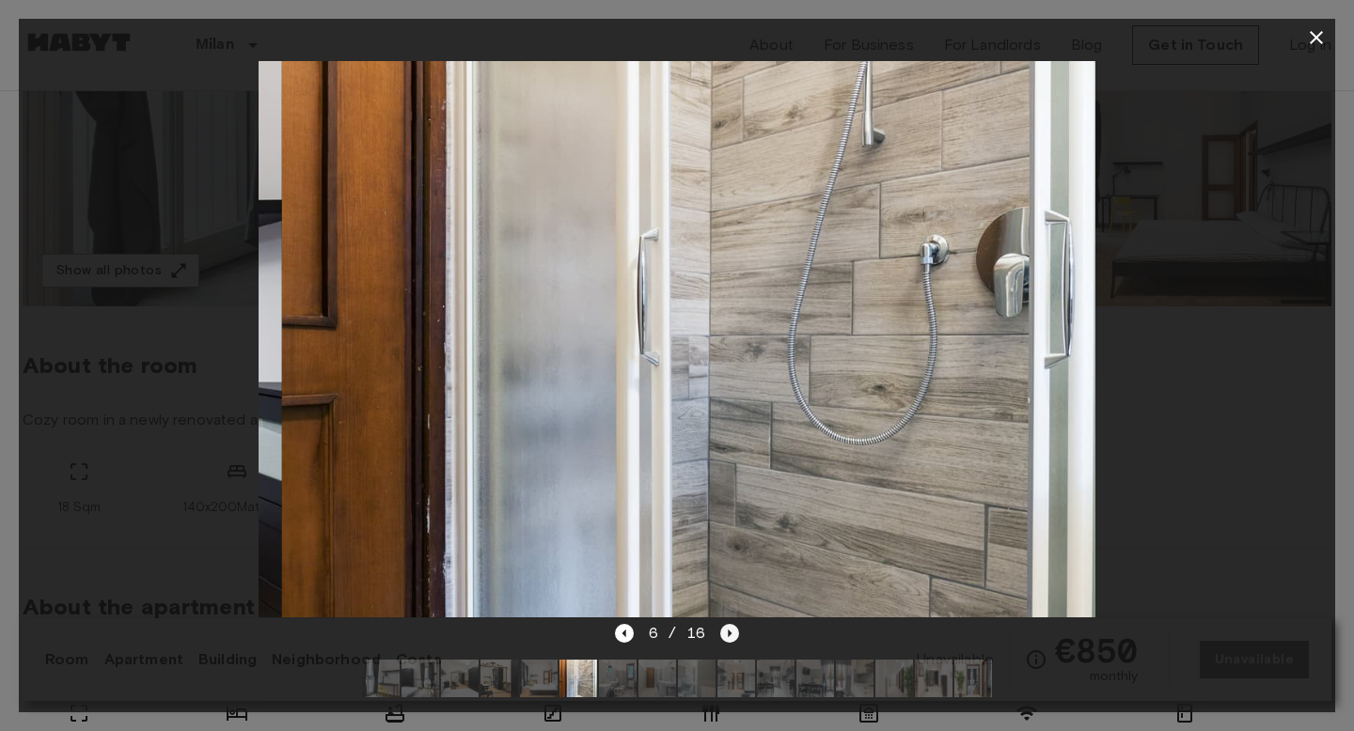
click at [723, 636] on icon "Next image" at bounding box center [729, 633] width 19 height 19
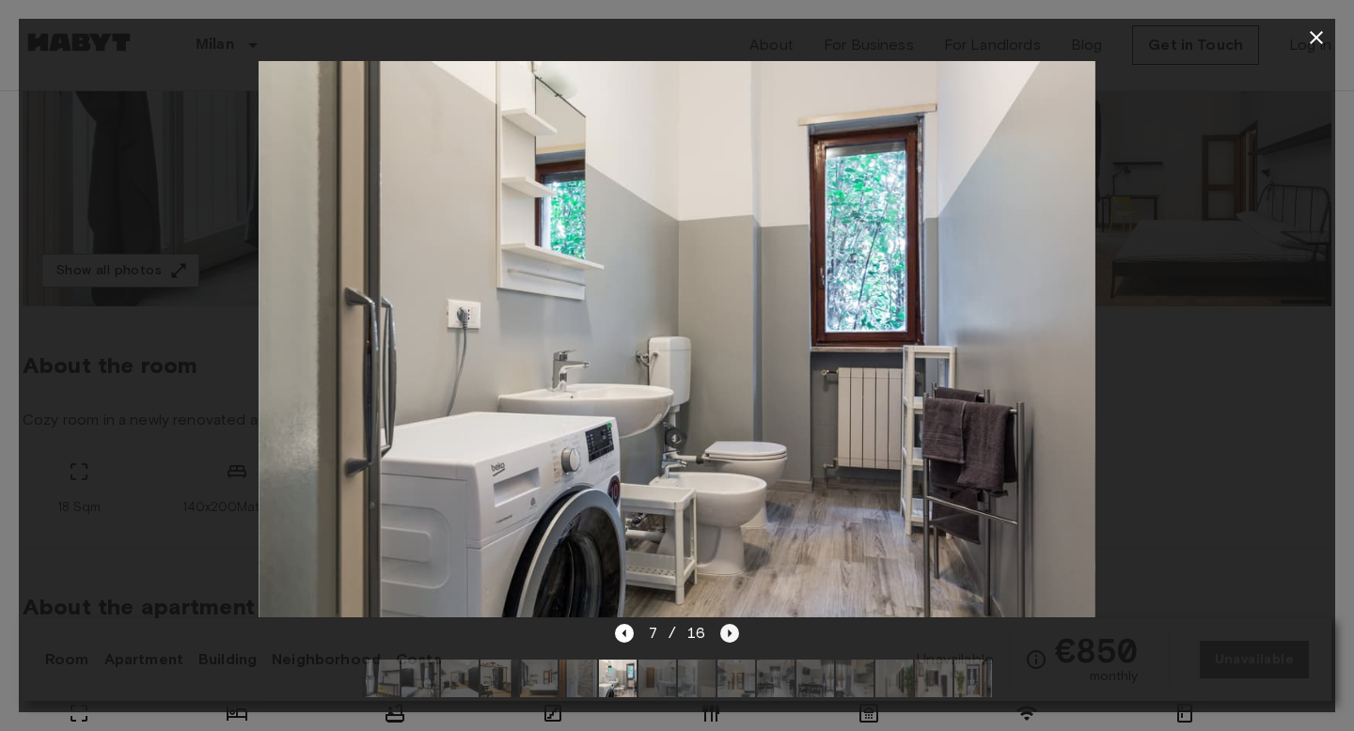
click at [723, 636] on icon "Next image" at bounding box center [729, 633] width 19 height 19
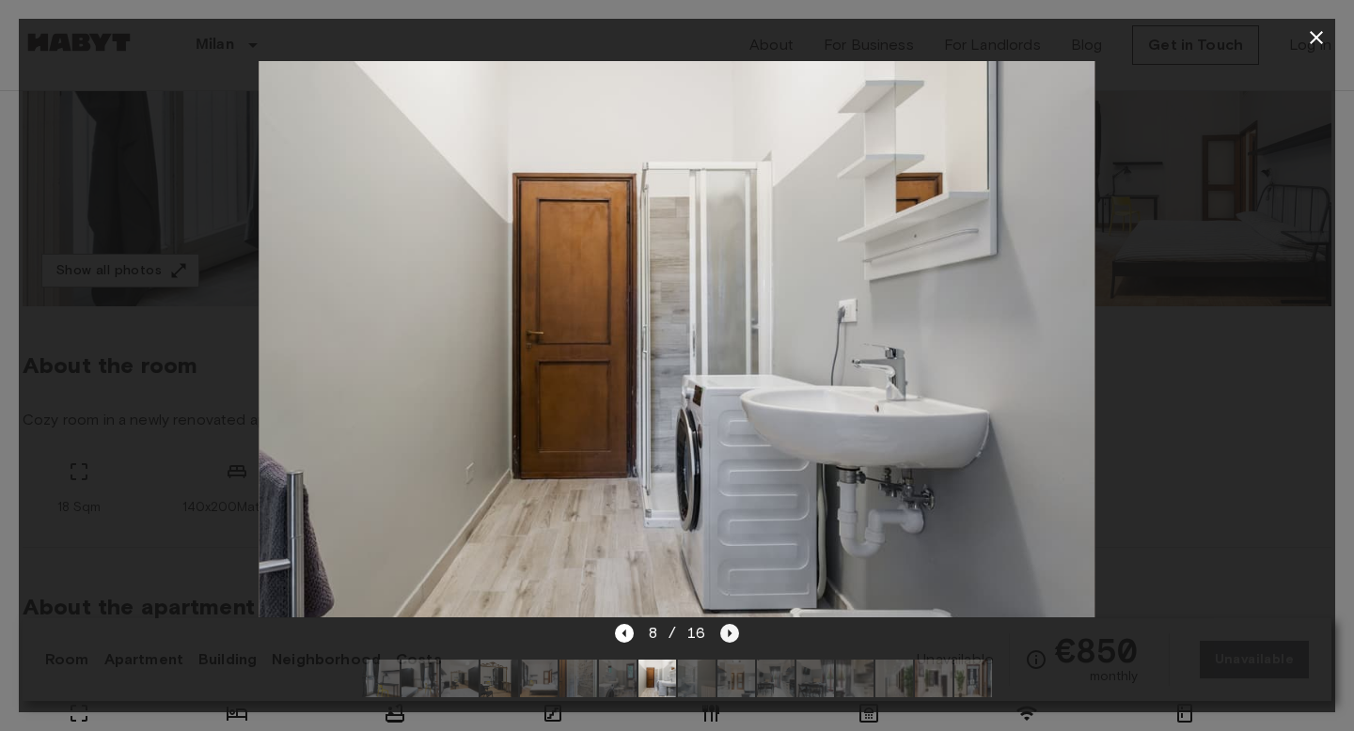
click at [723, 636] on icon "Next image" at bounding box center [729, 633] width 19 height 19
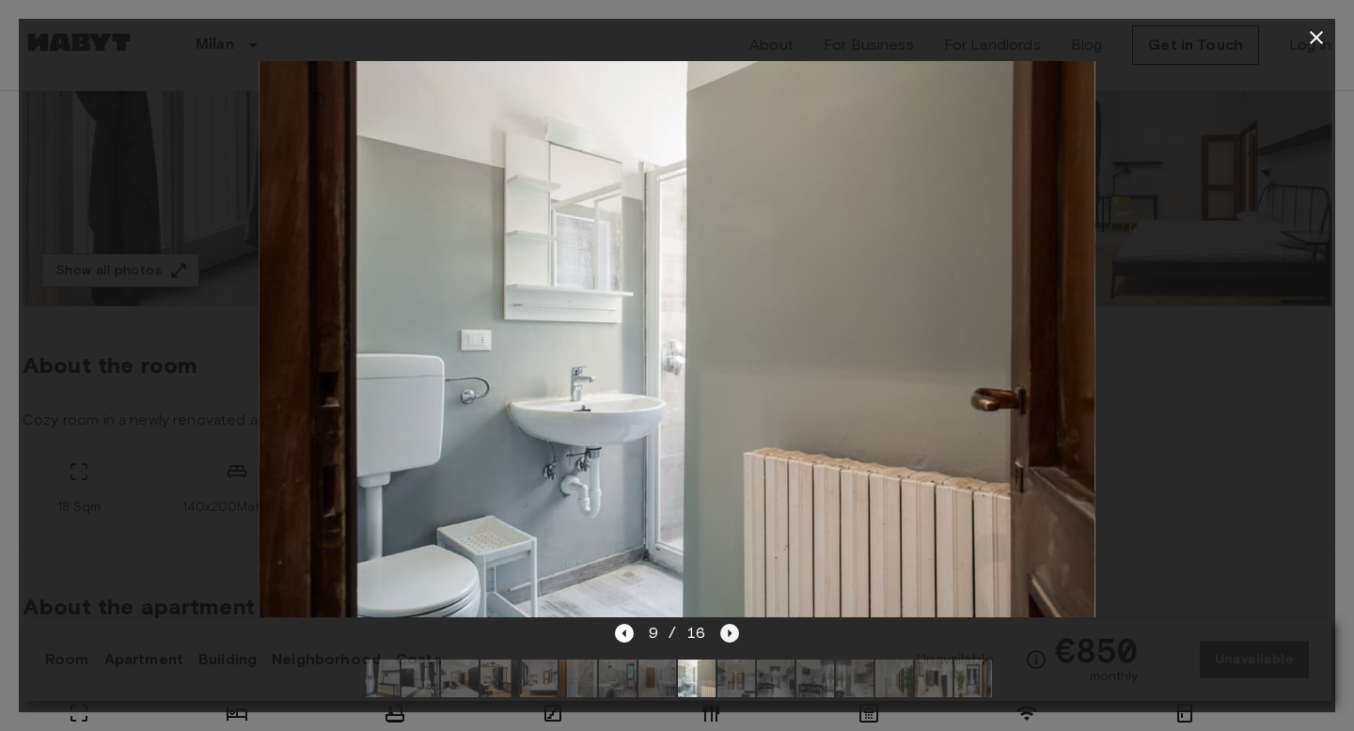
click at [723, 636] on icon "Next image" at bounding box center [729, 633] width 19 height 19
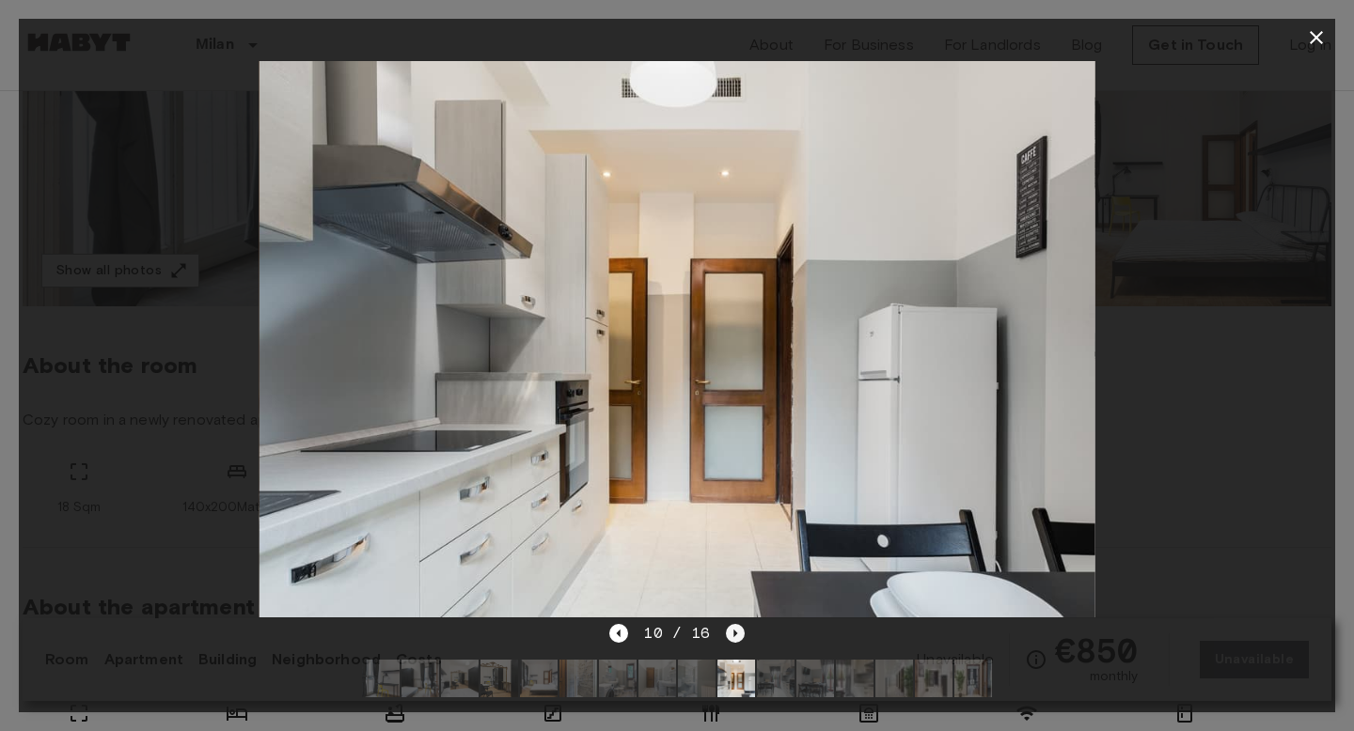
click at [723, 636] on div "10 / 16" at bounding box center [676, 633] width 134 height 23
click at [733, 635] on icon "Next image" at bounding box center [735, 634] width 4 height 8
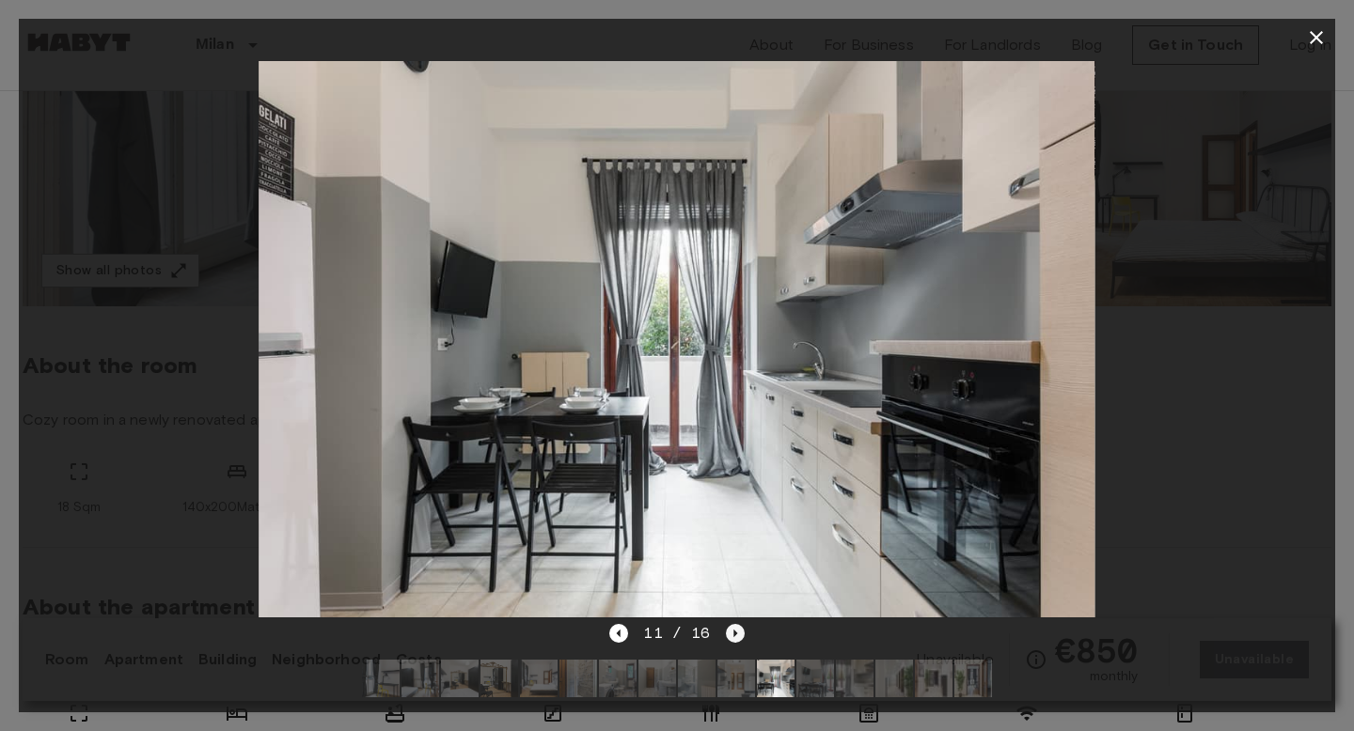
click at [733, 635] on icon "Next image" at bounding box center [735, 634] width 4 height 8
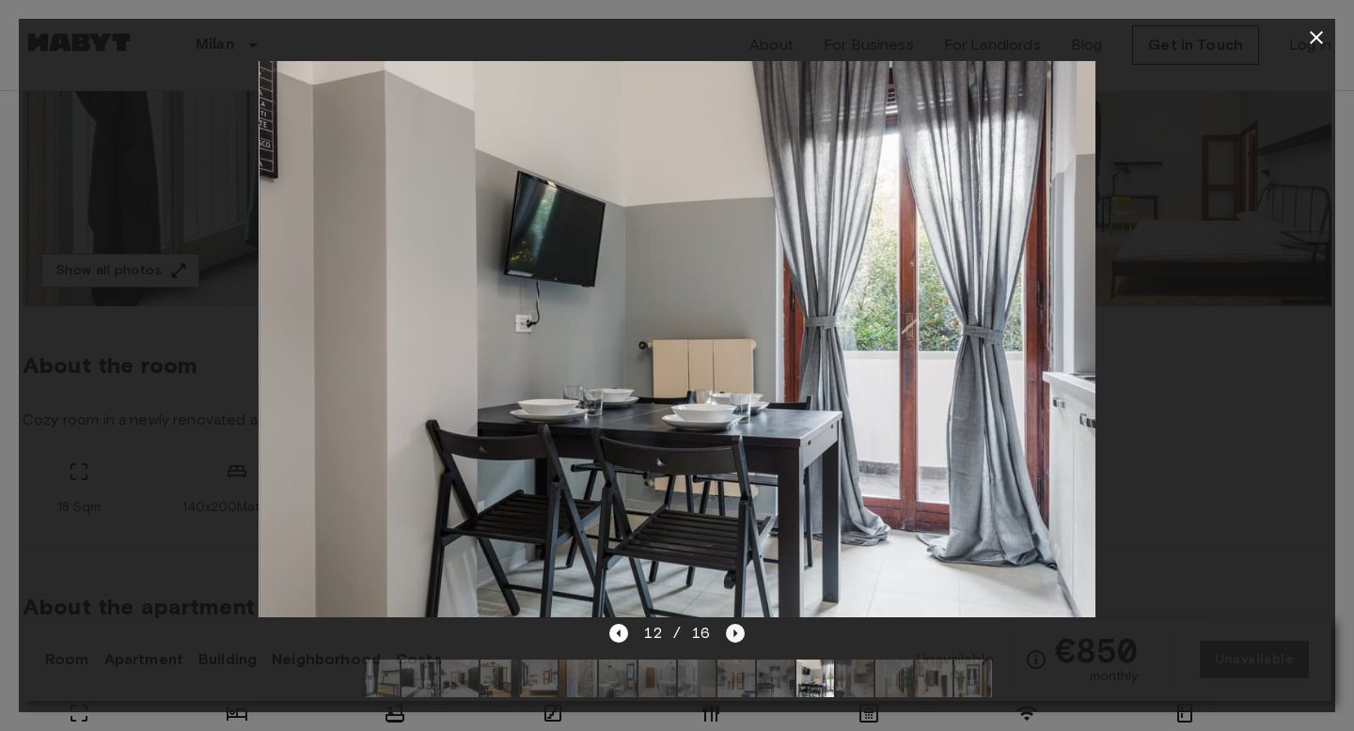
click at [733, 635] on icon "Next image" at bounding box center [735, 634] width 4 height 8
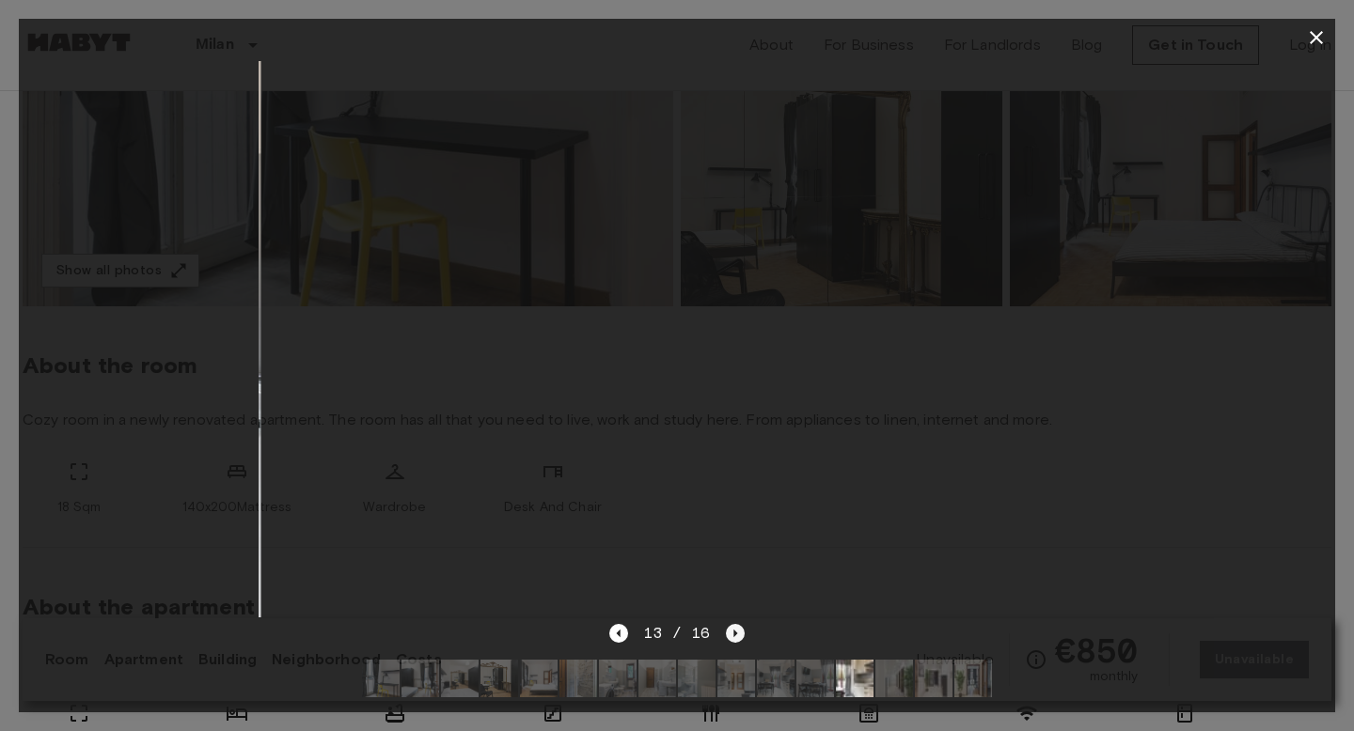
click at [733, 635] on icon "Next image" at bounding box center [735, 634] width 4 height 8
click at [731, 635] on div "16 / 16" at bounding box center [676, 633] width 134 height 23
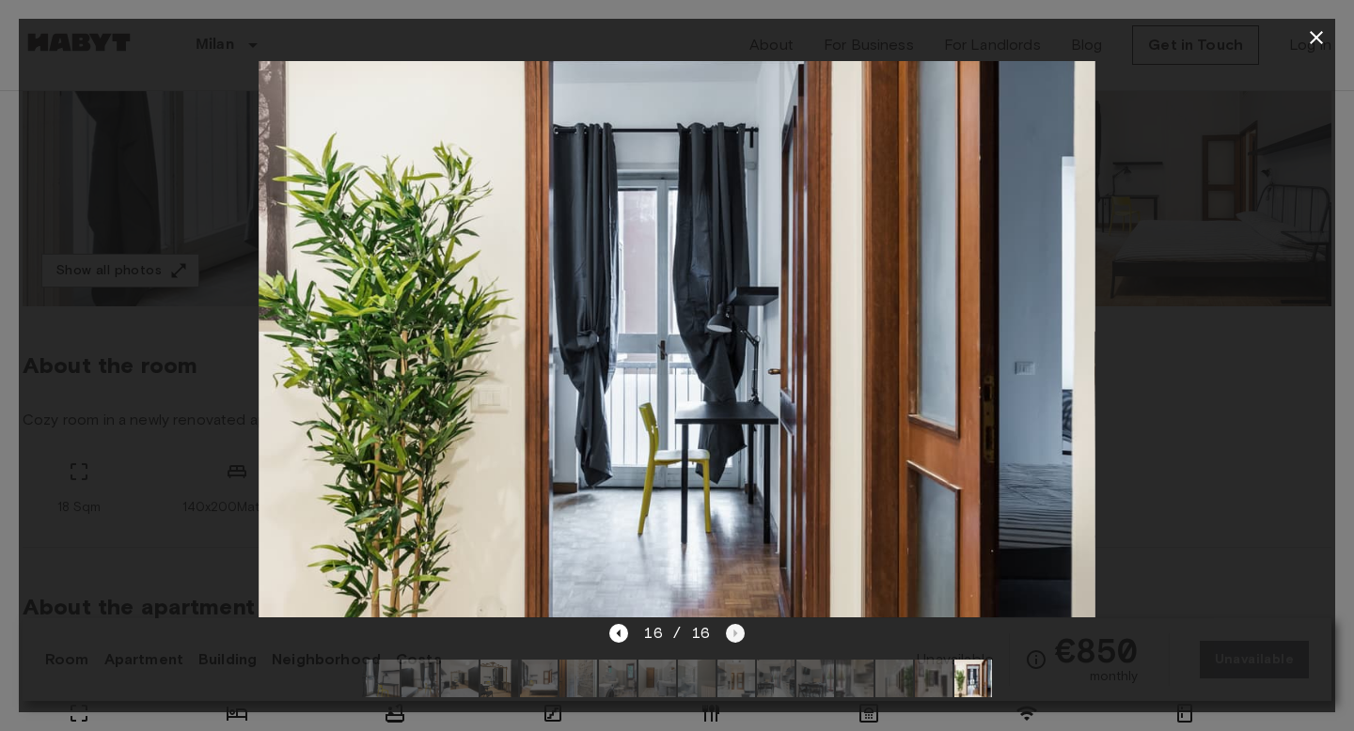
click at [731, 635] on div "16 / 16" at bounding box center [676, 633] width 134 height 23
click at [1309, 33] on icon "button" at bounding box center [1316, 37] width 23 height 23
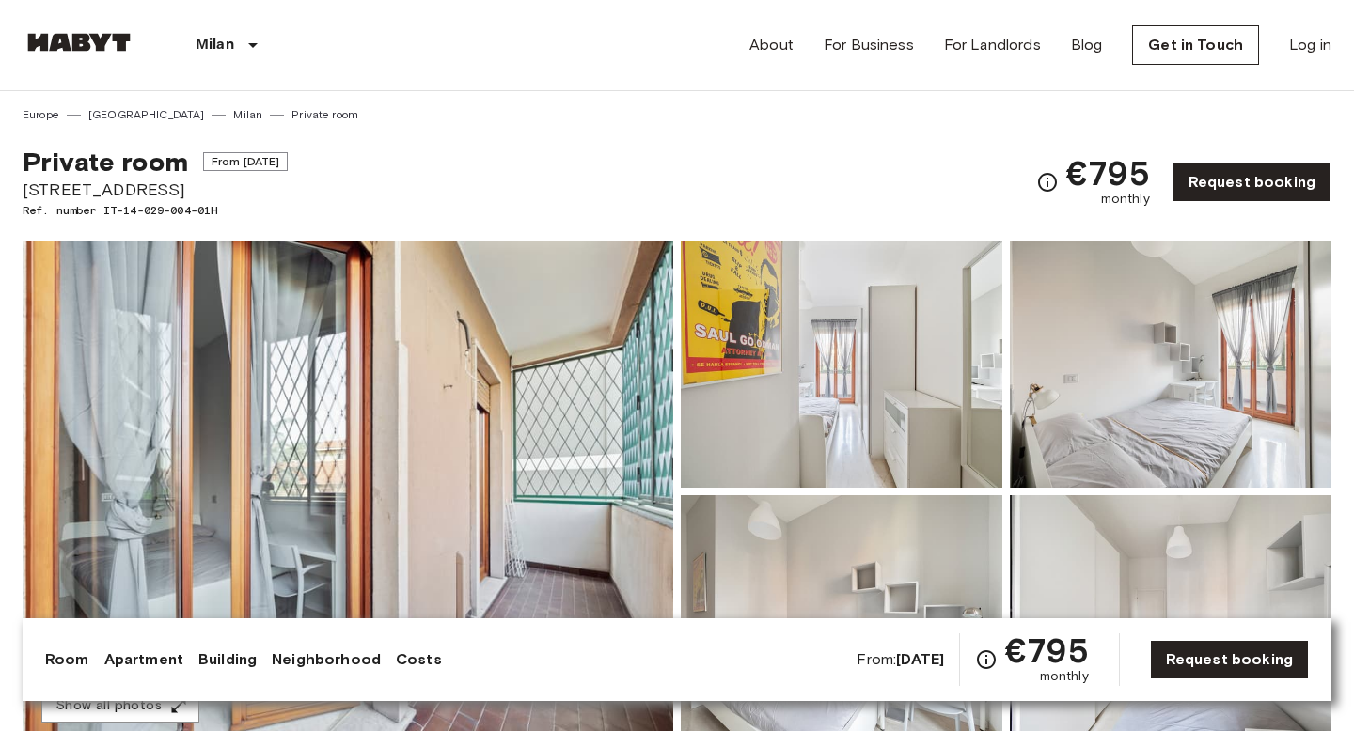
click at [297, 422] on img at bounding box center [348, 492] width 651 height 500
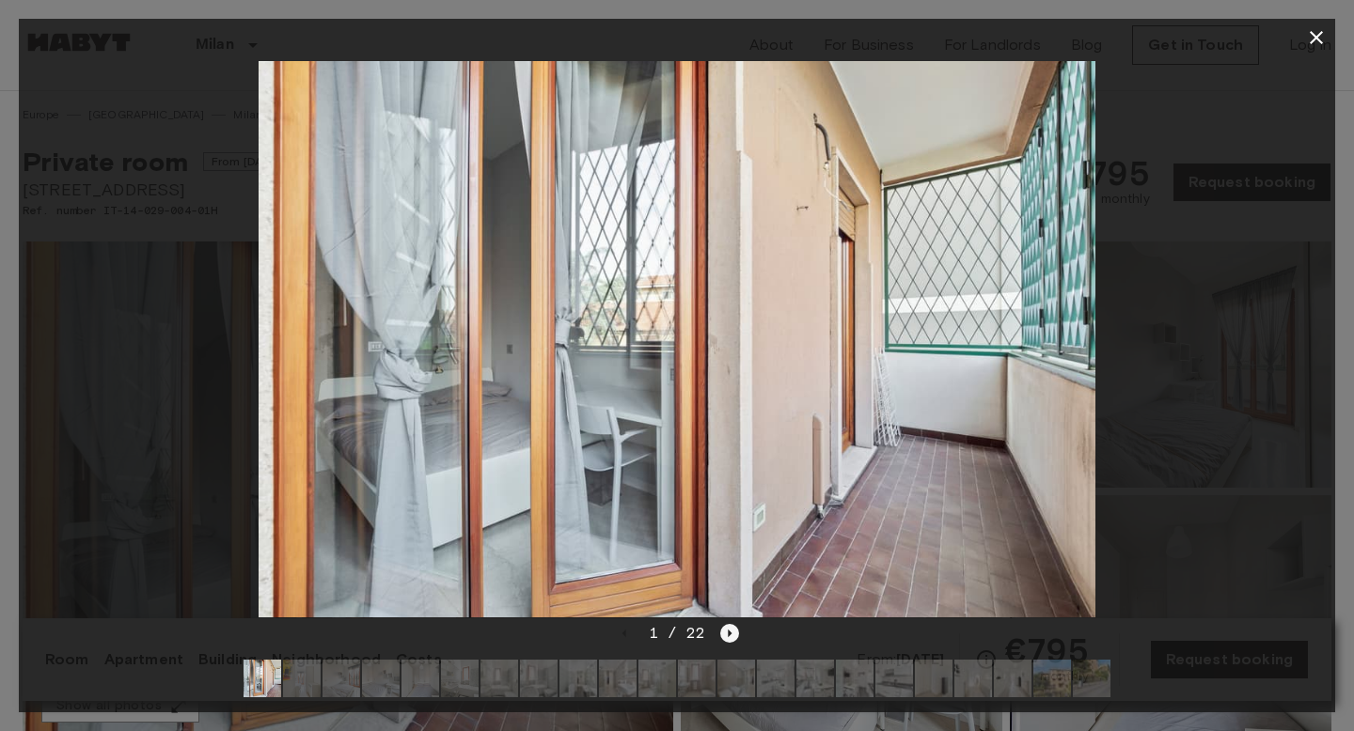
click at [720, 639] on icon "Next image" at bounding box center [729, 633] width 19 height 19
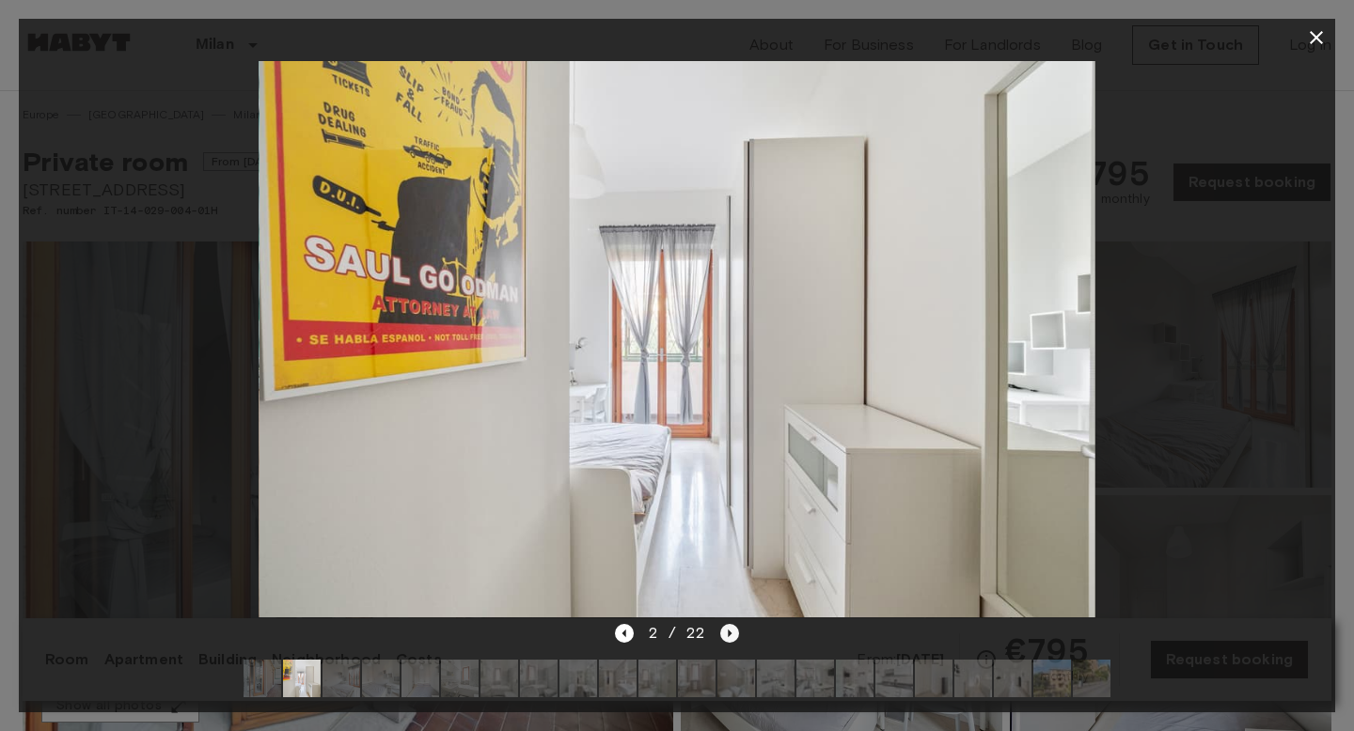
click at [720, 639] on icon "Next image" at bounding box center [729, 633] width 19 height 19
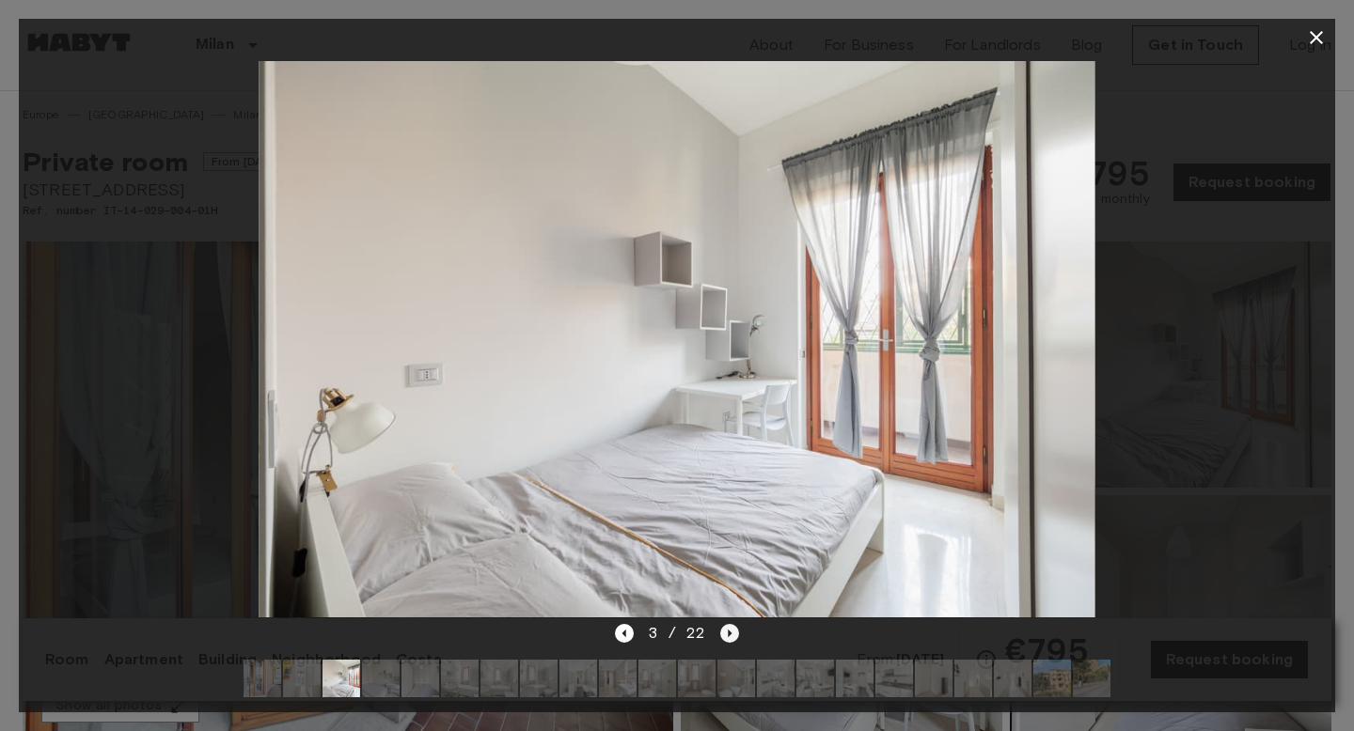
click at [720, 639] on icon "Next image" at bounding box center [729, 633] width 19 height 19
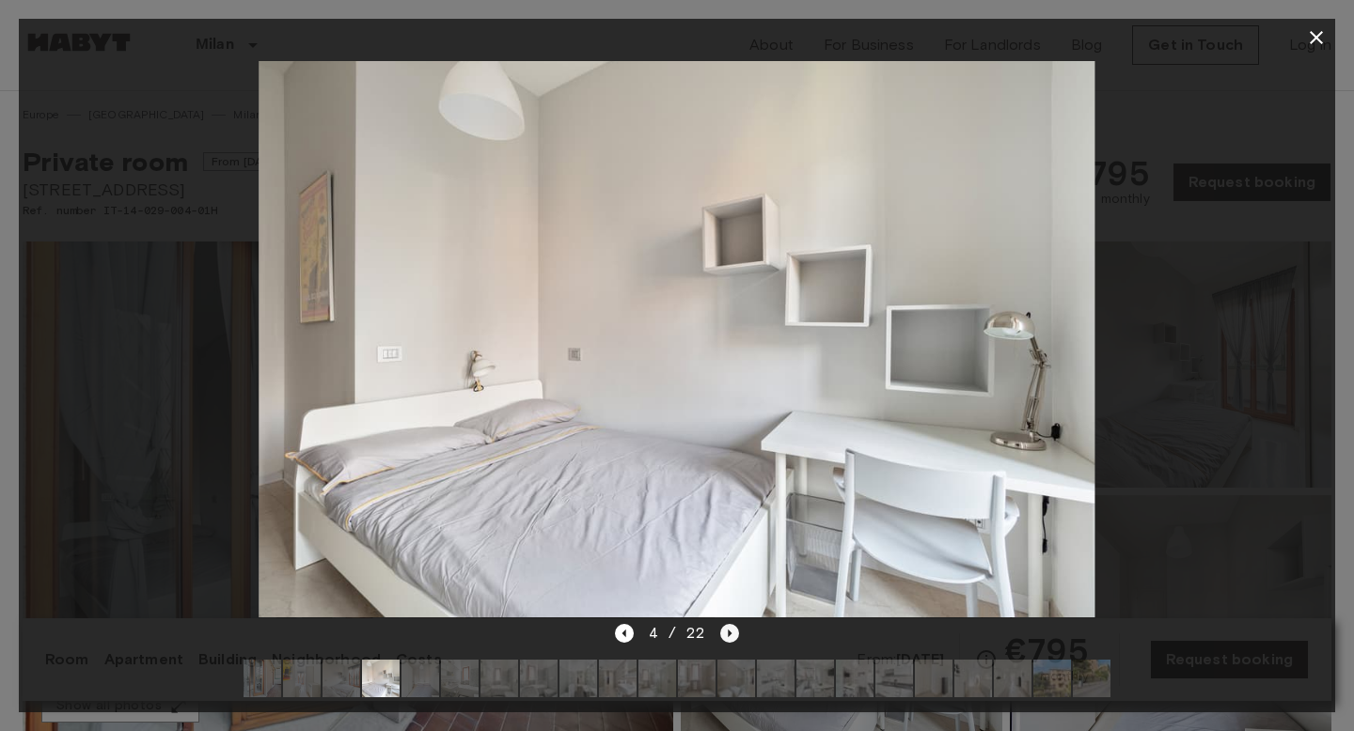
click at [720, 639] on icon "Next image" at bounding box center [729, 633] width 19 height 19
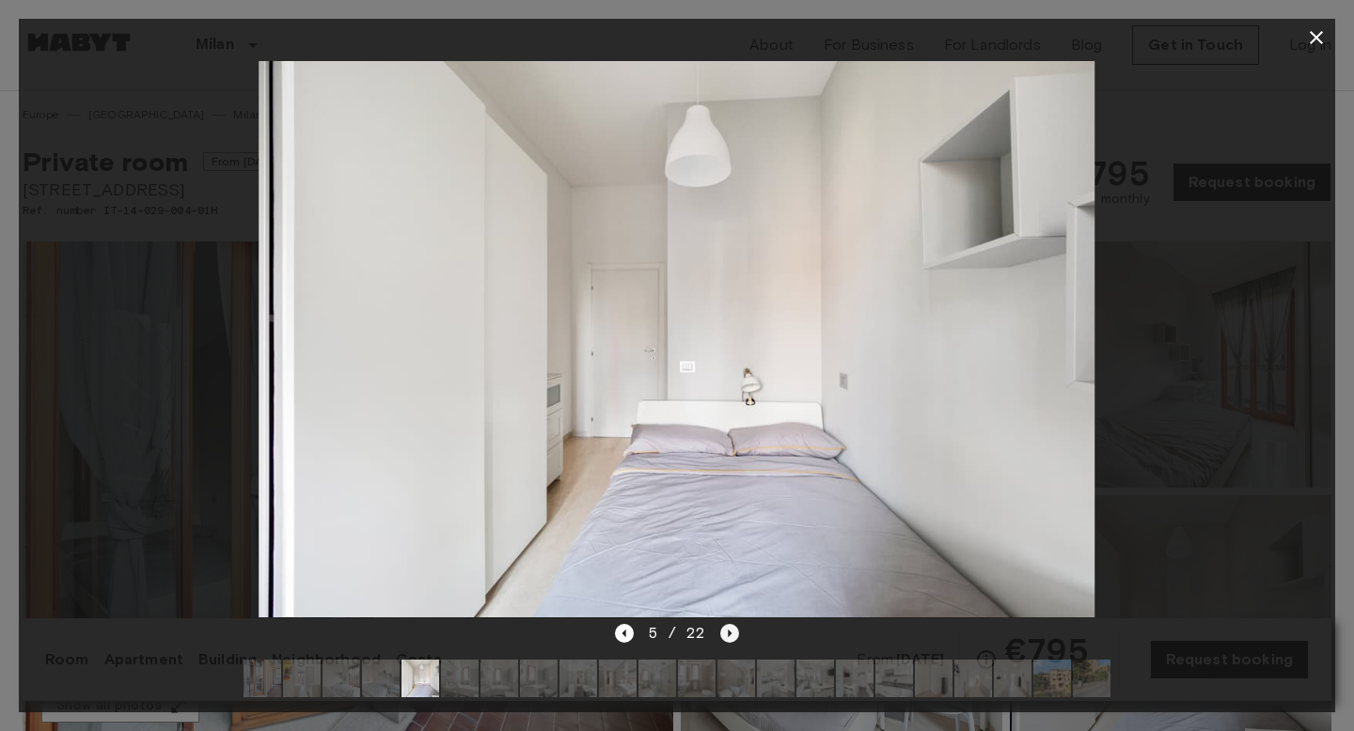
click at [720, 639] on icon "Next image" at bounding box center [729, 633] width 19 height 19
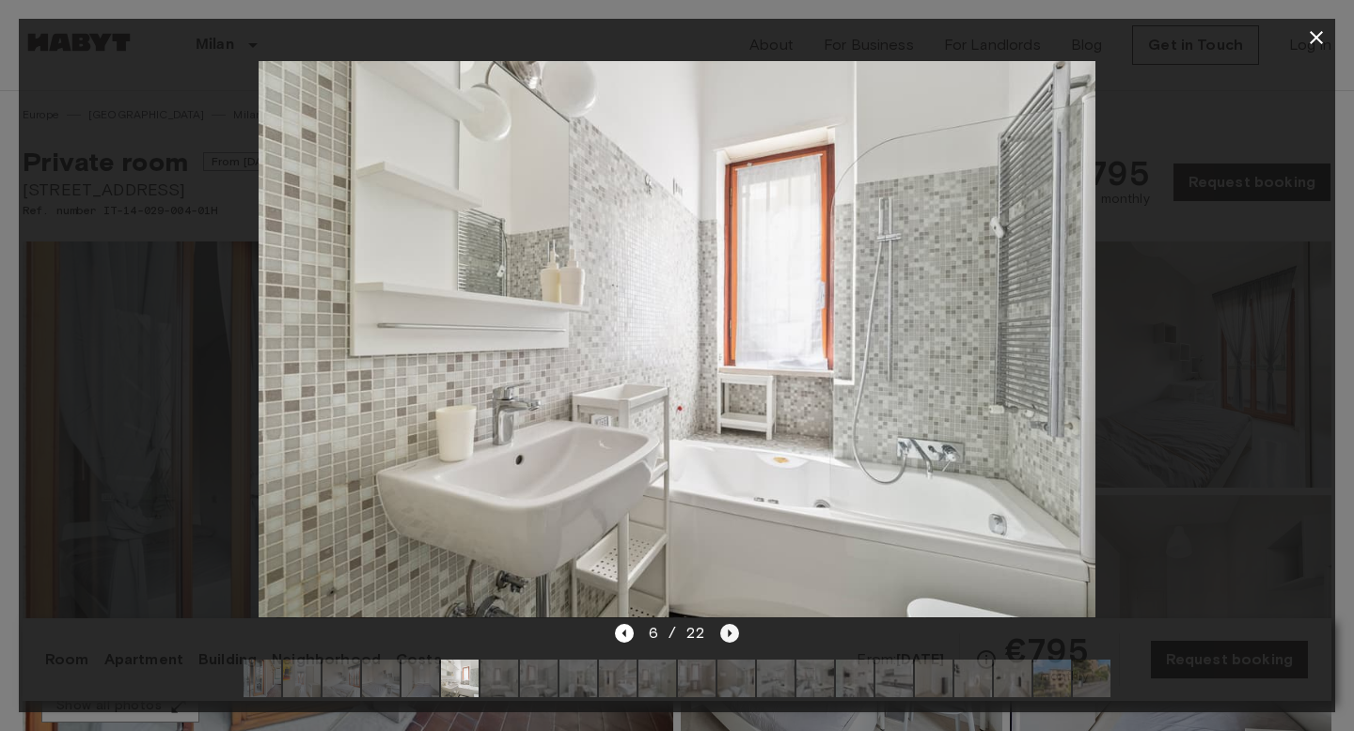
click at [720, 639] on icon "Next image" at bounding box center [729, 633] width 19 height 19
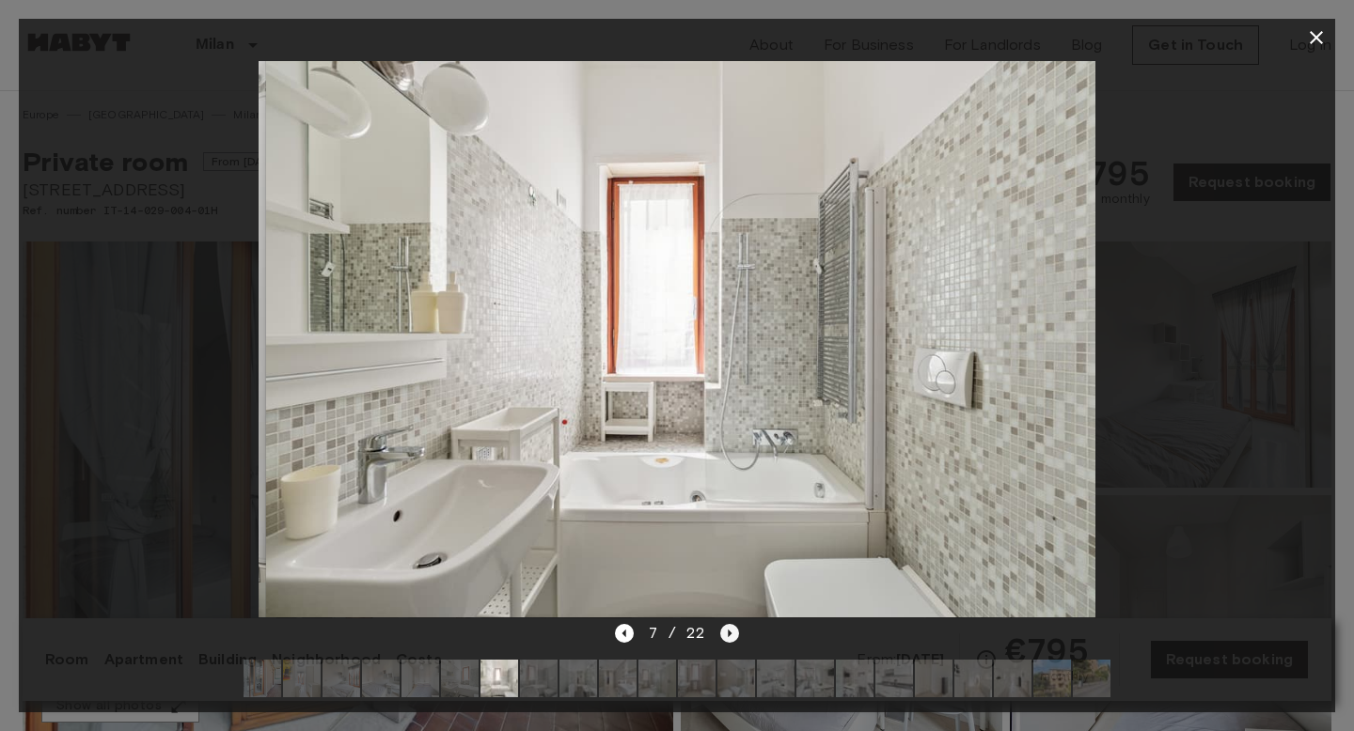
click at [720, 639] on icon "Next image" at bounding box center [729, 633] width 19 height 19
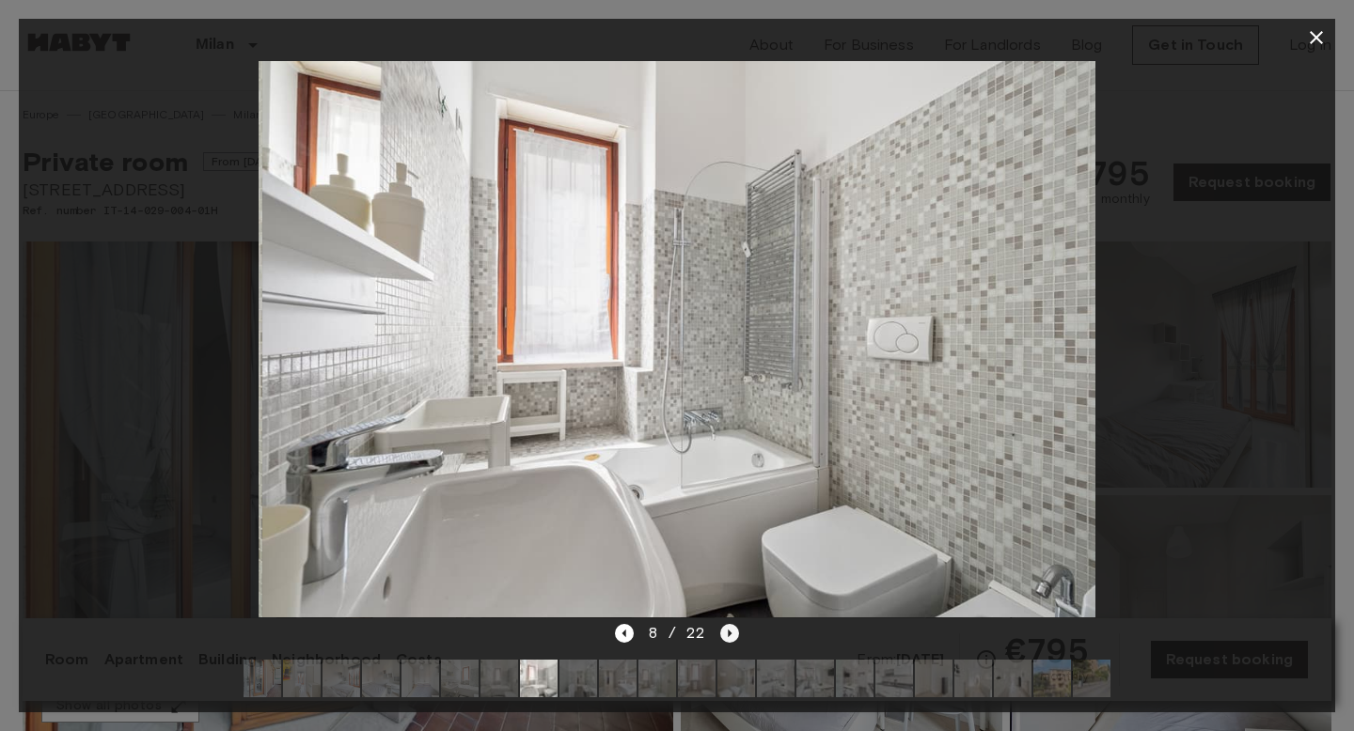
click at [720, 639] on icon "Next image" at bounding box center [729, 633] width 19 height 19
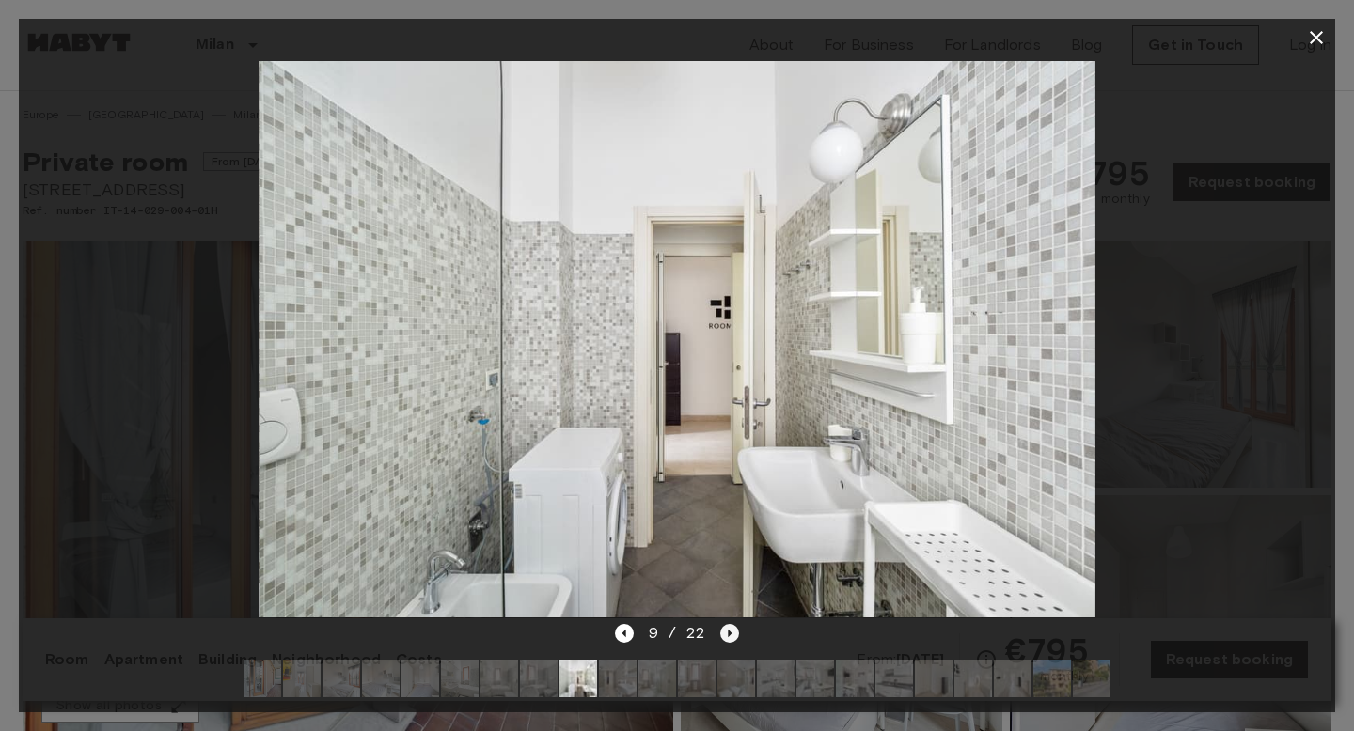
click at [720, 639] on icon "Next image" at bounding box center [729, 633] width 19 height 19
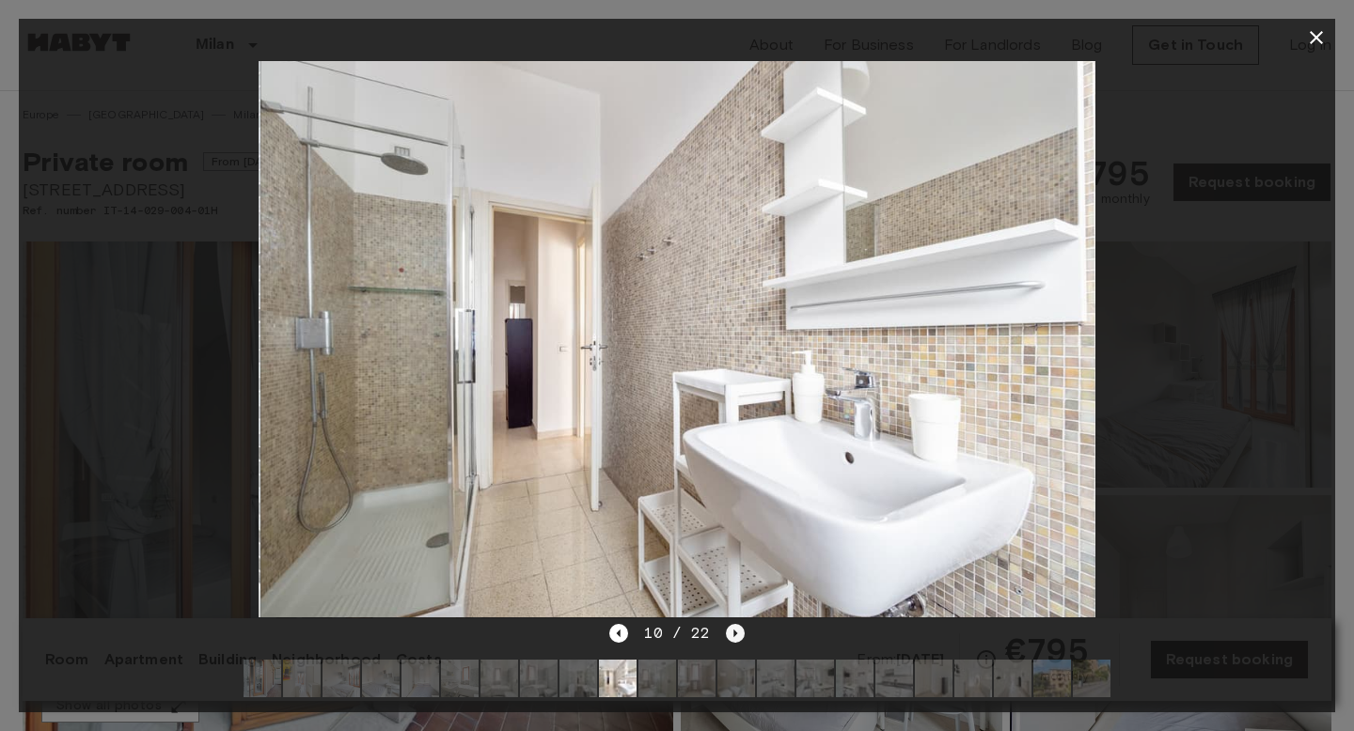
click at [720, 639] on div "10 / 22" at bounding box center [676, 633] width 134 height 23
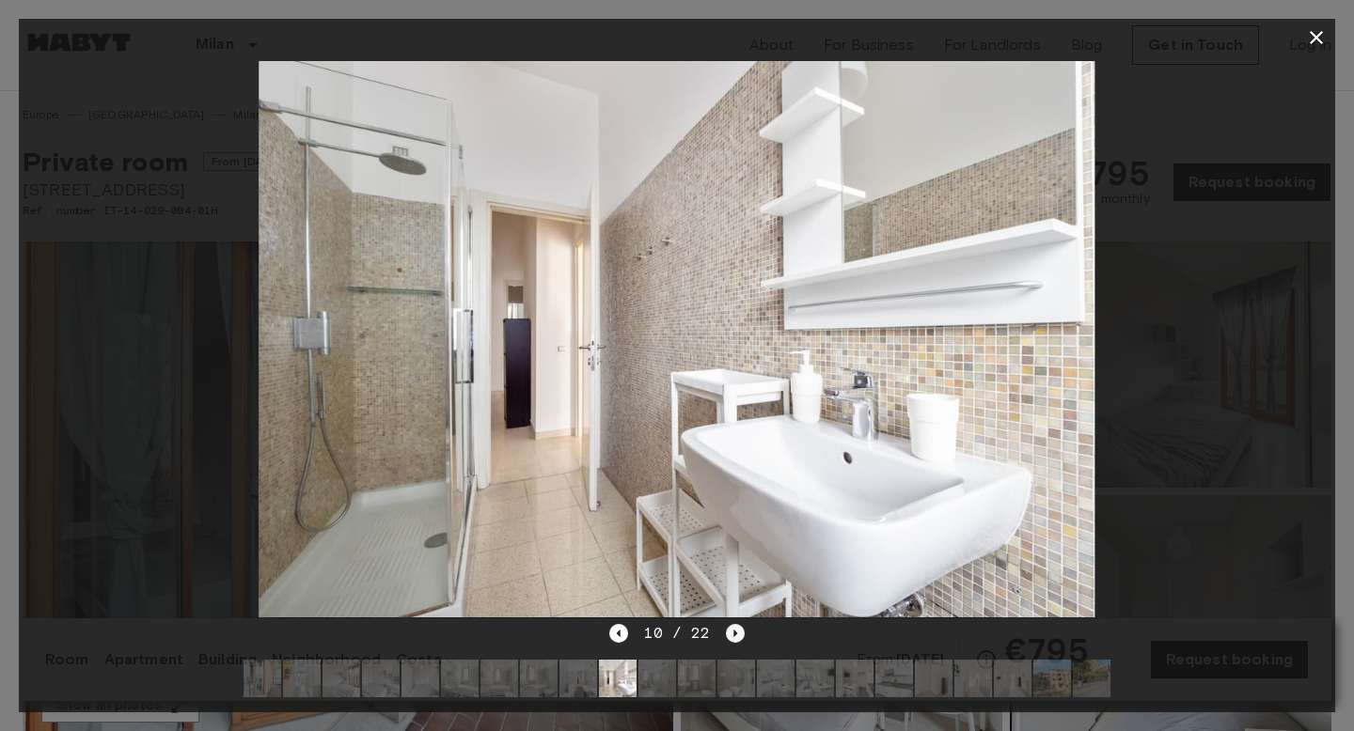
click at [720, 639] on div "10 / 22" at bounding box center [676, 633] width 134 height 23
click at [726, 638] on icon "Next image" at bounding box center [735, 633] width 19 height 19
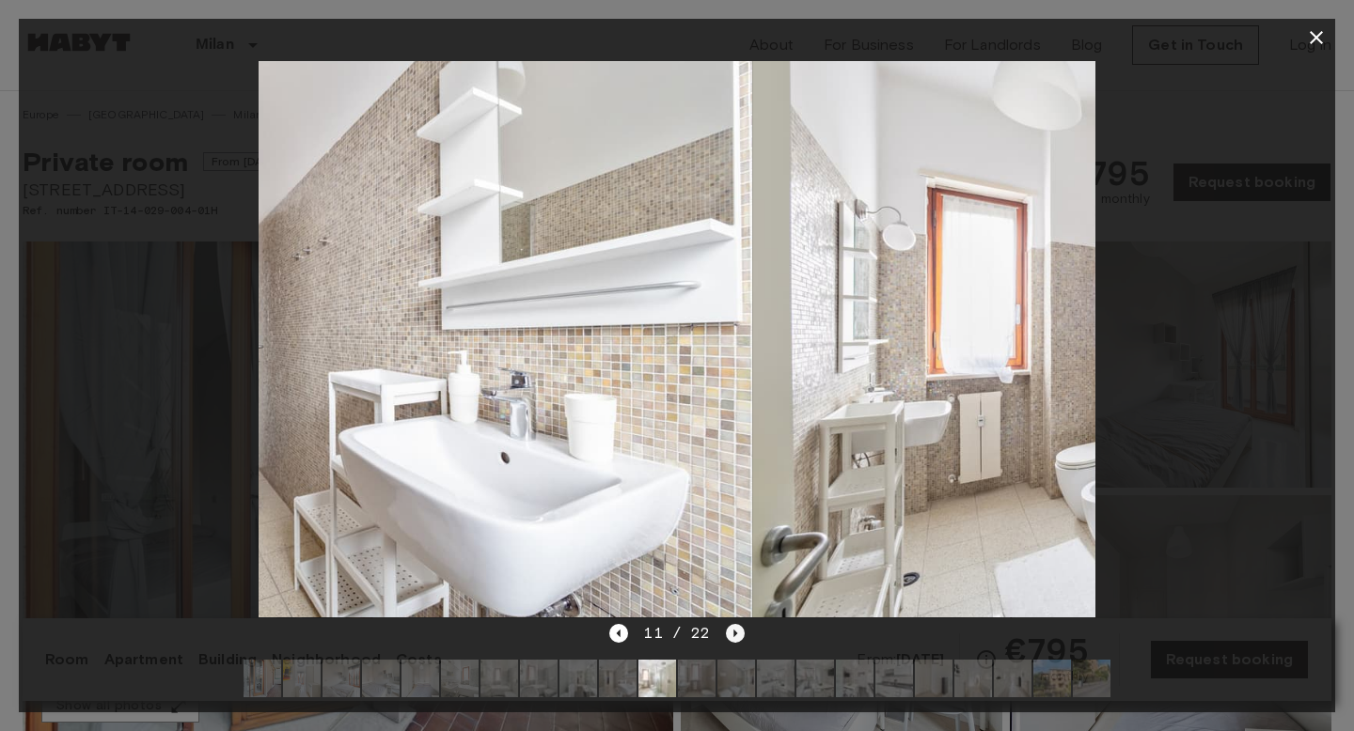
click at [726, 638] on icon "Next image" at bounding box center [735, 633] width 19 height 19
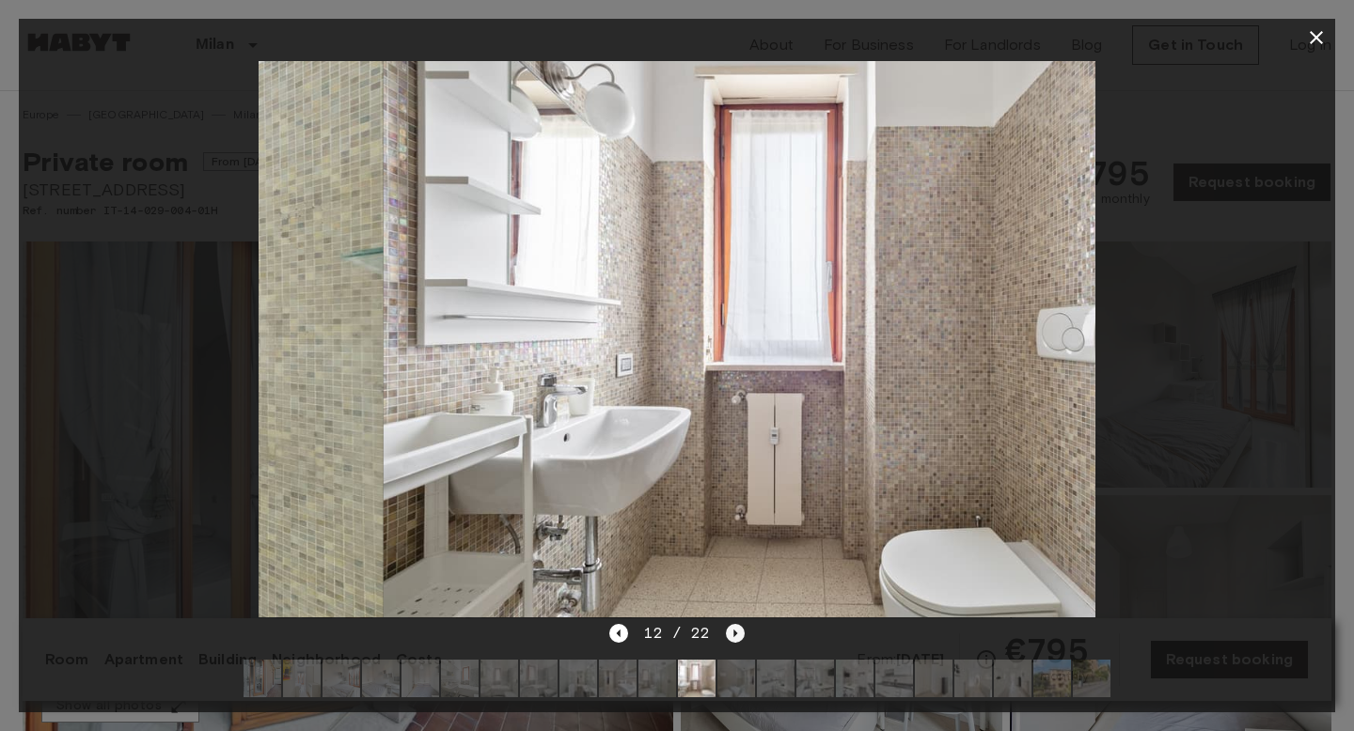
click at [726, 638] on icon "Next image" at bounding box center [735, 633] width 19 height 19
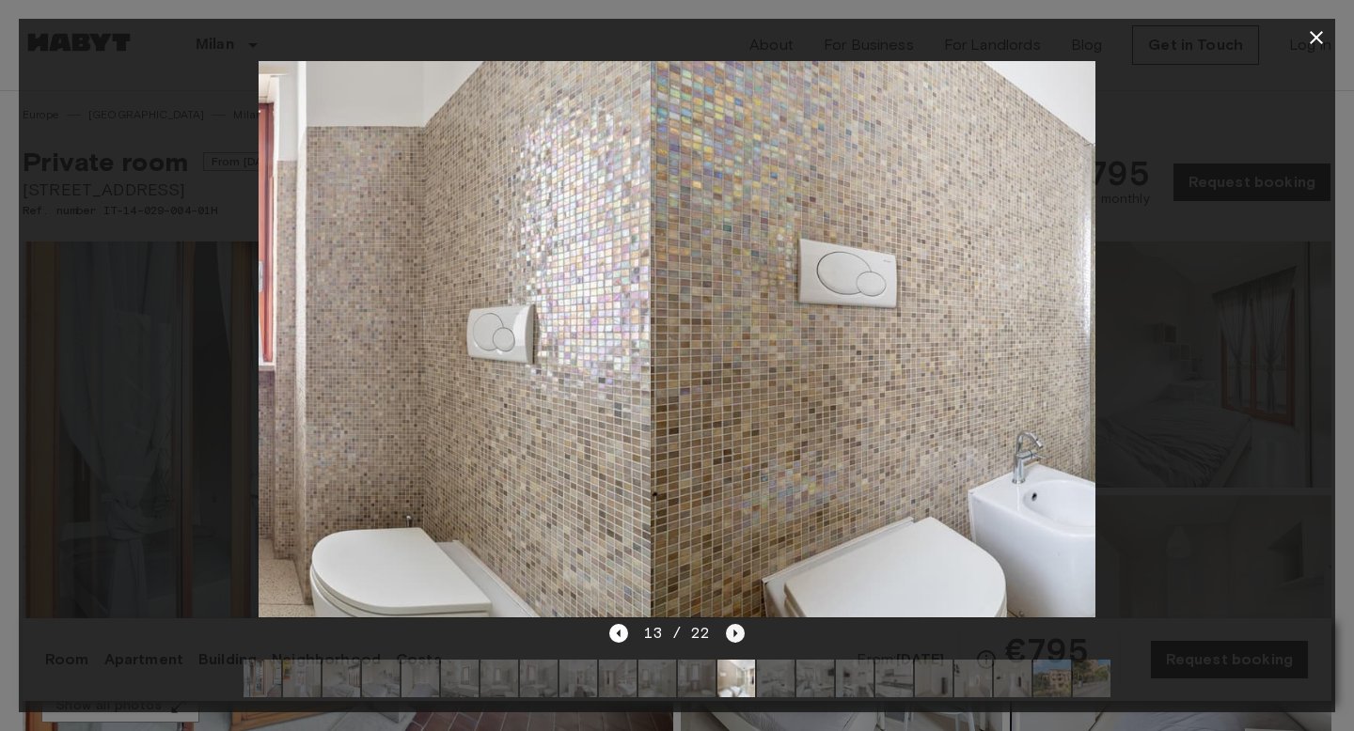
click at [726, 638] on icon "Next image" at bounding box center [735, 633] width 19 height 19
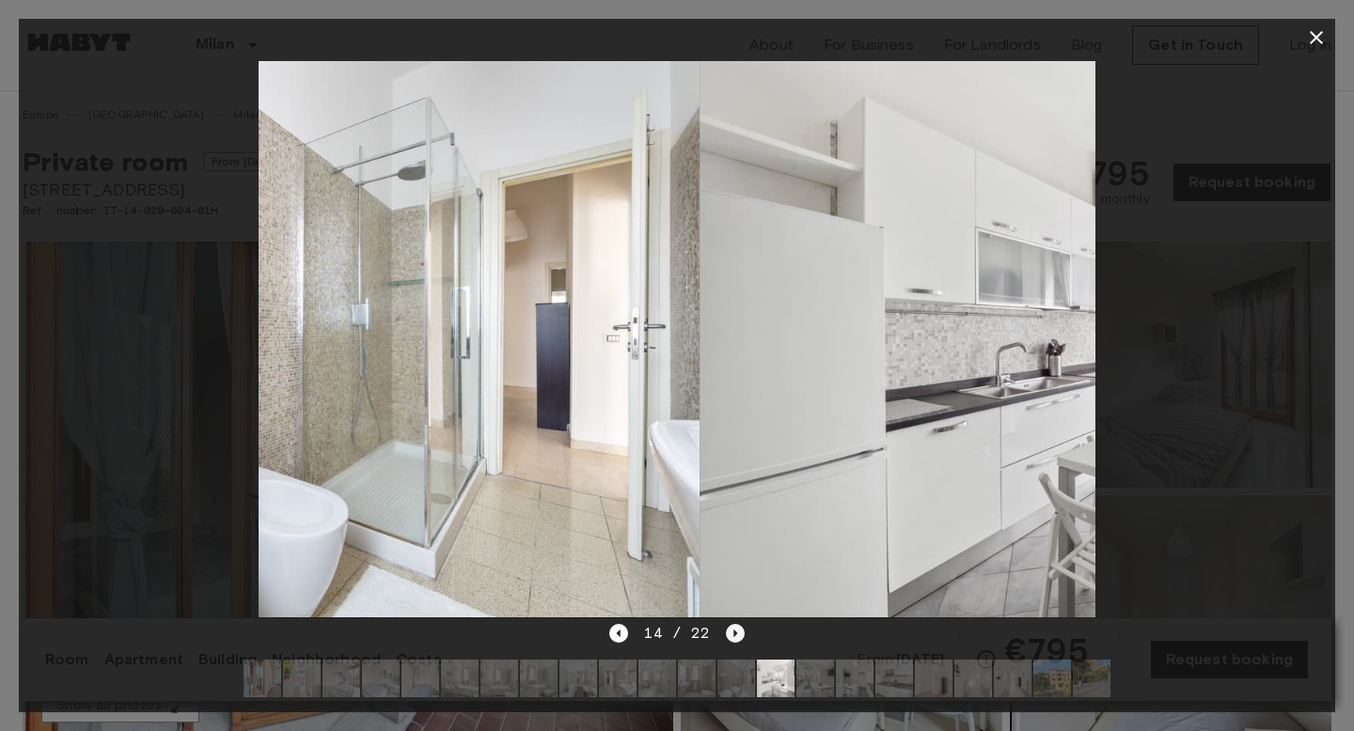
click at [726, 638] on icon "Next image" at bounding box center [735, 633] width 19 height 19
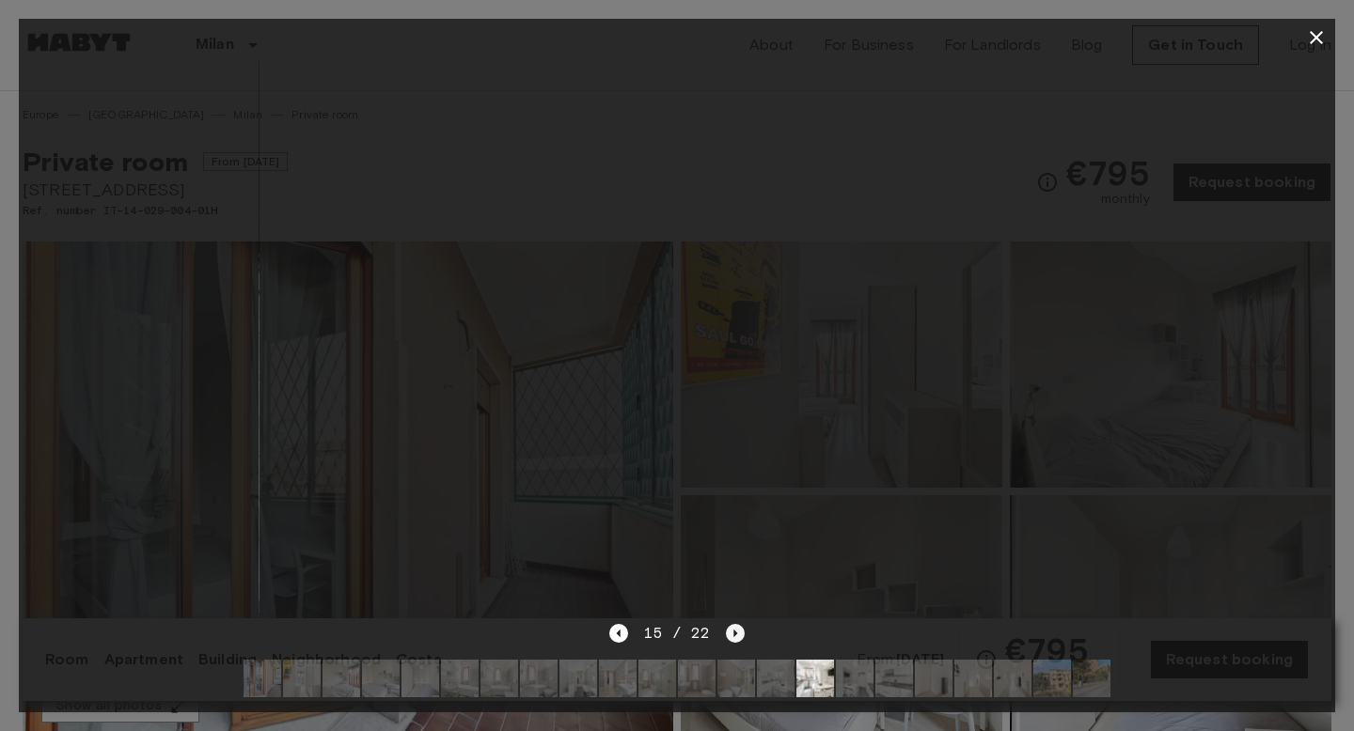
click at [726, 638] on icon "Next image" at bounding box center [735, 633] width 19 height 19
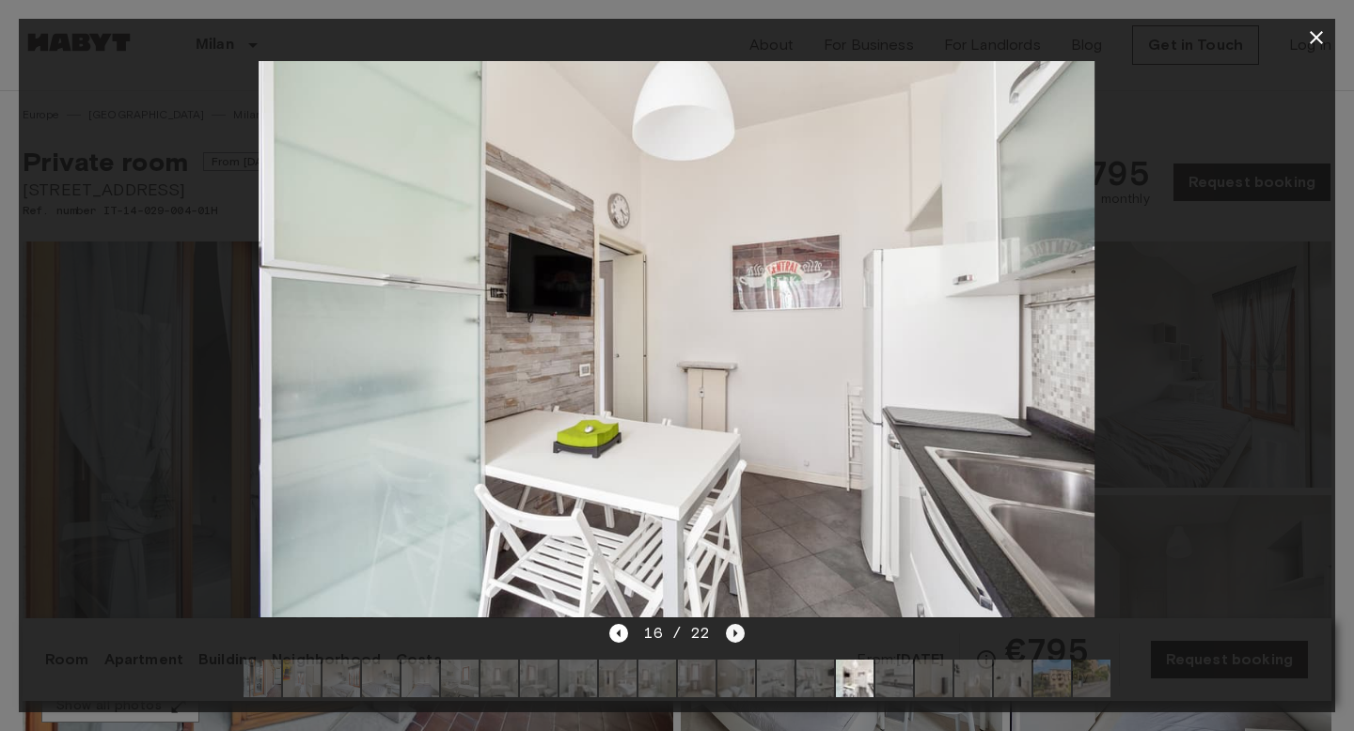
click at [726, 638] on icon "Next image" at bounding box center [735, 633] width 19 height 19
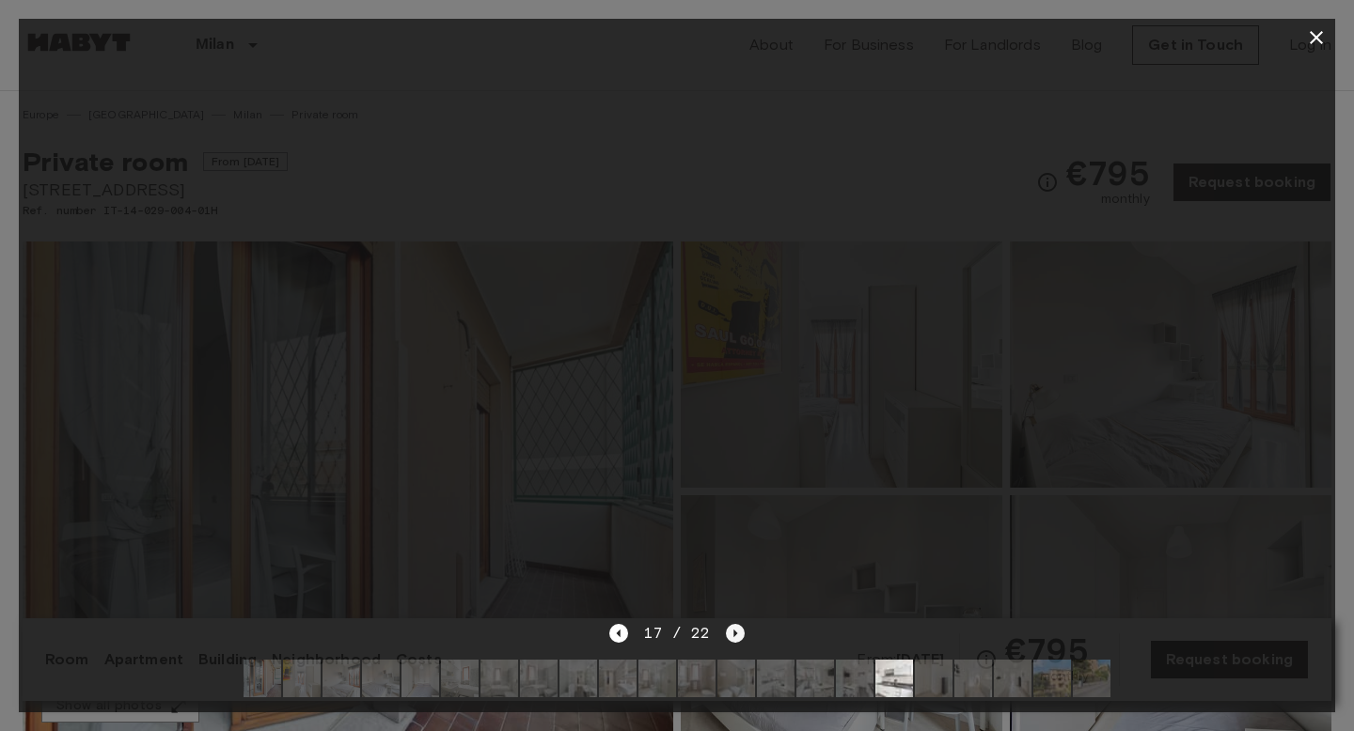
click at [726, 638] on icon "Next image" at bounding box center [735, 633] width 19 height 19
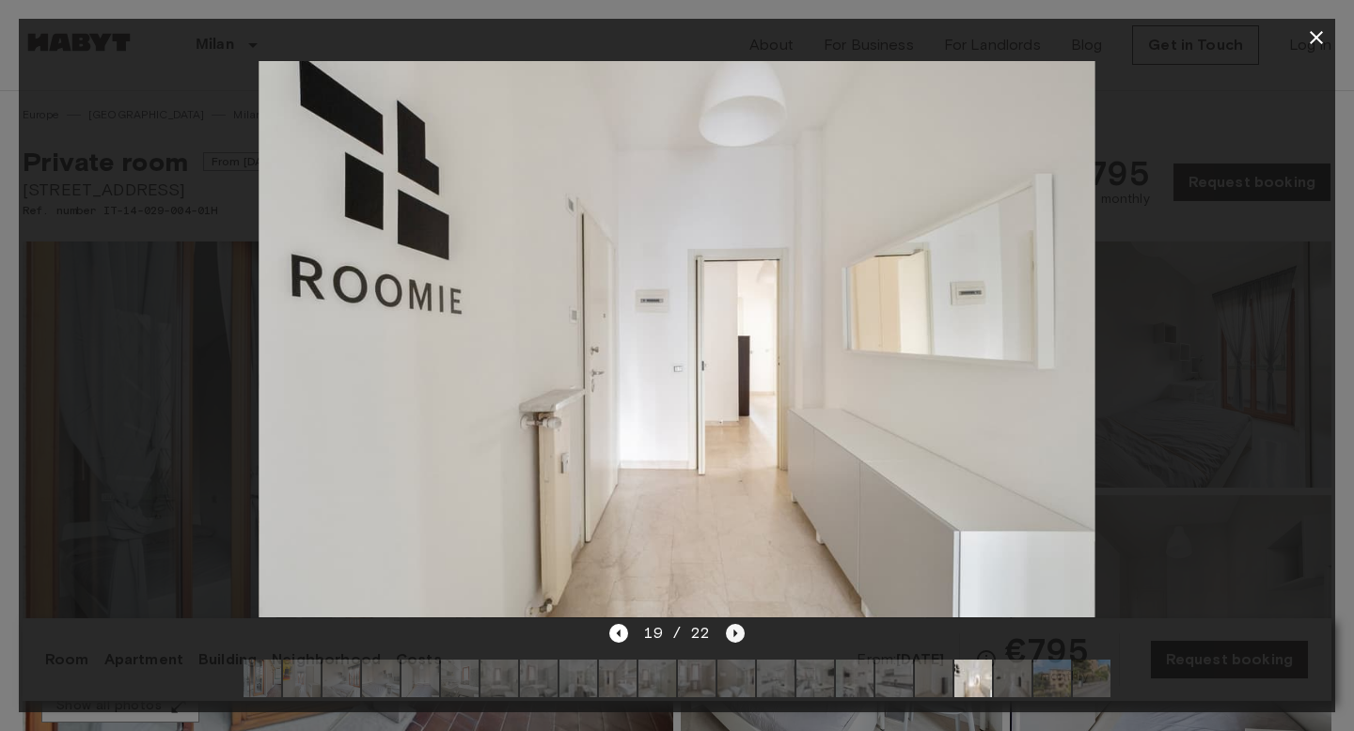
click at [726, 638] on icon "Next image" at bounding box center [735, 633] width 19 height 19
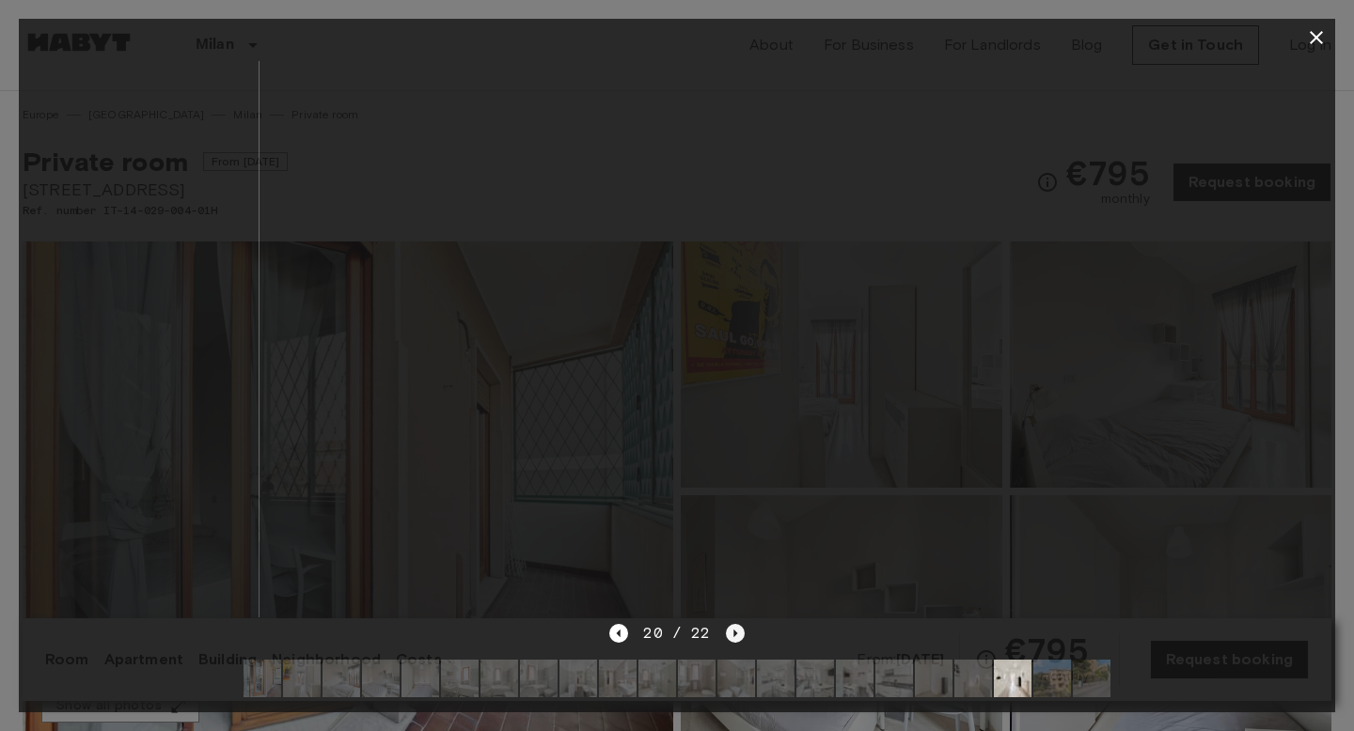
click at [726, 638] on icon "Next image" at bounding box center [735, 633] width 19 height 19
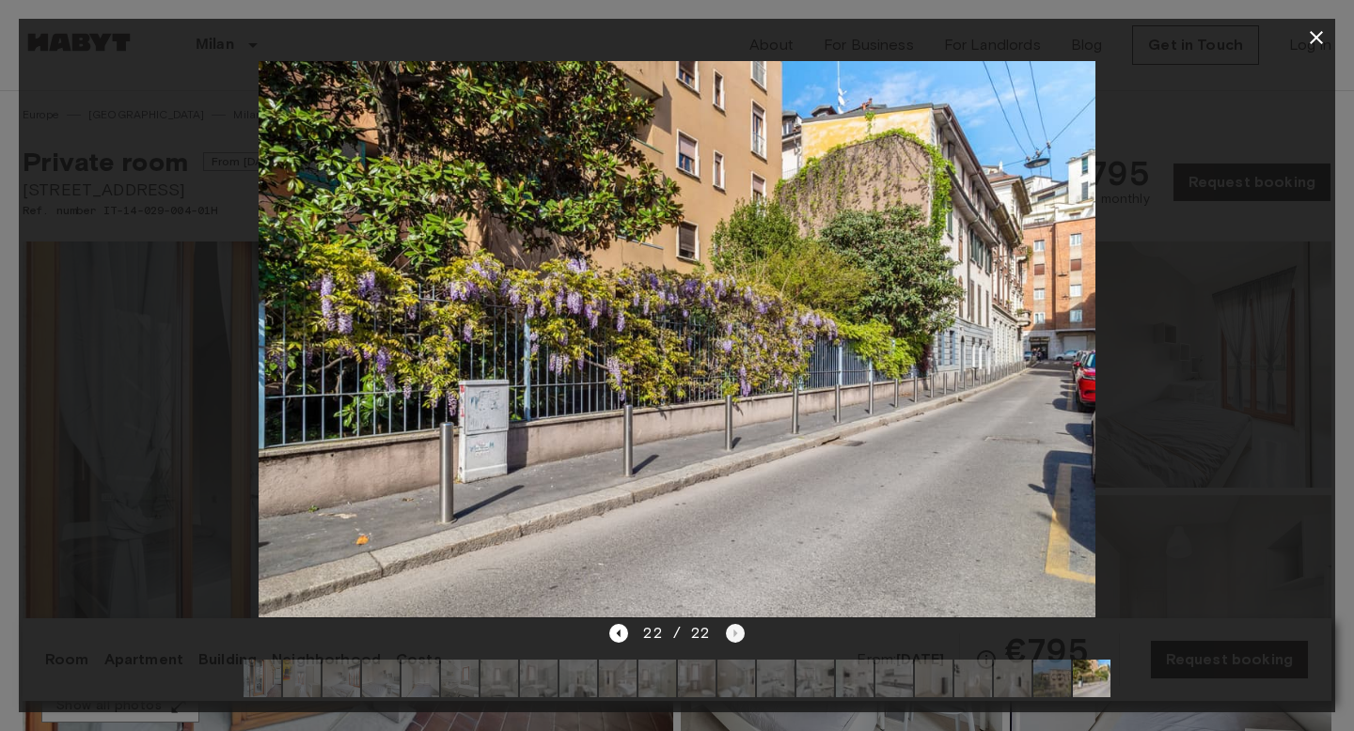
click at [724, 638] on div "22 / 22" at bounding box center [676, 633] width 134 height 23
click at [1326, 28] on icon "button" at bounding box center [1316, 37] width 23 height 23
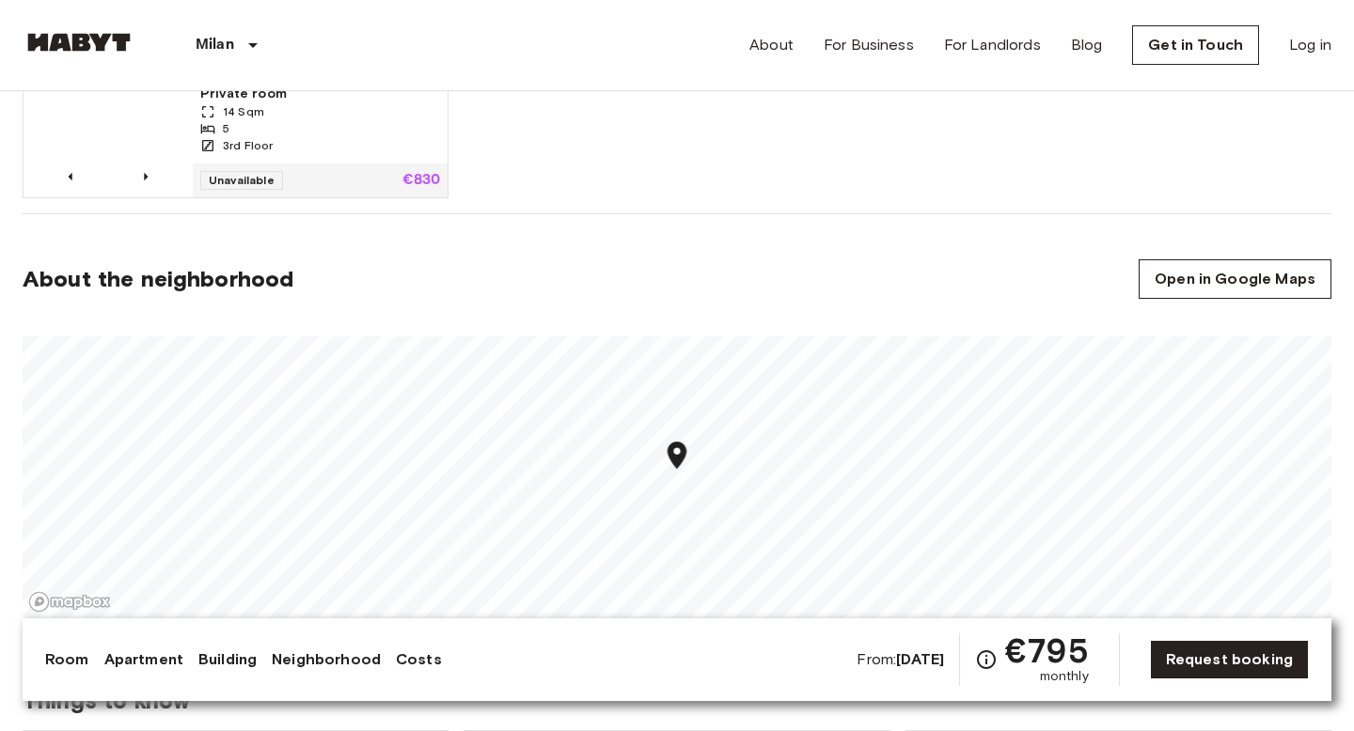
scroll to position [1500, 0]
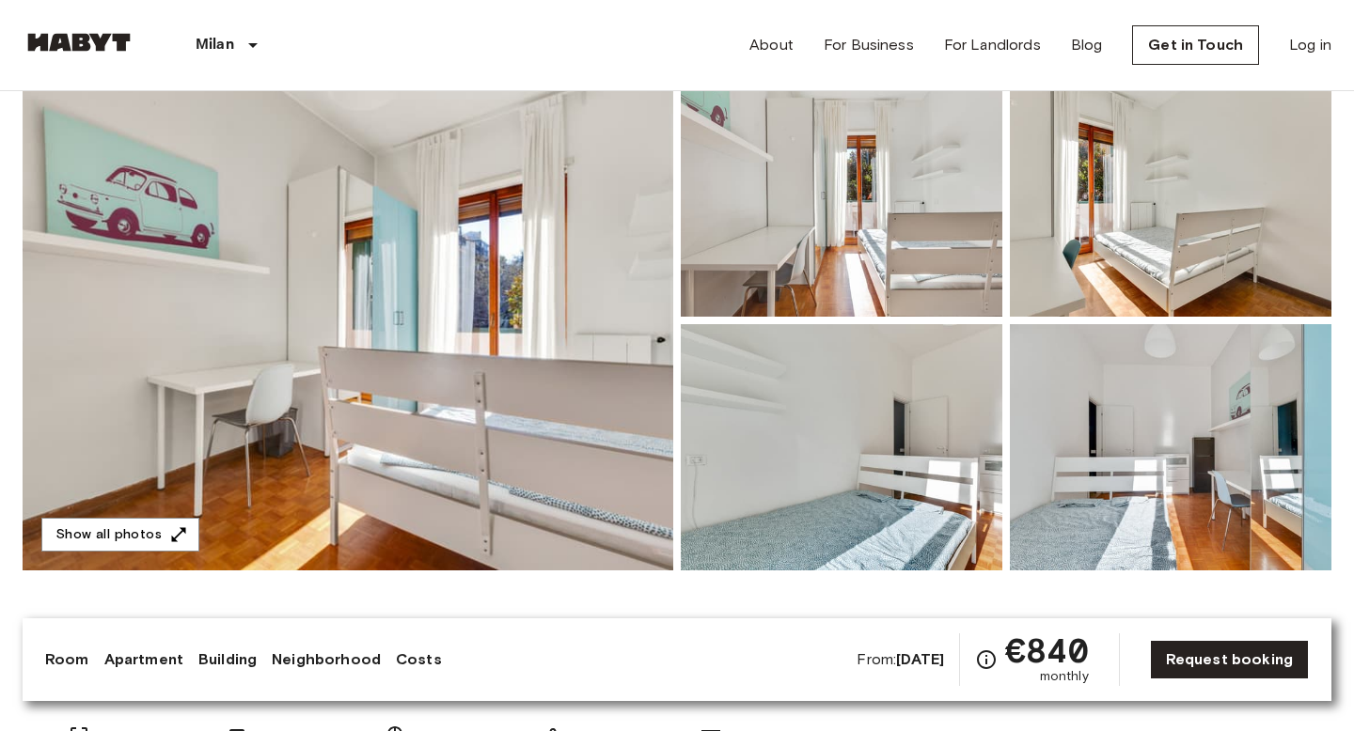
scroll to position [179, 0]
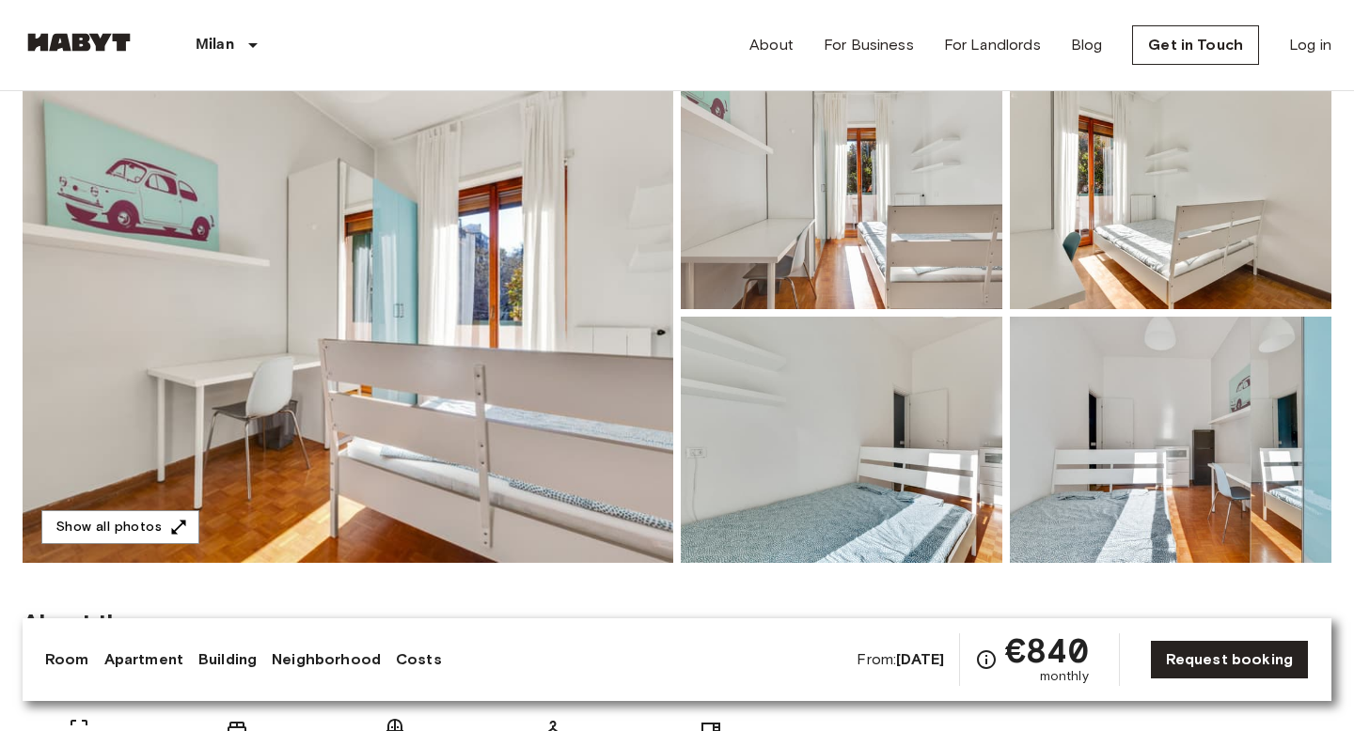
click at [441, 342] on img at bounding box center [348, 313] width 651 height 500
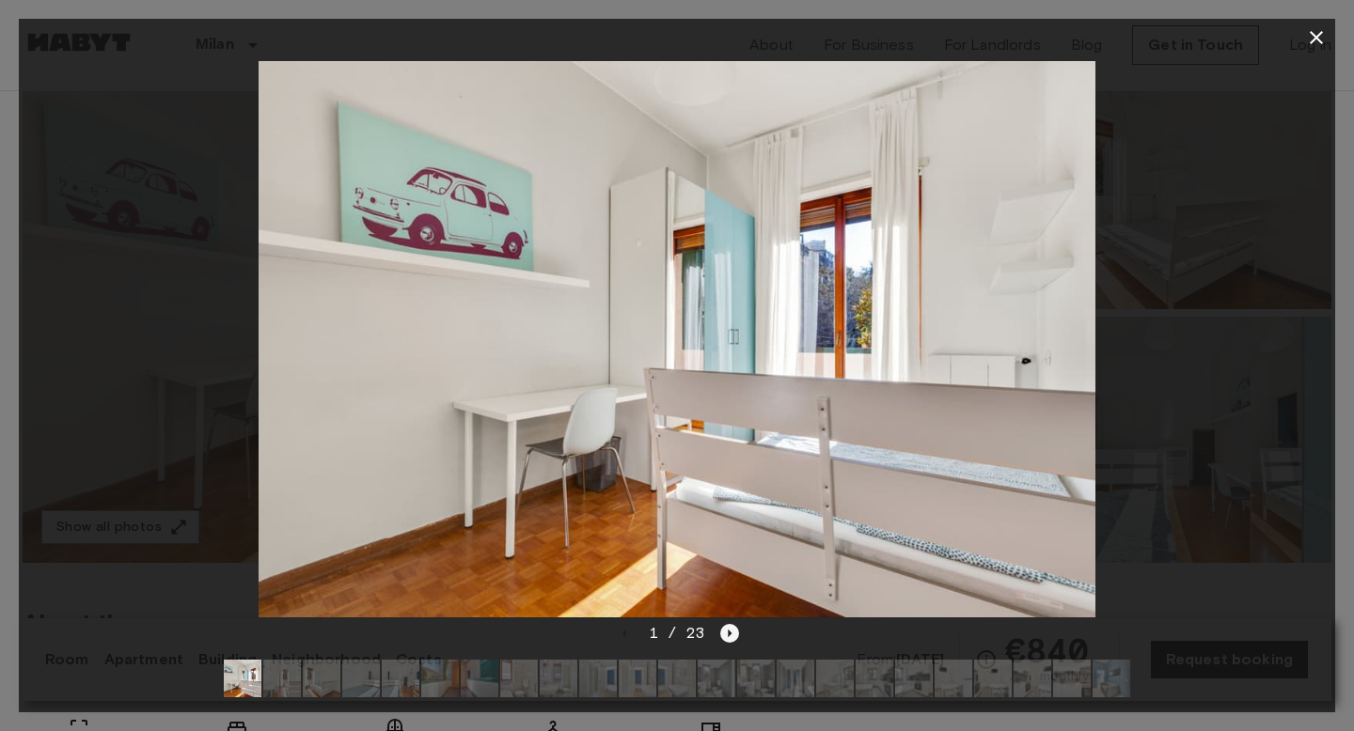
click at [731, 634] on icon "Next image" at bounding box center [729, 633] width 19 height 19
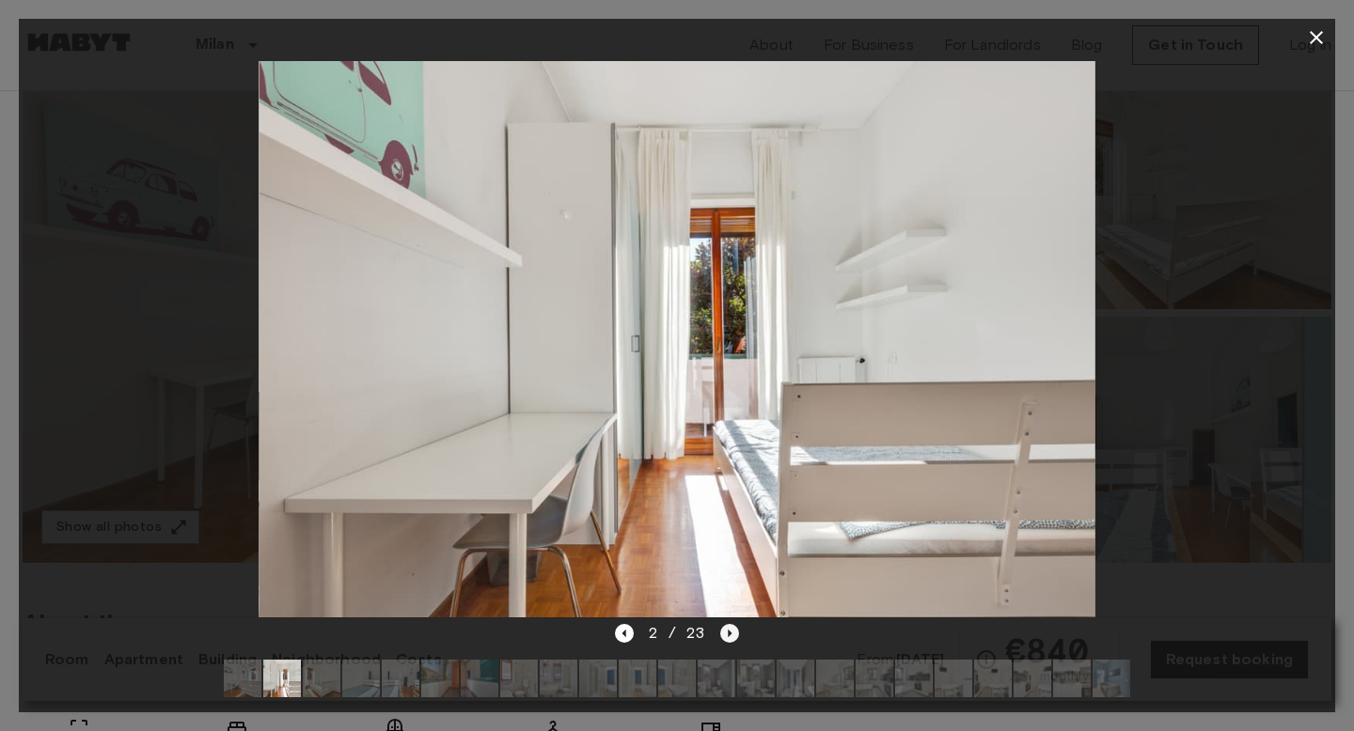
click at [731, 634] on icon "Next image" at bounding box center [729, 633] width 19 height 19
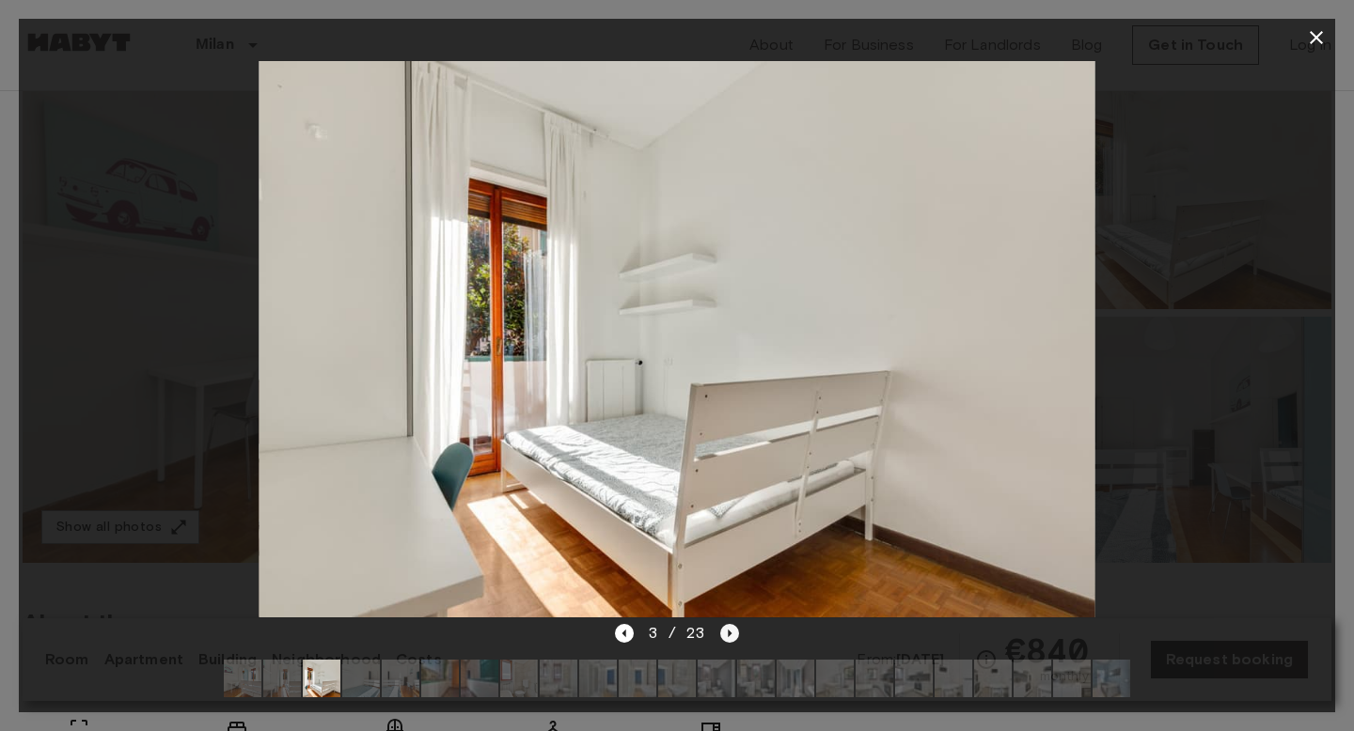
click at [731, 634] on icon "Next image" at bounding box center [729, 633] width 19 height 19
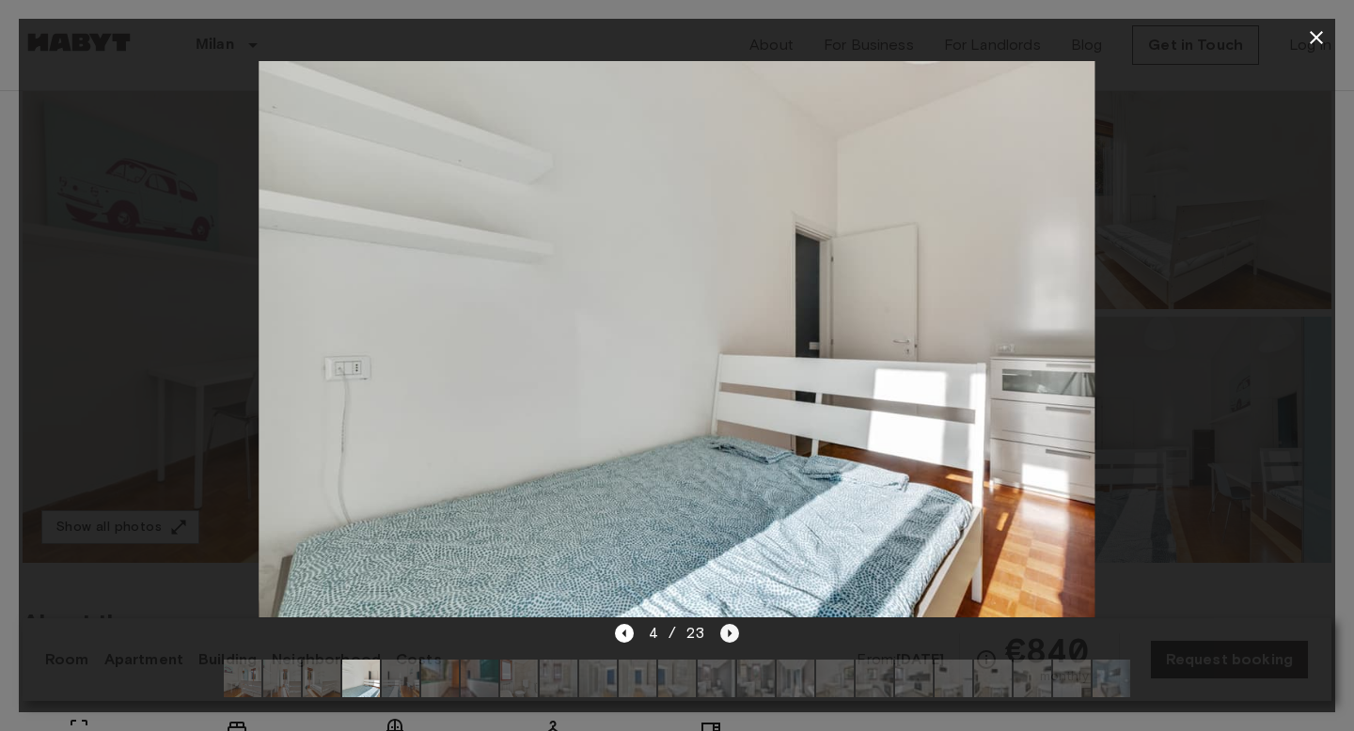
click at [731, 634] on icon "Next image" at bounding box center [729, 633] width 19 height 19
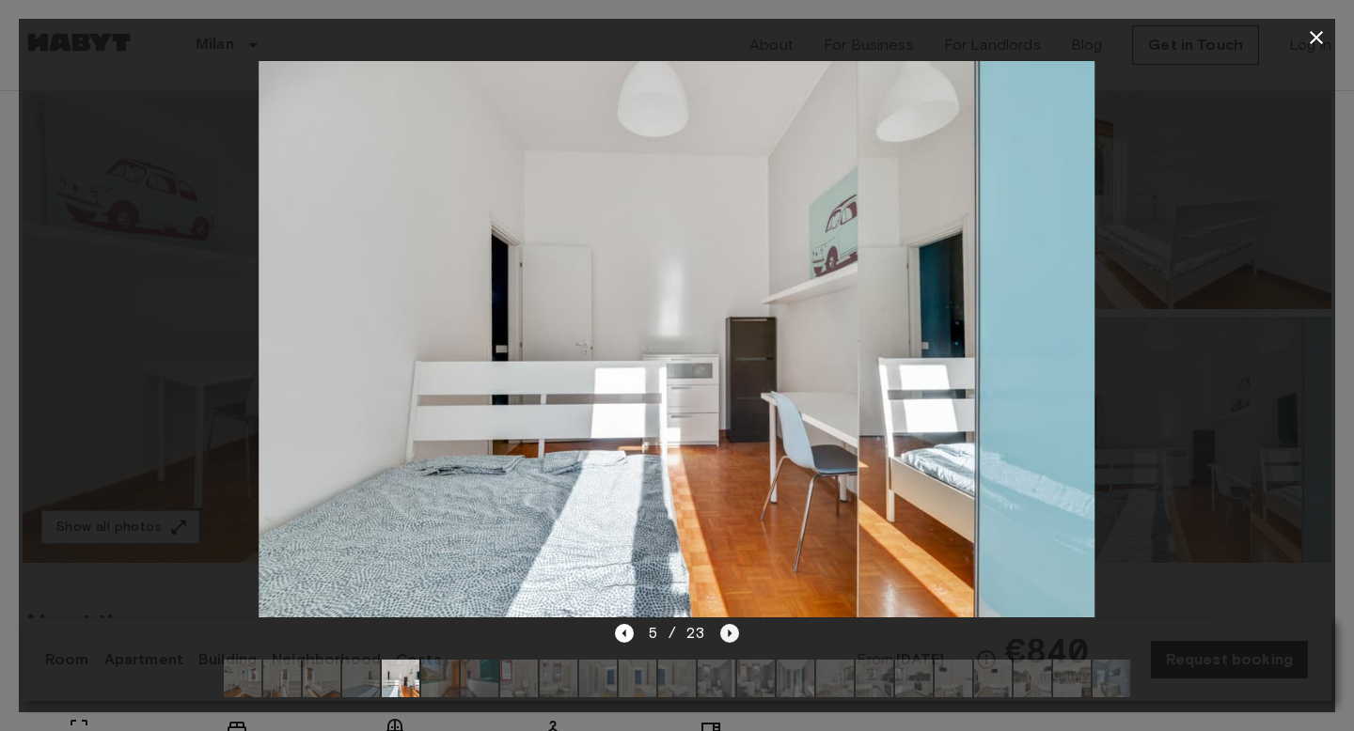
click at [731, 634] on icon "Next image" at bounding box center [729, 633] width 19 height 19
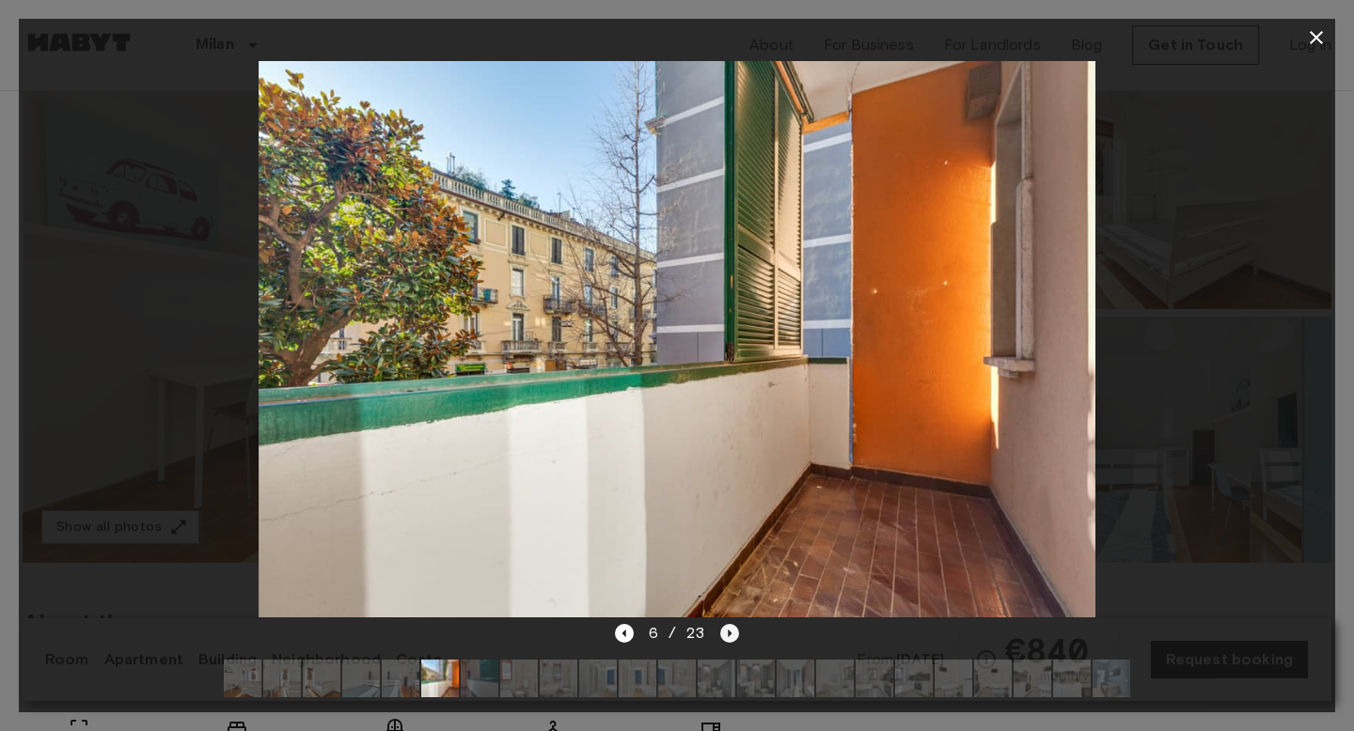
click at [731, 634] on icon "Next image" at bounding box center [729, 633] width 19 height 19
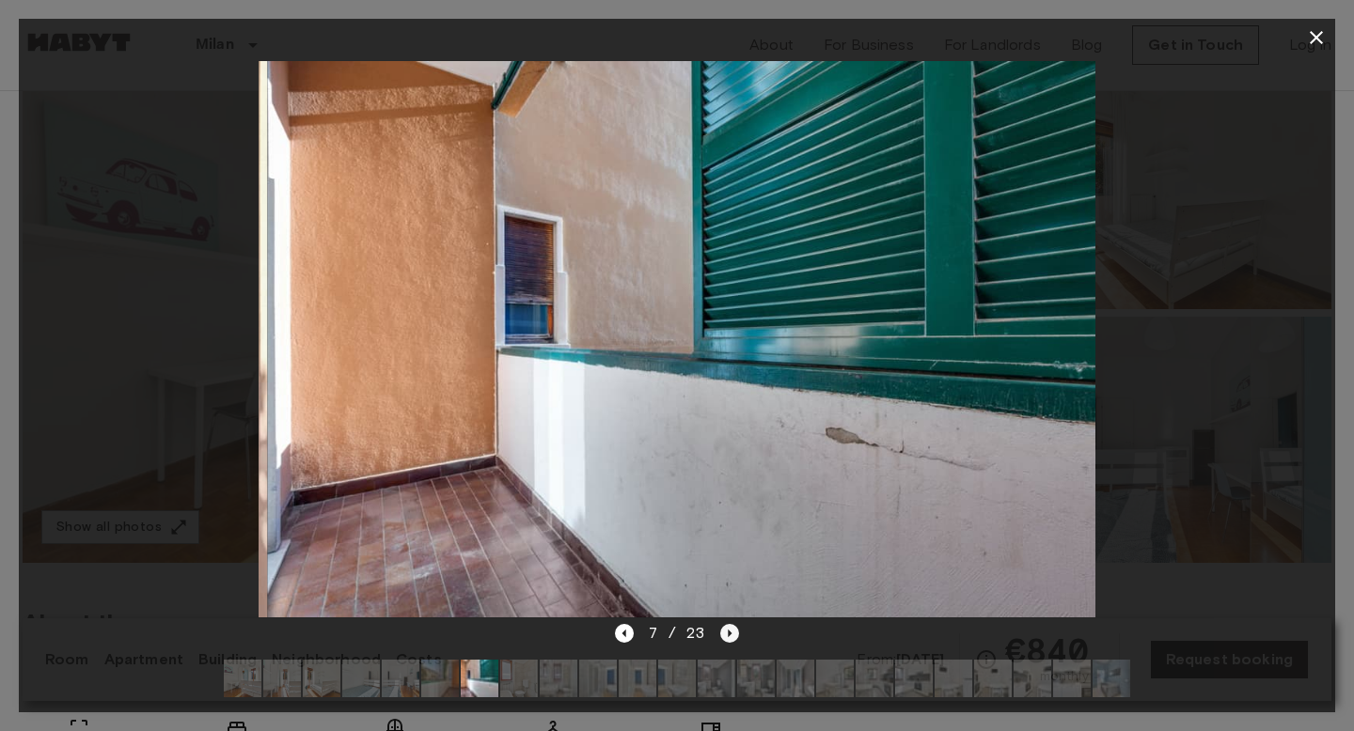
click at [731, 634] on icon "Next image" at bounding box center [729, 633] width 19 height 19
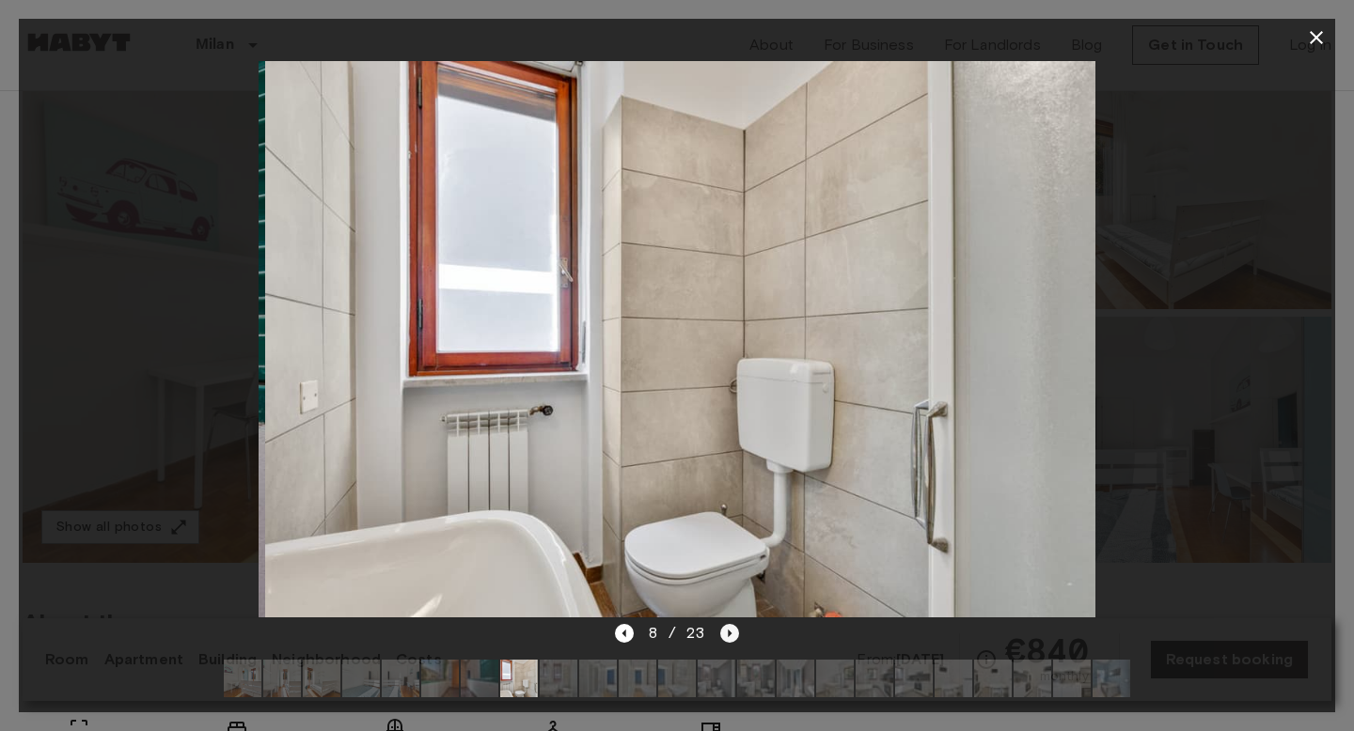
click at [731, 634] on icon "Next image" at bounding box center [729, 633] width 19 height 19
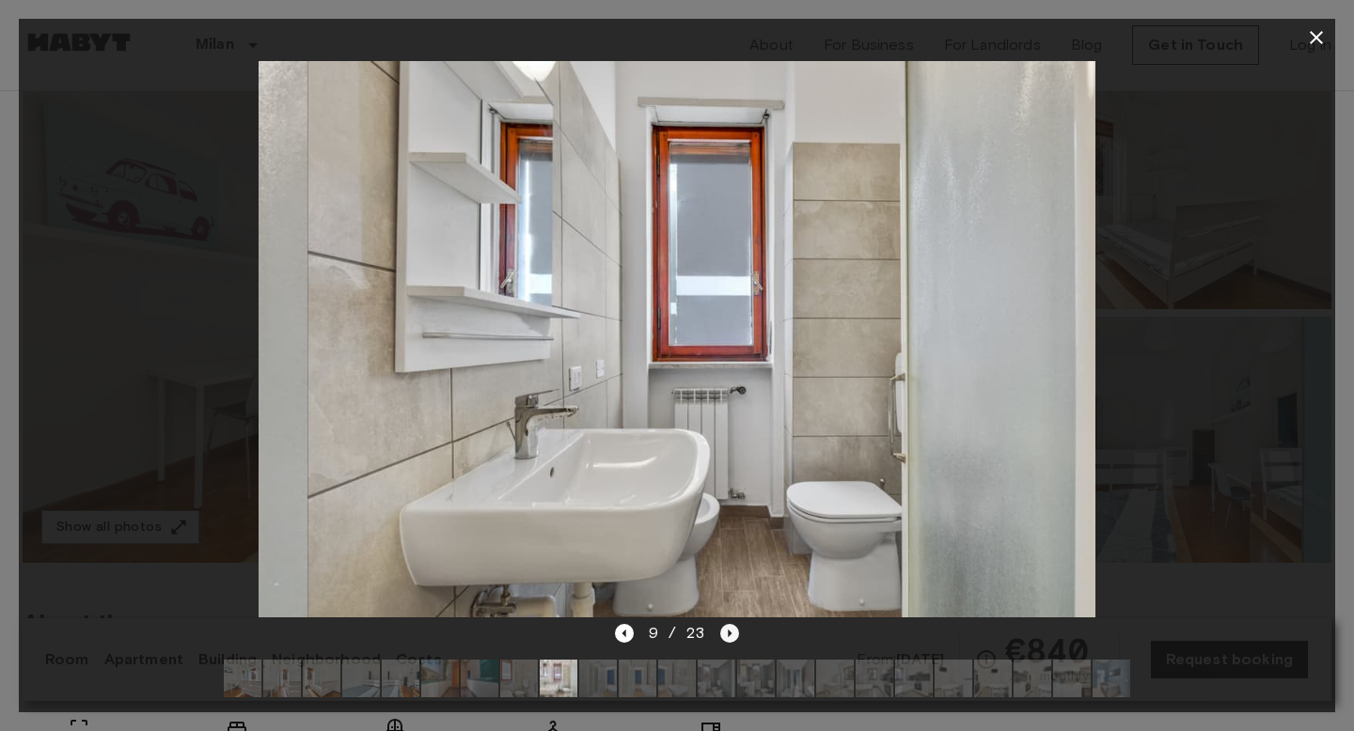
click at [731, 634] on icon "Next image" at bounding box center [729, 633] width 19 height 19
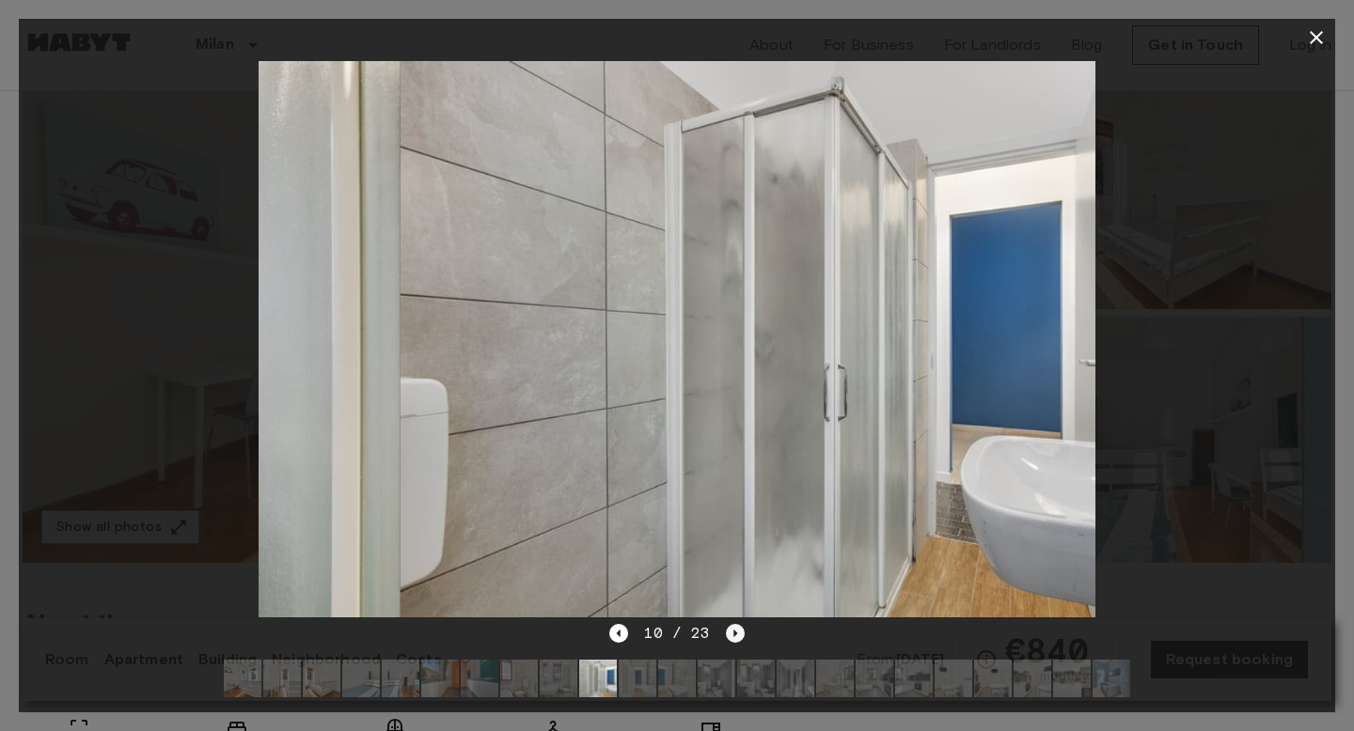
click at [731, 634] on icon "Next image" at bounding box center [735, 633] width 19 height 19
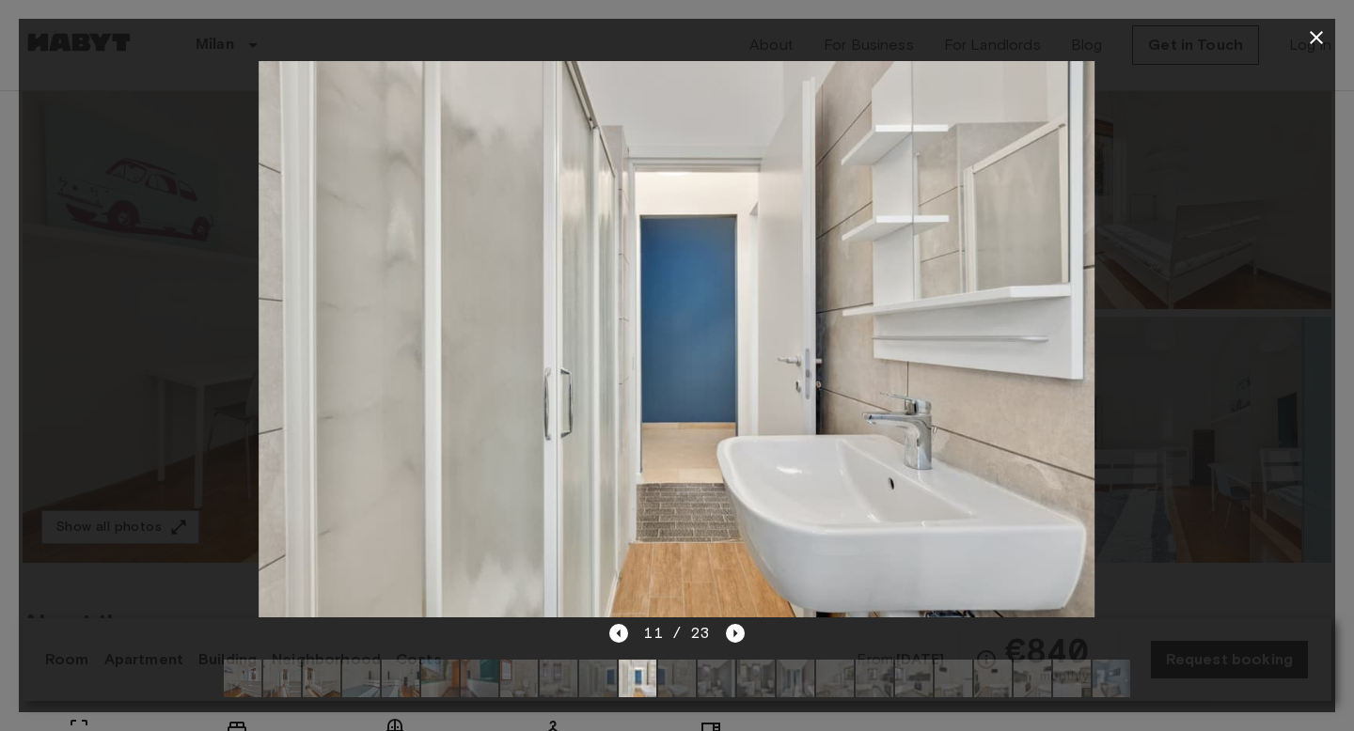
click at [1327, 30] on icon "button" at bounding box center [1316, 37] width 23 height 23
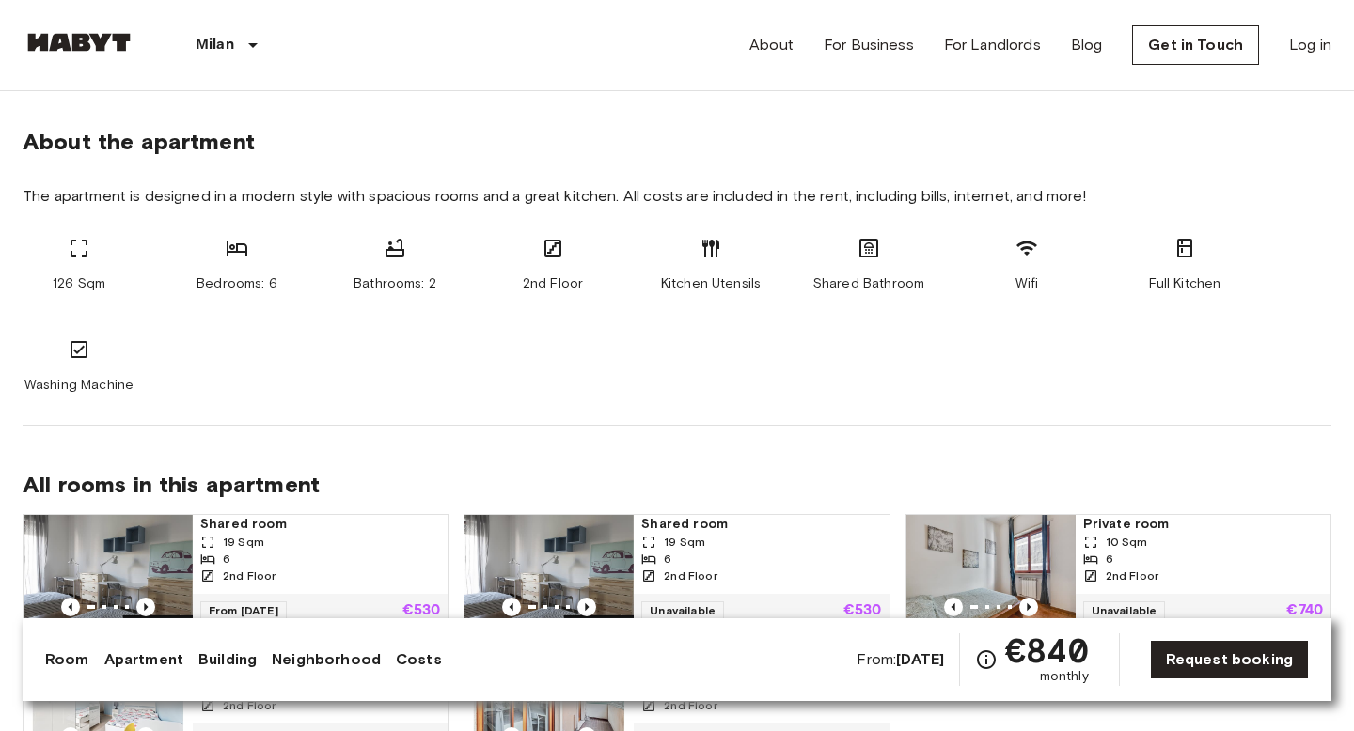
scroll to position [911, 0]
